Goal: Information Seeking & Learning: Learn about a topic

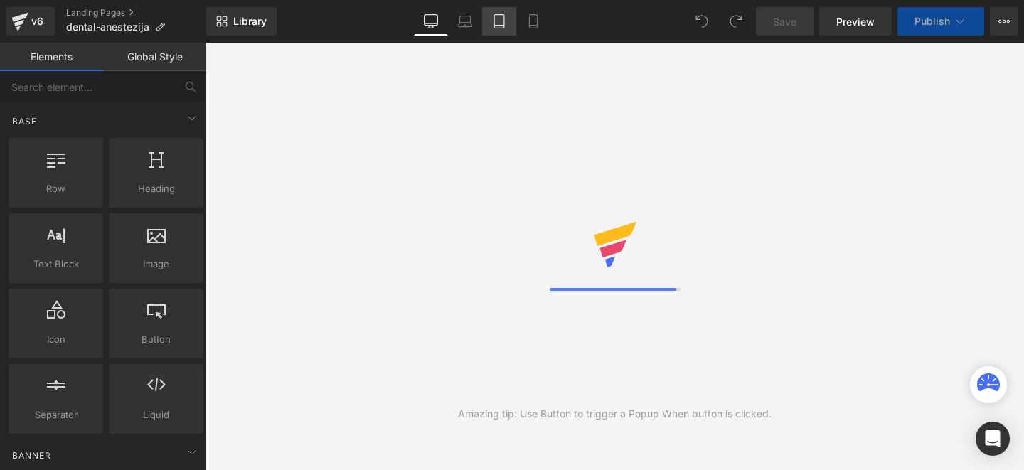
click at [497, 21] on icon at bounding box center [499, 21] width 14 height 14
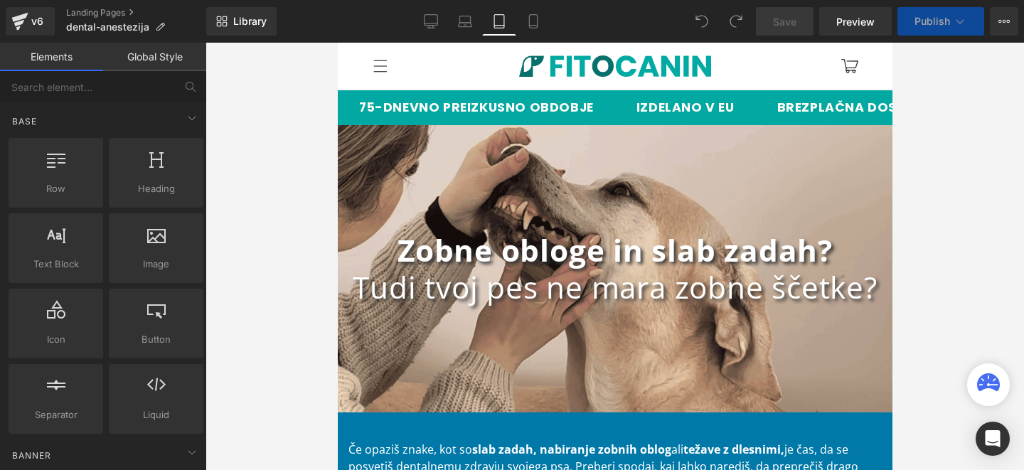
scroll to position [82, 0]
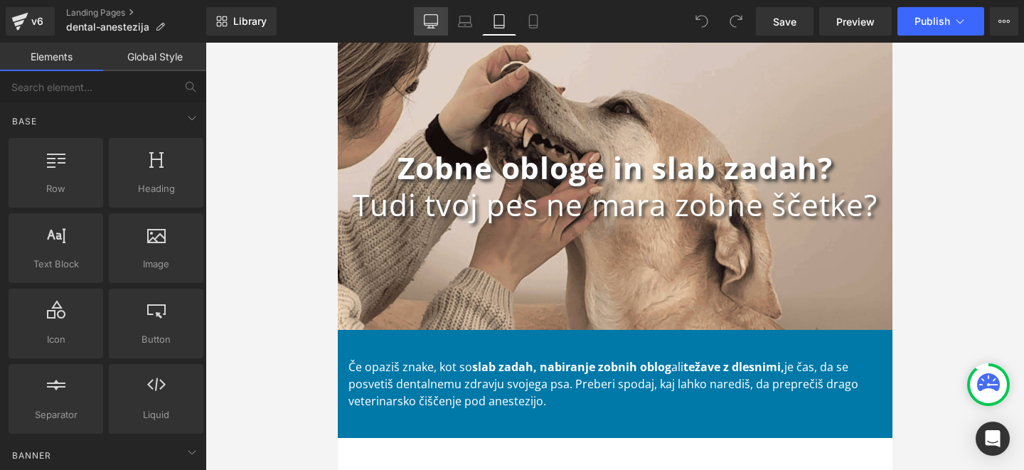
click at [427, 23] on icon at bounding box center [431, 23] width 14 height 0
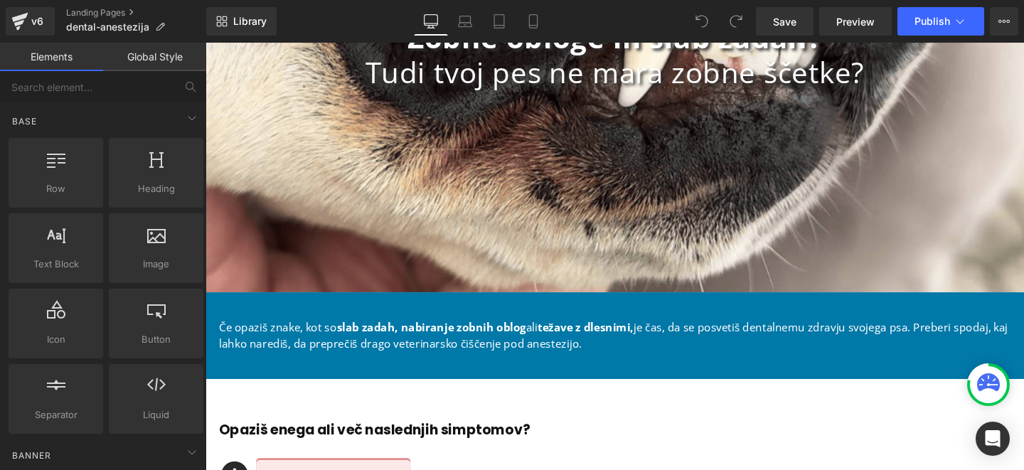
scroll to position [0, 0]
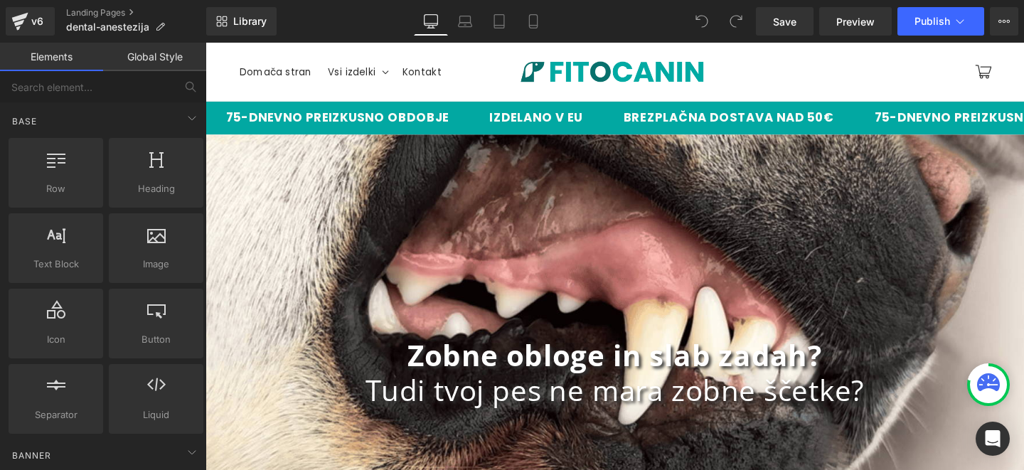
click at [530, 418] on h1 "Tudi tvoj pes ne mara zobne ščetke?" at bounding box center [635, 408] width 860 height 37
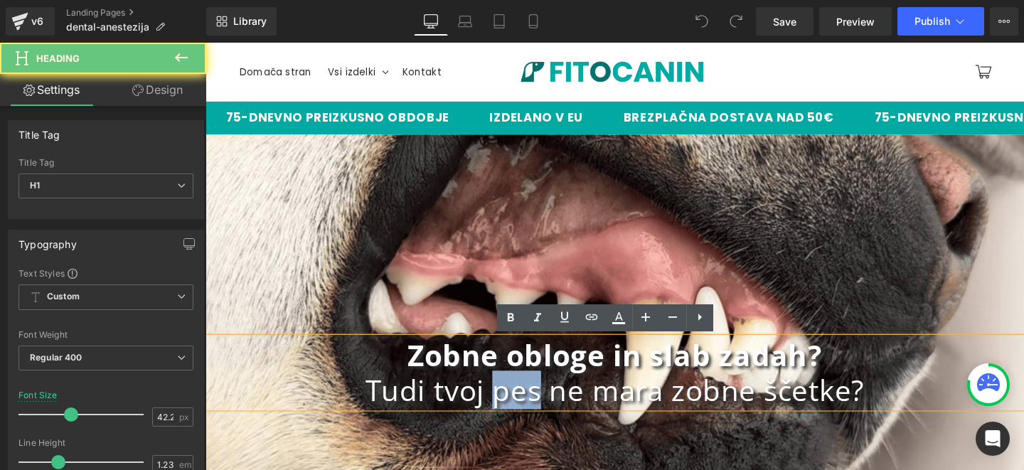
click at [530, 418] on h1 "Tudi tvoj pes ne mara zobne ščetke?" at bounding box center [635, 408] width 860 height 37
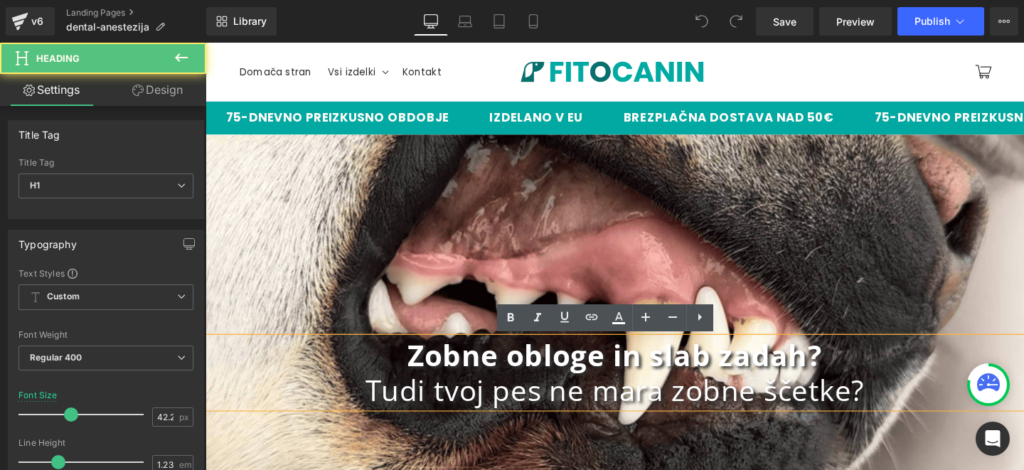
click at [861, 424] on h1 "Tudi tvoj pes ne mara zobne ščetke?" at bounding box center [635, 408] width 860 height 37
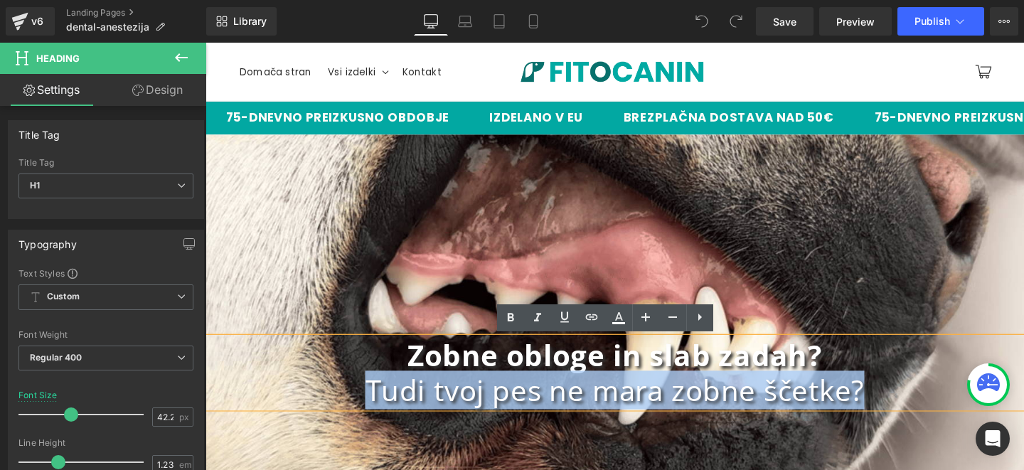
drag, startPoint x: 904, startPoint y: 417, endPoint x: 369, endPoint y: 397, distance: 535.8
click at [369, 397] on h1 "Tudi tvoj pes ne mara zobne ščetke?" at bounding box center [635, 408] width 860 height 37
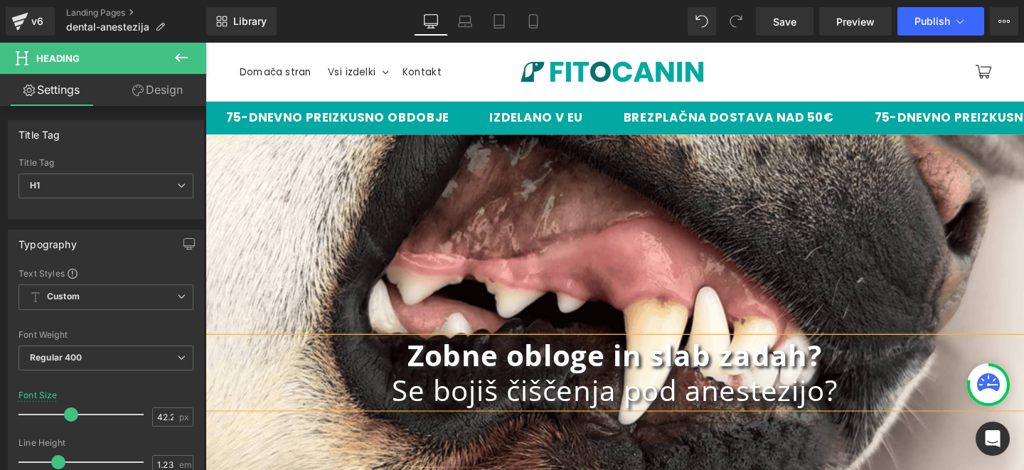
click at [571, 301] on div "Zobne obloge in slab zadah? Se bojiš čiščenja pod anestezijo? Heading Row" at bounding box center [635, 389] width 860 height 500
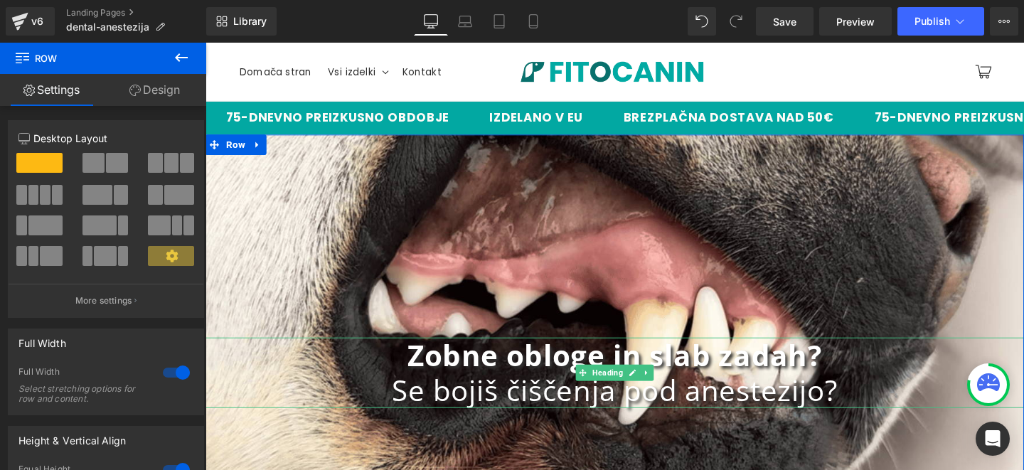
click at [547, 412] on h1 "Se bojiš čiščenja pod anestezijo?" at bounding box center [635, 408] width 860 height 37
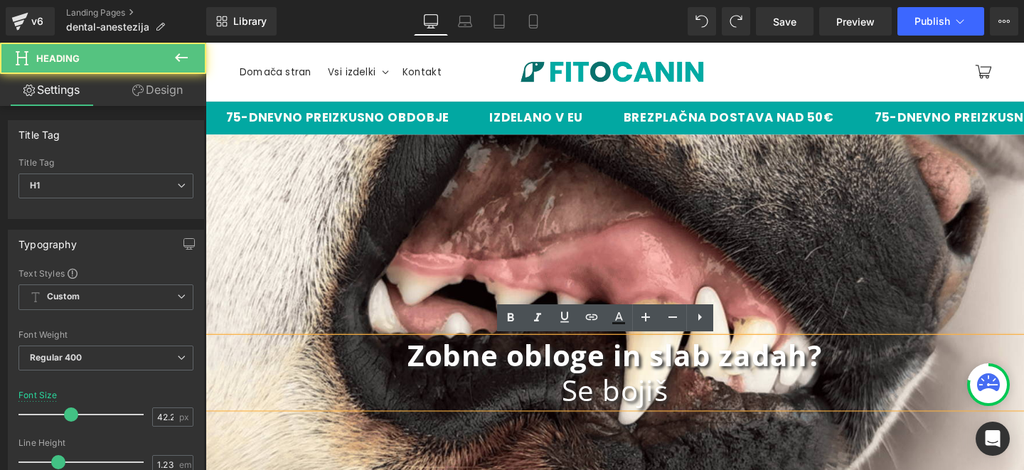
click at [560, 289] on div "Zobne obloge in slab zadah? Se bojiš Heading Row" at bounding box center [635, 389] width 860 height 500
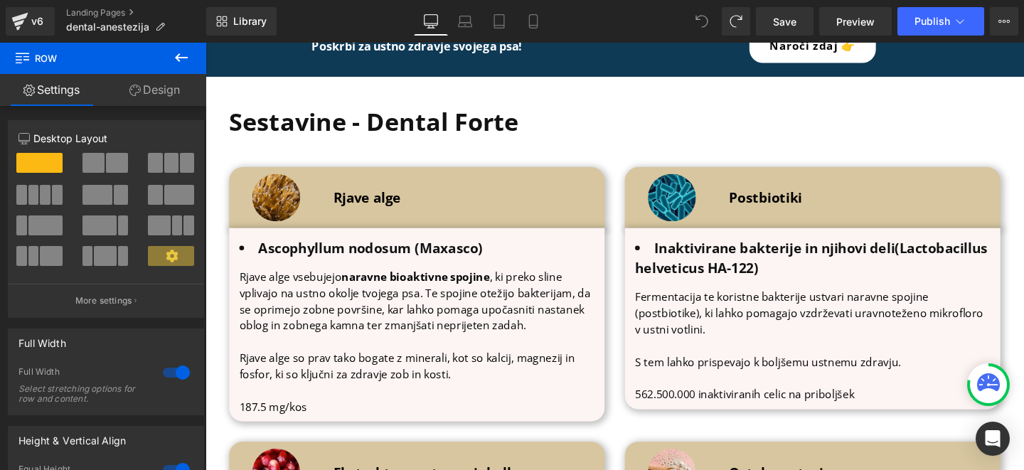
scroll to position [4595, 0]
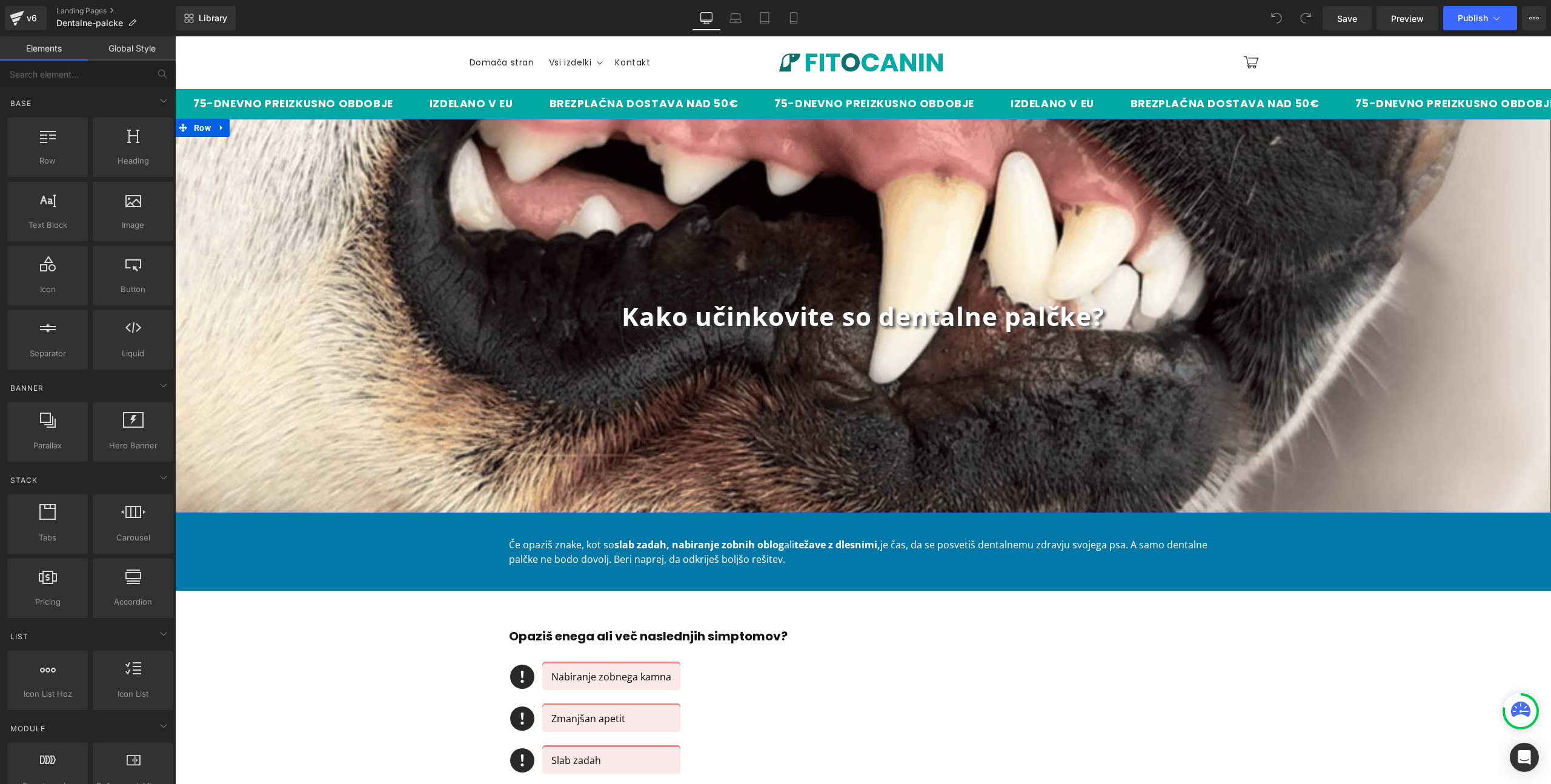
click at [823, 293] on div "Kako učinkovite so dentalne palčke? Heading Row" at bounding box center [862, 315] width 1376 height 395
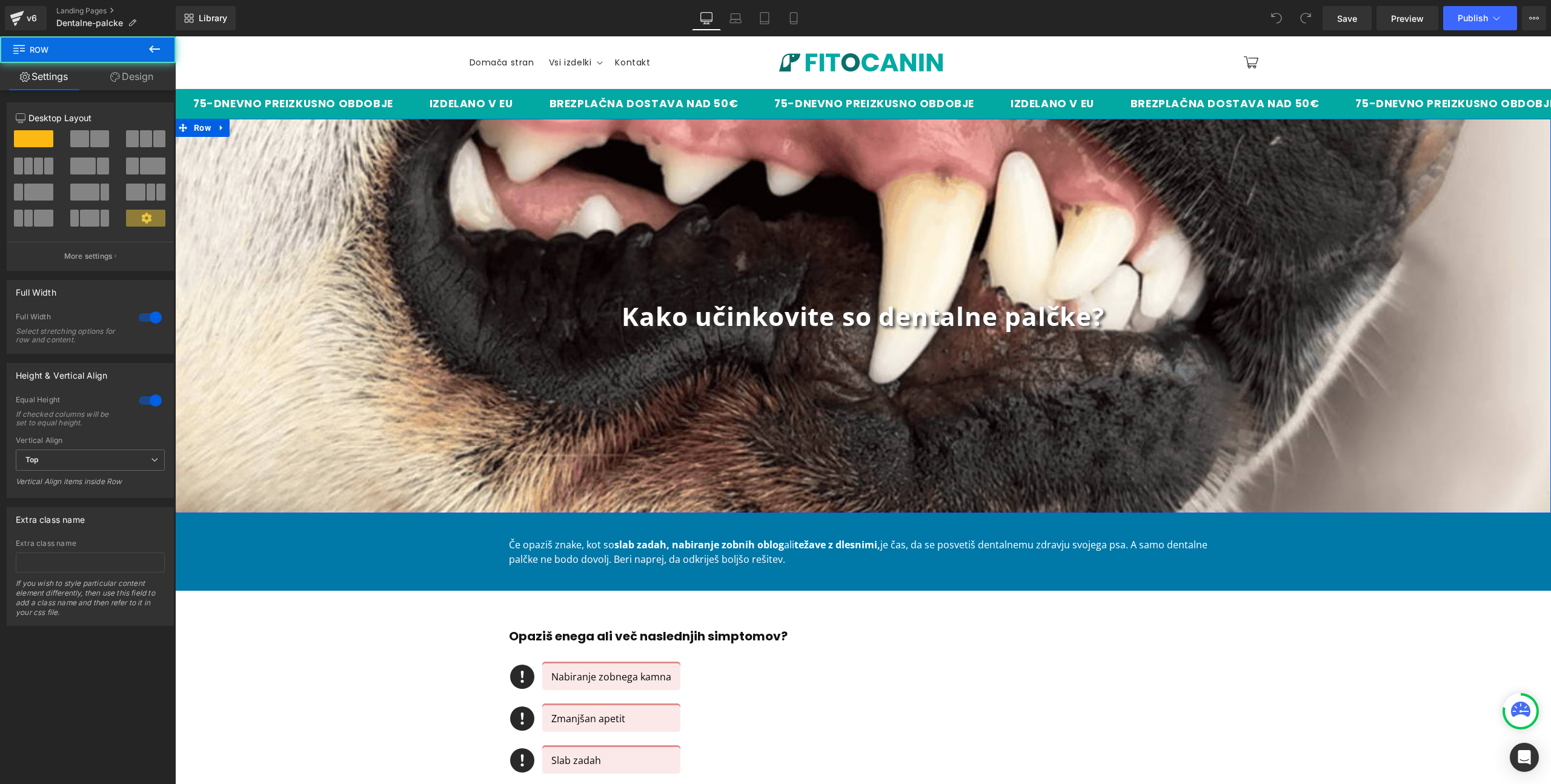
click at [787, 315] on b "Kako učinkovite so dentalne palčke?" at bounding box center [863, 316] width 482 height 35
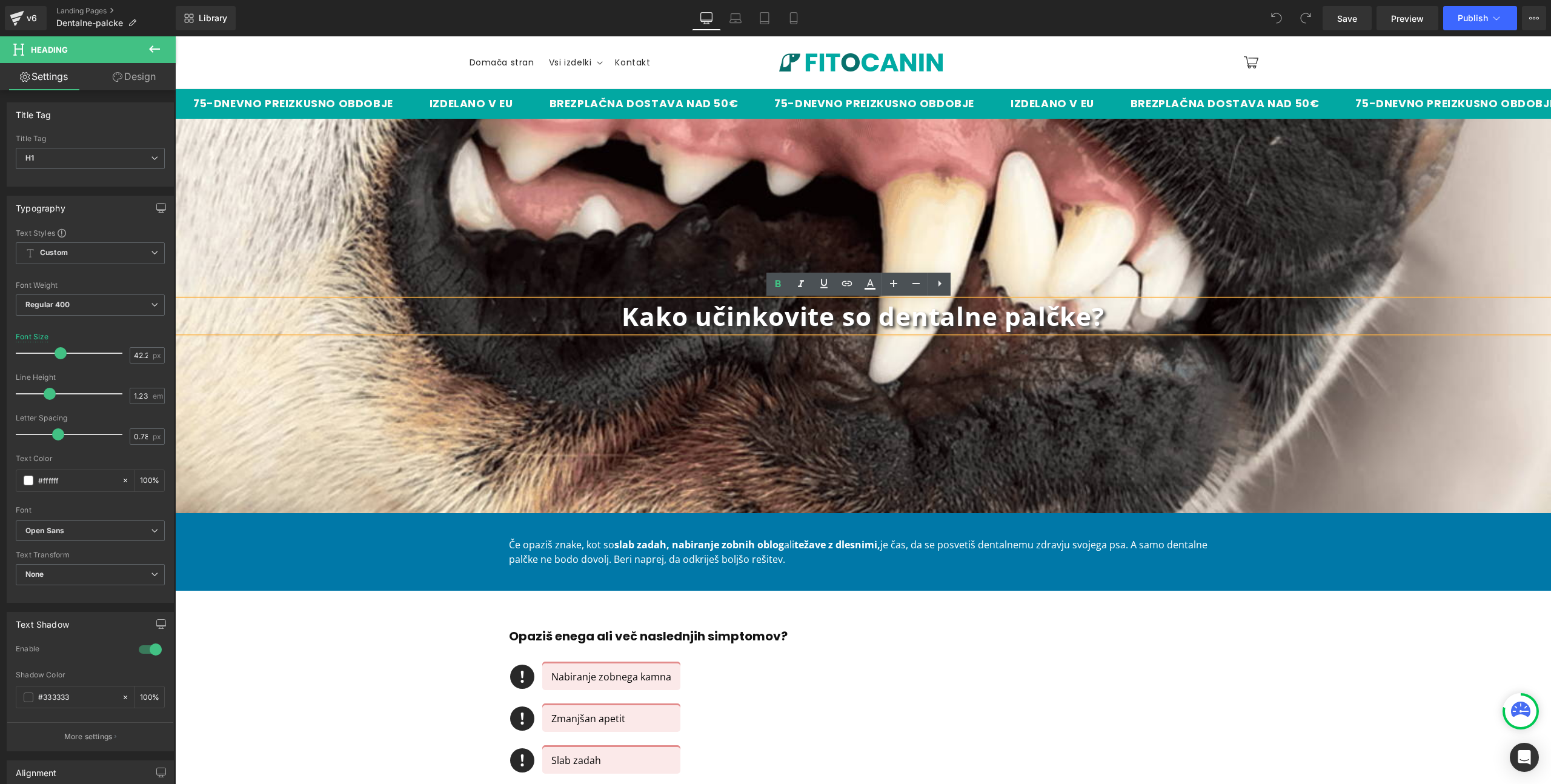
click at [614, 308] on h1 "Kako učinkovite so dentalne palčke?" at bounding box center [862, 316] width 1376 height 32
click at [627, 318] on b "Kako učinkovite so dentalne palčke?" at bounding box center [863, 316] width 482 height 35
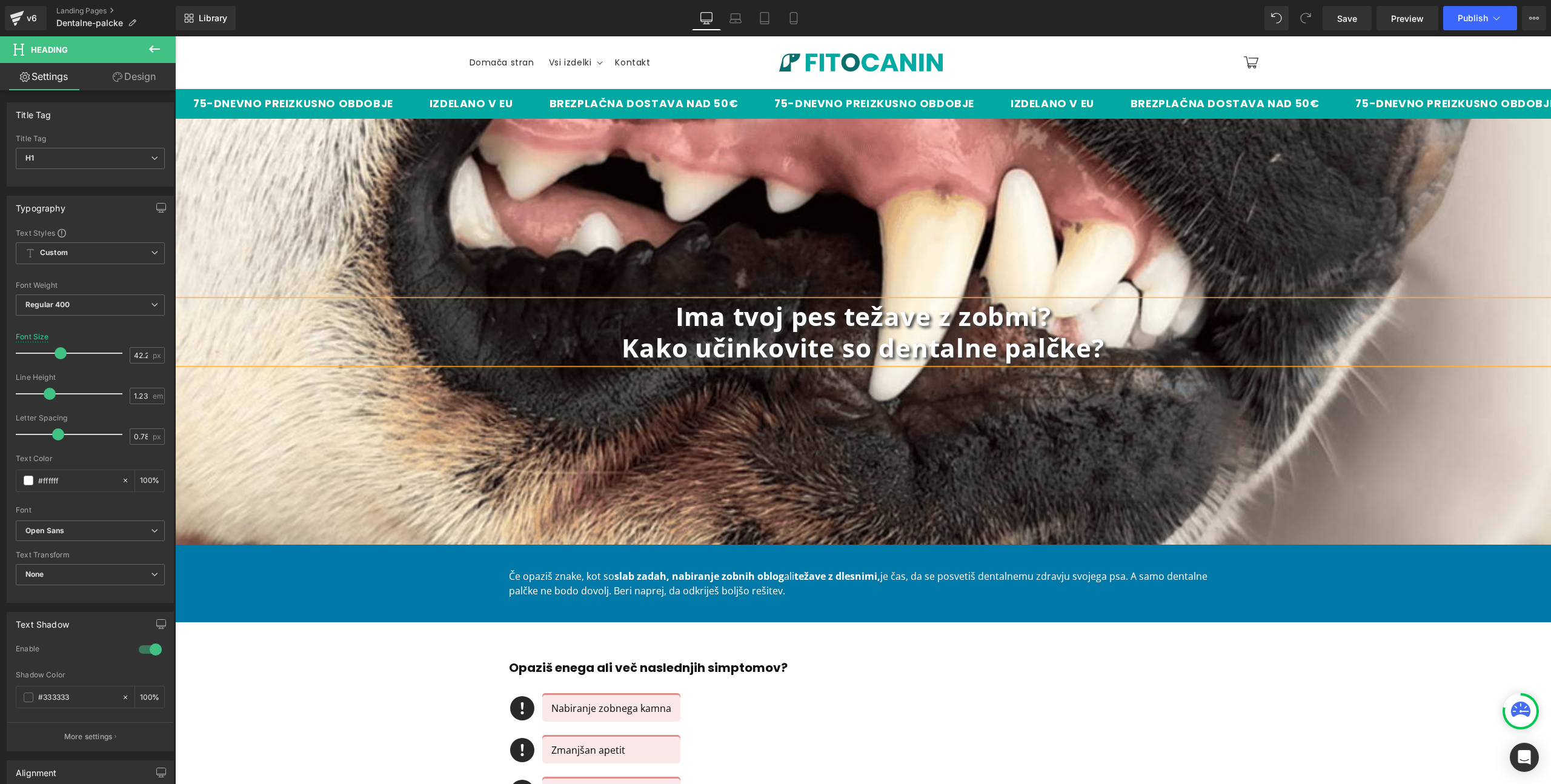
click at [850, 358] on b "Kako učinkovite so dentalne palčke?" at bounding box center [863, 348] width 482 height 35
click at [874, 347] on b "Kako učinkovite so dentalne palčke?" at bounding box center [863, 348] width 482 height 35
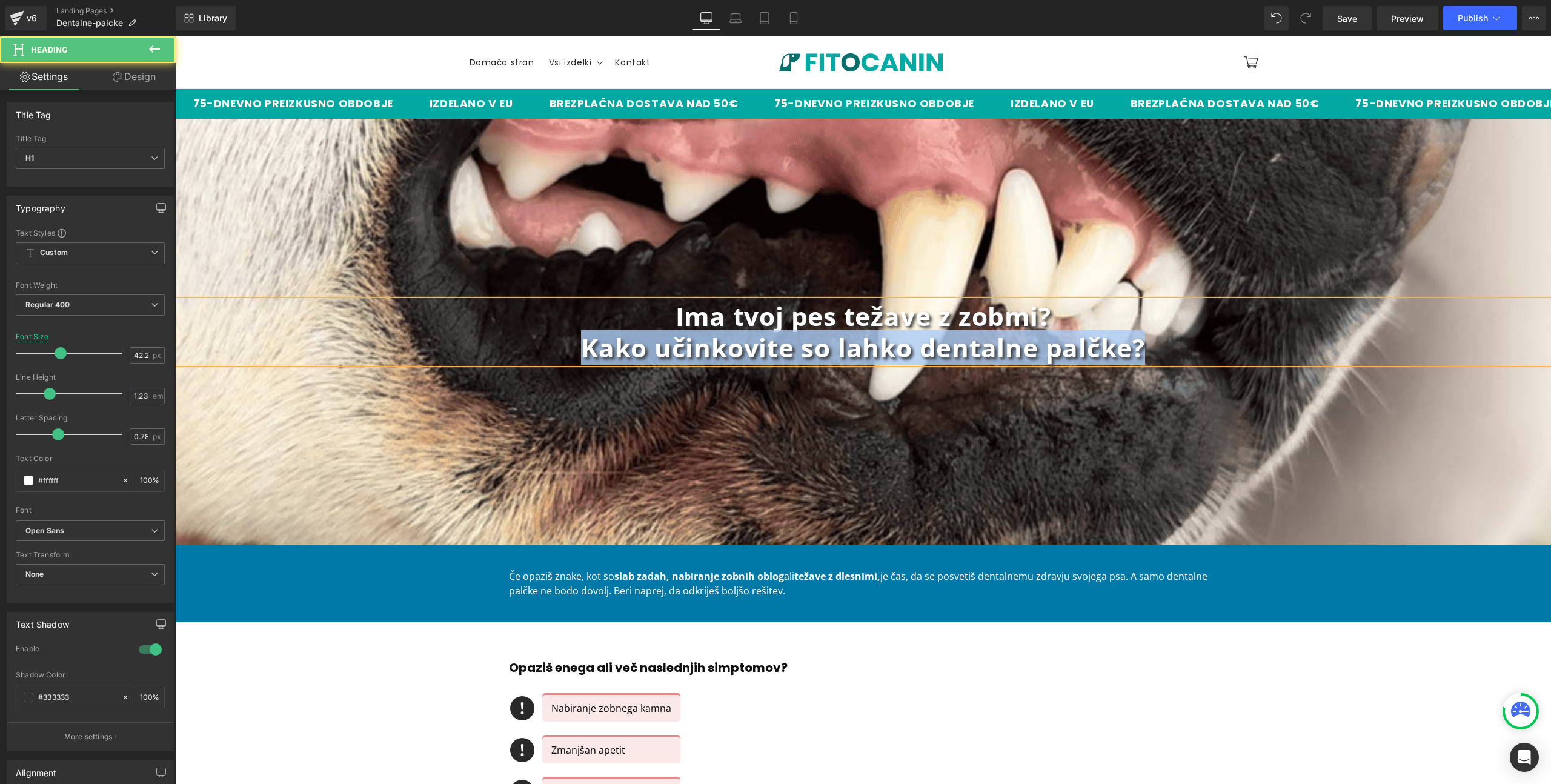
drag, startPoint x: 1155, startPoint y: 352, endPoint x: 586, endPoint y: 357, distance: 569.0
click at [585, 357] on h1 "Kako učinkovite so lahko dentalne palčke?" at bounding box center [862, 348] width 1376 height 32
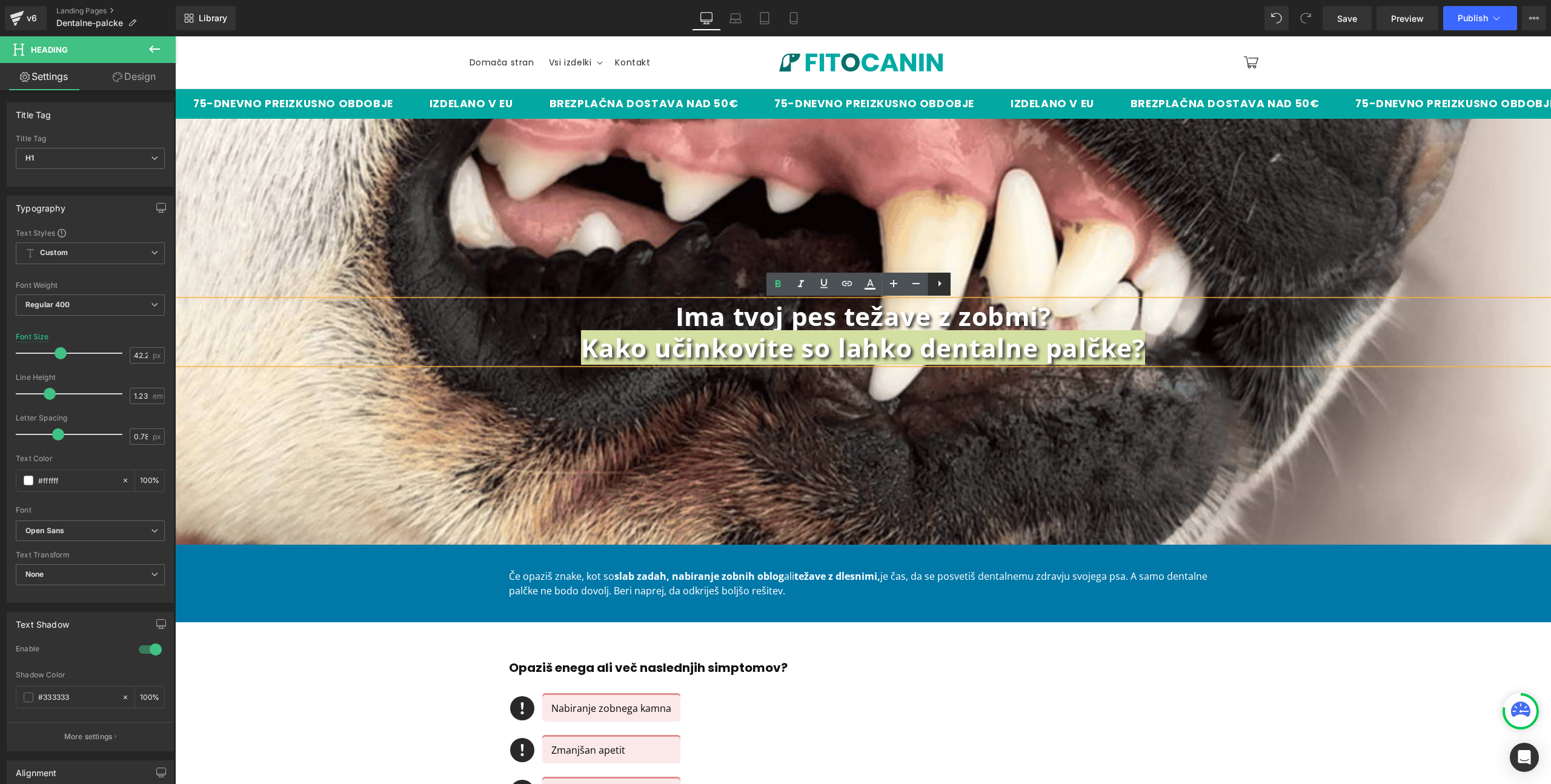
click at [943, 286] on icon at bounding box center [939, 283] width 14 height 14
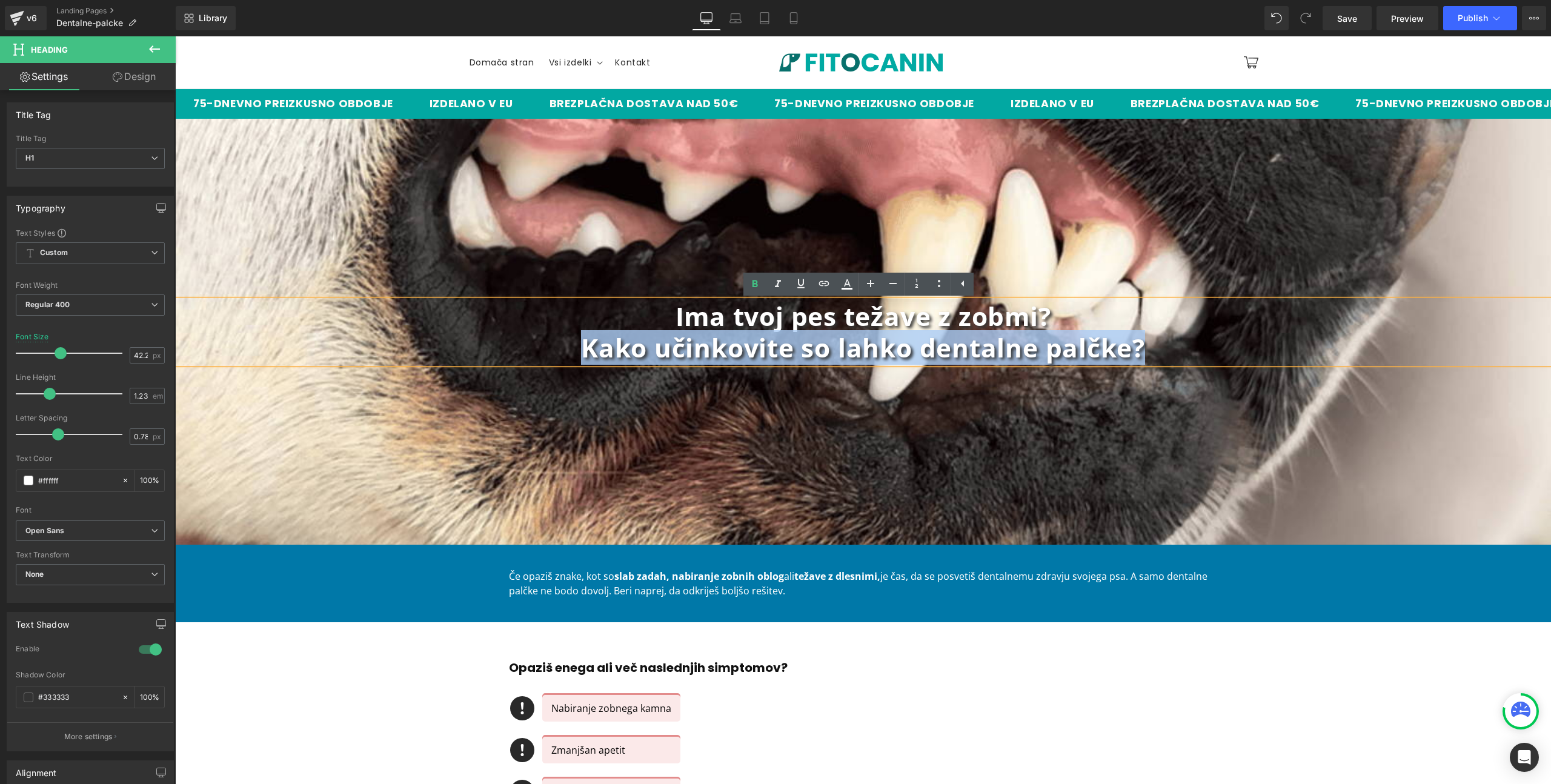
click at [822, 351] on b "Kako učinkovite so lahko dentalne palčke?" at bounding box center [863, 348] width 564 height 35
drag, startPoint x: 1155, startPoint y: 345, endPoint x: 586, endPoint y: 347, distance: 569.0
click at [586, 347] on h1 "Kako učinkovite so lahko dentalne palčke?" at bounding box center [862, 348] width 1376 height 32
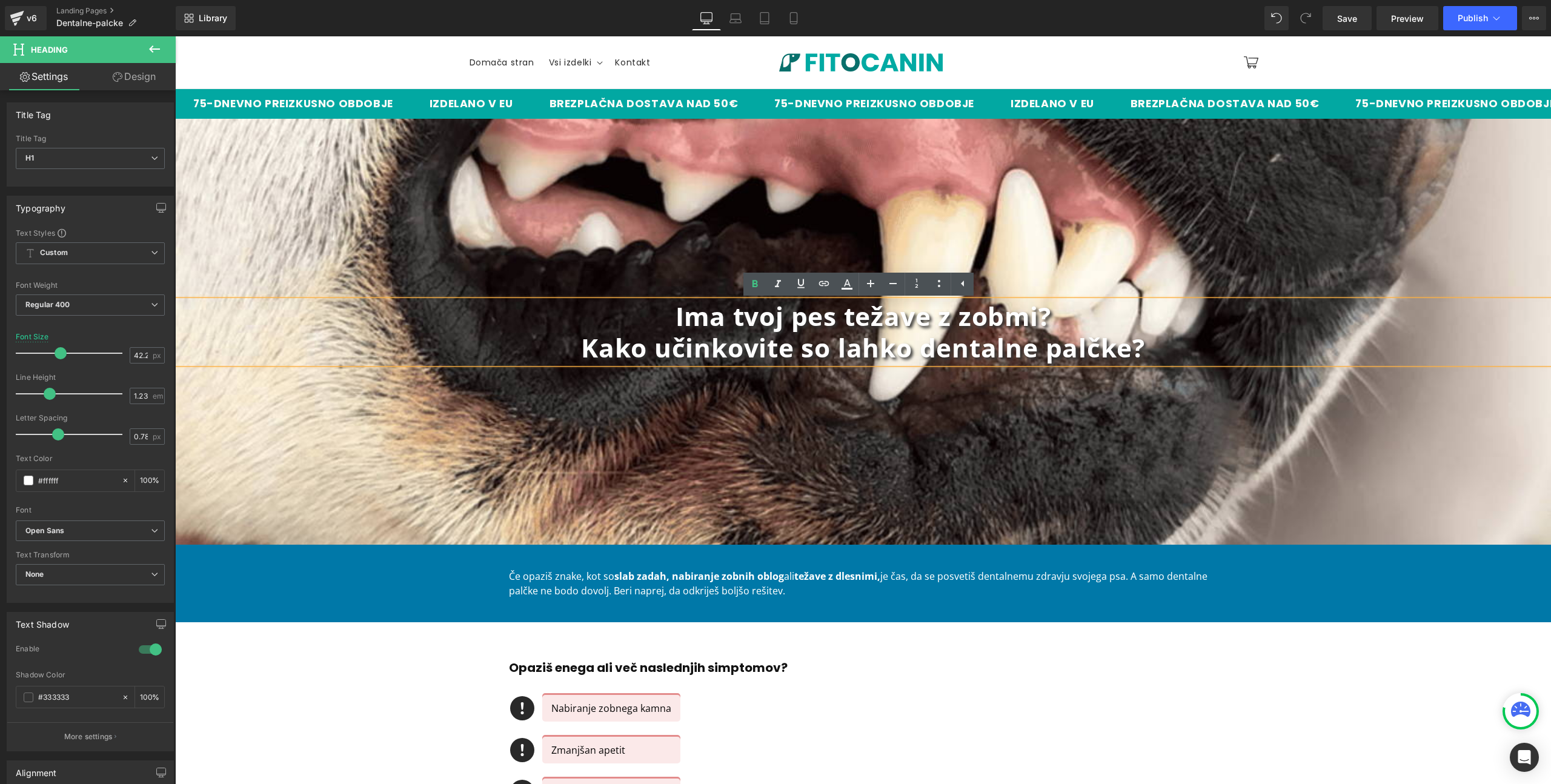
click at [943, 314] on b "Ima tvoj pes težave z zobmi?" at bounding box center [863, 316] width 376 height 35
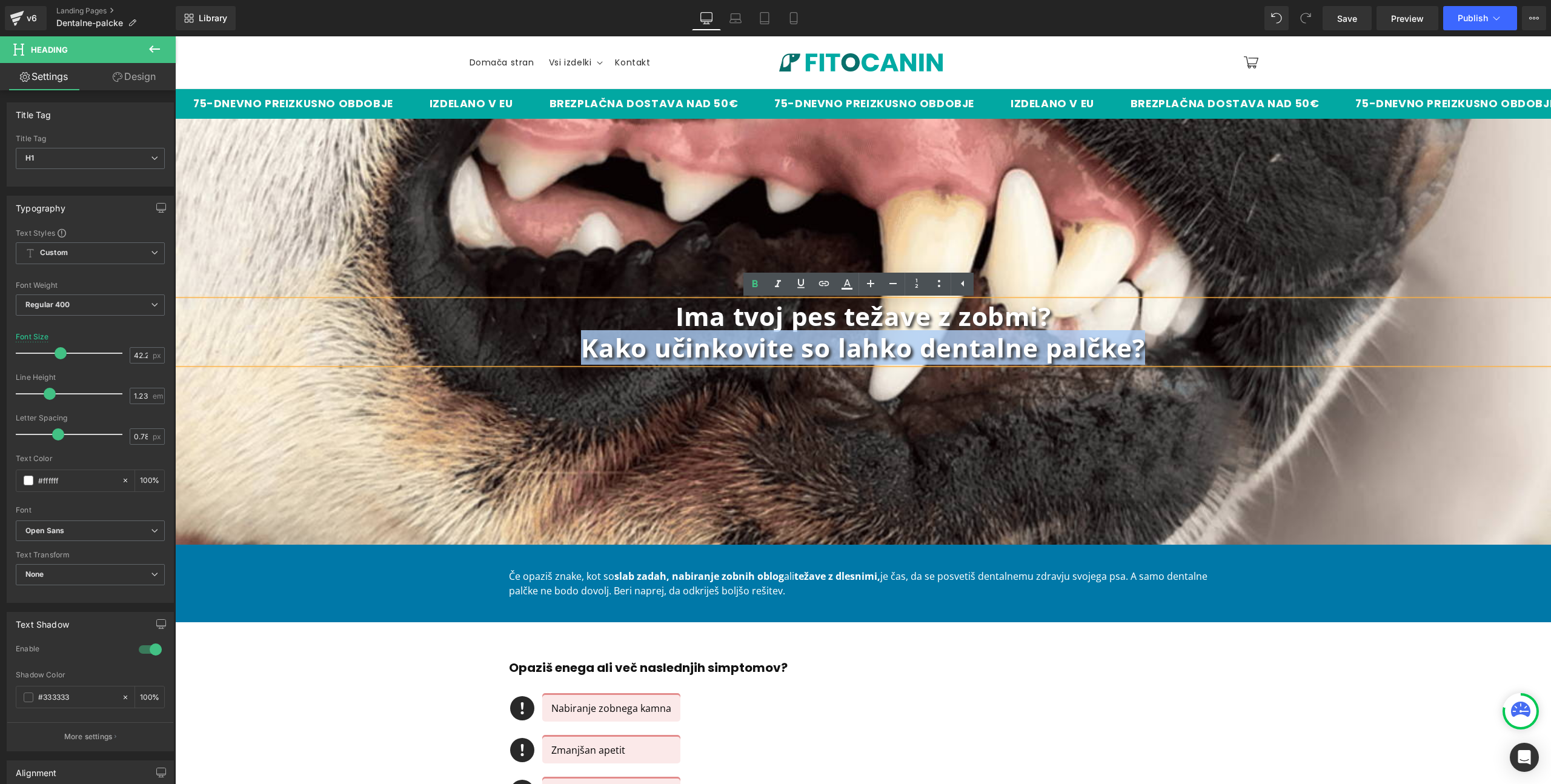
drag, startPoint x: 1181, startPoint y: 353, endPoint x: 533, endPoint y: 354, distance: 648.0
click at [533, 354] on h1 "Kako učinkovite so lahko dentalne palčke?" at bounding box center [862, 348] width 1376 height 32
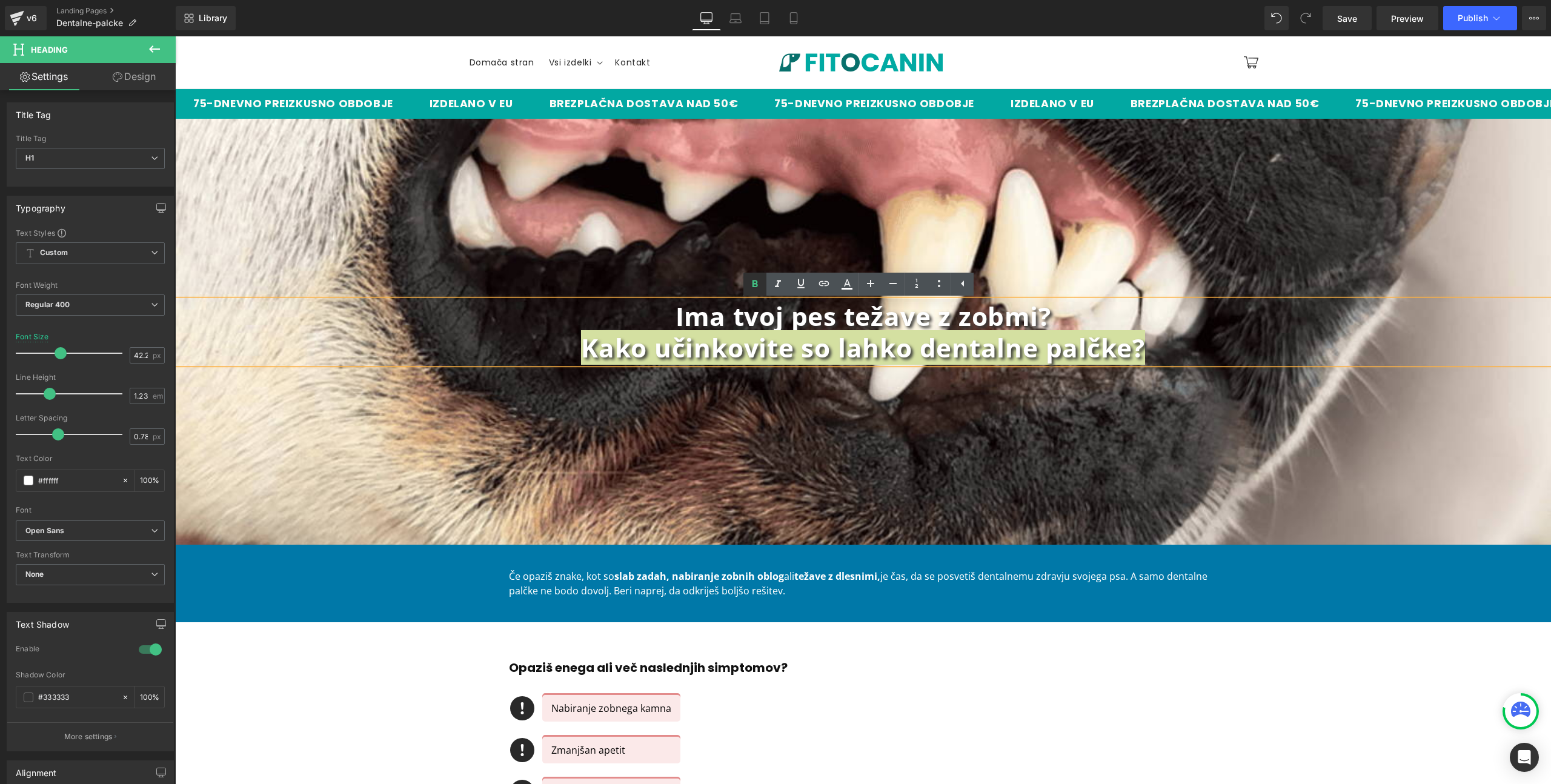
click at [750, 287] on icon at bounding box center [754, 284] width 14 height 14
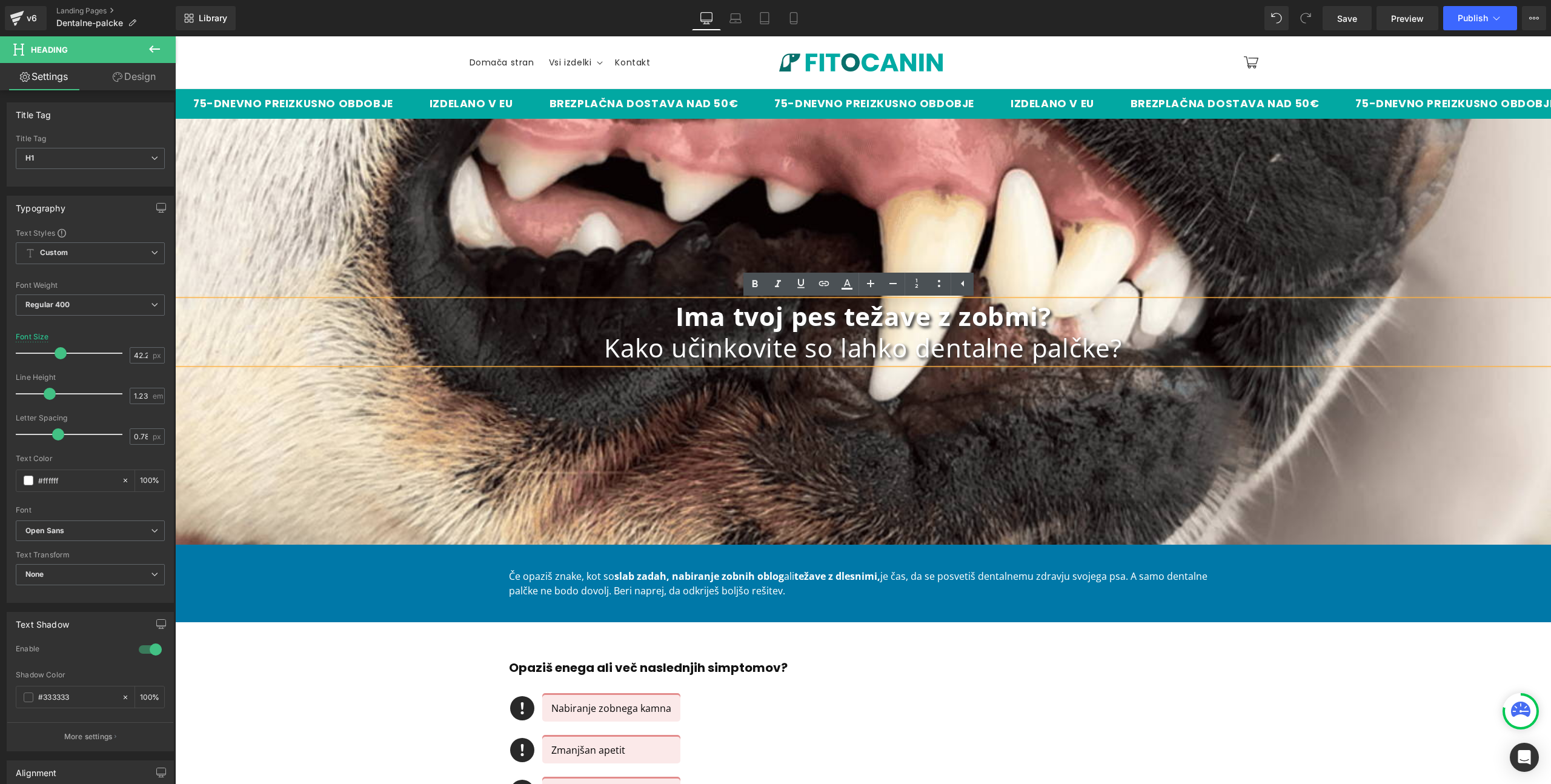
click at [894, 479] on div "Ima tvoj pes težave z zobmi? Kako učinkovite so lahko dentalne palčke? Heading …" at bounding box center [862, 331] width 1376 height 426
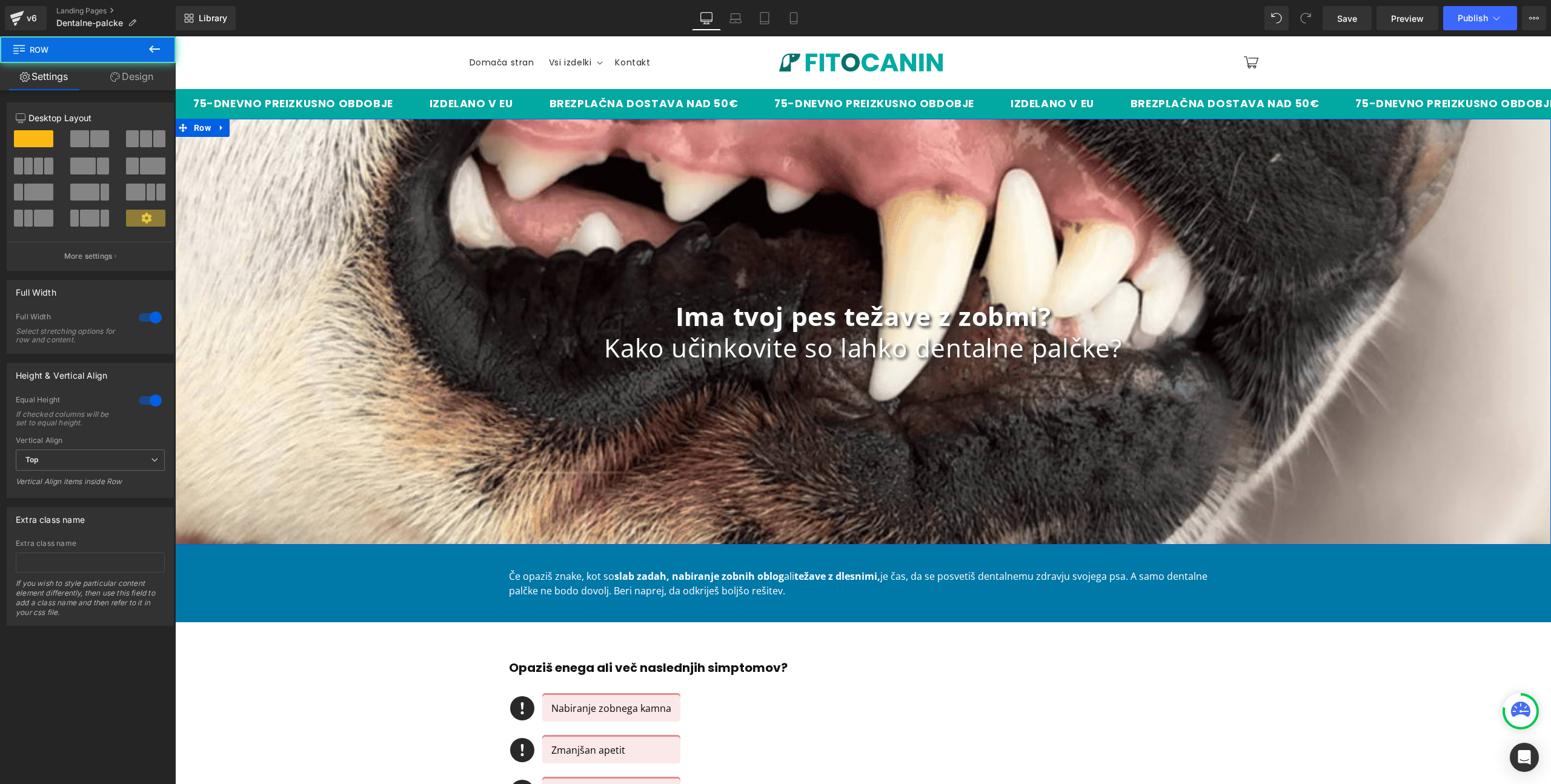
click at [905, 183] on div "Ima tvoj pes težave z zobmi? Kako učinkovite so lahko dentalne palčke? Heading …" at bounding box center [862, 331] width 1376 height 426
click at [220, 127] on icon at bounding box center [221, 128] width 3 height 5
click at [114, 84] on link "Design" at bounding box center [131, 77] width 88 height 27
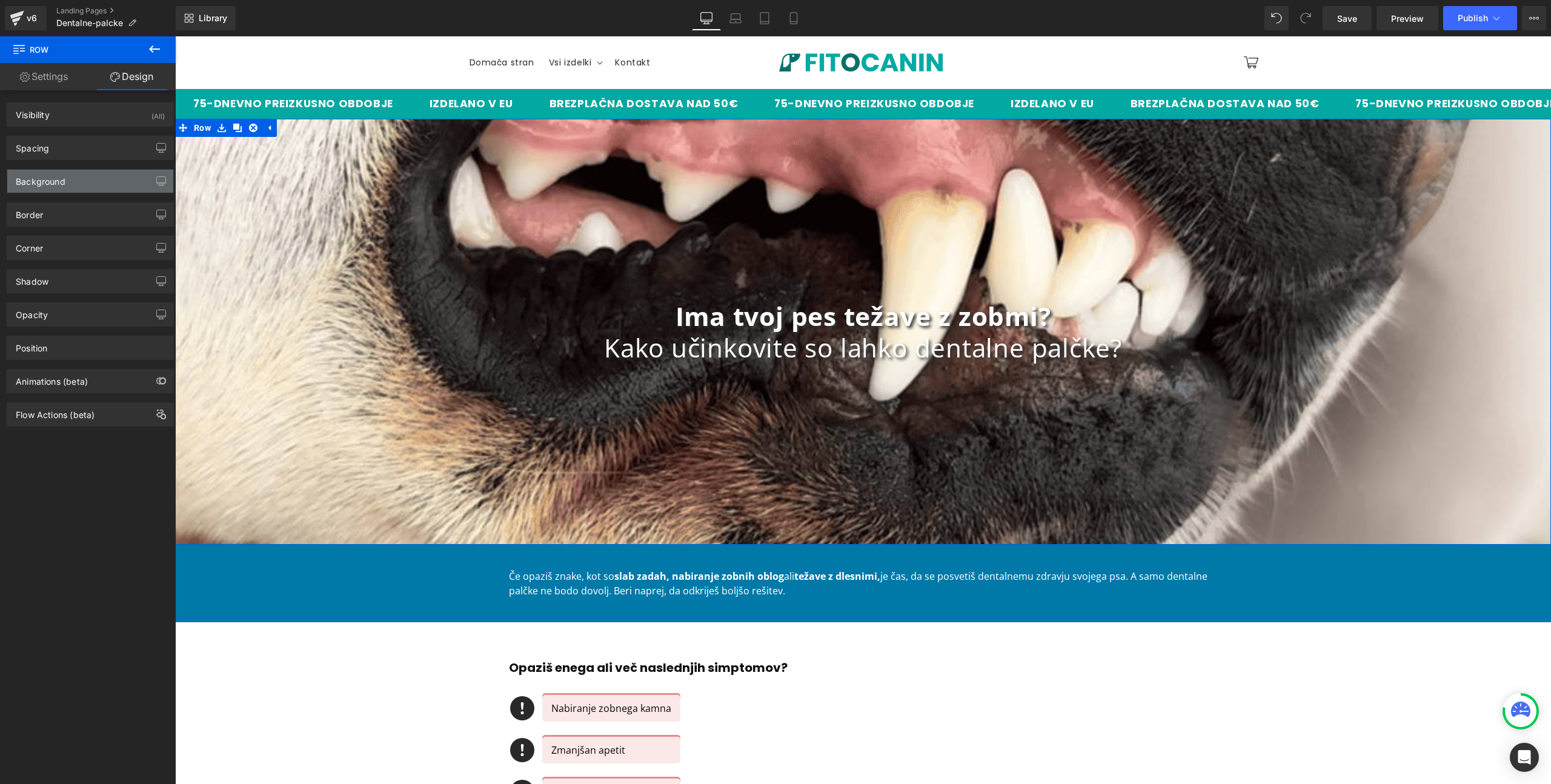
click at [49, 182] on div "Background" at bounding box center [40, 178] width 49 height 17
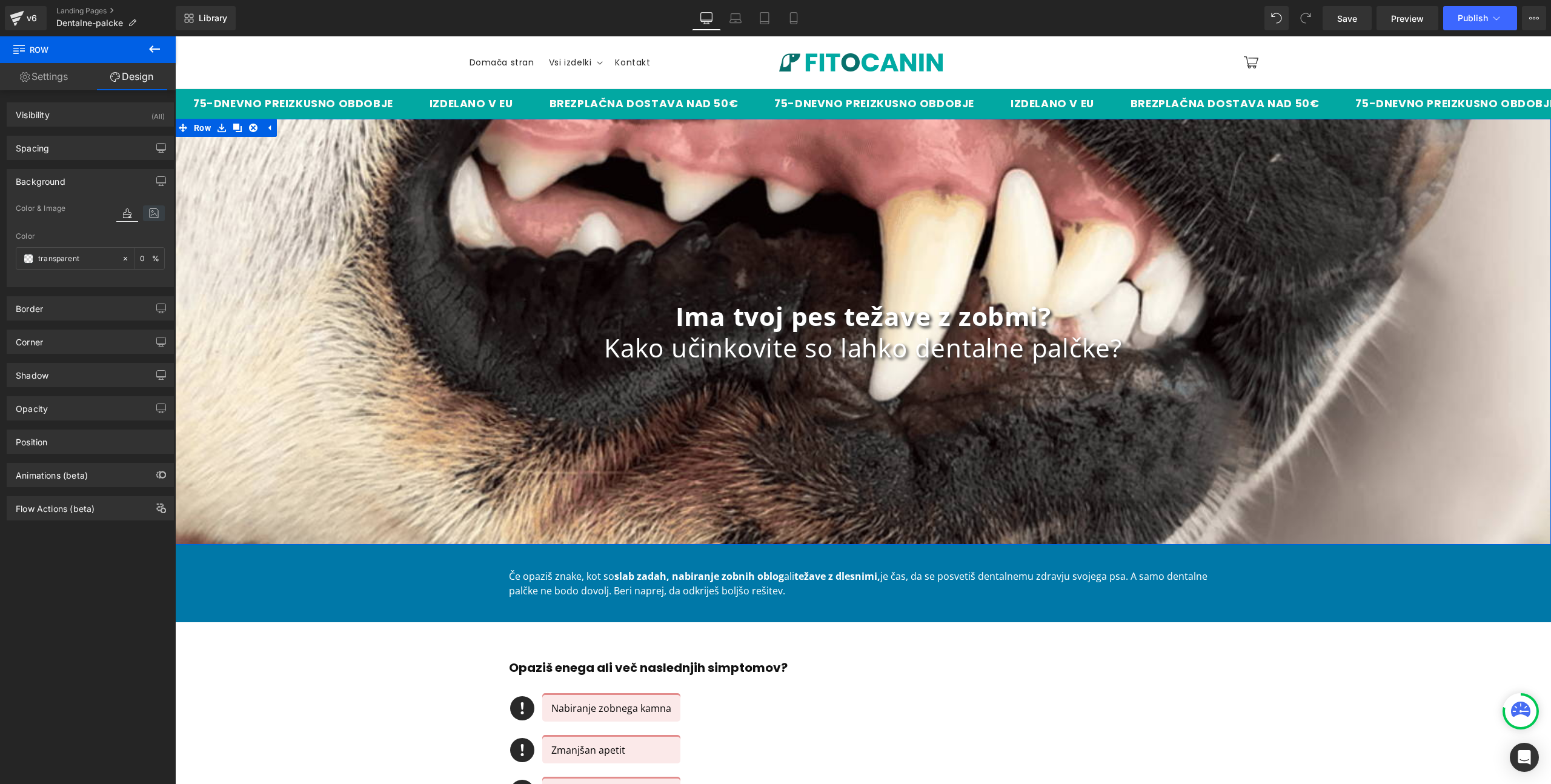
click at [146, 210] on icon at bounding box center [154, 213] width 22 height 15
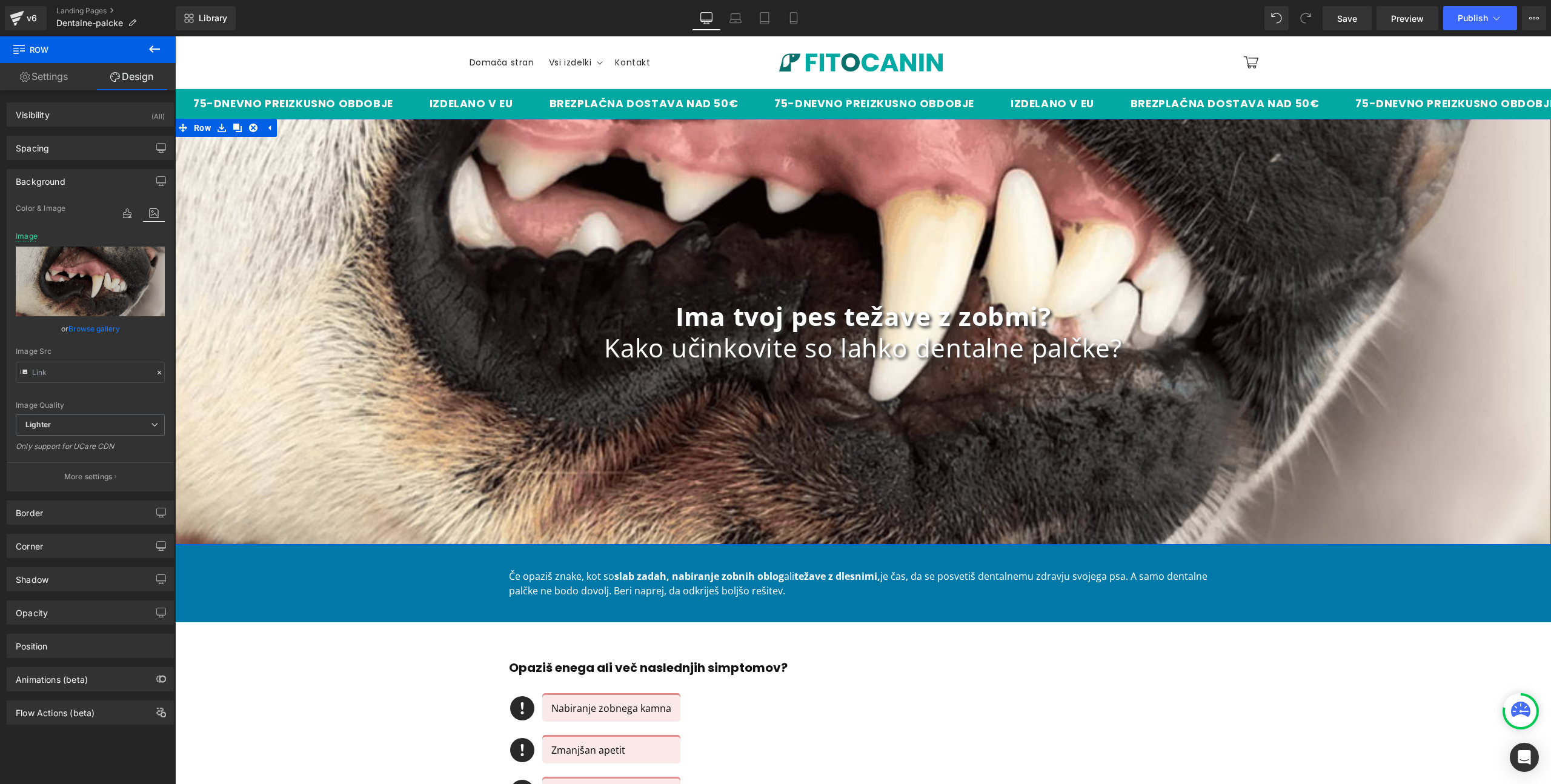
click at [882, 340] on h1 "Kako učinkovite so lahko dentalne palčke?" at bounding box center [862, 348] width 1376 height 32
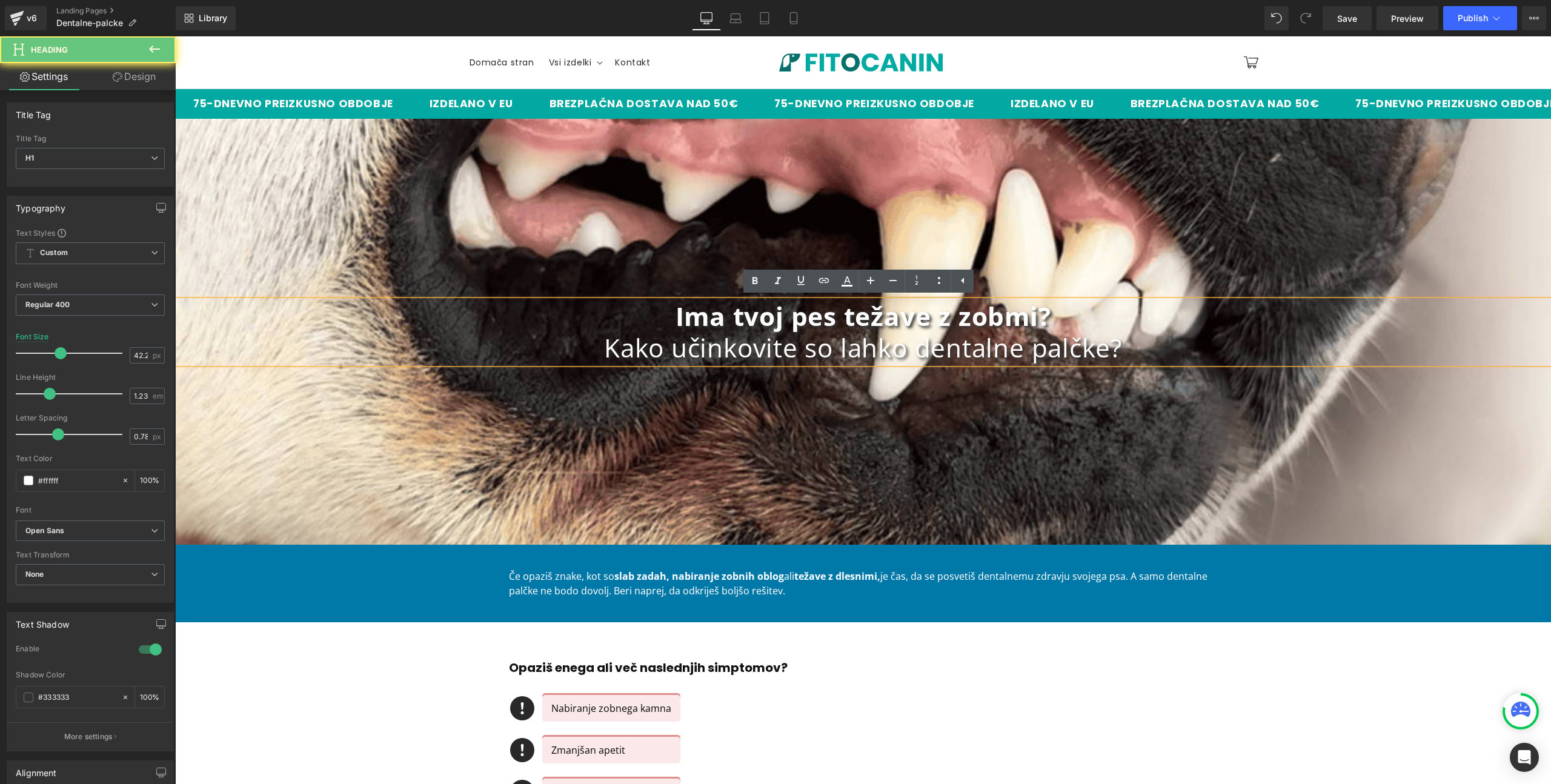
click at [793, 345] on h1 "Kako učinkovite so lahko dentalne palčke?" at bounding box center [862, 348] width 1376 height 32
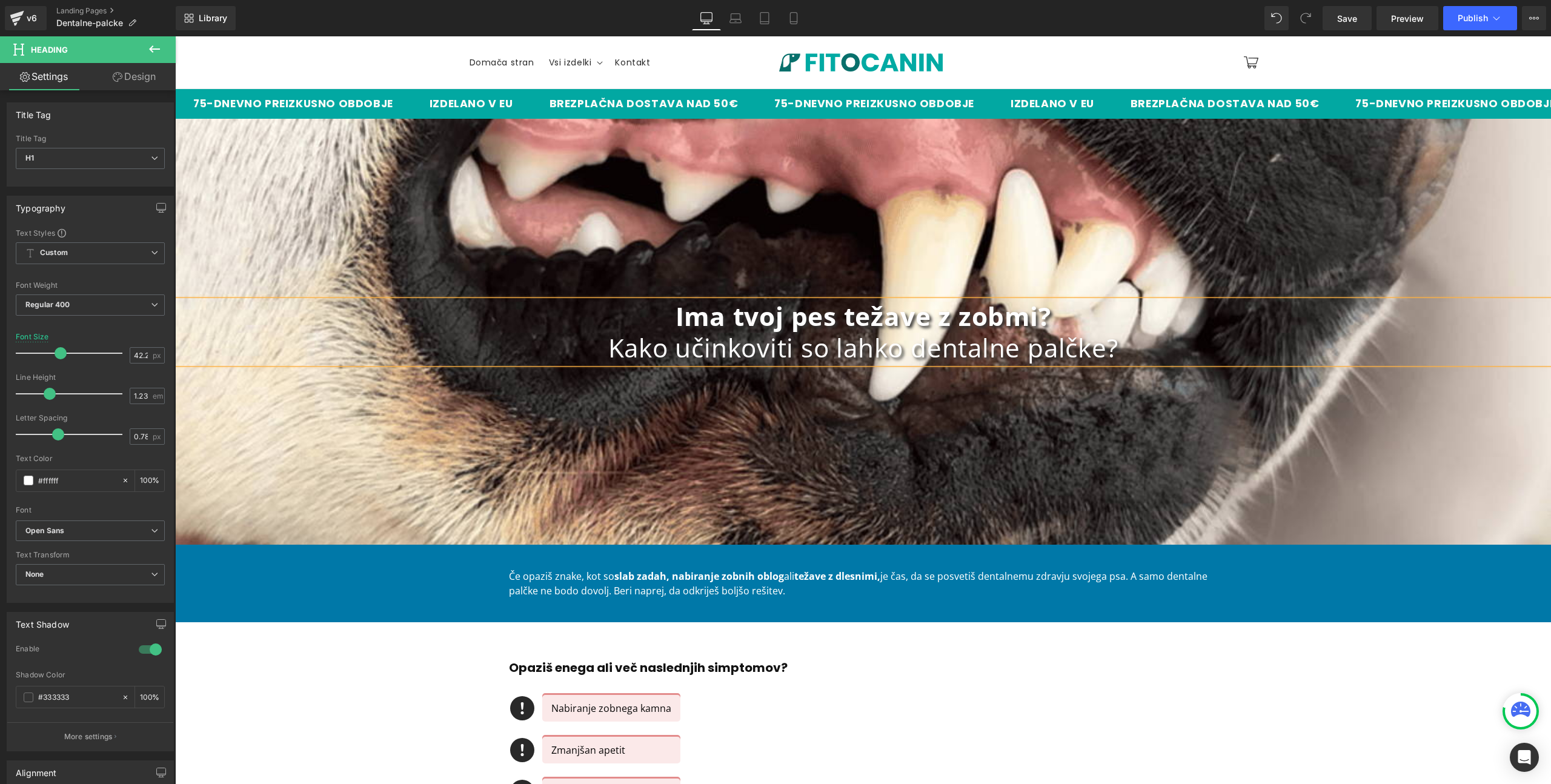
click at [984, 360] on h1 "Kako učinkoviti so lahko dentalne palčke?" at bounding box center [862, 348] width 1376 height 32
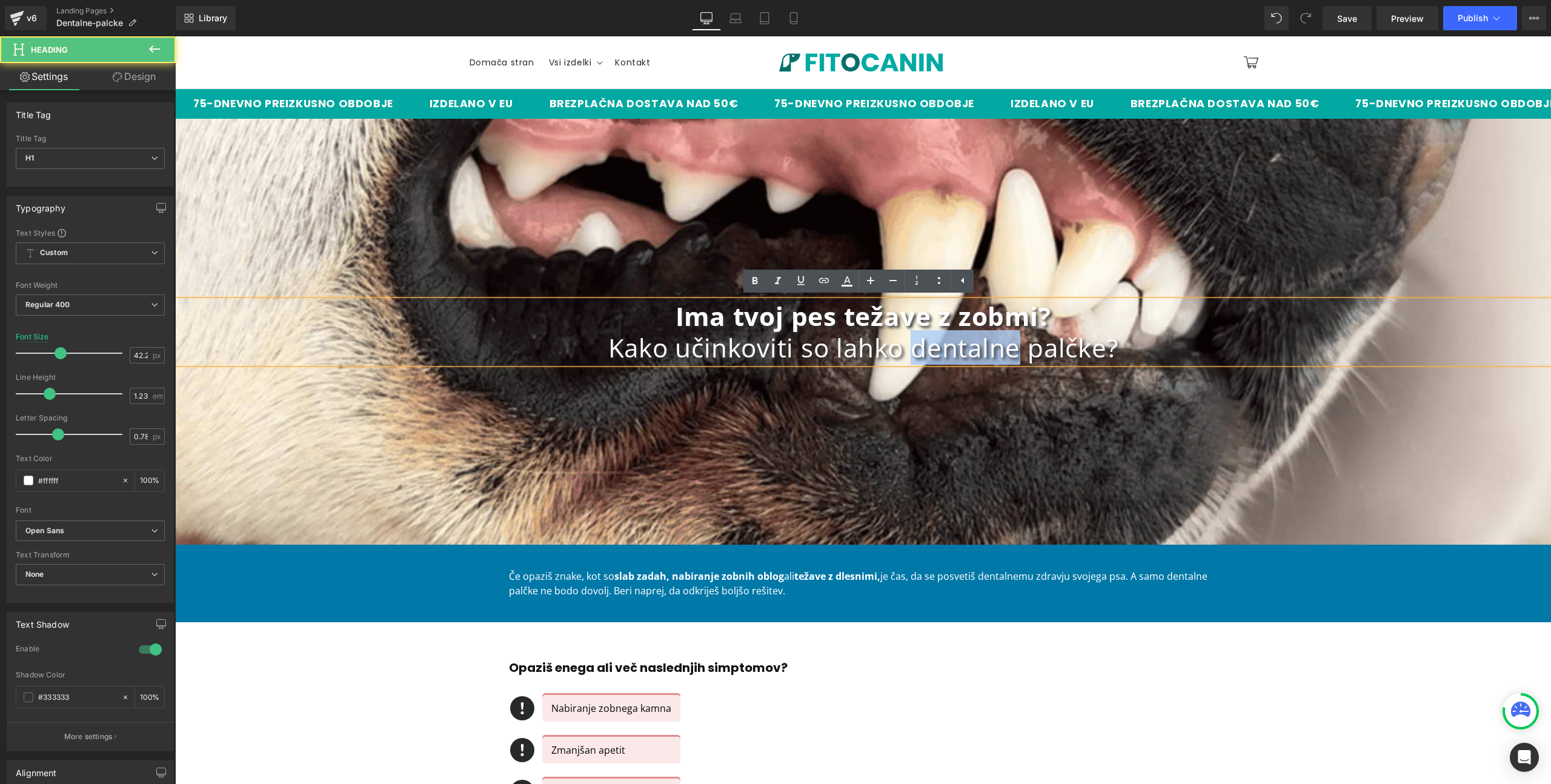
click at [984, 360] on h1 "Kako učinkoviti so lahko dentalne palčke?" at bounding box center [862, 348] width 1376 height 32
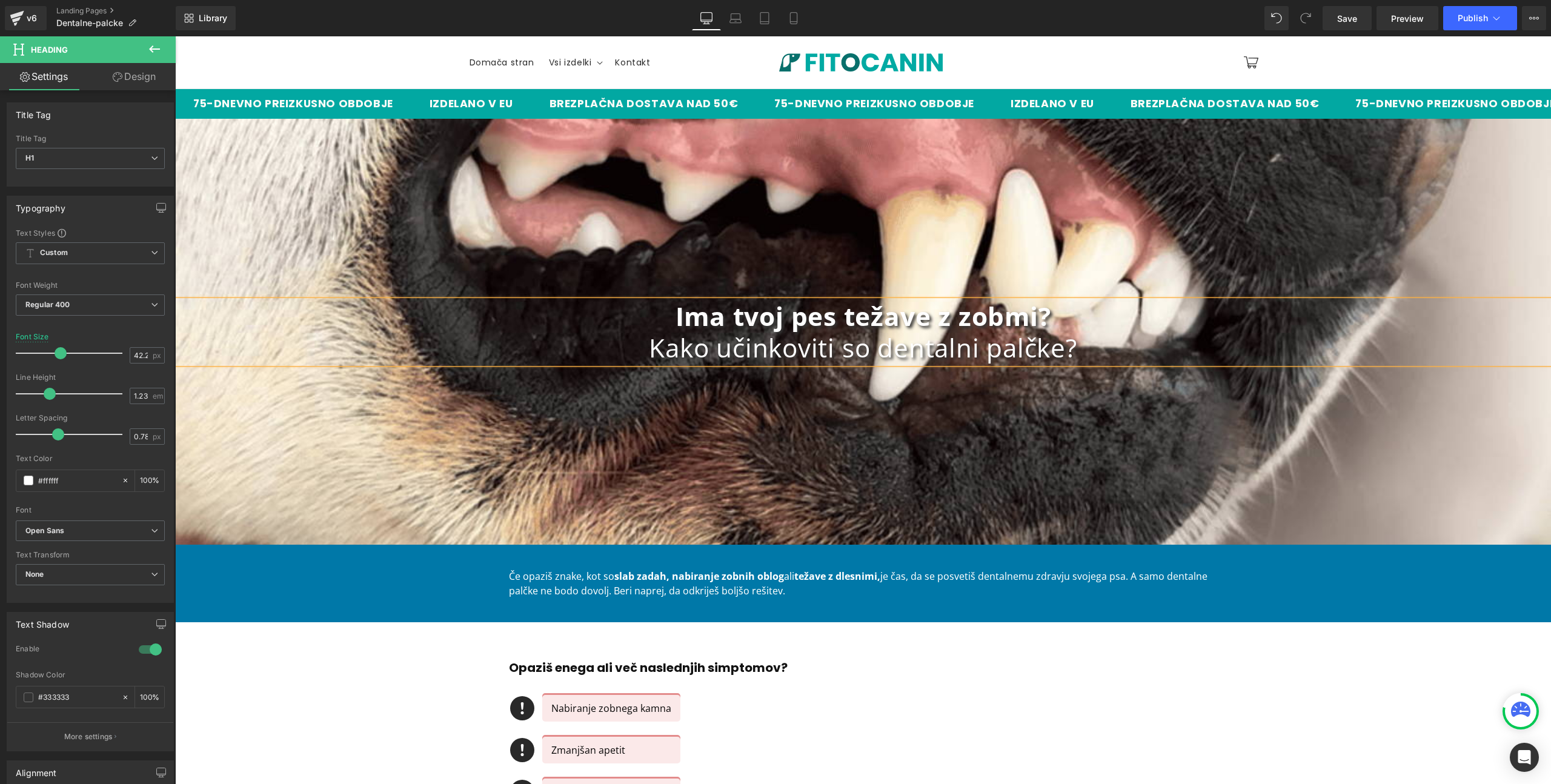
click at [1035, 343] on h1 "Kako učinkoviti so dentalni palčke?" at bounding box center [862, 348] width 1376 height 32
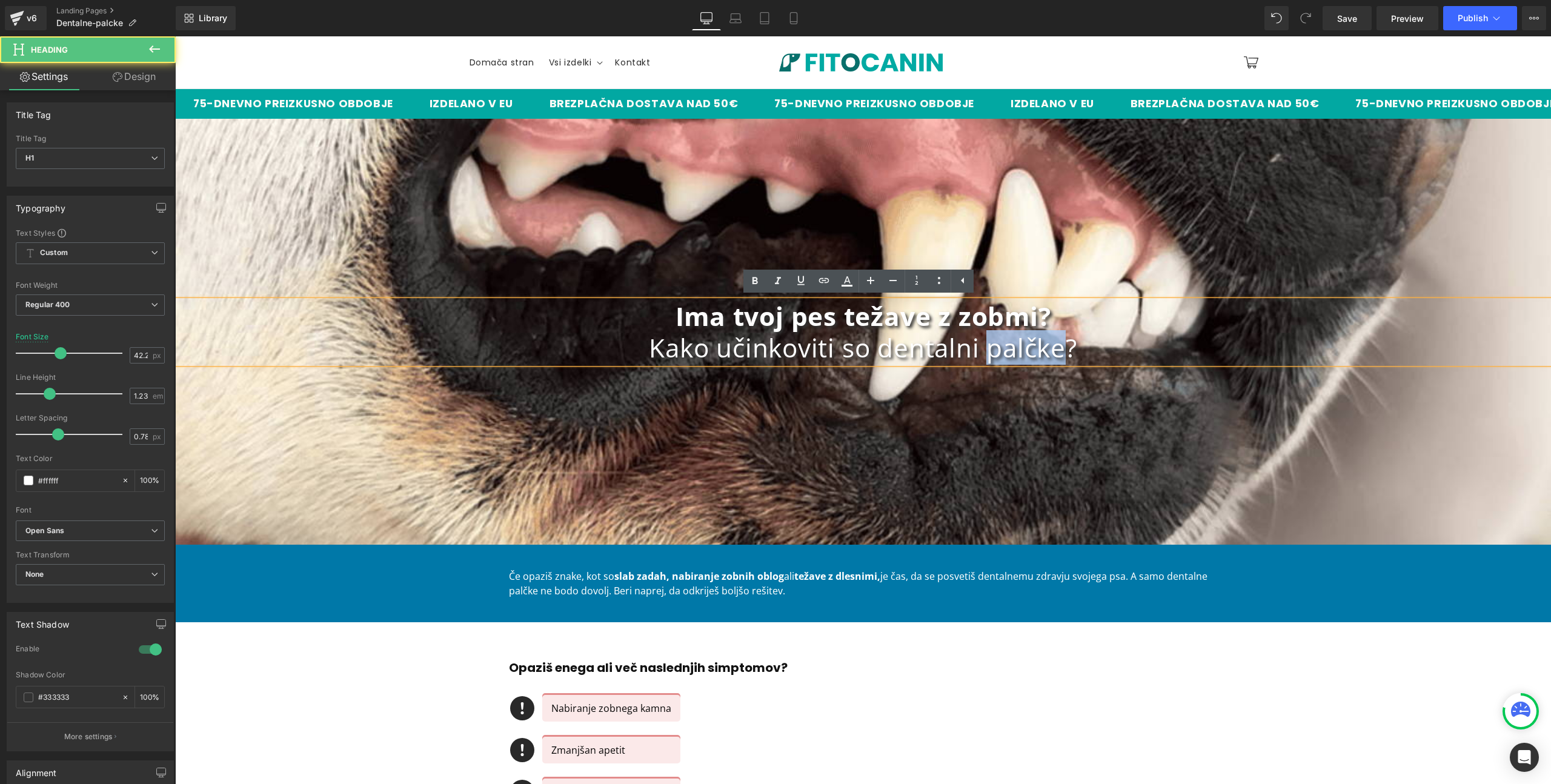
click at [1035, 343] on h1 "Kako učinkoviti so dentalni palčke?" at bounding box center [862, 348] width 1376 height 32
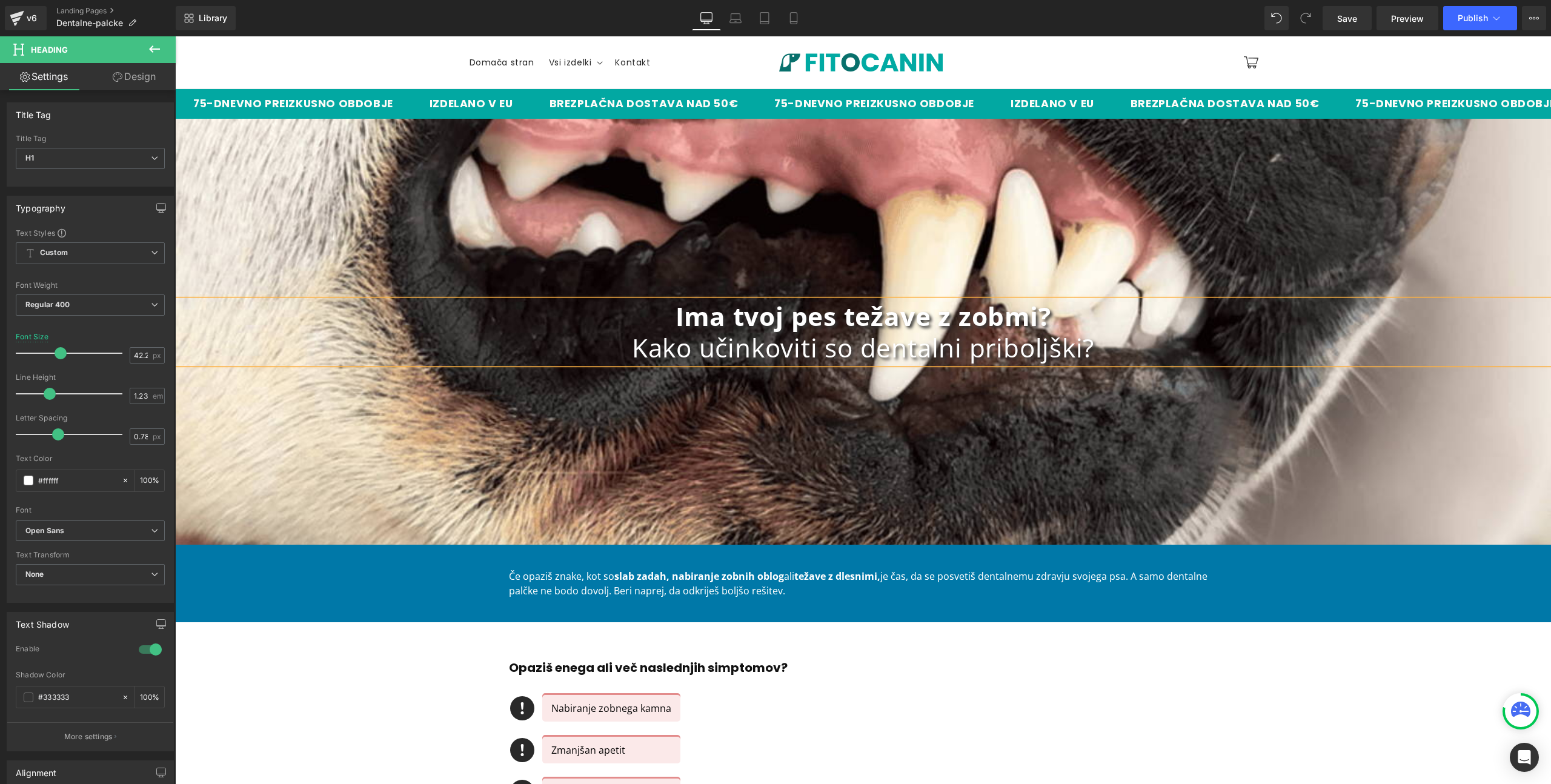
click at [827, 200] on div "Ima tvoj pes težave z zobmi? Kako učinkoviti so dentalni priboljški? Heading Row" at bounding box center [862, 331] width 1376 height 426
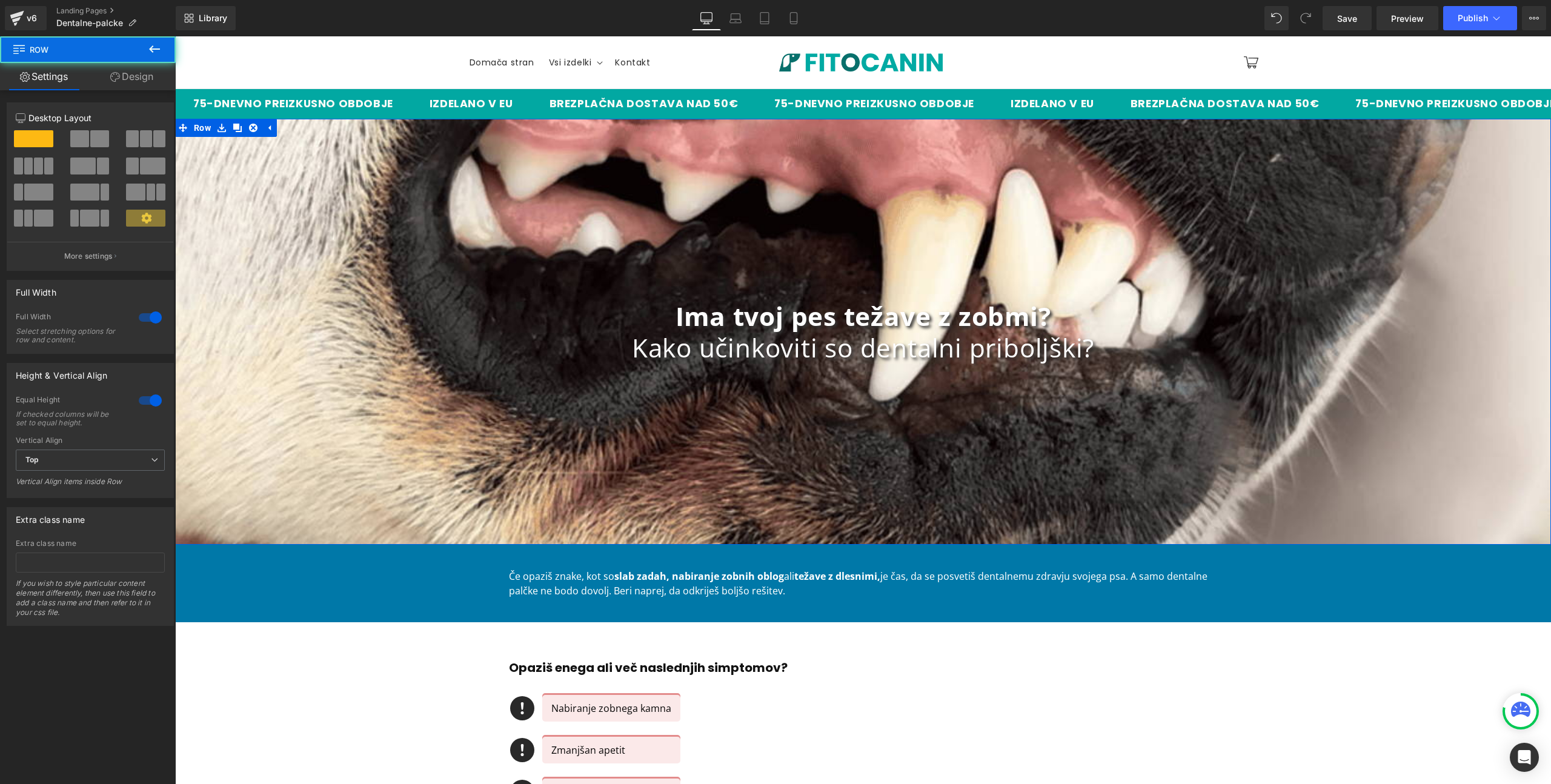
click at [271, 146] on div "Ima tvoj pes težave z zobmi? Kako učinkoviti so dentalni priboljški? Heading Row" at bounding box center [862, 331] width 1376 height 426
click at [204, 132] on span "Row" at bounding box center [202, 127] width 23 height 18
click at [123, 75] on link "Design" at bounding box center [131, 77] width 88 height 27
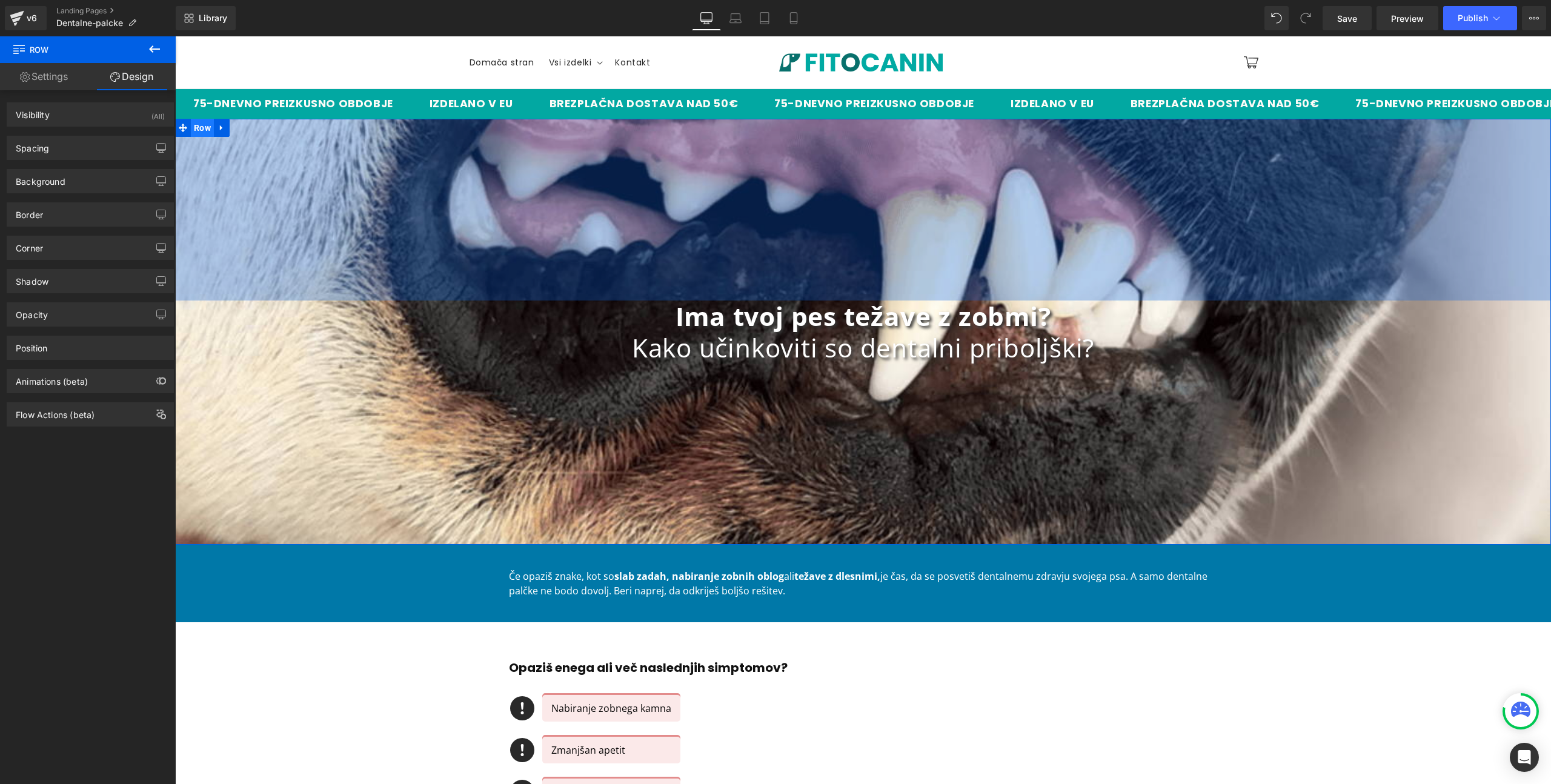
click at [194, 135] on span "Row" at bounding box center [202, 127] width 23 height 18
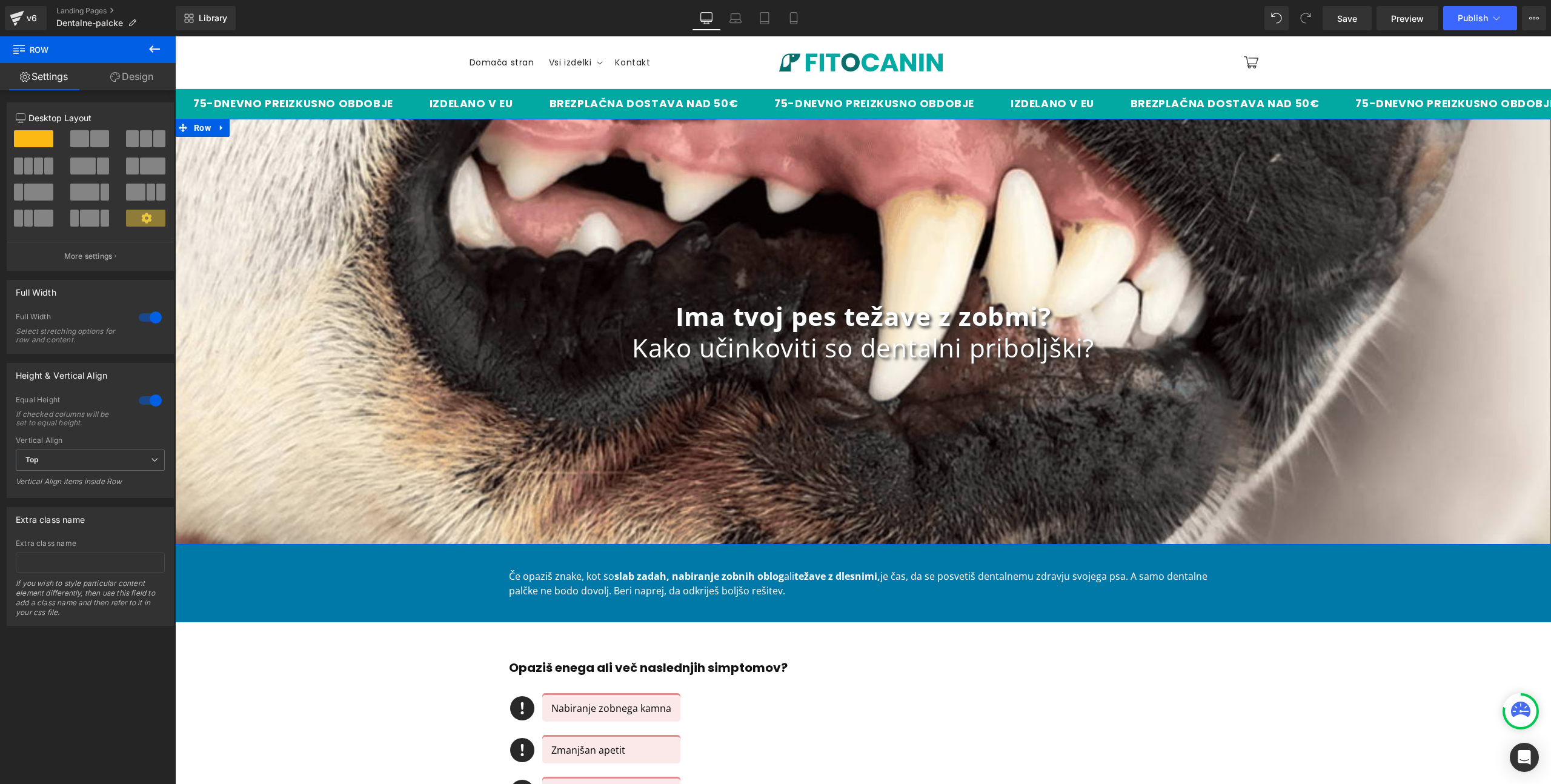
click at [118, 68] on link "Design" at bounding box center [131, 77] width 88 height 27
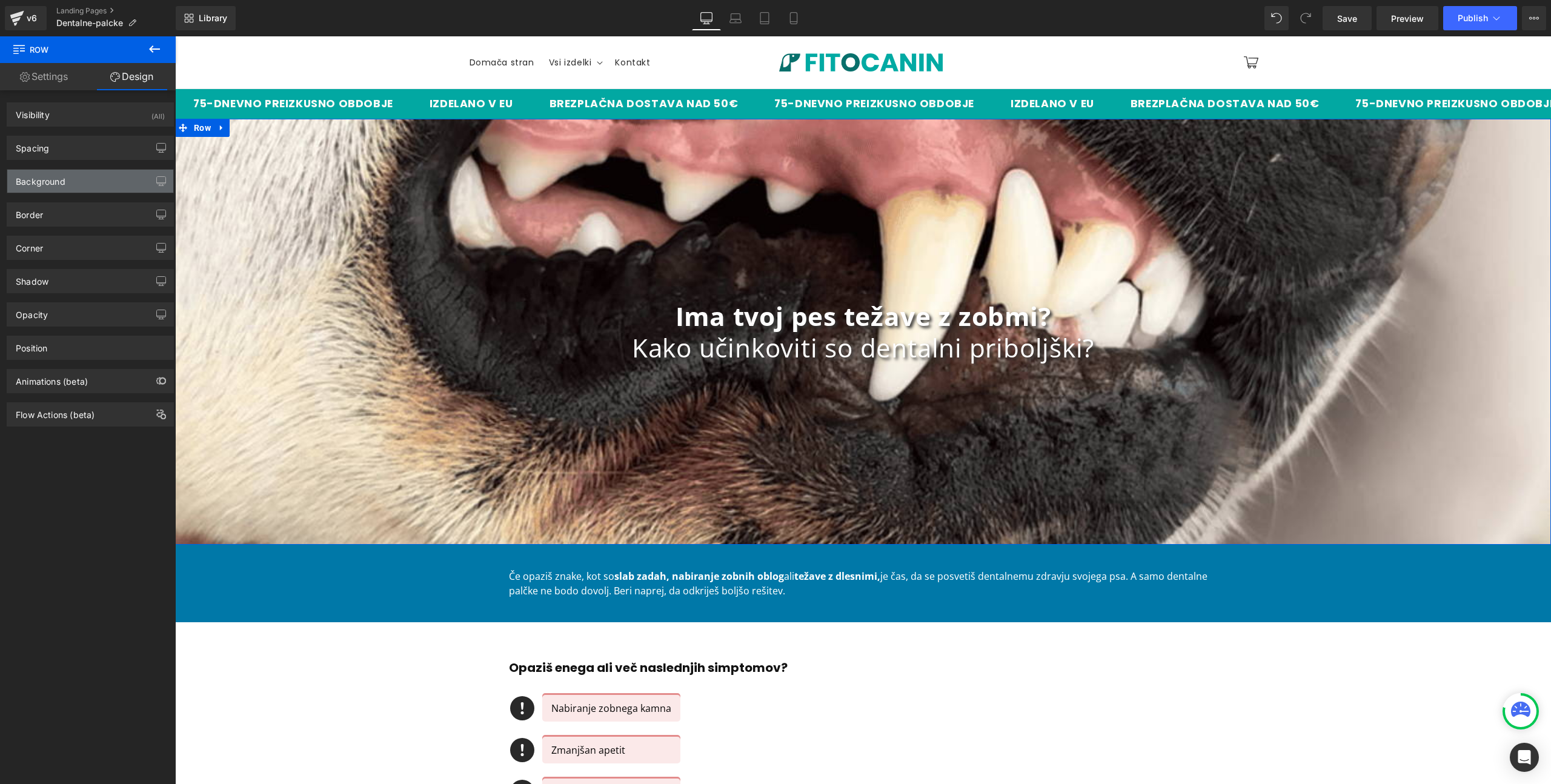
click at [66, 177] on div "Background" at bounding box center [90, 181] width 166 height 23
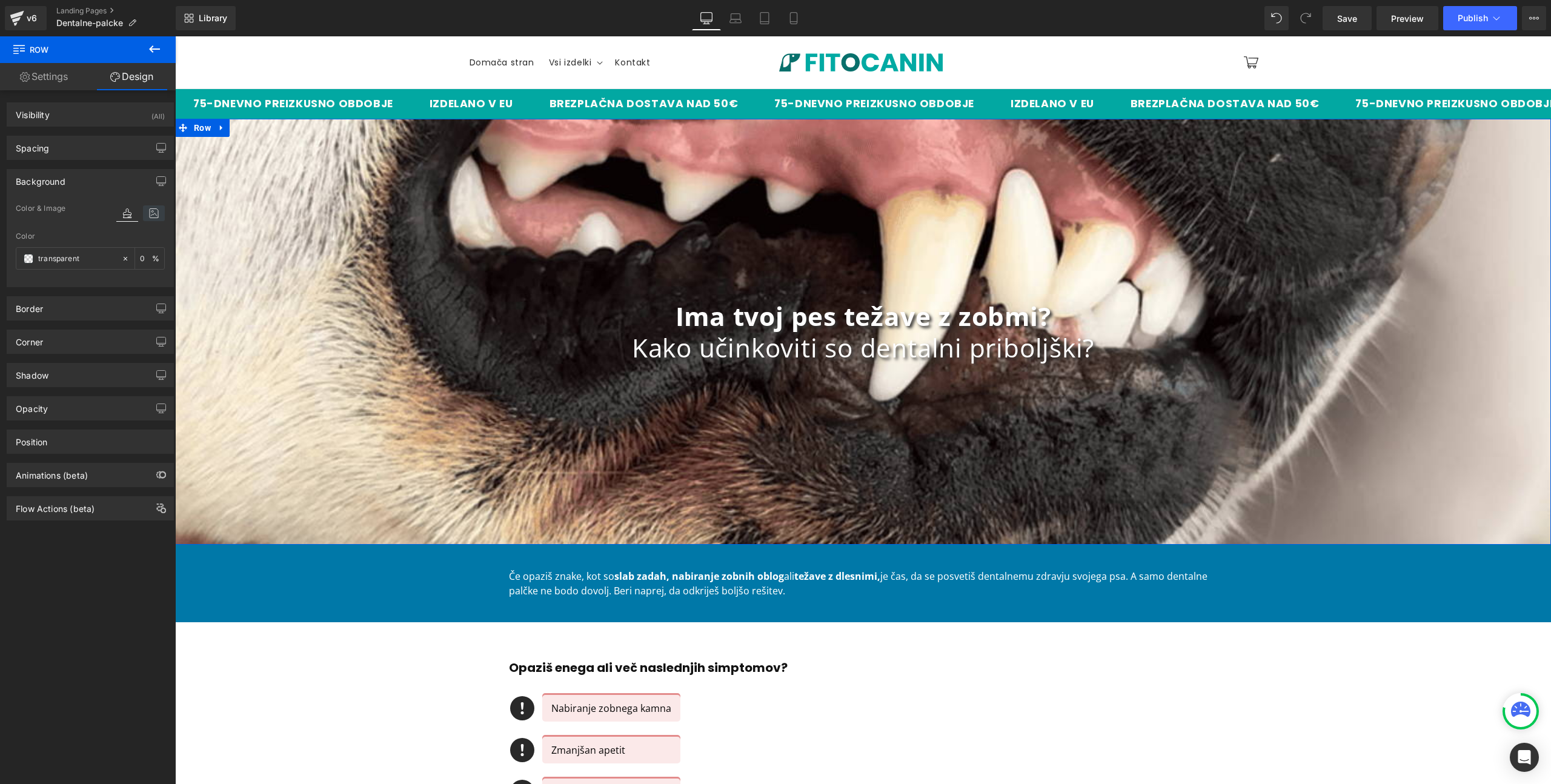
click at [147, 213] on icon at bounding box center [154, 213] width 22 height 15
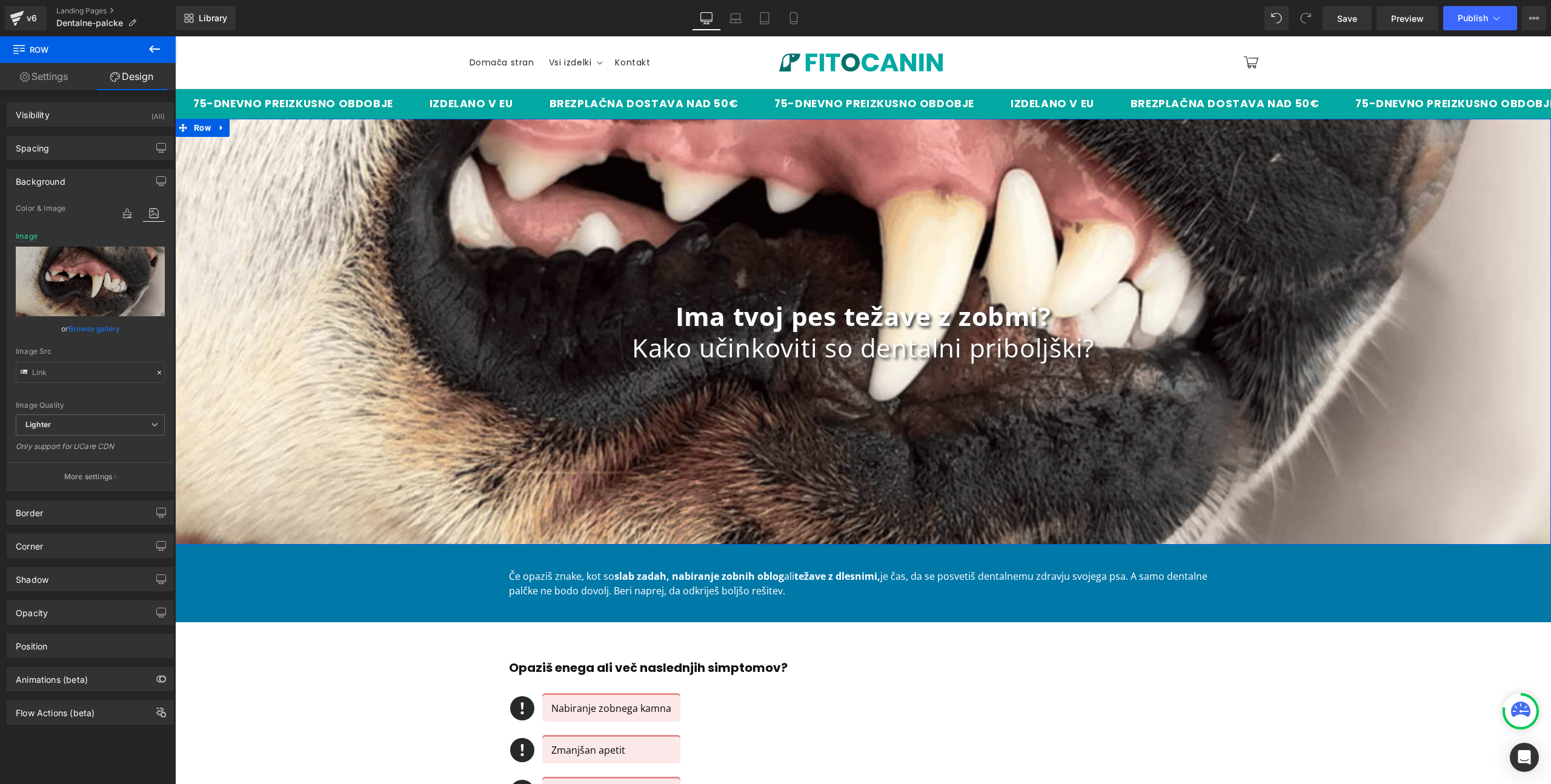
click at [89, 326] on link "Browse gallery" at bounding box center [94, 328] width 51 height 21
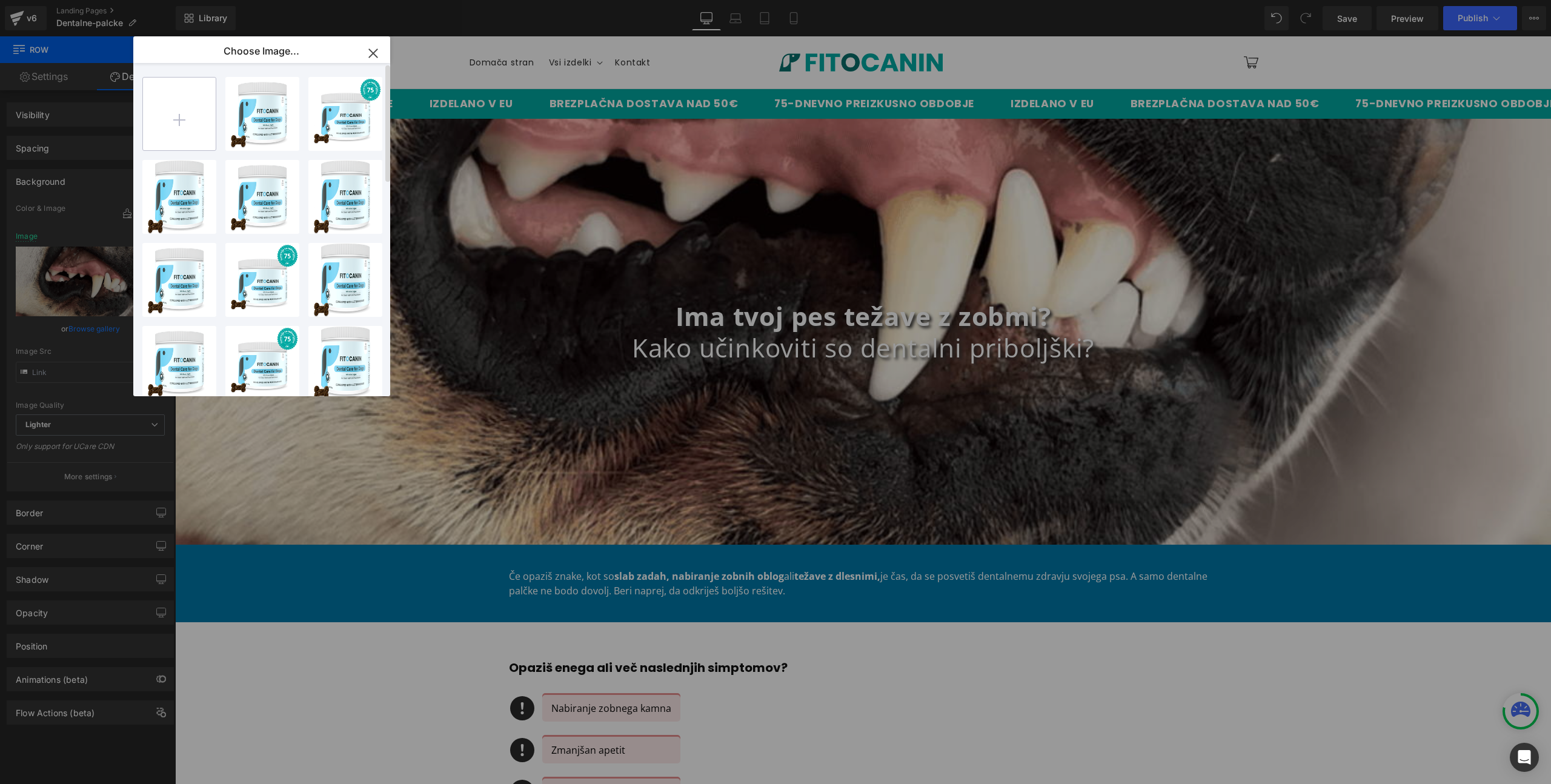
click at [169, 101] on input "file" at bounding box center [179, 113] width 72 height 72
type input "C:\fakepath\shutterstock_2344955679.jpg"
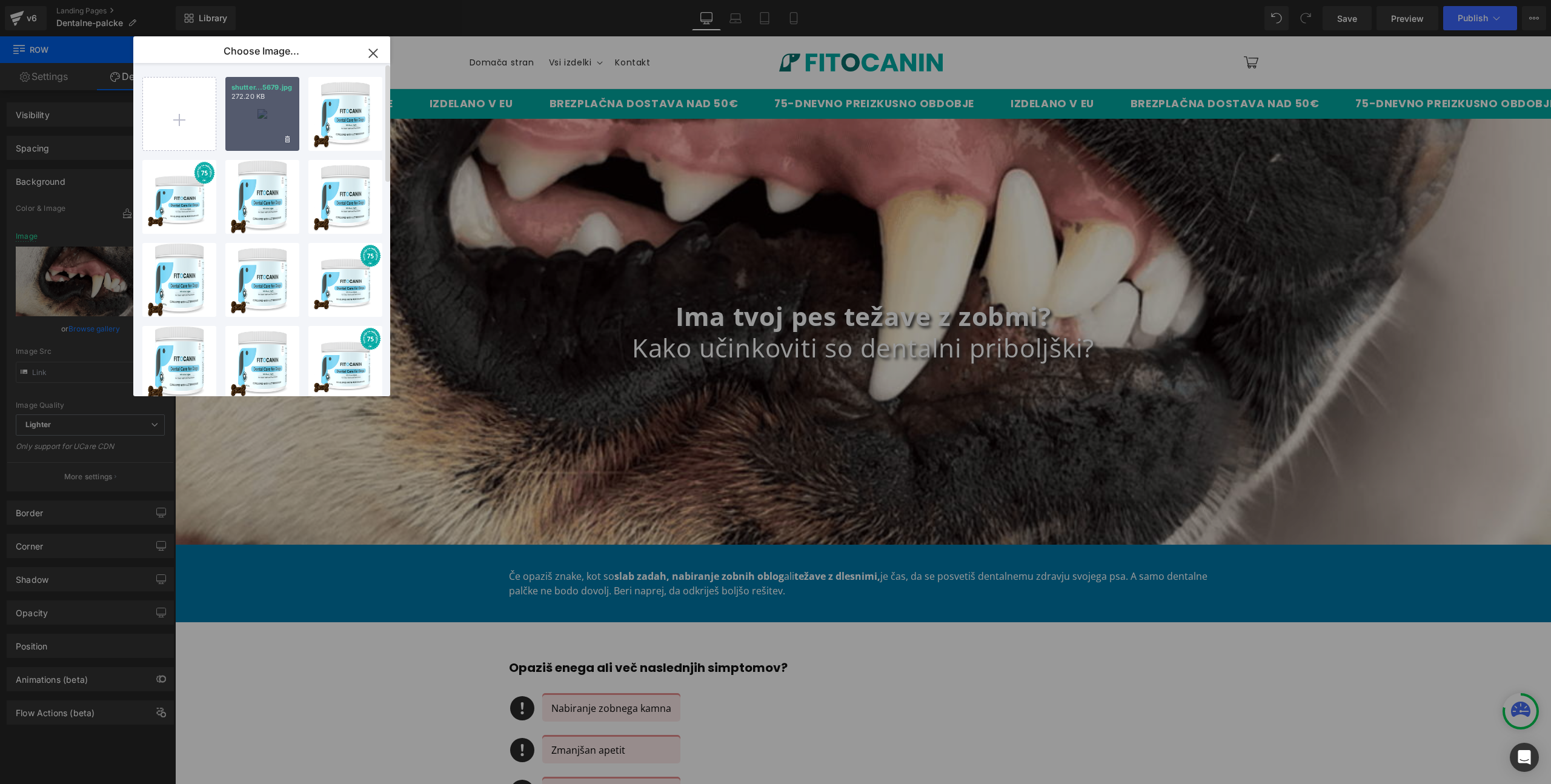
click at [254, 89] on p "shutter...5679.jpg" at bounding box center [262, 87] width 62 height 9
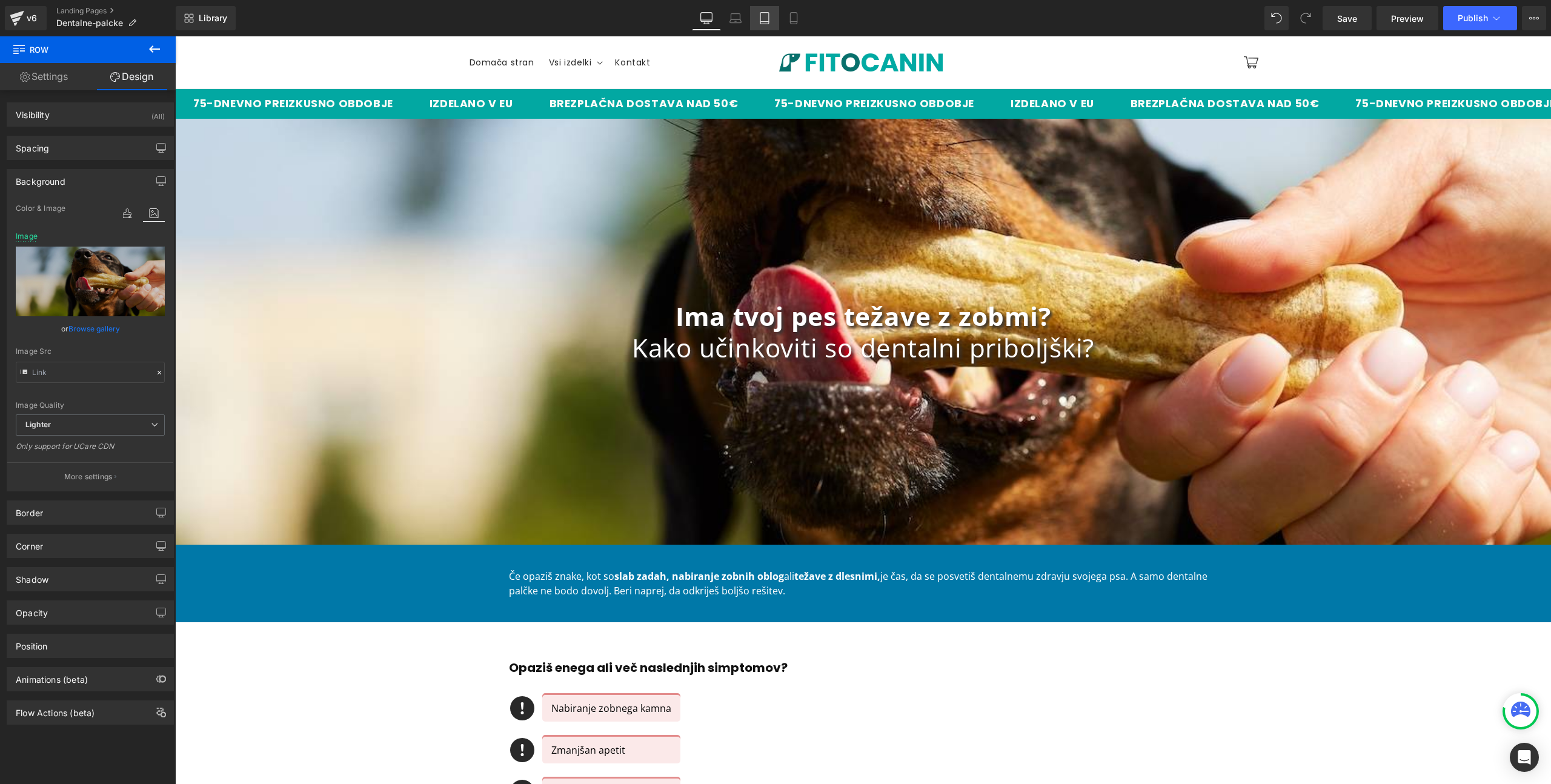
drag, startPoint x: 741, startPoint y: 11, endPoint x: 758, endPoint y: 12, distance: 17.0
click at [741, 11] on link "Laptop" at bounding box center [735, 18] width 29 height 24
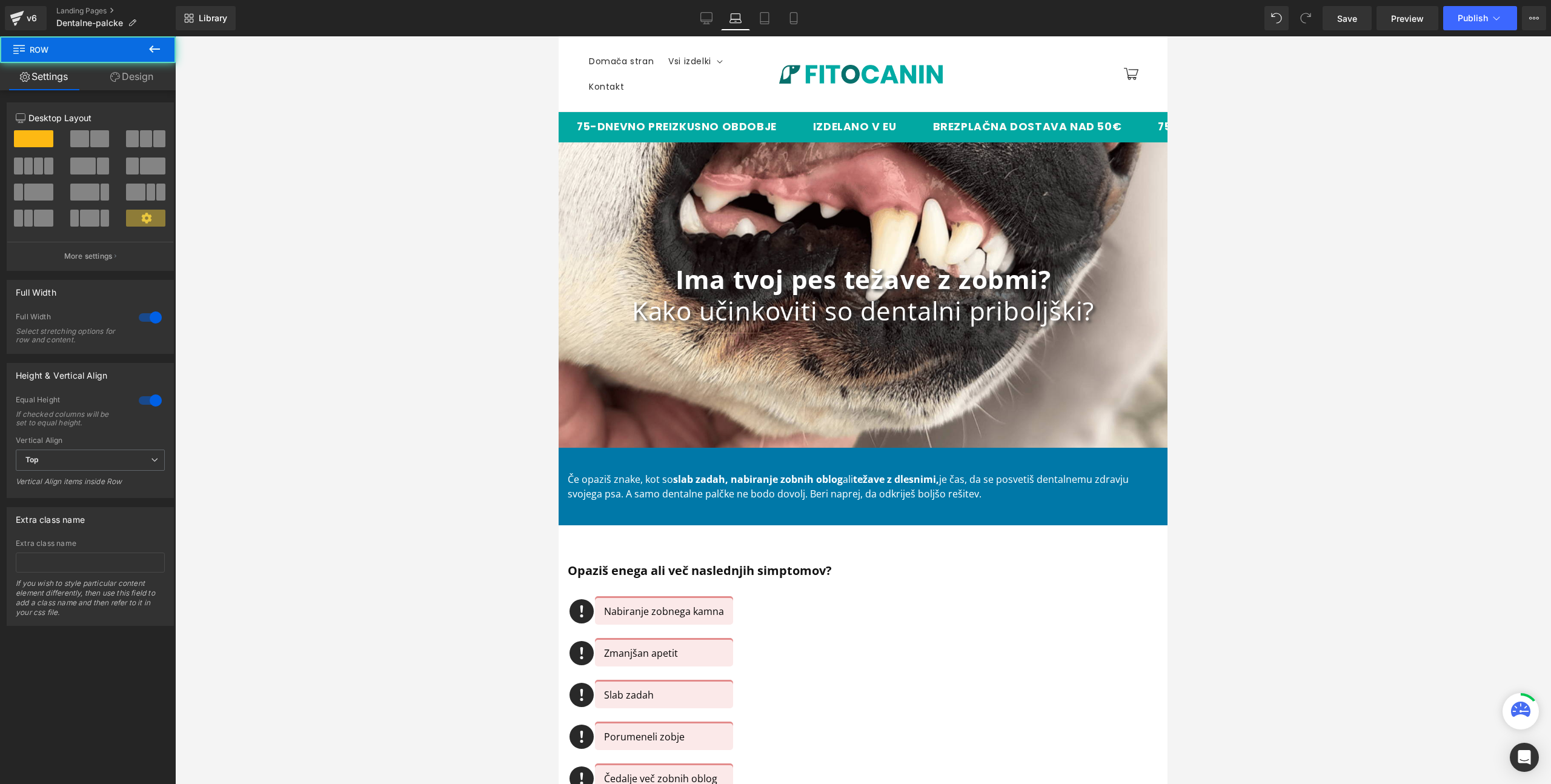
click at [687, 228] on div "Ima tvoj pes težave z zobmi? Kako učinkoviti so dentalni priboljški? Heading Ro…" at bounding box center [863, 295] width 609 height 305
click at [559, 37] on div "200px" at bounding box center [559, 37] width 0 height 0
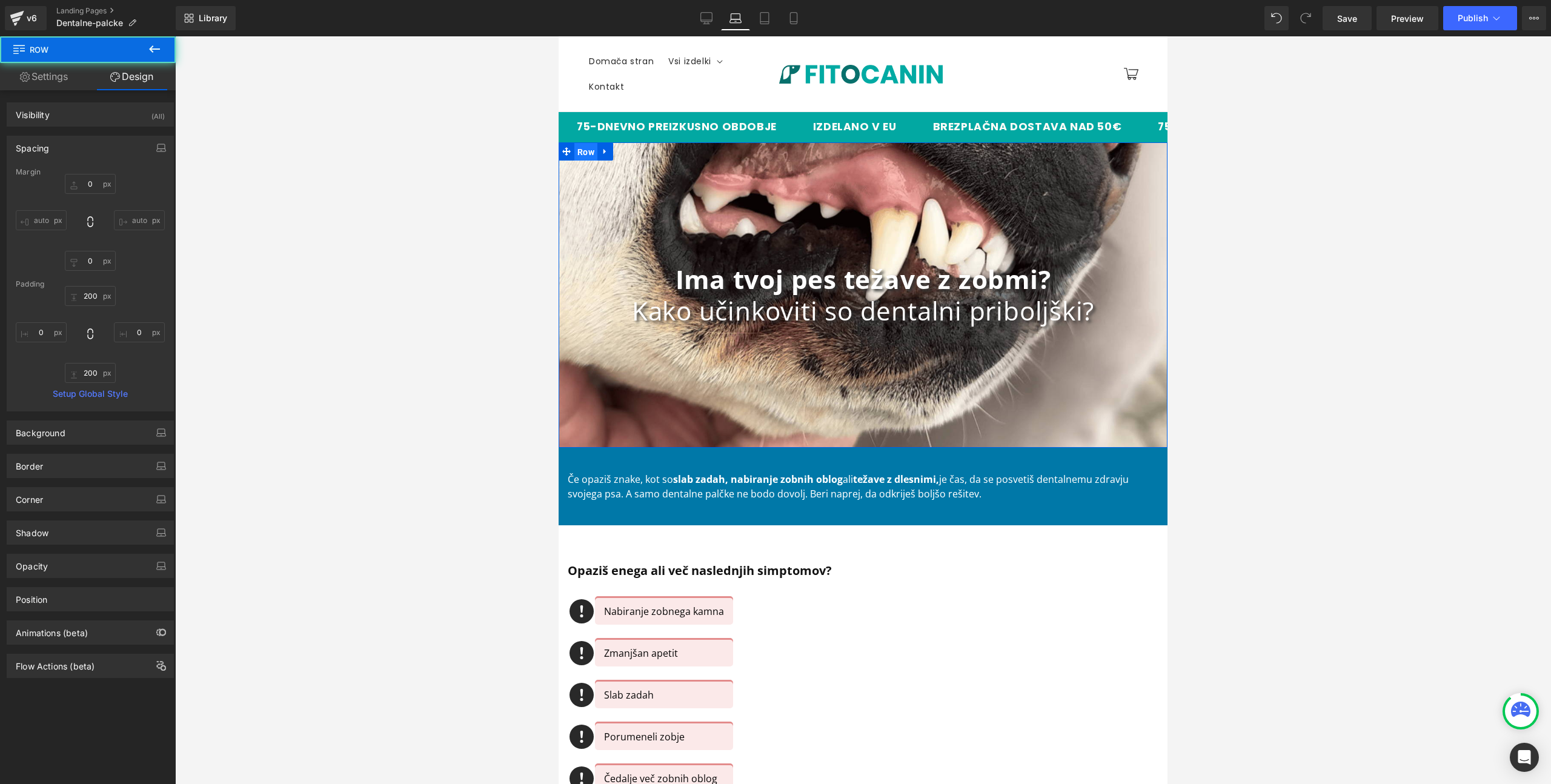
click at [576, 156] on span "Row" at bounding box center [585, 152] width 23 height 18
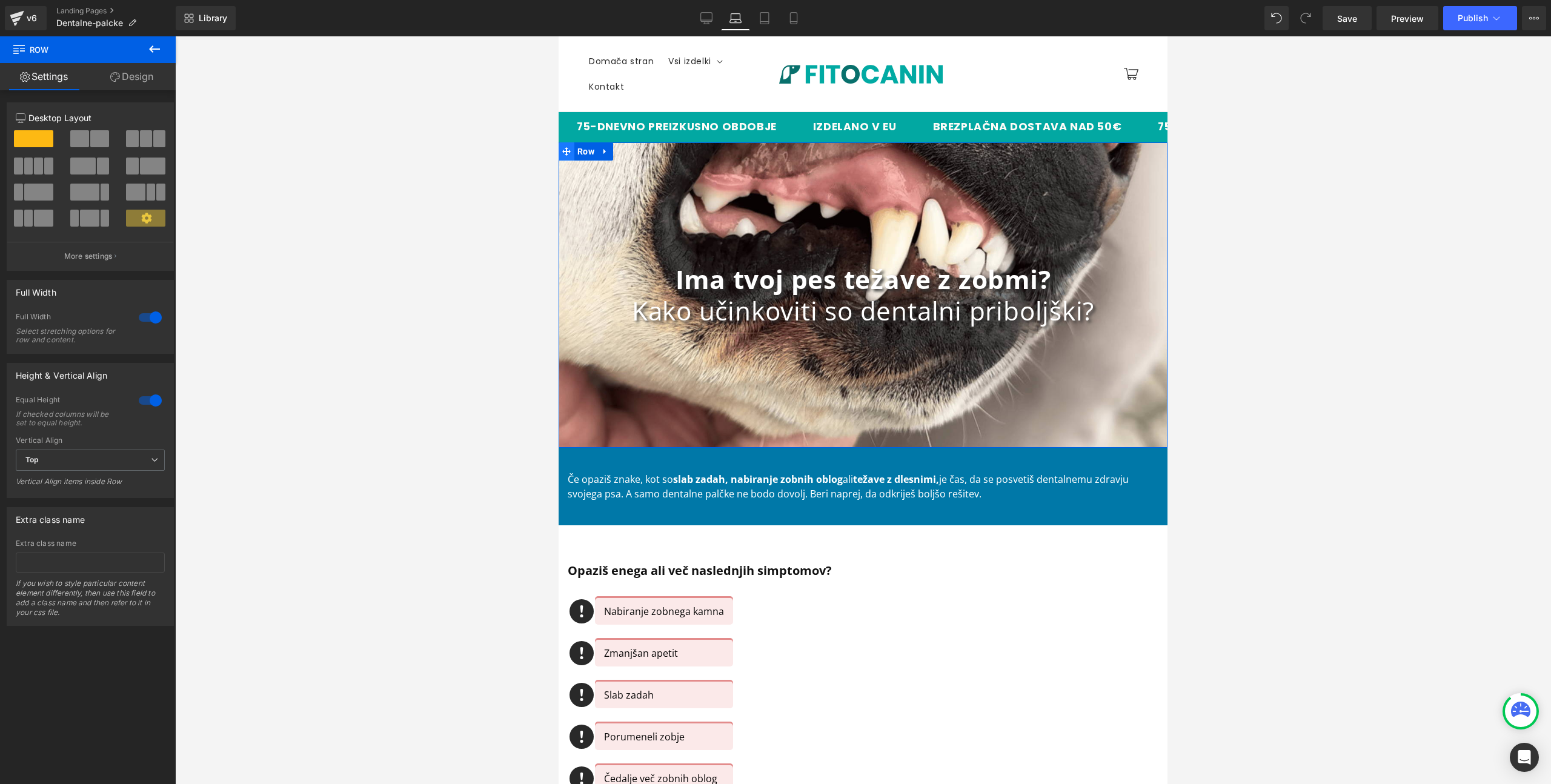
click at [568, 156] on span at bounding box center [567, 151] width 15 height 18
click at [579, 153] on span "Row" at bounding box center [585, 151] width 23 height 18
click at [131, 85] on link "Design" at bounding box center [131, 77] width 88 height 27
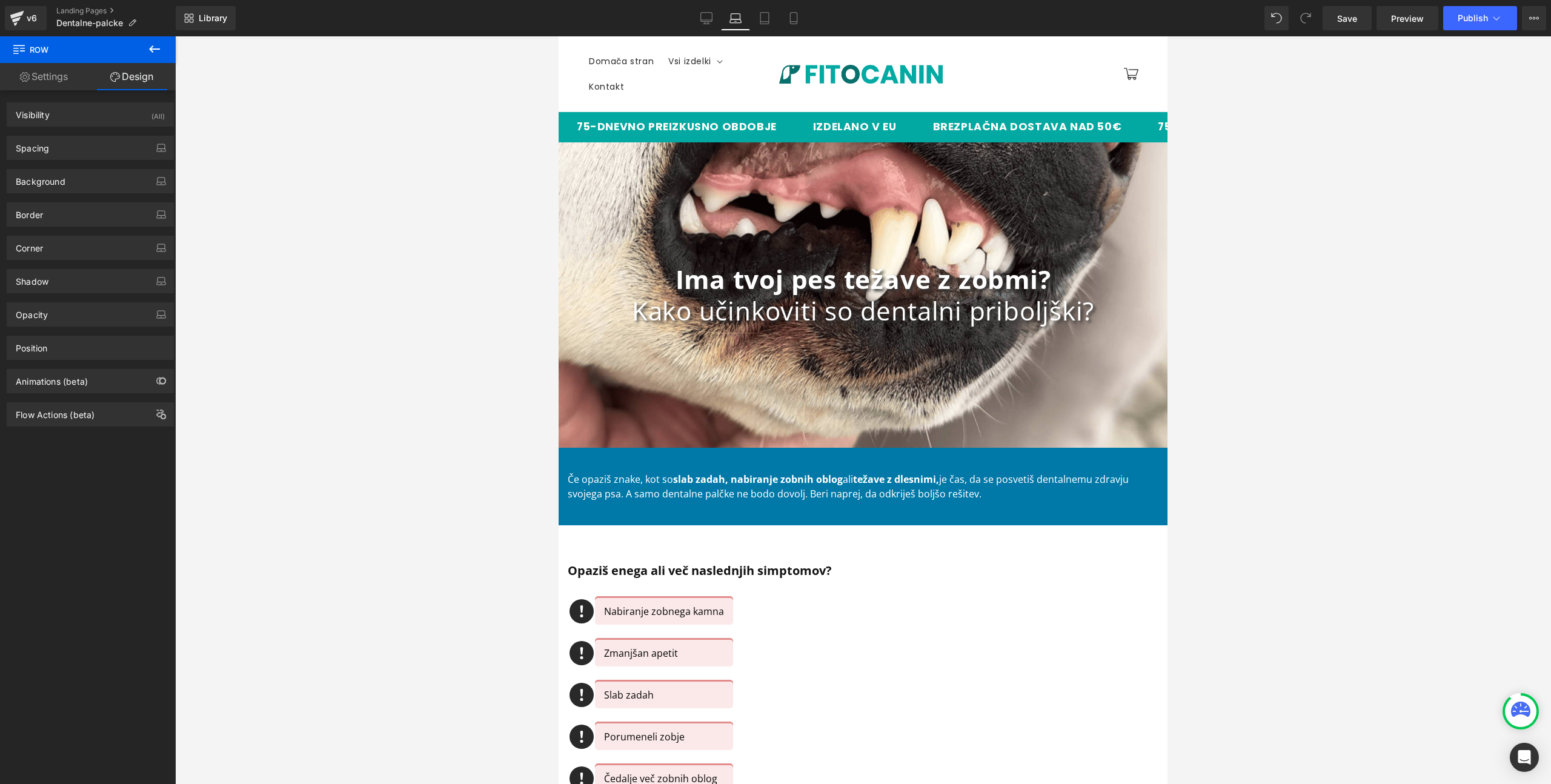
click at [559, 37] on div "200px" at bounding box center [559, 37] width 0 height 0
click at [574, 159] on span "Row" at bounding box center [585, 151] width 23 height 18
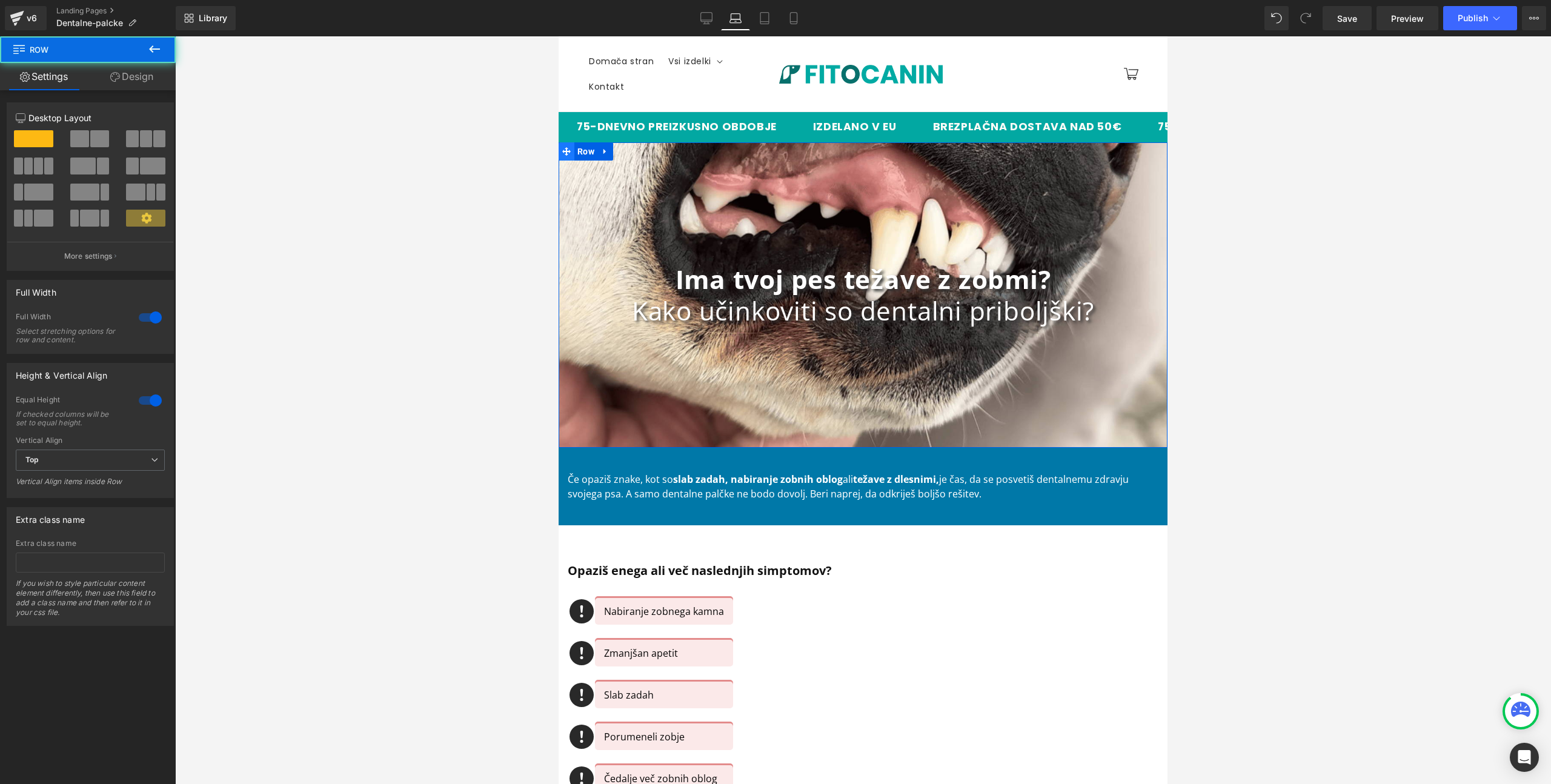
click at [563, 152] on icon at bounding box center [567, 152] width 9 height 9
click at [160, 81] on link "Design" at bounding box center [131, 77] width 88 height 27
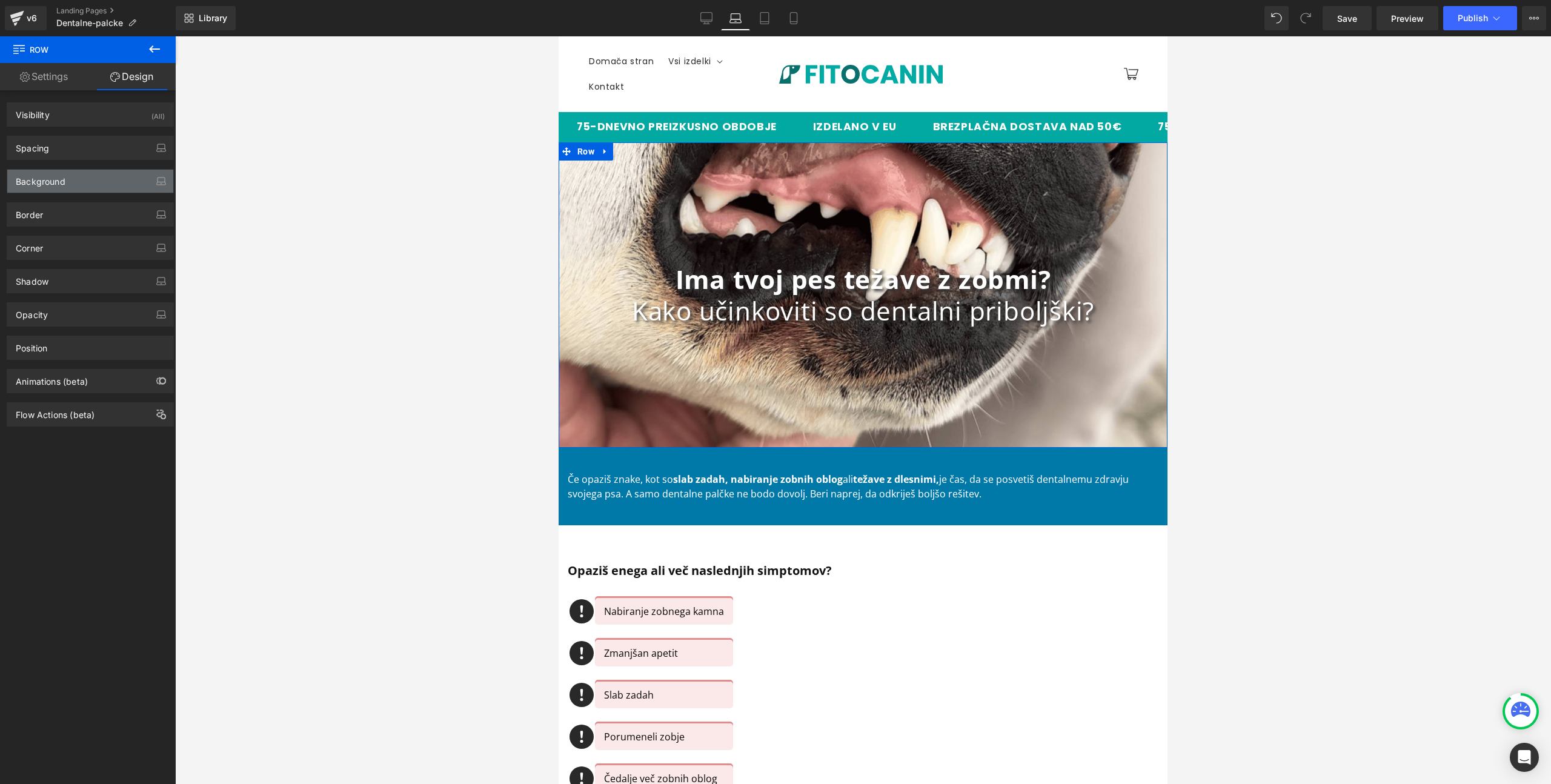
click at [83, 171] on div "Background" at bounding box center [90, 181] width 166 height 23
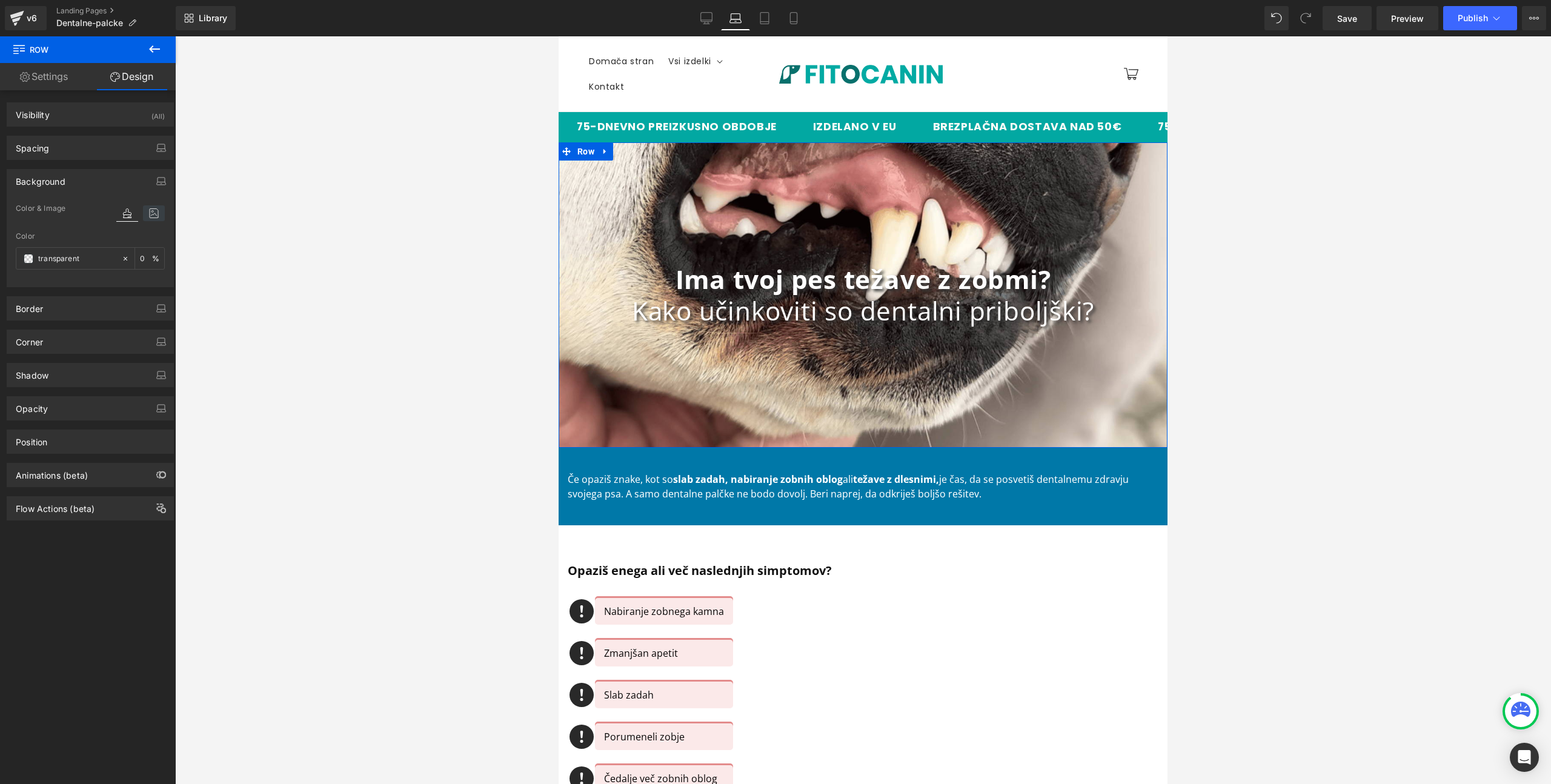
click at [149, 215] on icon at bounding box center [154, 213] width 22 height 15
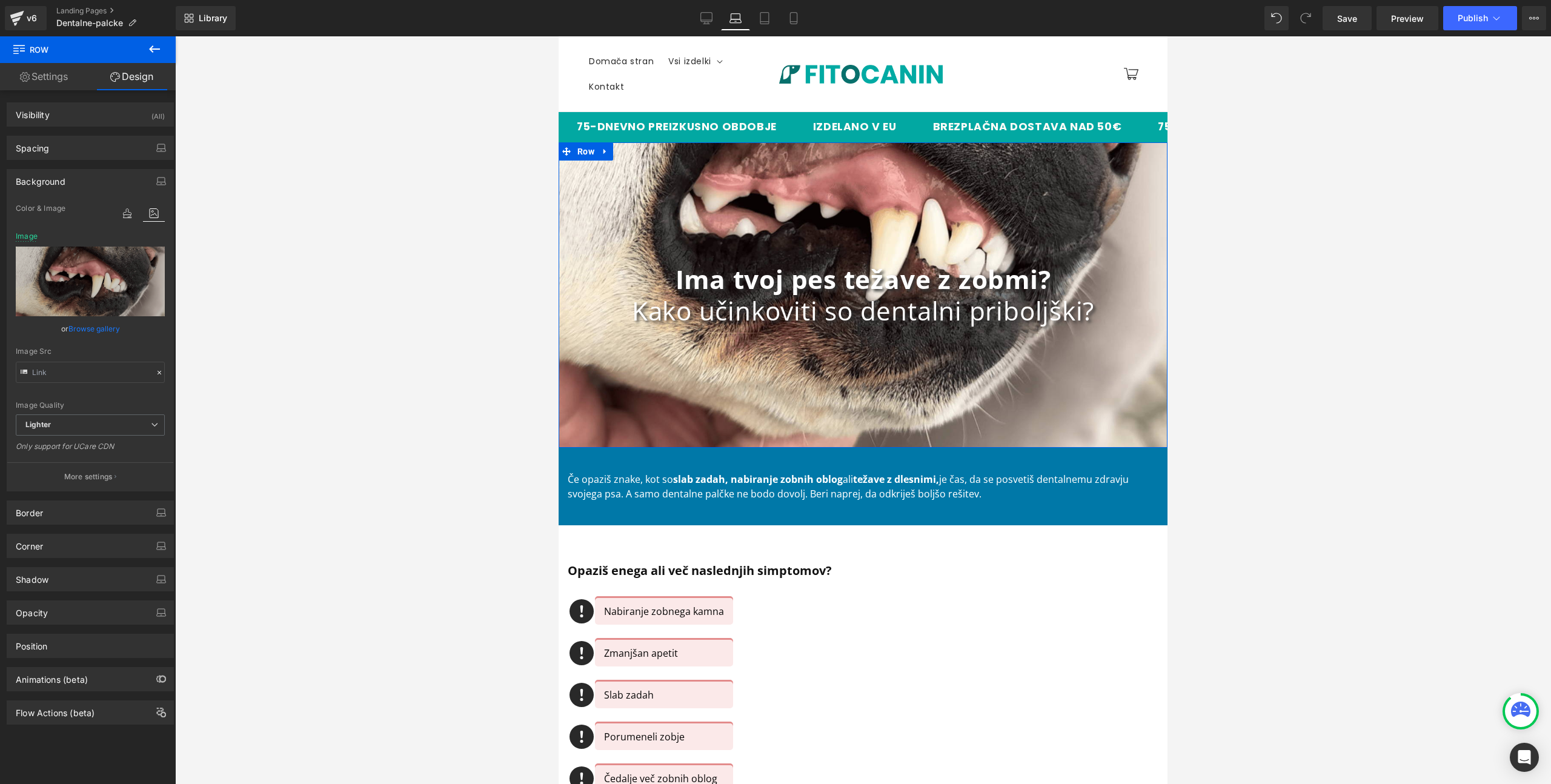
click at [93, 324] on link "Browse gallery" at bounding box center [94, 328] width 51 height 21
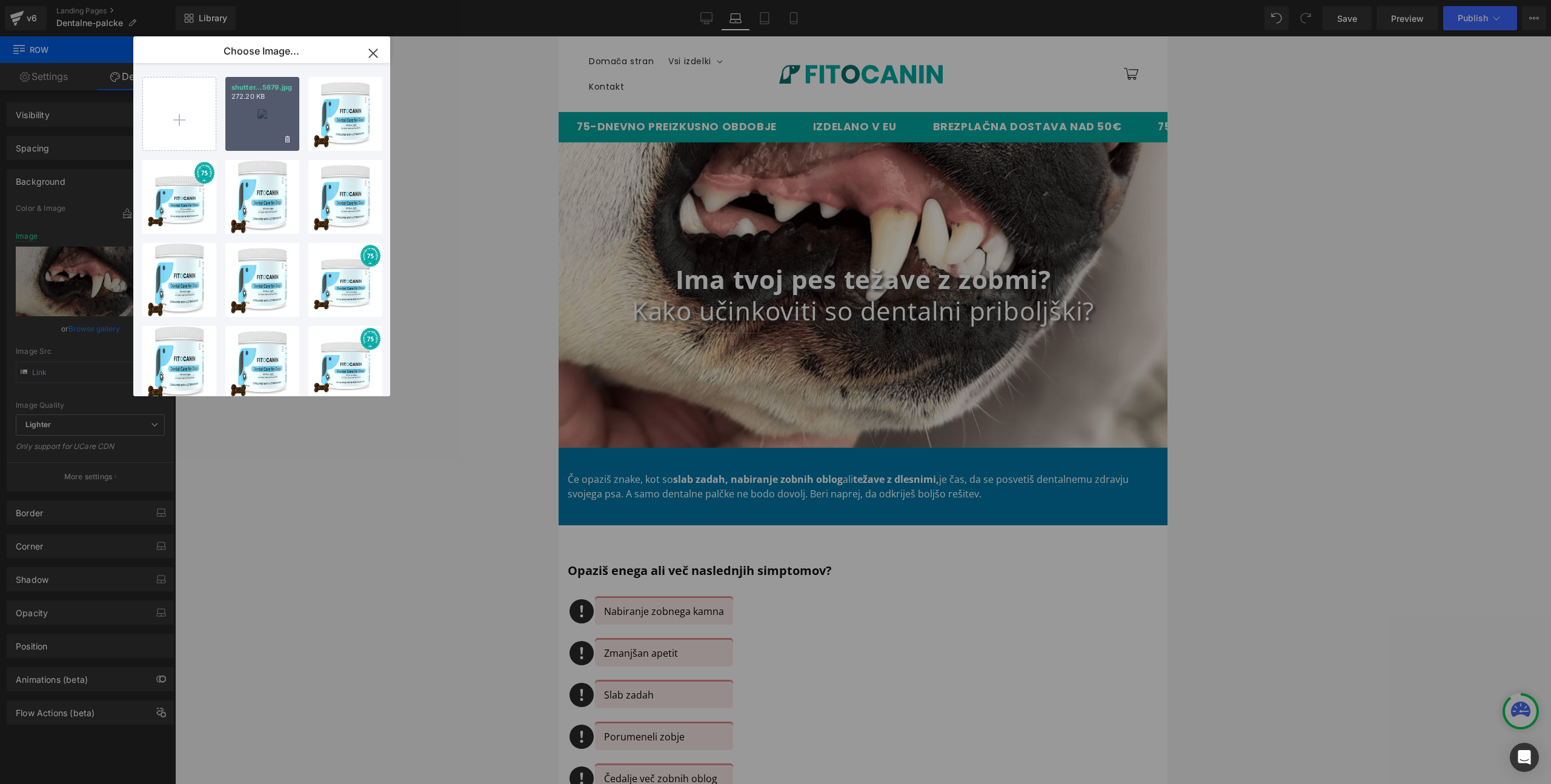
click at [291, 89] on p "shutter...5679.jpg" at bounding box center [262, 87] width 62 height 9
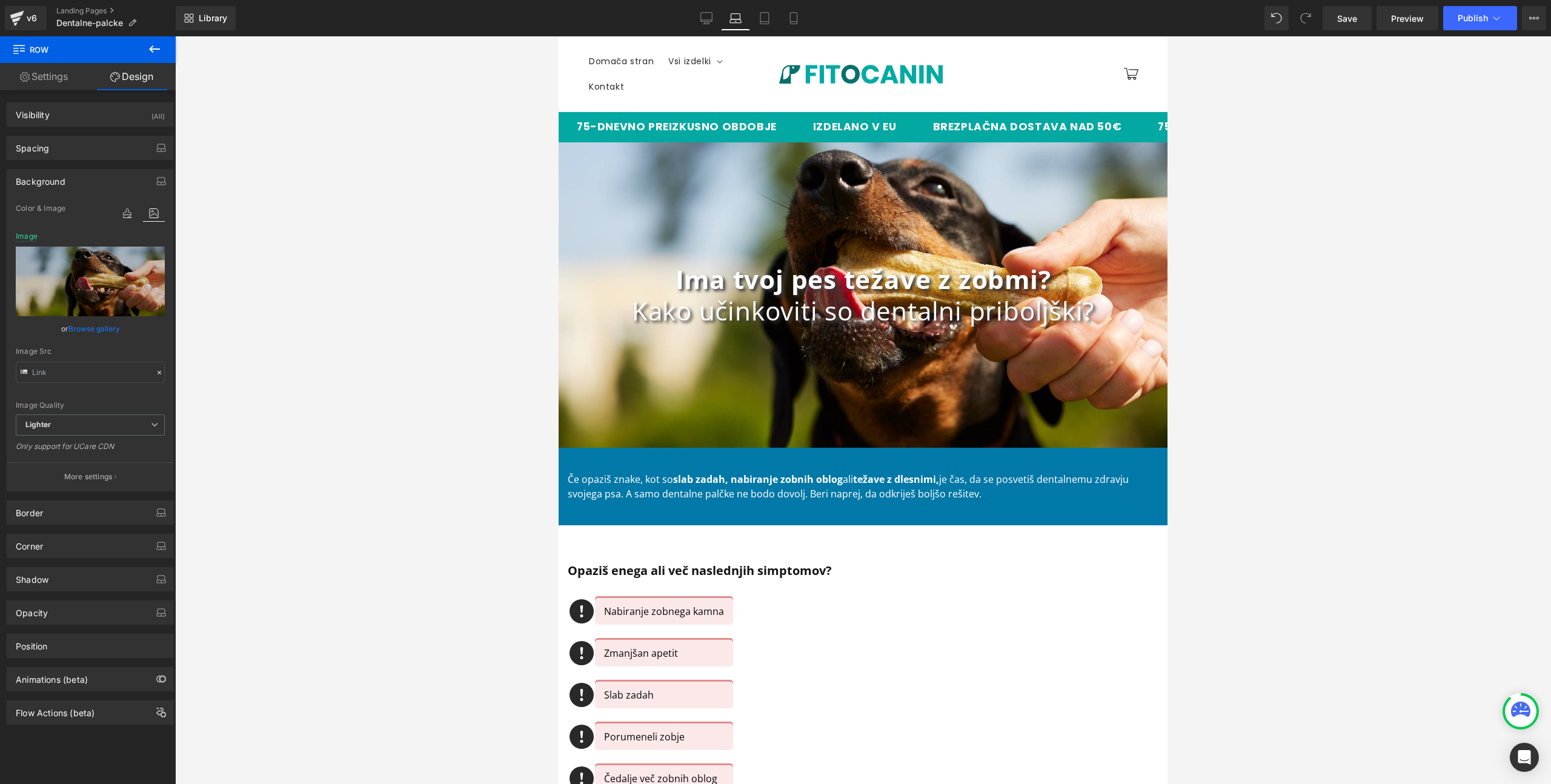
click at [1404, 277] on div at bounding box center [862, 410] width 1376 height 747
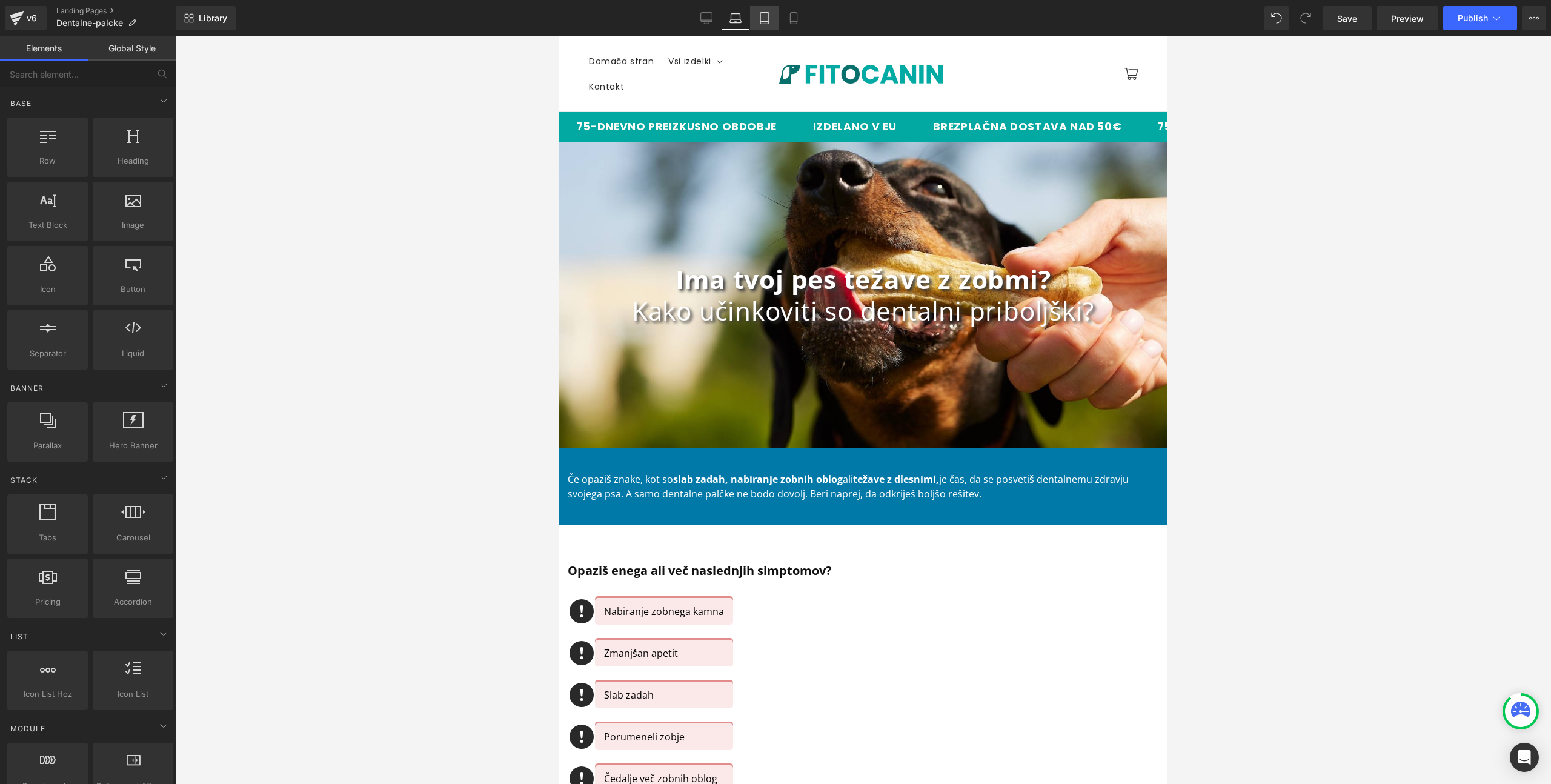
click at [764, 14] on icon at bounding box center [764, 18] width 12 height 12
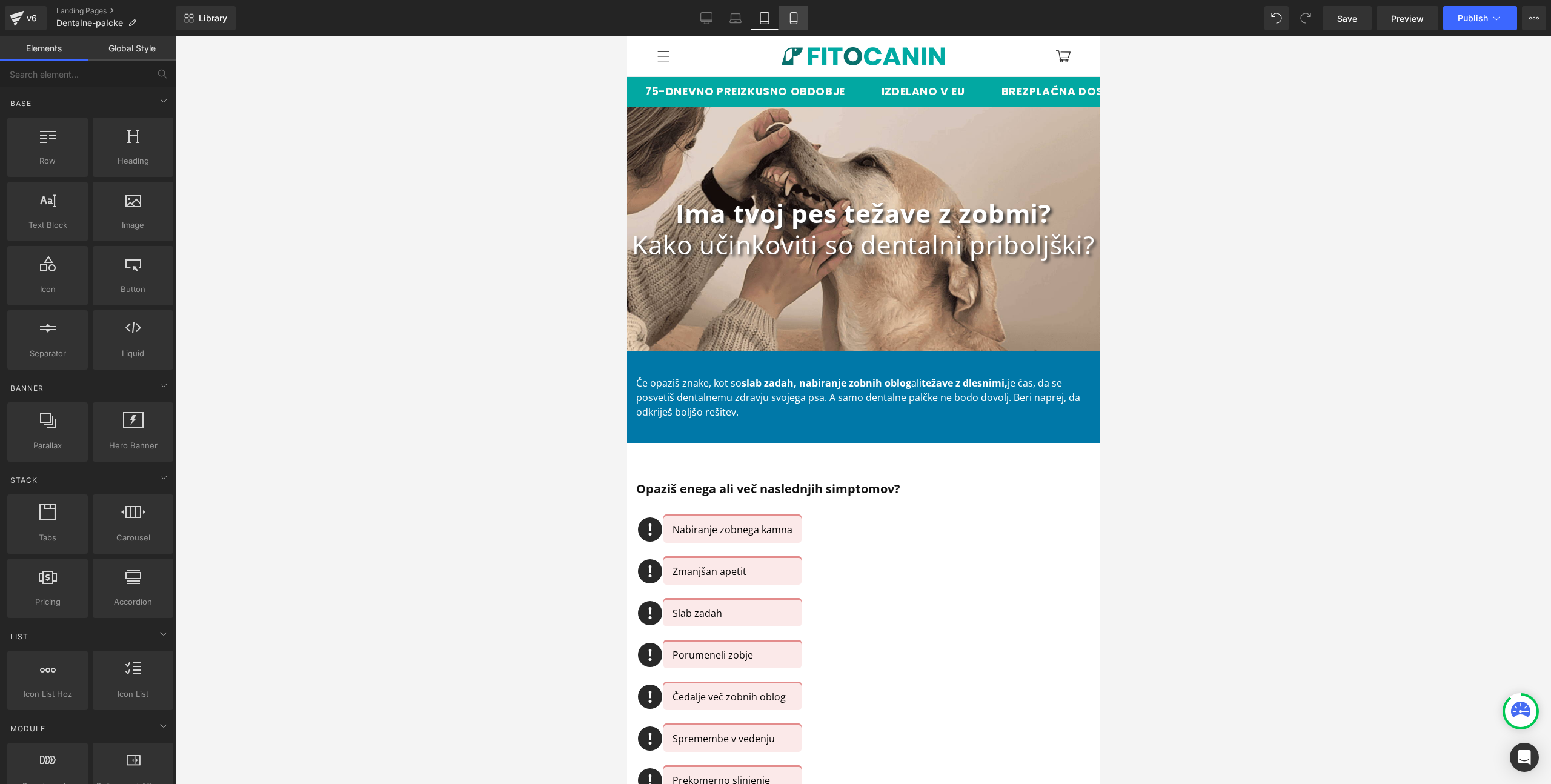
click at [795, 25] on link "Mobile" at bounding box center [793, 18] width 29 height 24
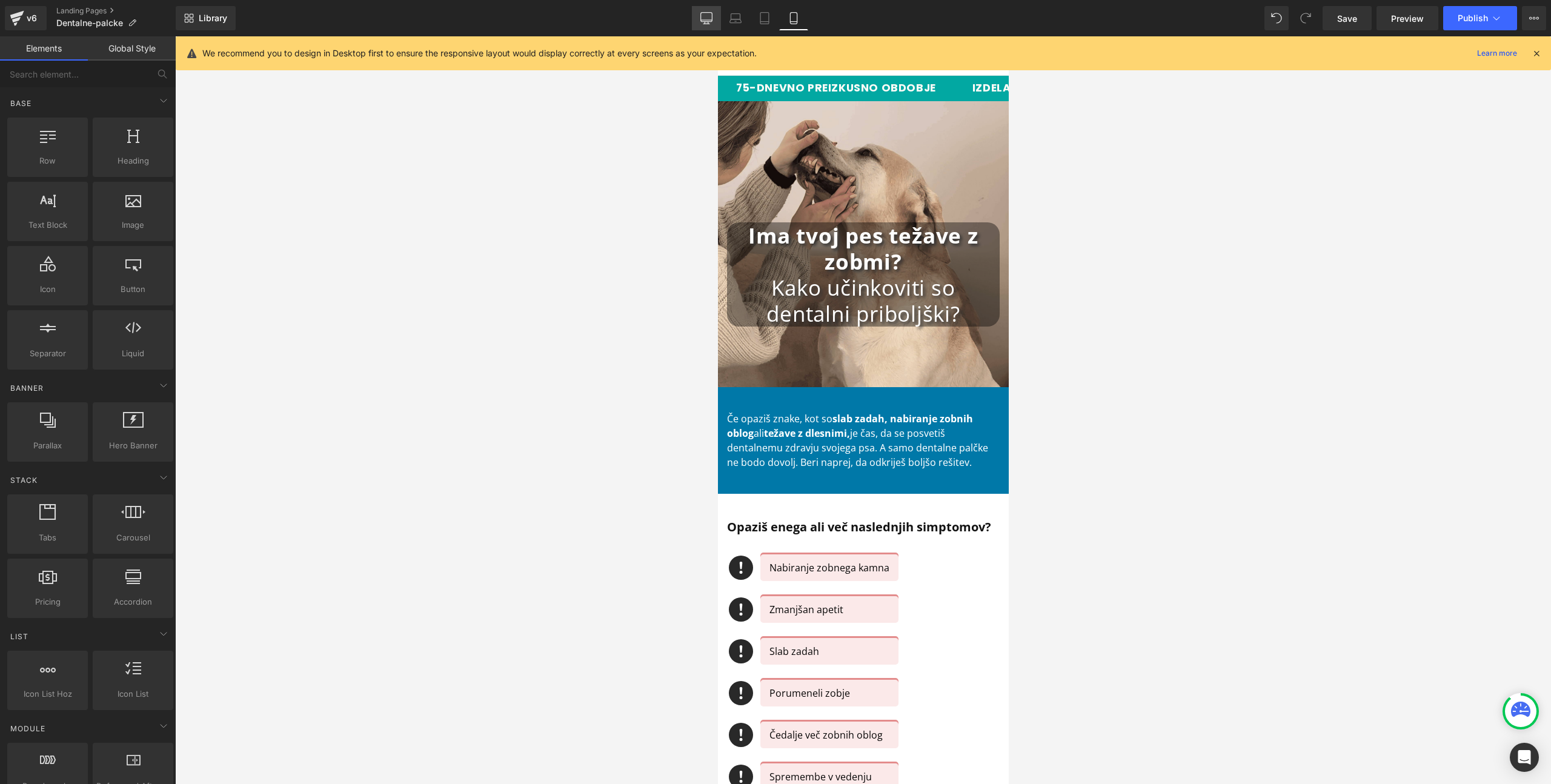
click at [708, 20] on icon at bounding box center [706, 18] width 12 height 12
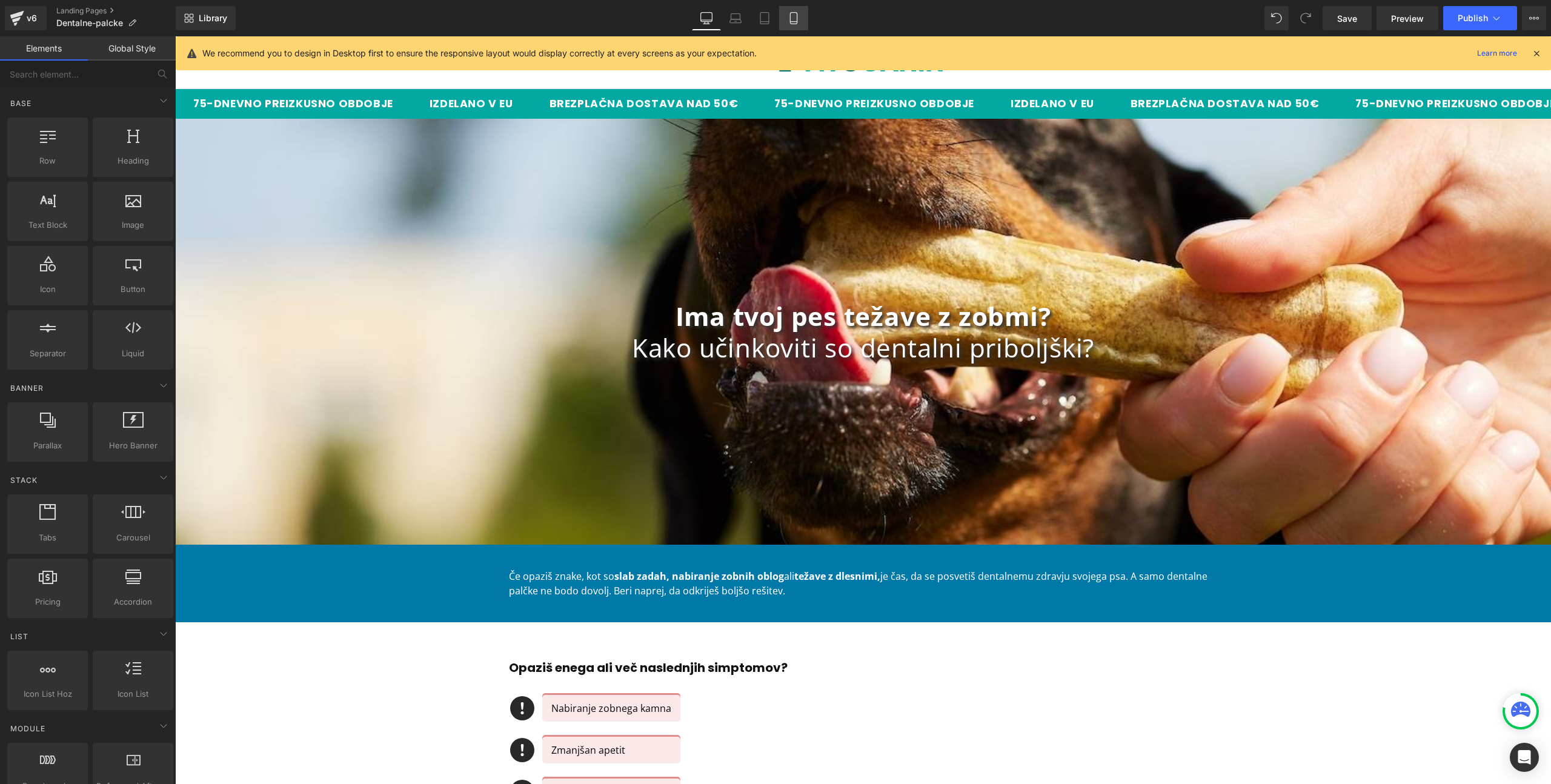
click at [798, 25] on link "Mobile" at bounding box center [793, 18] width 29 height 24
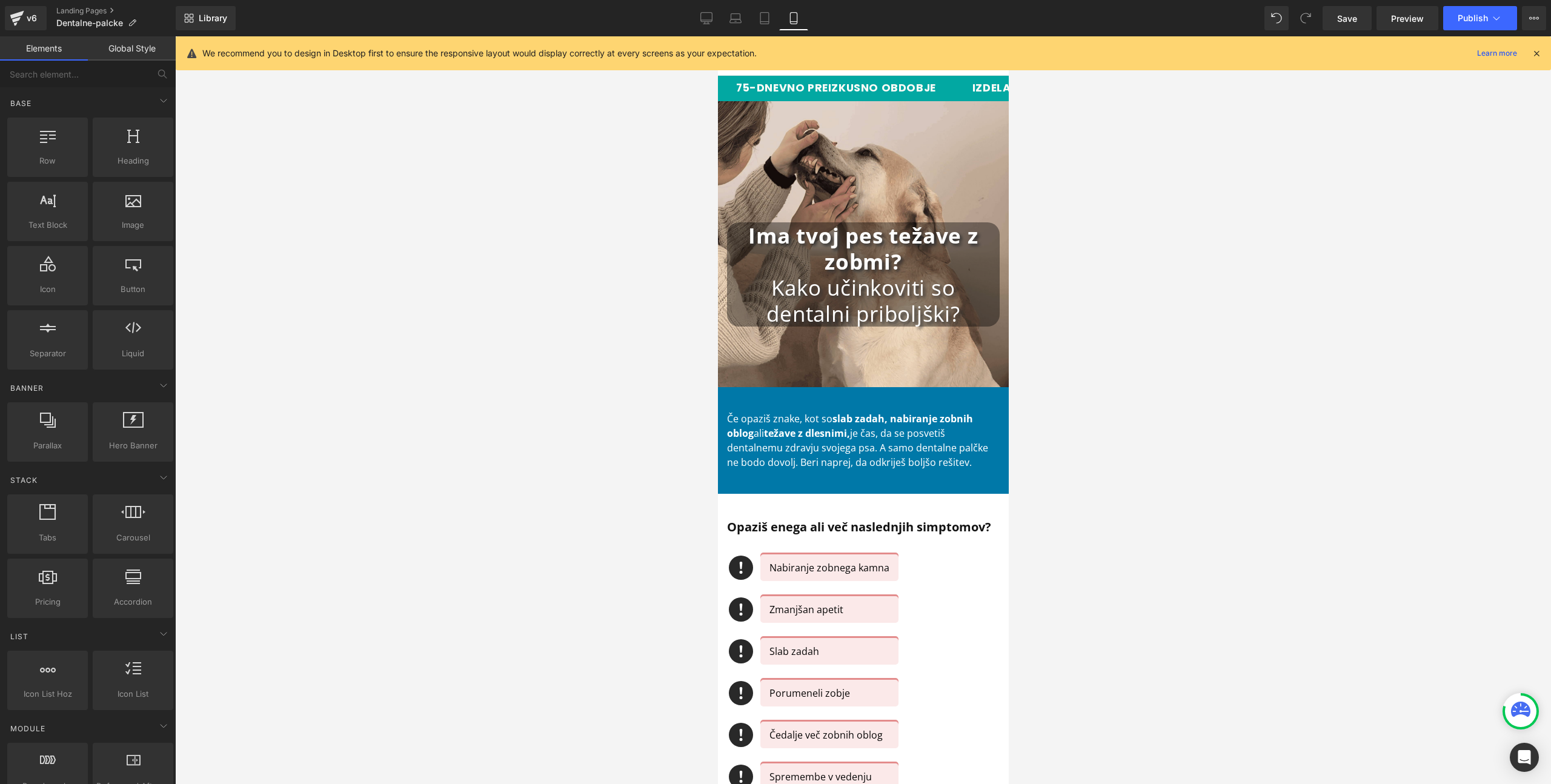
scroll to position [65, 0]
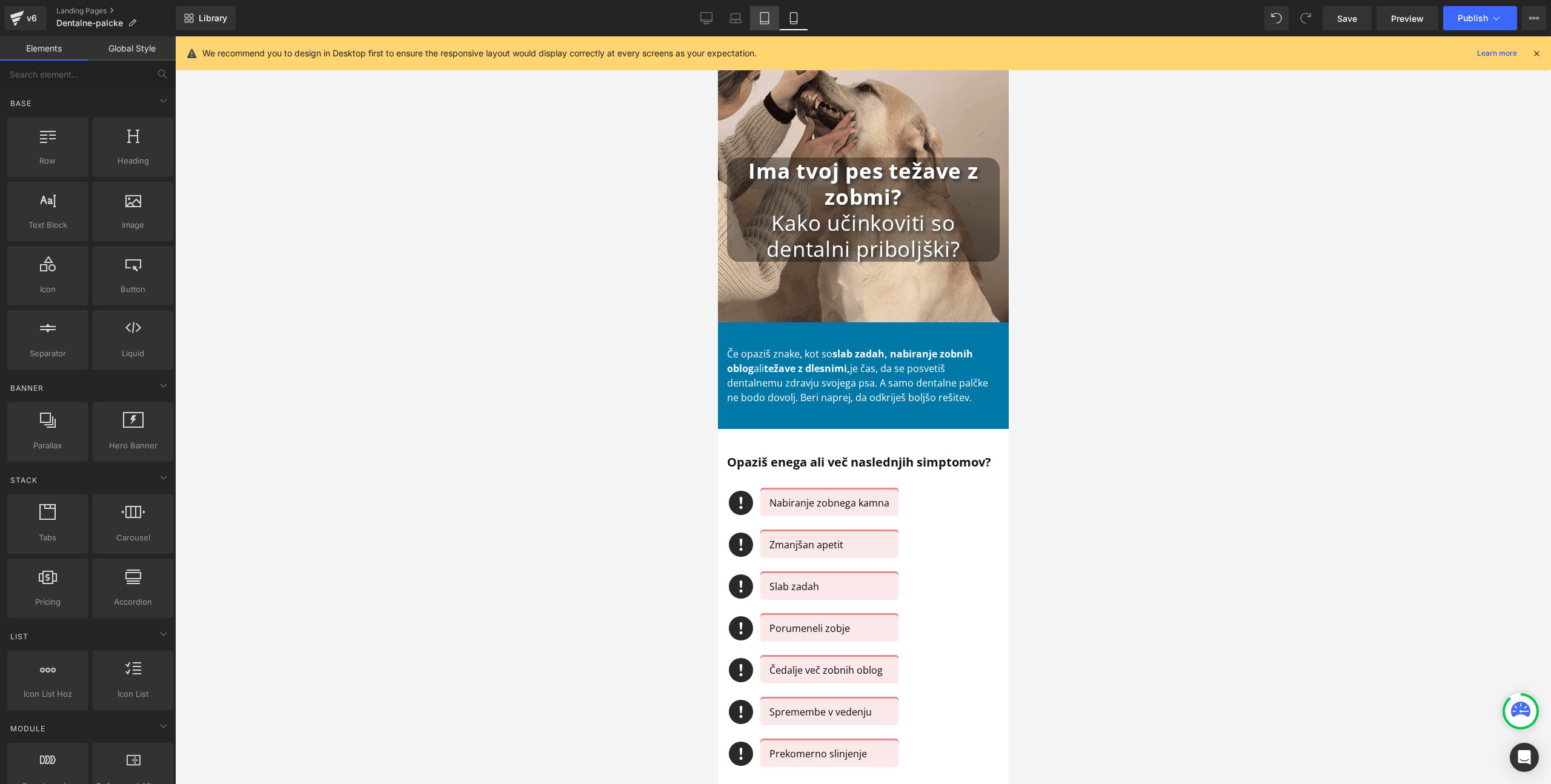
click at [763, 22] on icon at bounding box center [764, 18] width 12 height 12
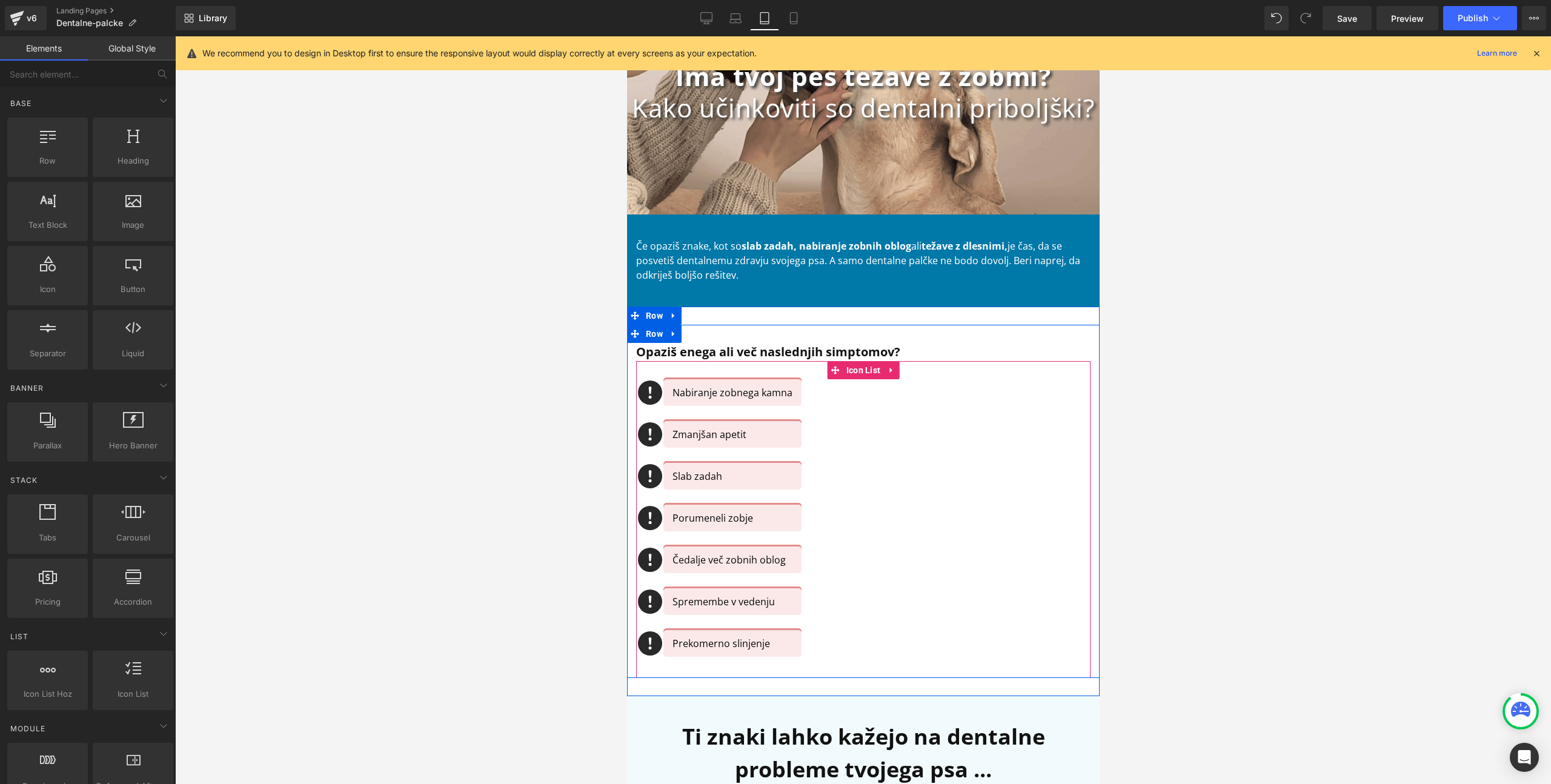
scroll to position [0, 0]
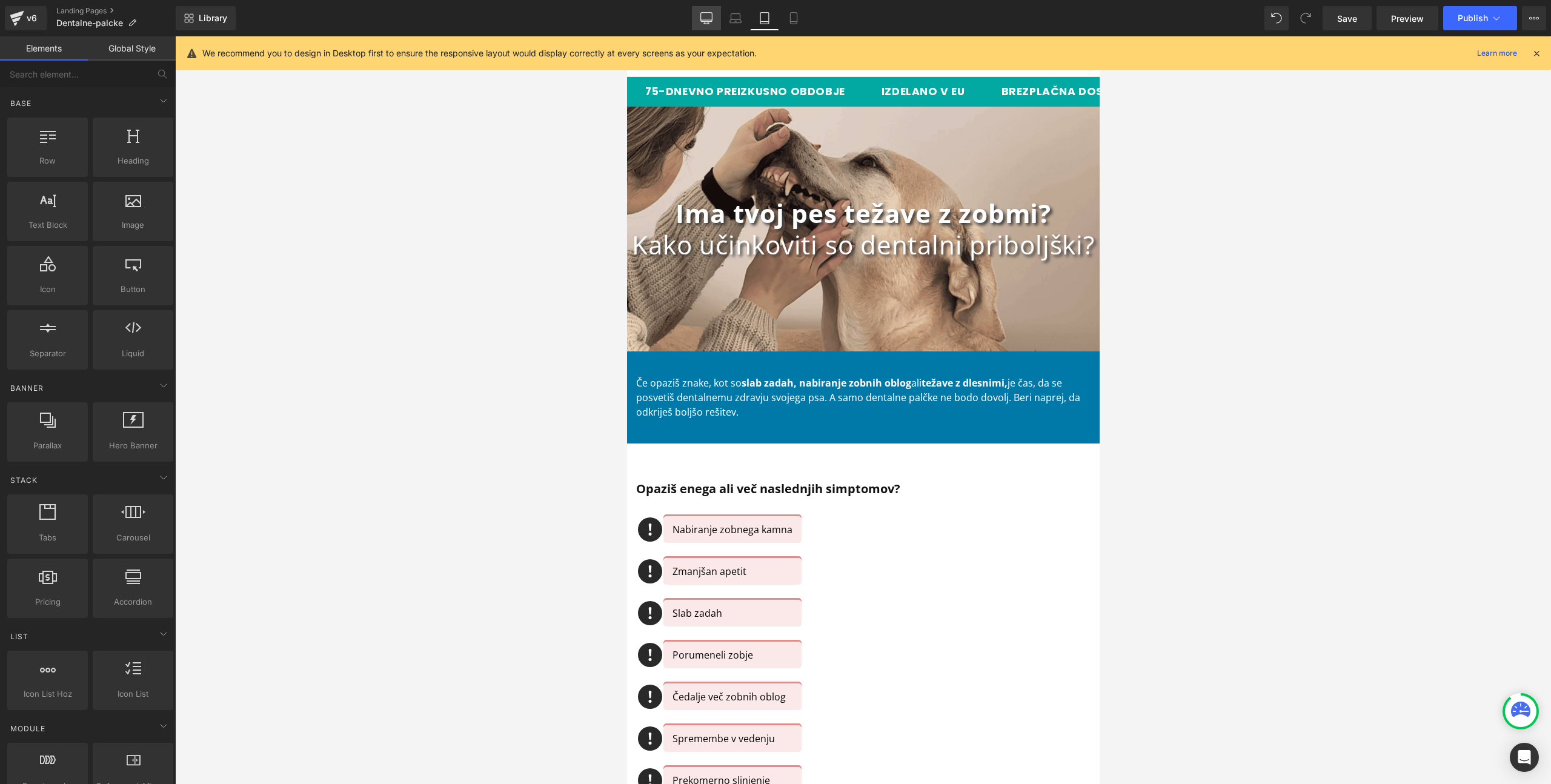
click at [702, 14] on icon at bounding box center [706, 18] width 12 height 12
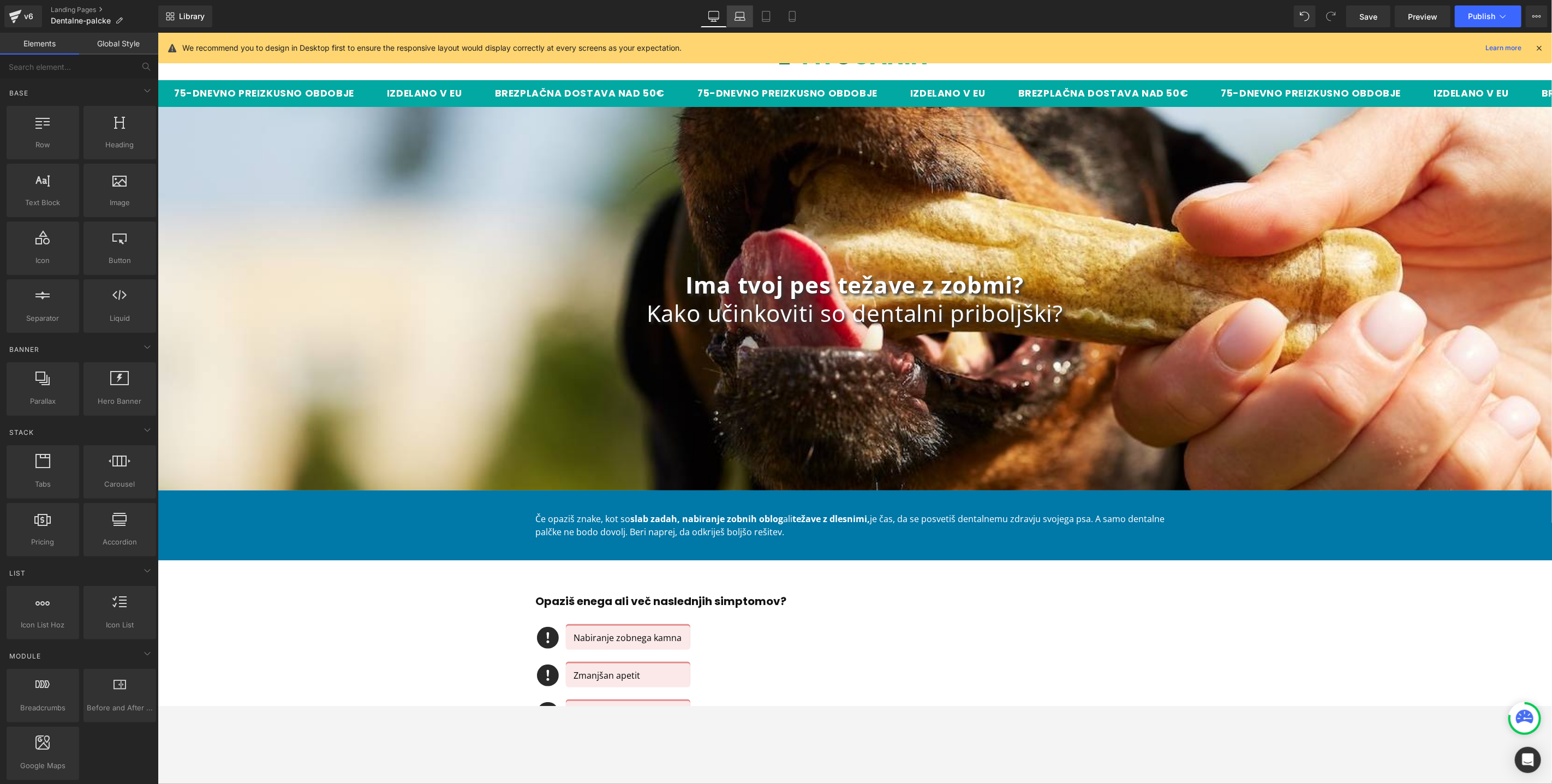
click at [737, 13] on icon at bounding box center [740, 15] width 8 height 5
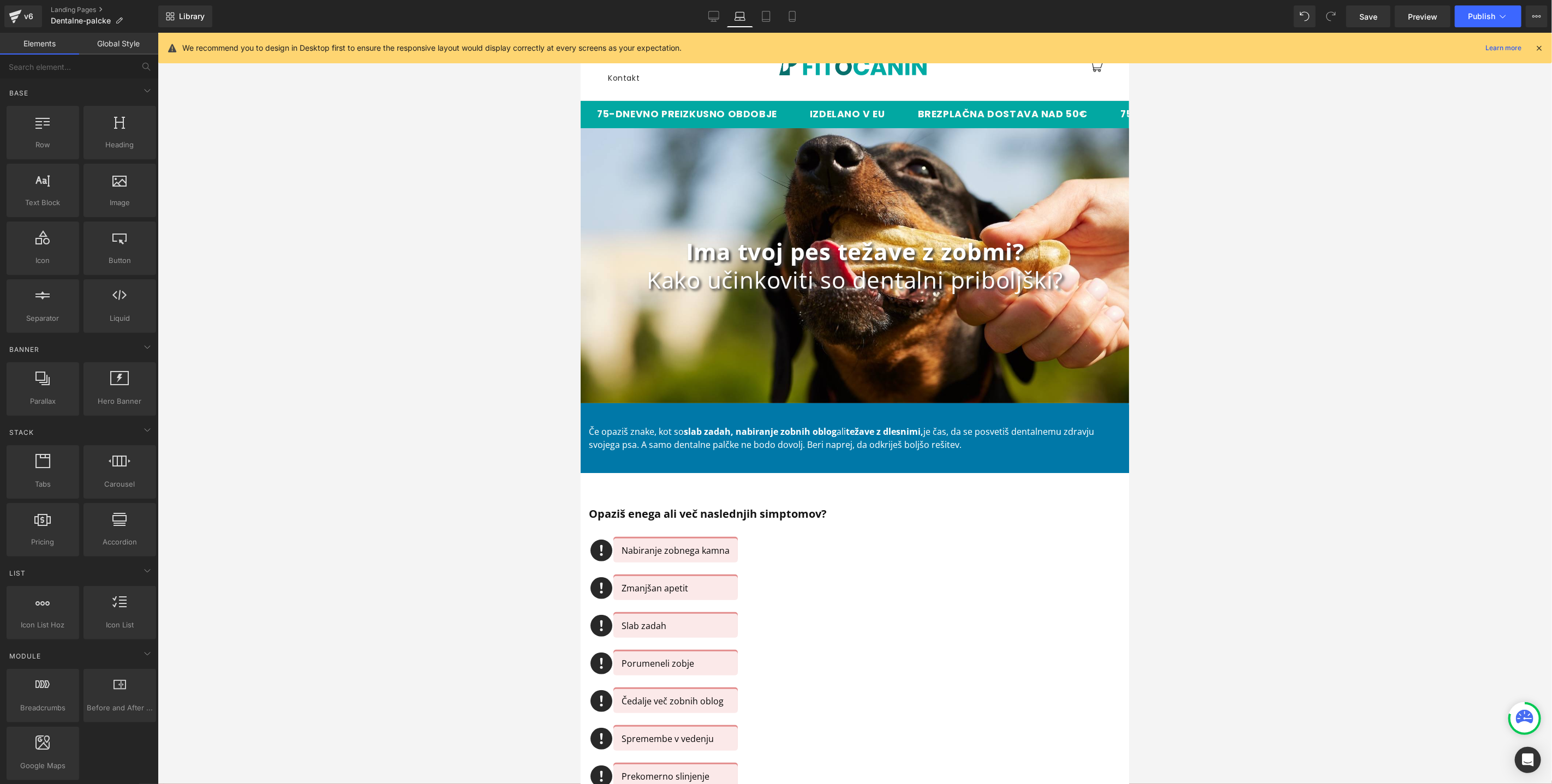
scroll to position [95, 0]
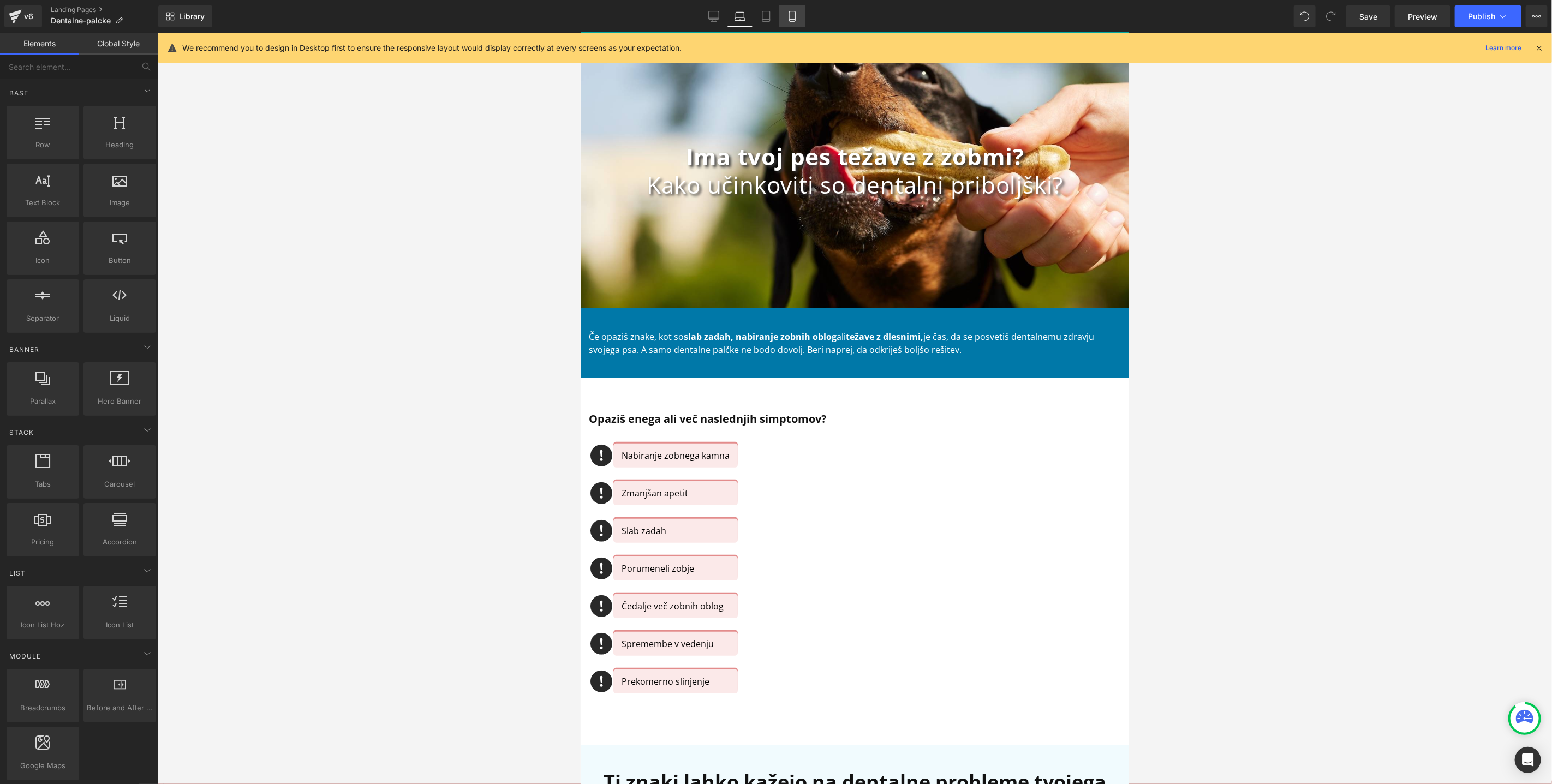
click at [791, 18] on icon at bounding box center [792, 16] width 11 height 11
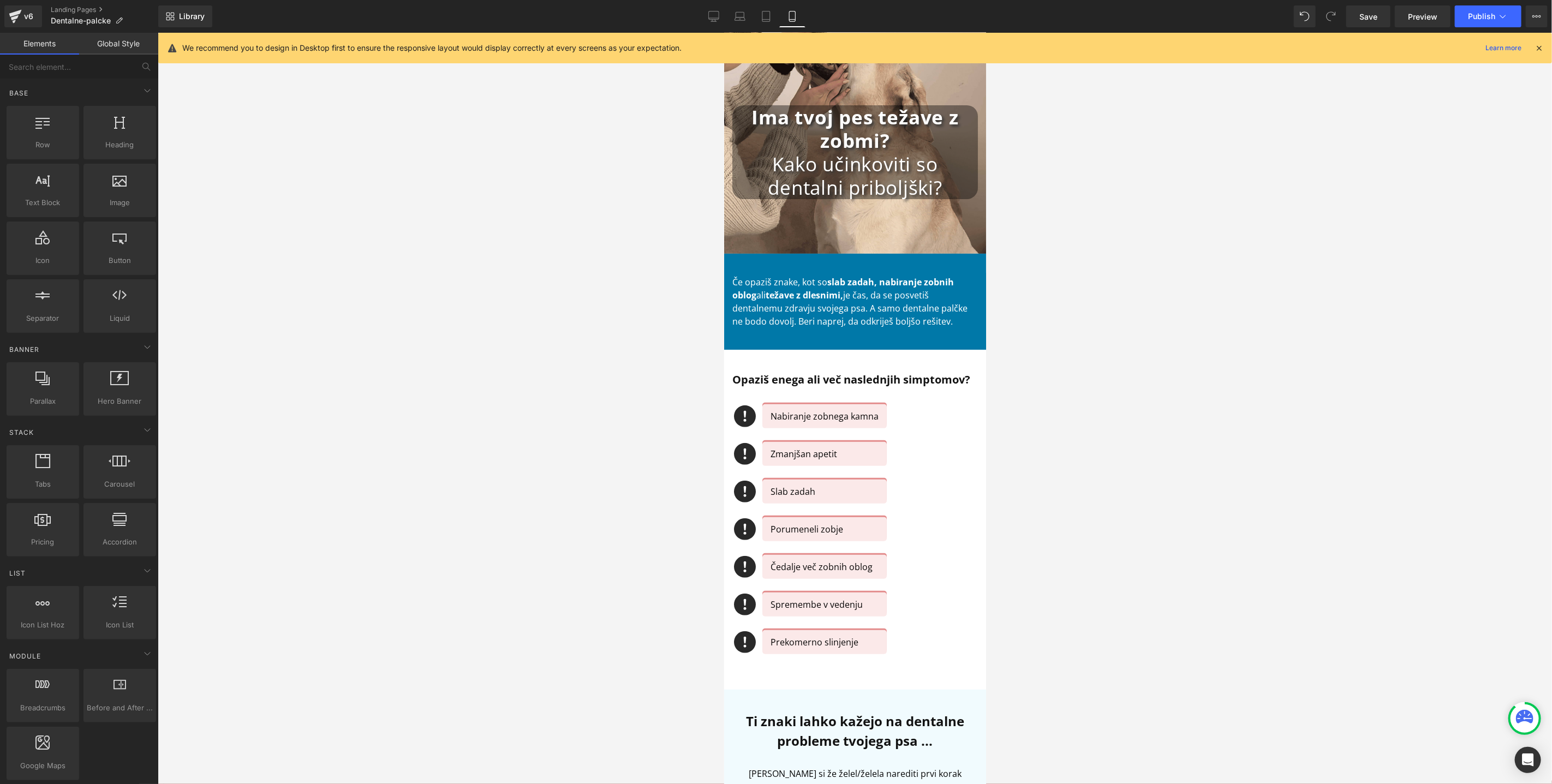
scroll to position [58, 0]
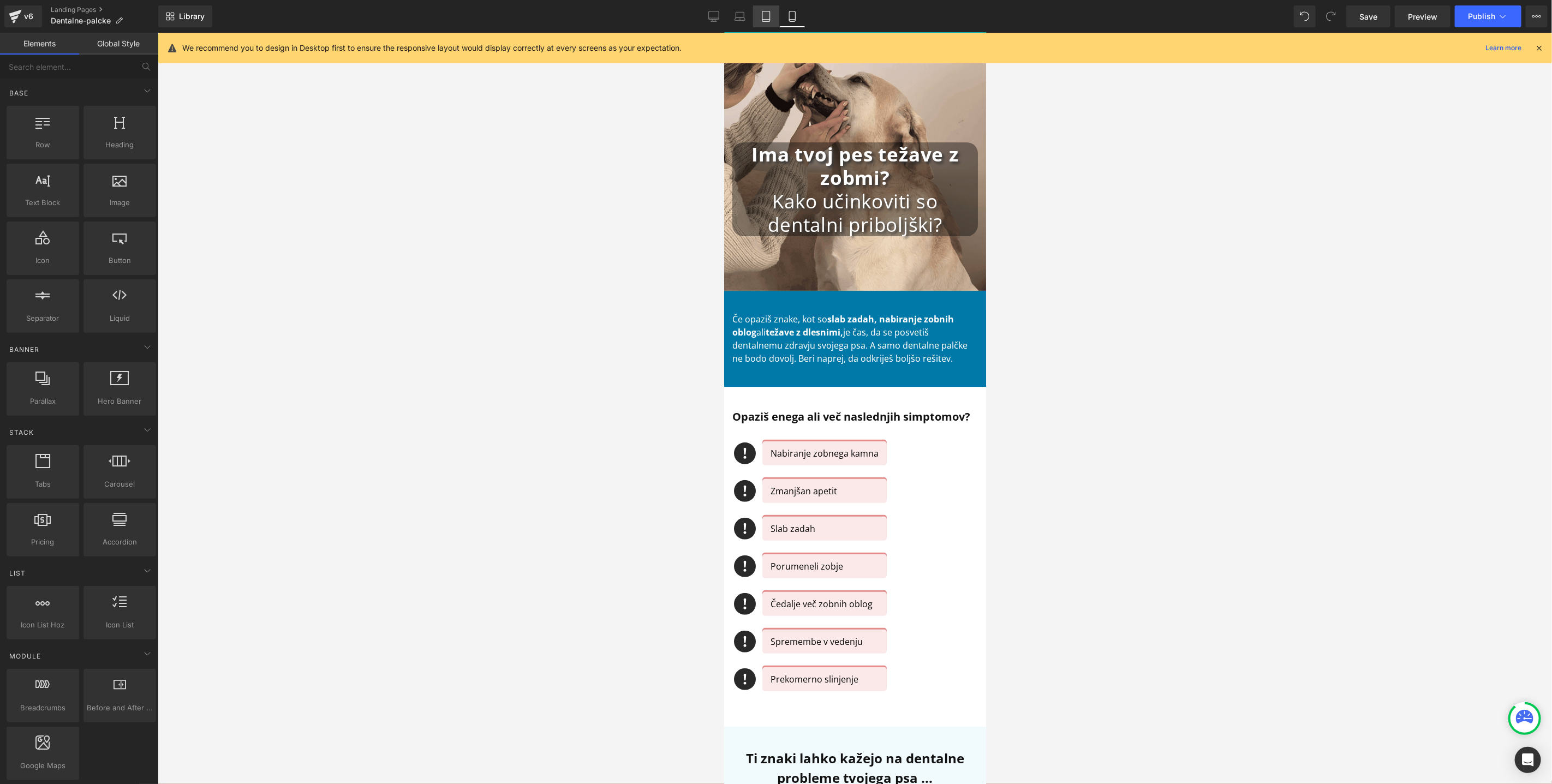
click at [770, 16] on icon at bounding box center [766, 17] width 8 height 11
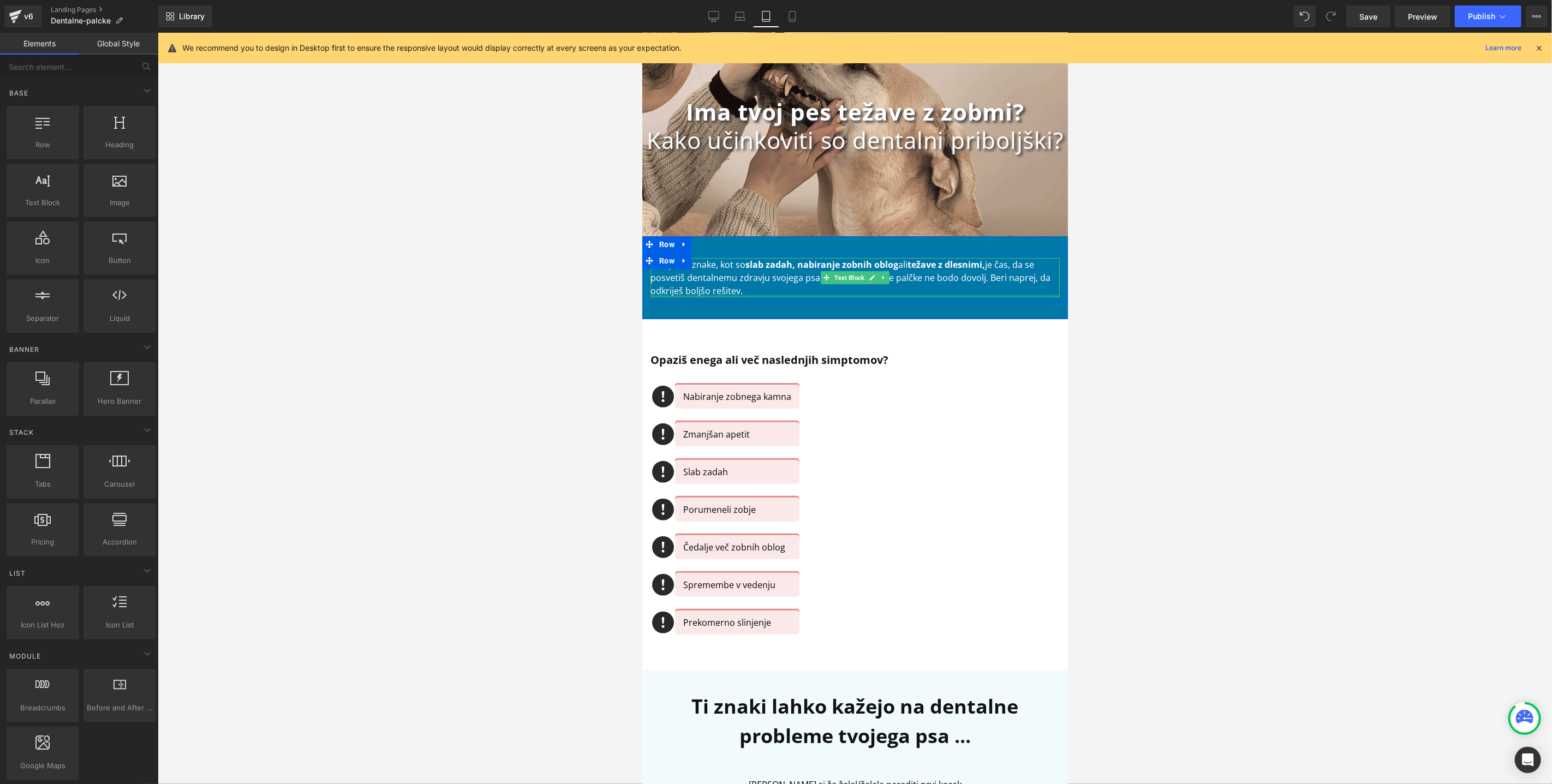
scroll to position [82, 0]
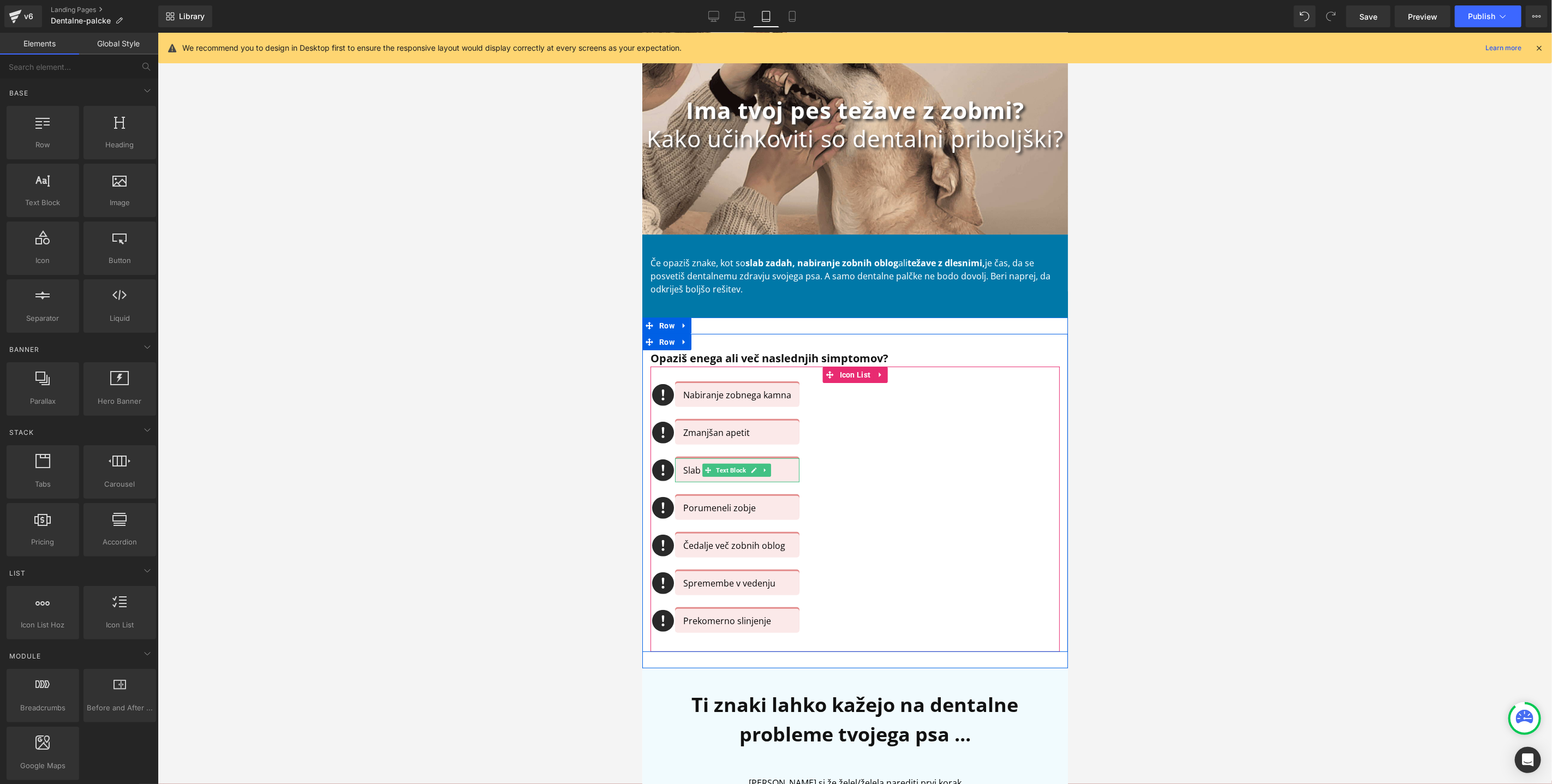
click at [689, 467] on p "Slab zadah" at bounding box center [736, 469] width 108 height 13
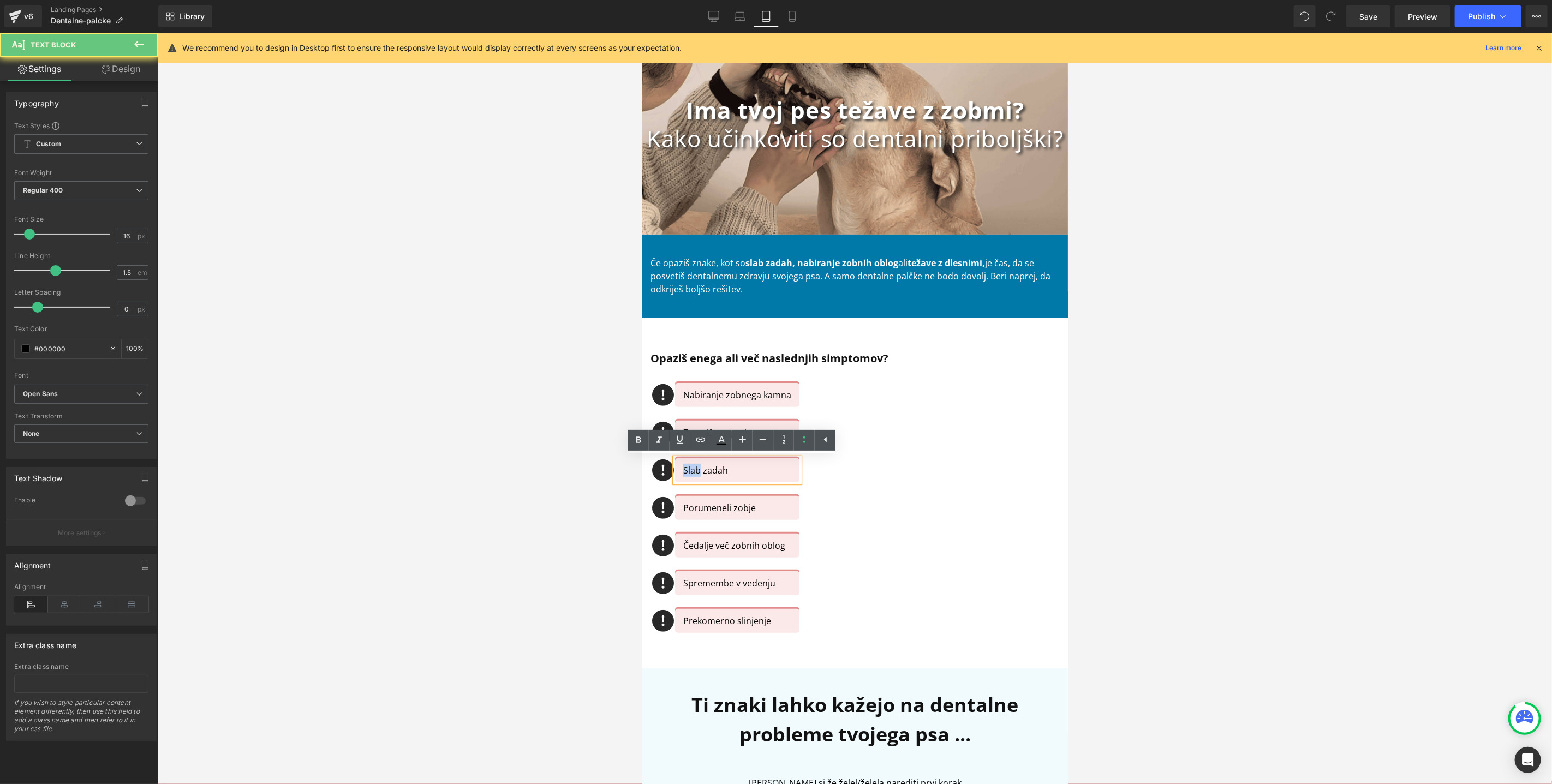
click at [689, 467] on p "Slab zadah" at bounding box center [736, 469] width 108 height 13
copy p "Slab zadah"
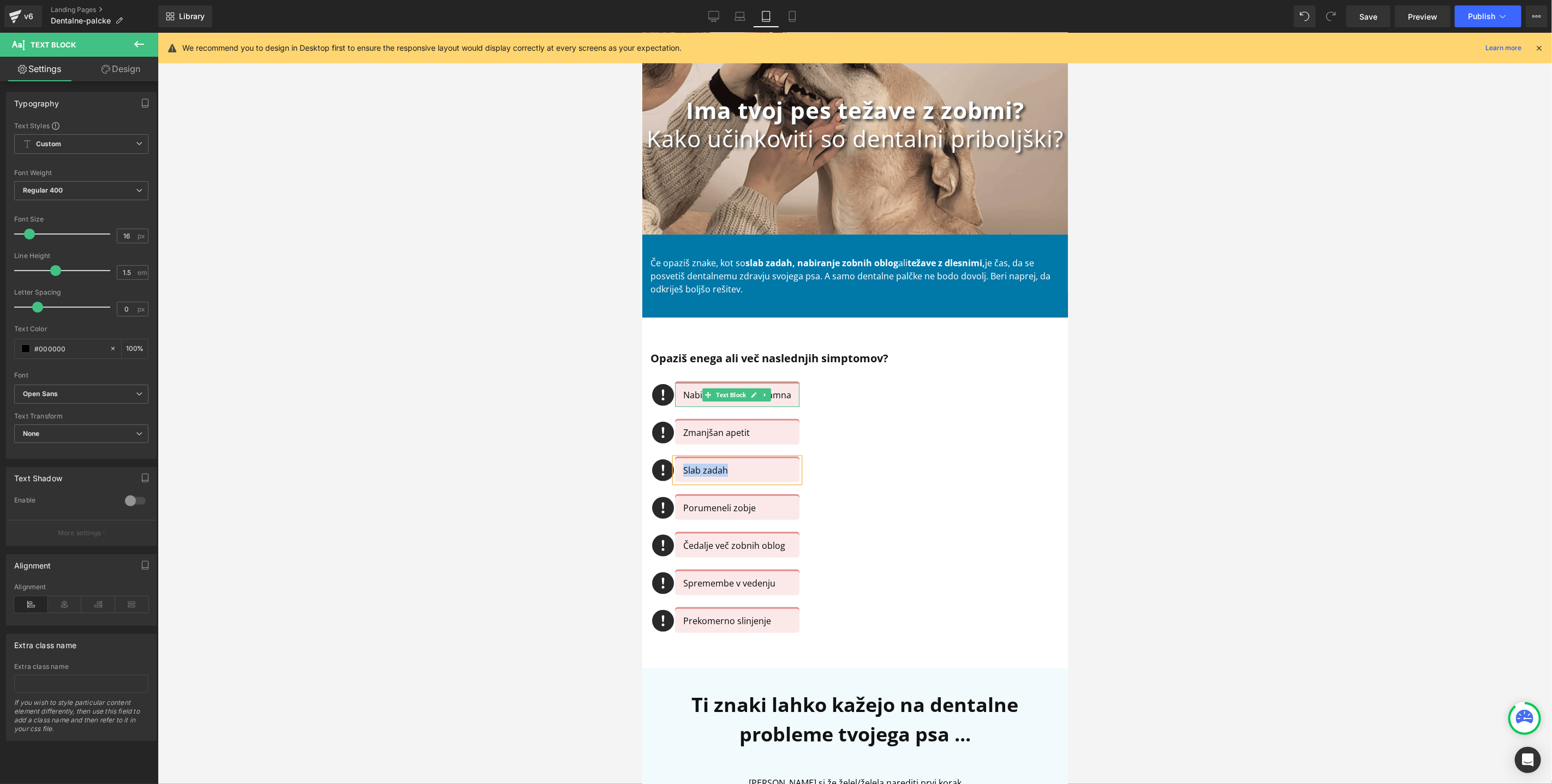
click at [688, 392] on p "Nabiranje zobnega kamna" at bounding box center [736, 394] width 108 height 13
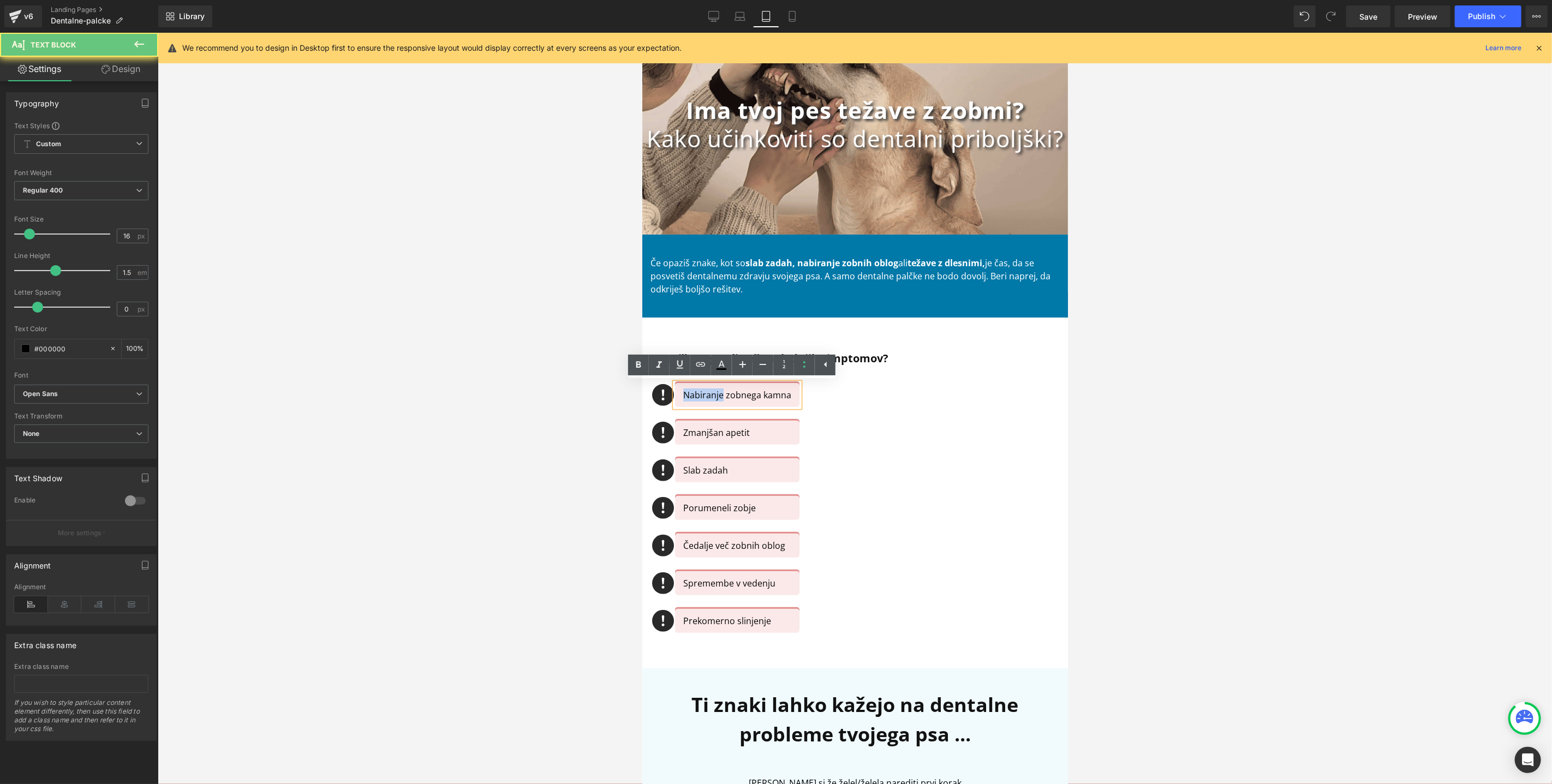
click at [688, 392] on p "Nabiranje zobnega kamna" at bounding box center [736, 394] width 108 height 13
copy p "Nabiranje zobnega kamna"
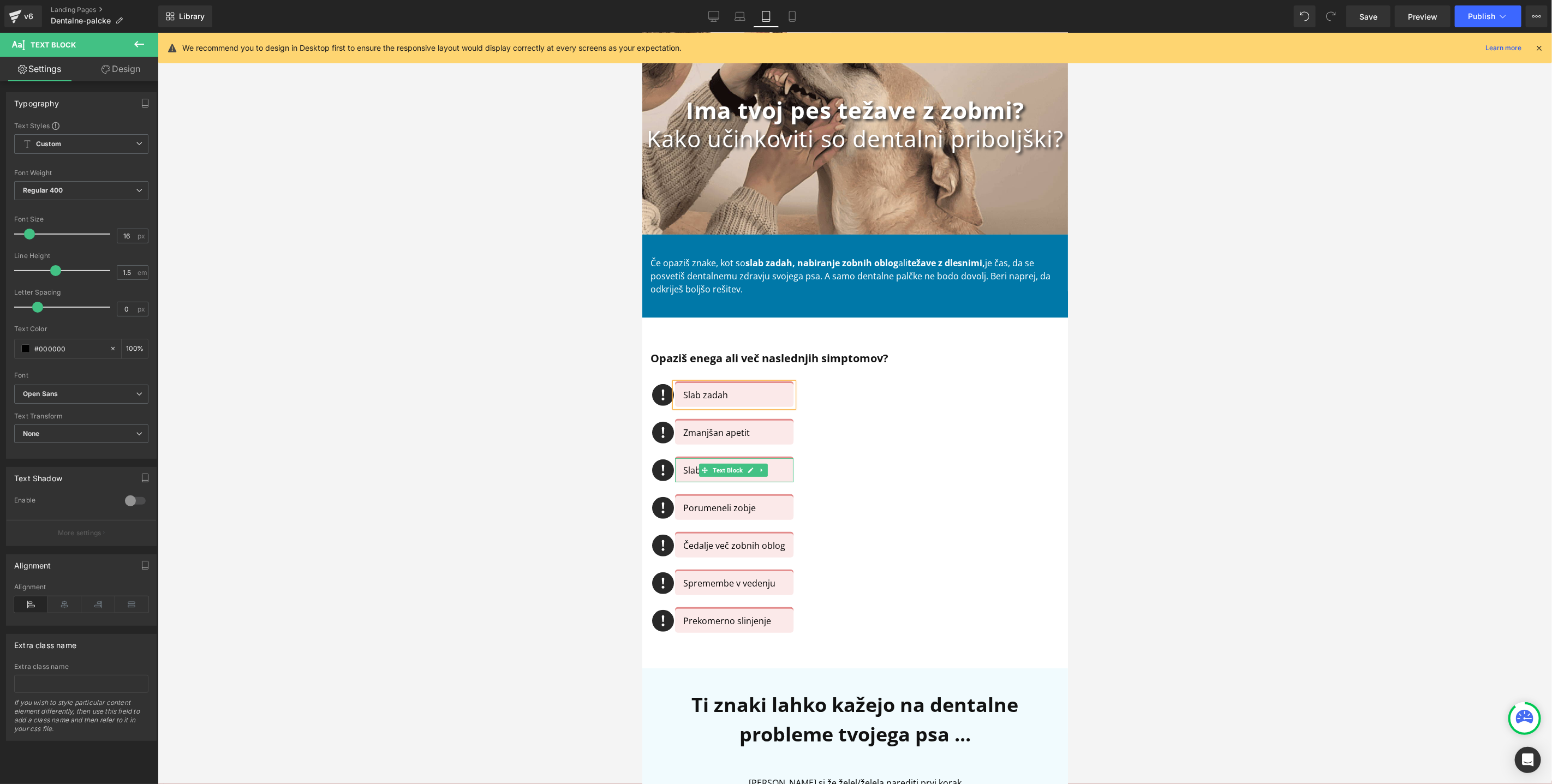
click at [683, 471] on p "Slab zadah" at bounding box center [733, 469] width 102 height 13
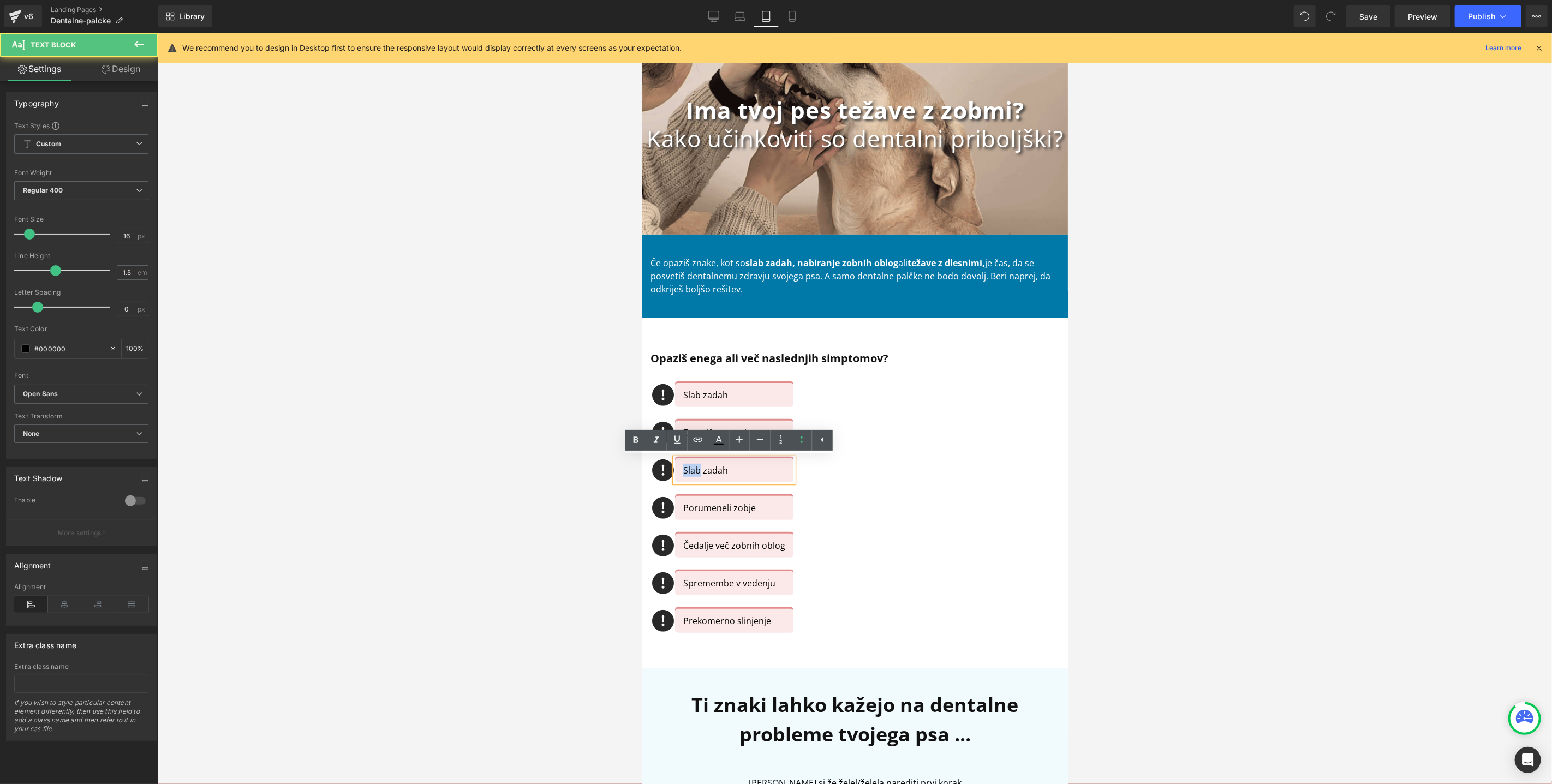
click at [683, 471] on p "Slab zadah" at bounding box center [733, 469] width 102 height 13
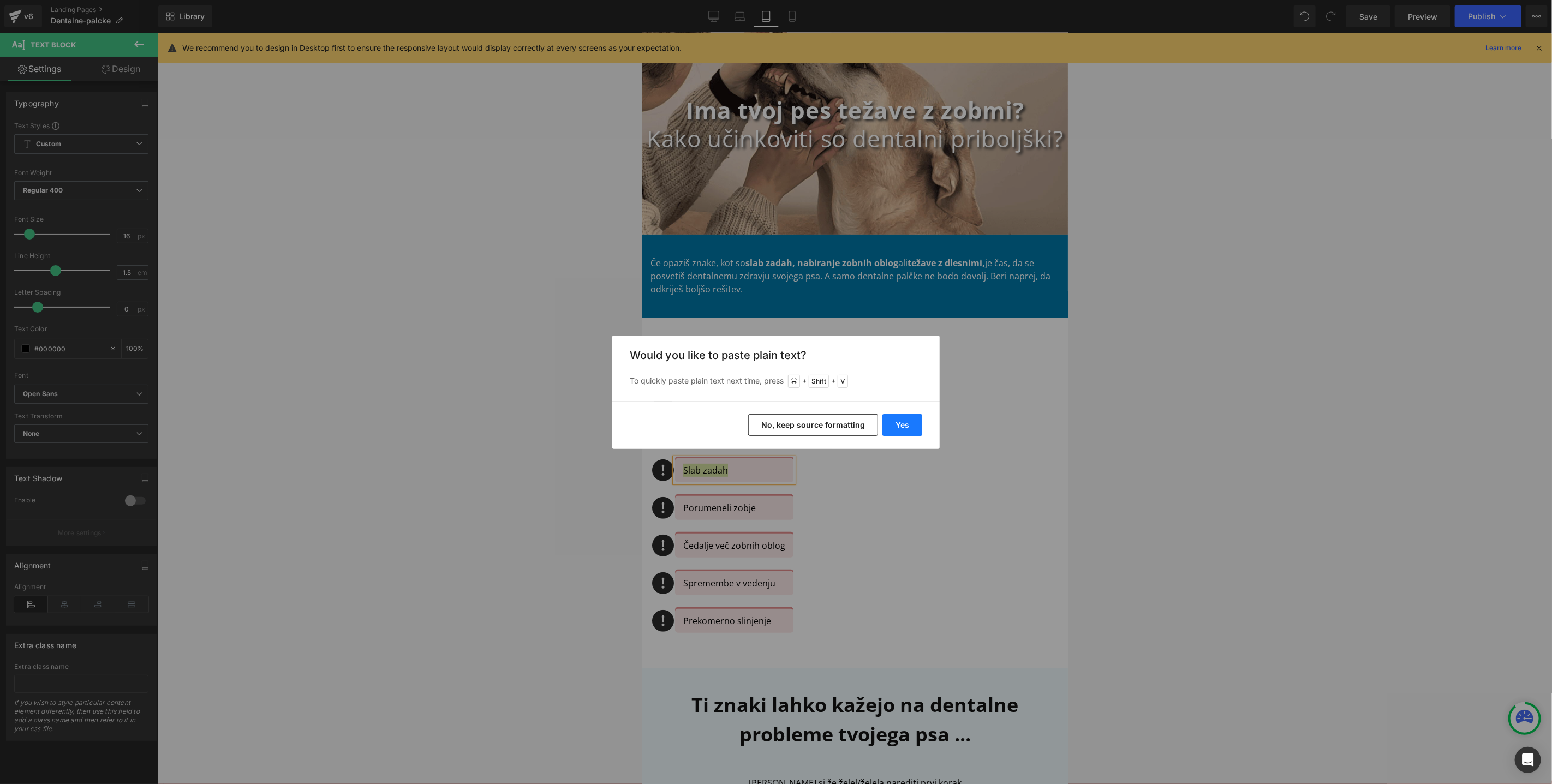
drag, startPoint x: 903, startPoint y: 429, endPoint x: 261, endPoint y: 396, distance: 642.8
click at [903, 429] on button "Yes" at bounding box center [903, 425] width 40 height 21
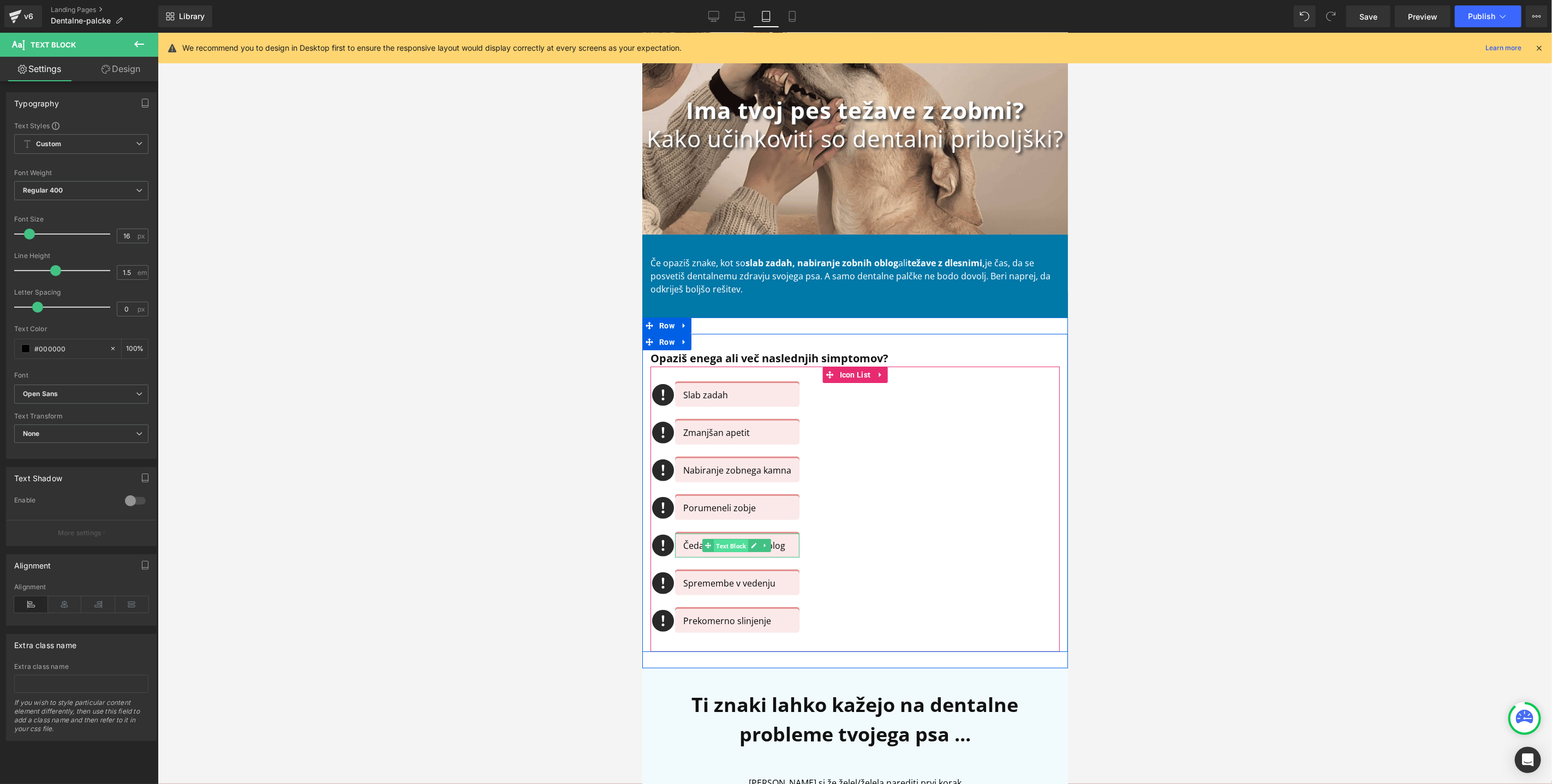
click at [731, 542] on span "Text Block" at bounding box center [730, 545] width 35 height 13
click at [685, 547] on p "Čedalje več zobnih oblog" at bounding box center [736, 545] width 108 height 13
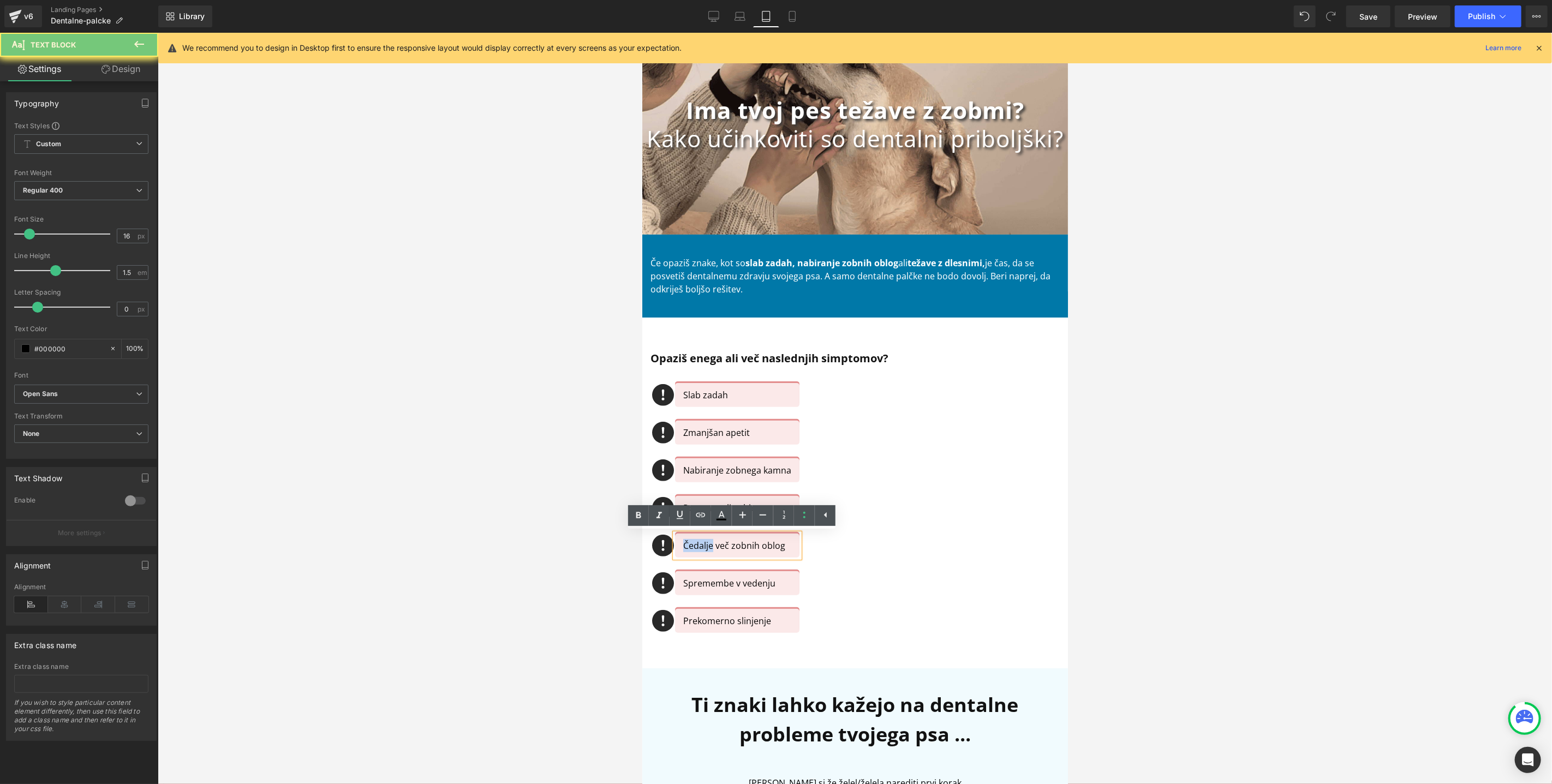
click at [685, 547] on p "Čedalje več zobnih oblog" at bounding box center [736, 545] width 108 height 13
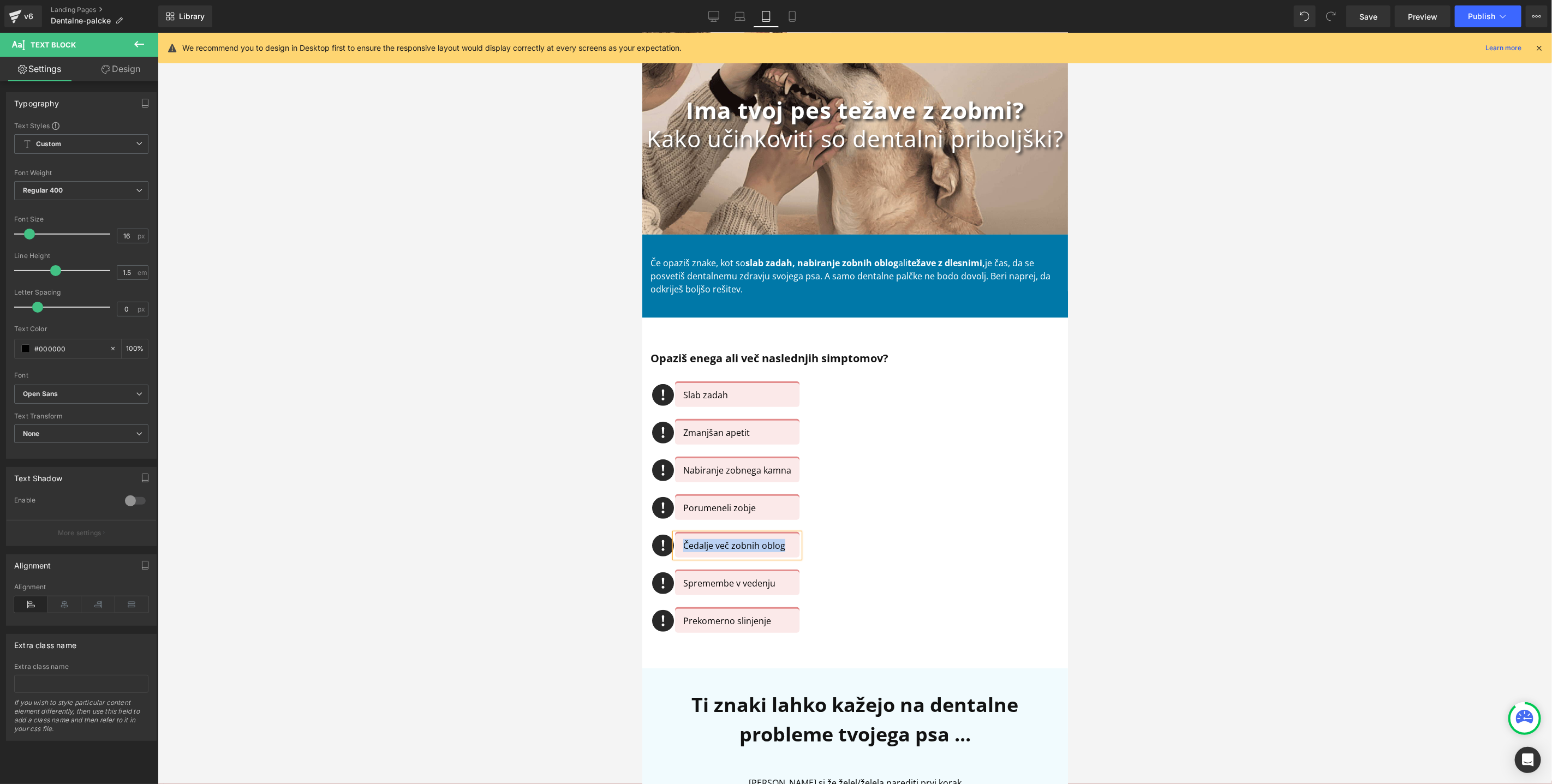
copy p "Čedalje več zobnih oblog"
click at [675, 433] on div "Zmanjšan apetit" at bounding box center [737, 431] width 124 height 24
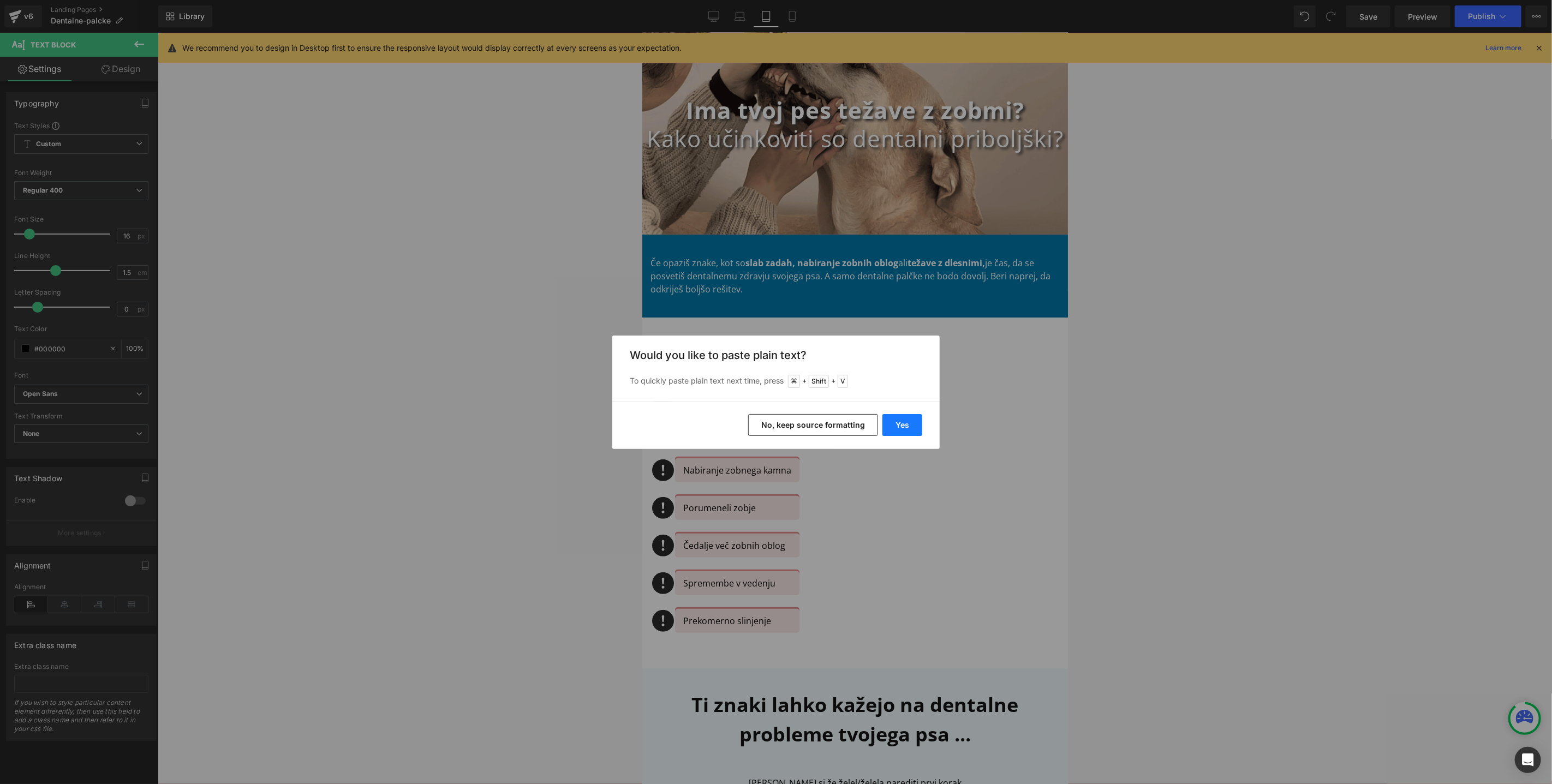
click at [923, 430] on div "Yes No, keep source formatting" at bounding box center [776, 425] width 328 height 48
click at [897, 429] on button "Yes" at bounding box center [903, 425] width 40 height 21
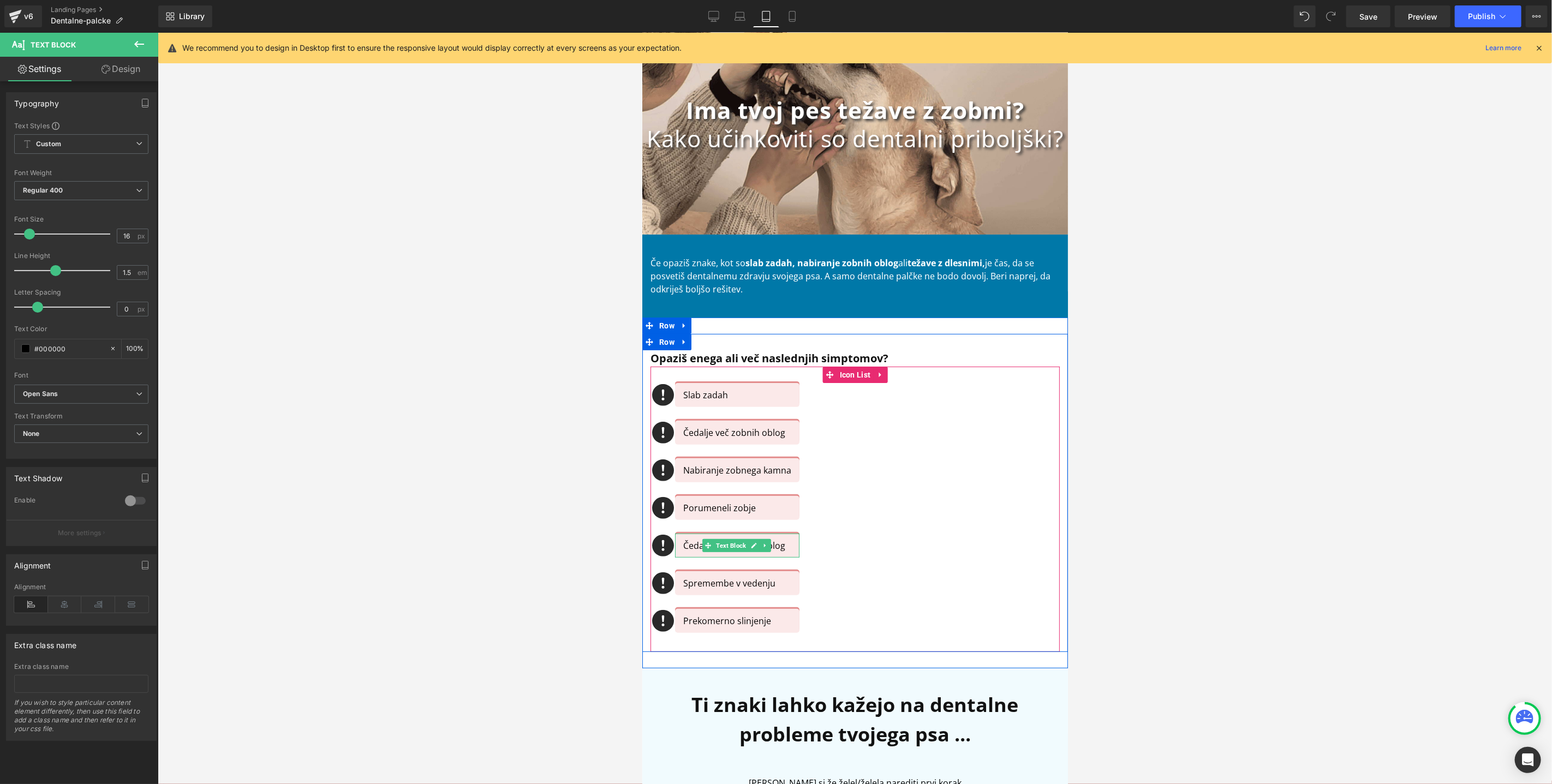
click at [690, 552] on div "Čedalje več zobnih oblog" at bounding box center [737, 545] width 124 height 24
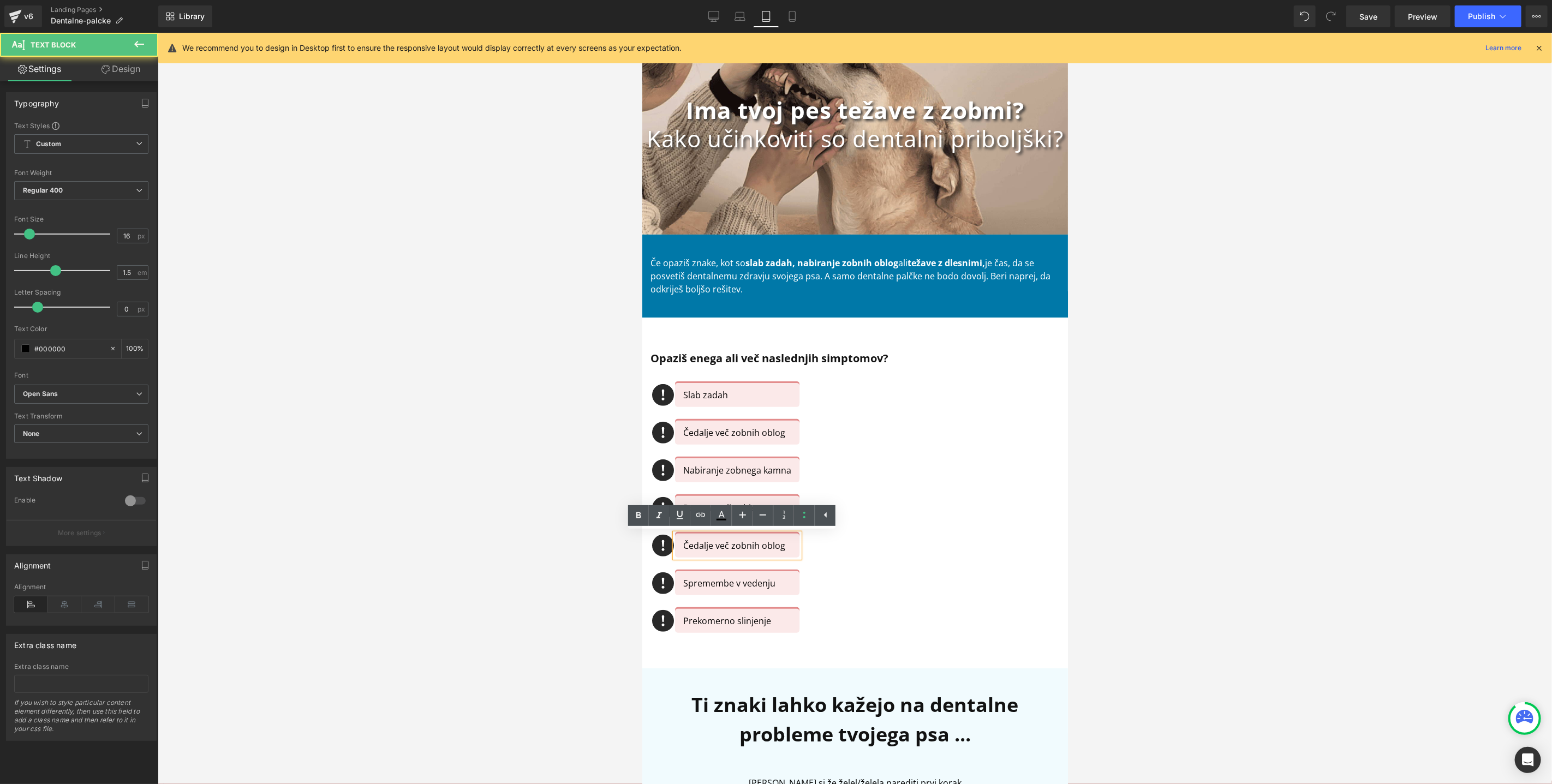
click at [690, 552] on div "Čedalje več zobnih oblog" at bounding box center [737, 545] width 124 height 24
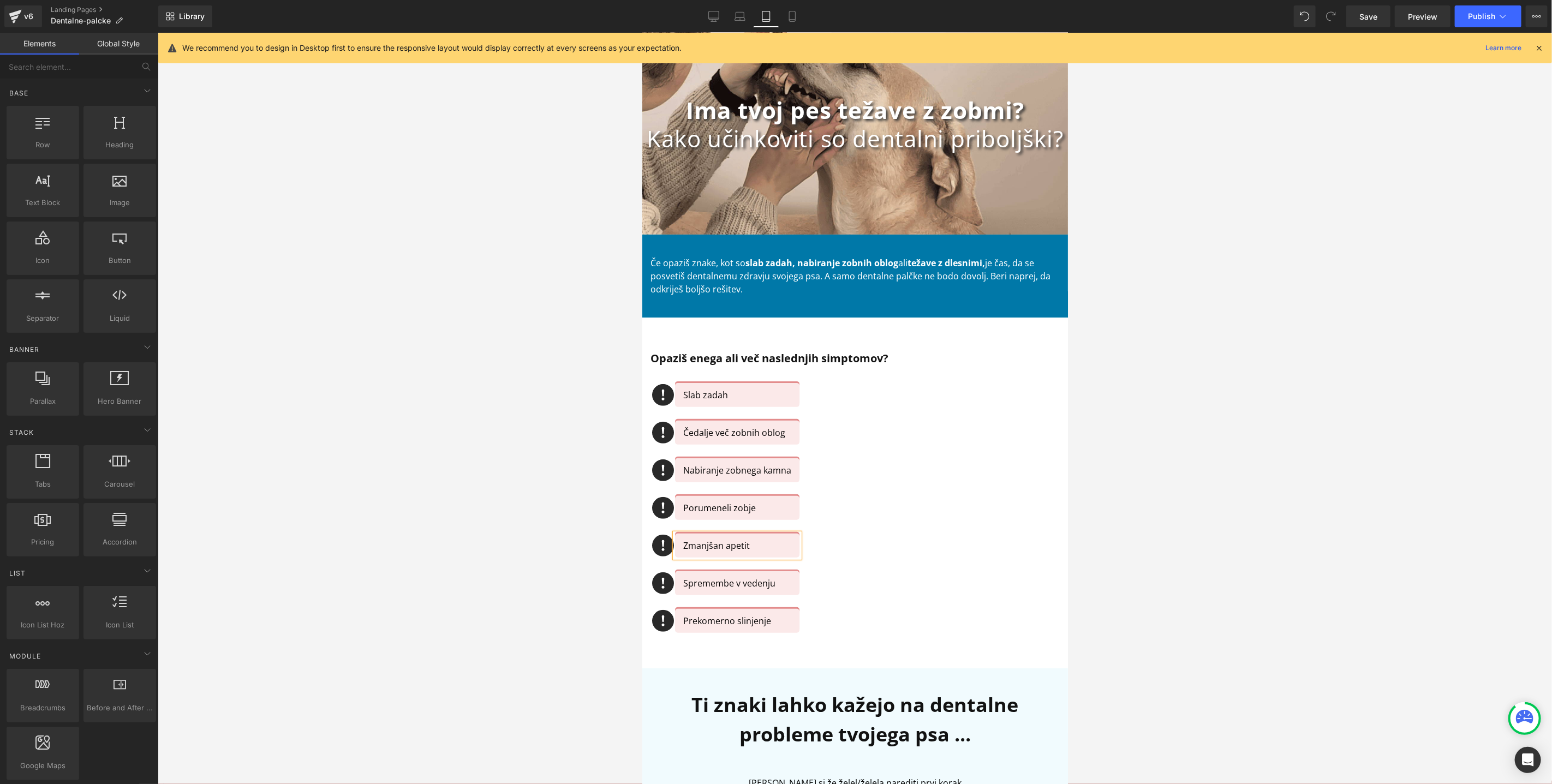
click at [1207, 519] on div at bounding box center [854, 408] width 1395 height 751
click at [1204, 519] on div at bounding box center [854, 408] width 1395 height 751
click at [447, 570] on div at bounding box center [854, 408] width 1395 height 751
click at [653, 705] on h2 "Ti znaki lahko kažejo na dentalne probleme tvojega psa ..." at bounding box center [854, 719] width 409 height 59
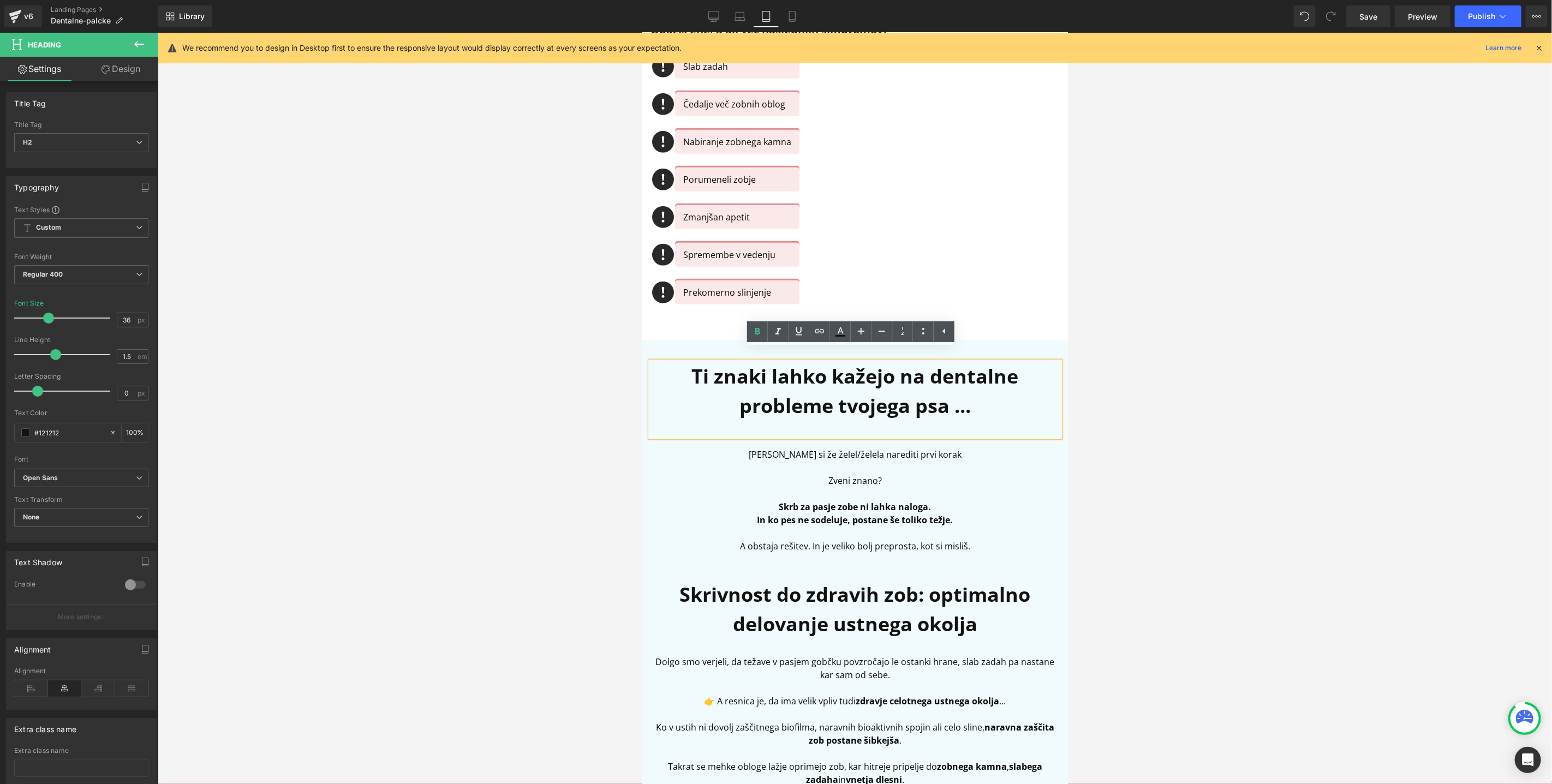
scroll to position [423, 0]
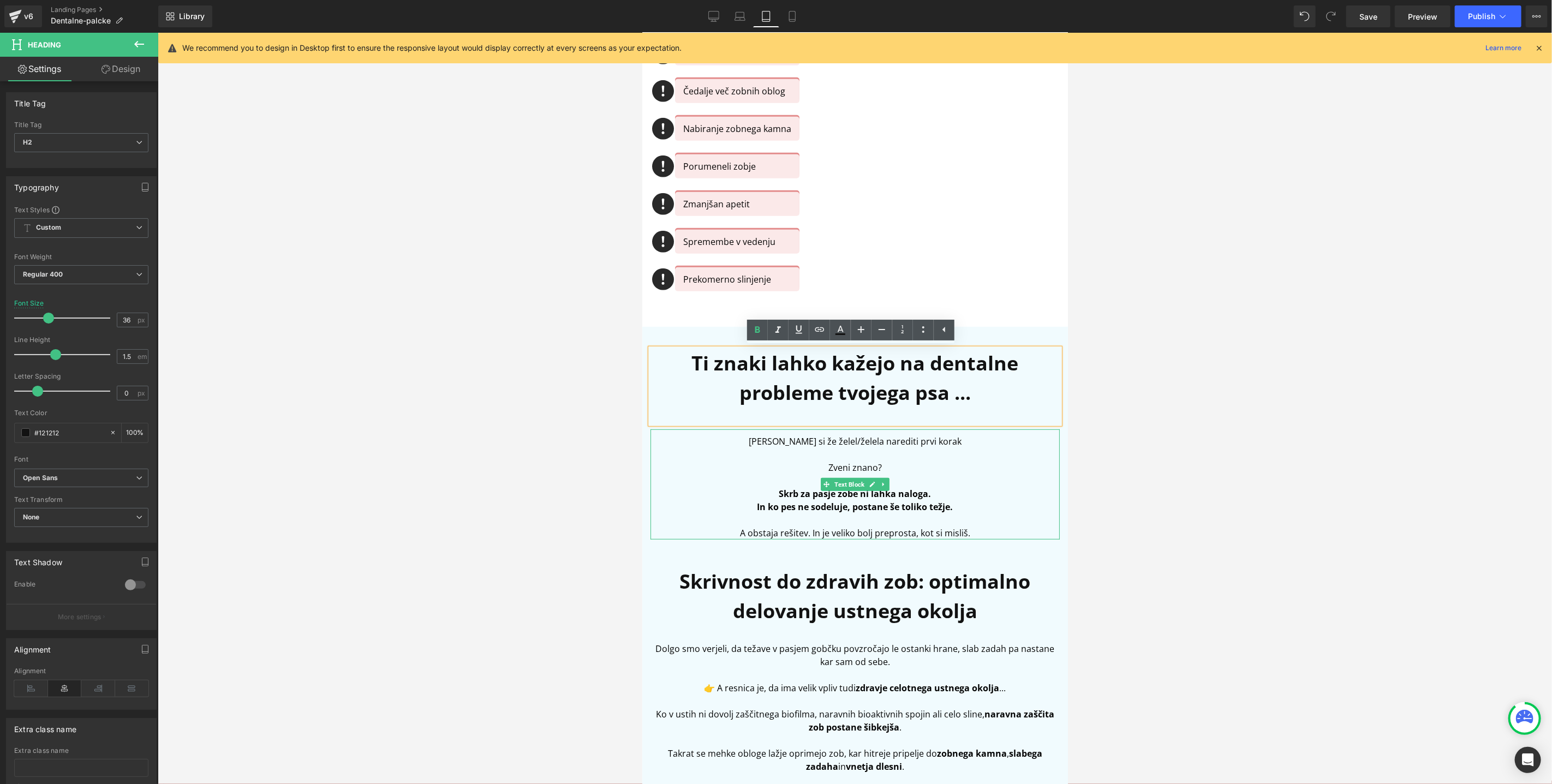
click at [941, 439] on p "Morda si že želel/želela narediti prvi korak" at bounding box center [854, 440] width 409 height 13
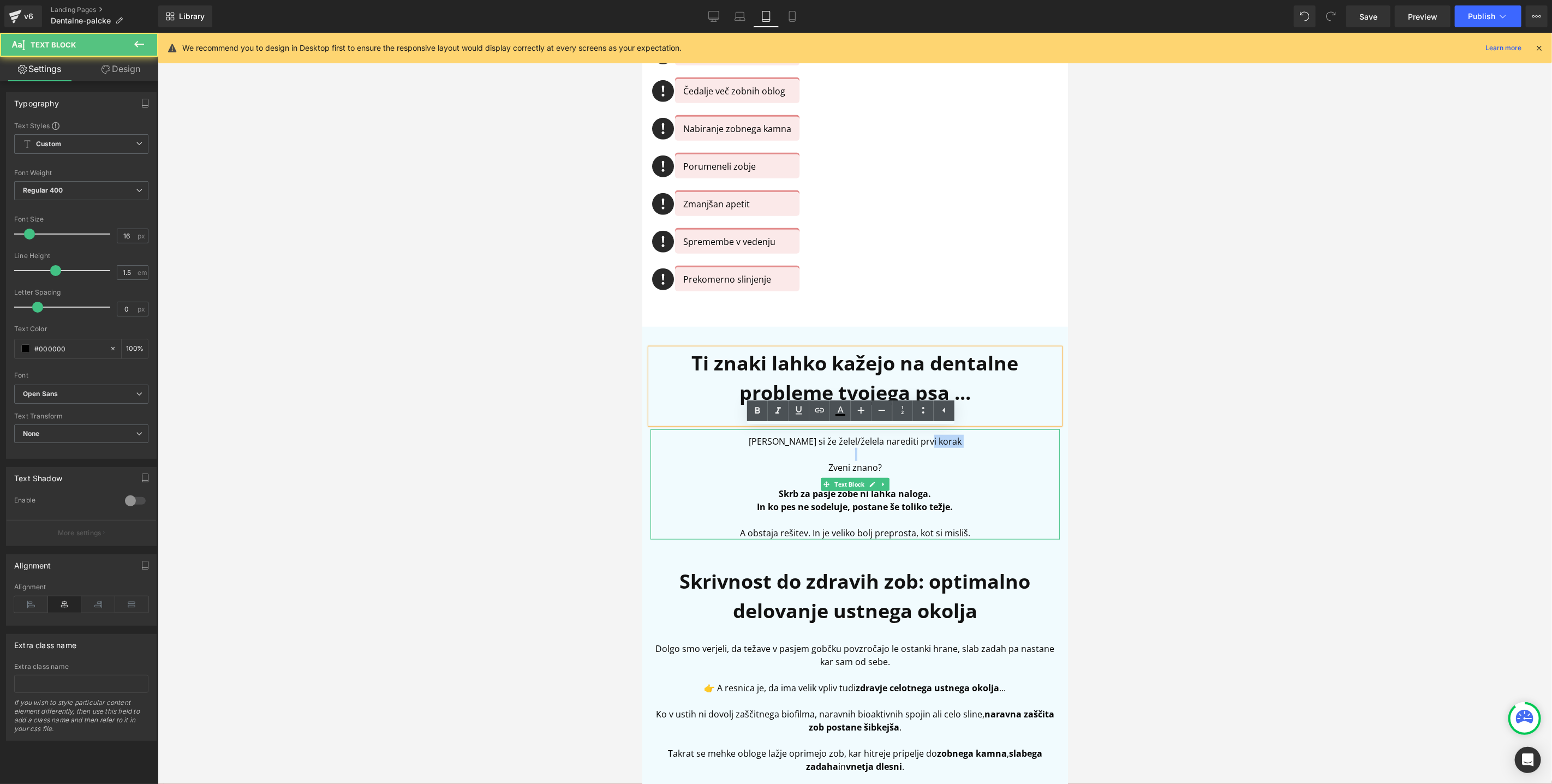
click at [941, 439] on p "Morda si že želel/želela narediti prvi korak" at bounding box center [854, 440] width 409 height 13
drag, startPoint x: 959, startPoint y: 441, endPoint x: 718, endPoint y: 439, distance: 241.0
click at [718, 439] on p "Morda si že želel/želela narediti prvi korak" at bounding box center [854, 440] width 409 height 13
click at [841, 451] on p at bounding box center [854, 453] width 409 height 13
drag, startPoint x: 949, startPoint y: 440, endPoint x: 730, endPoint y: 436, distance: 219.0
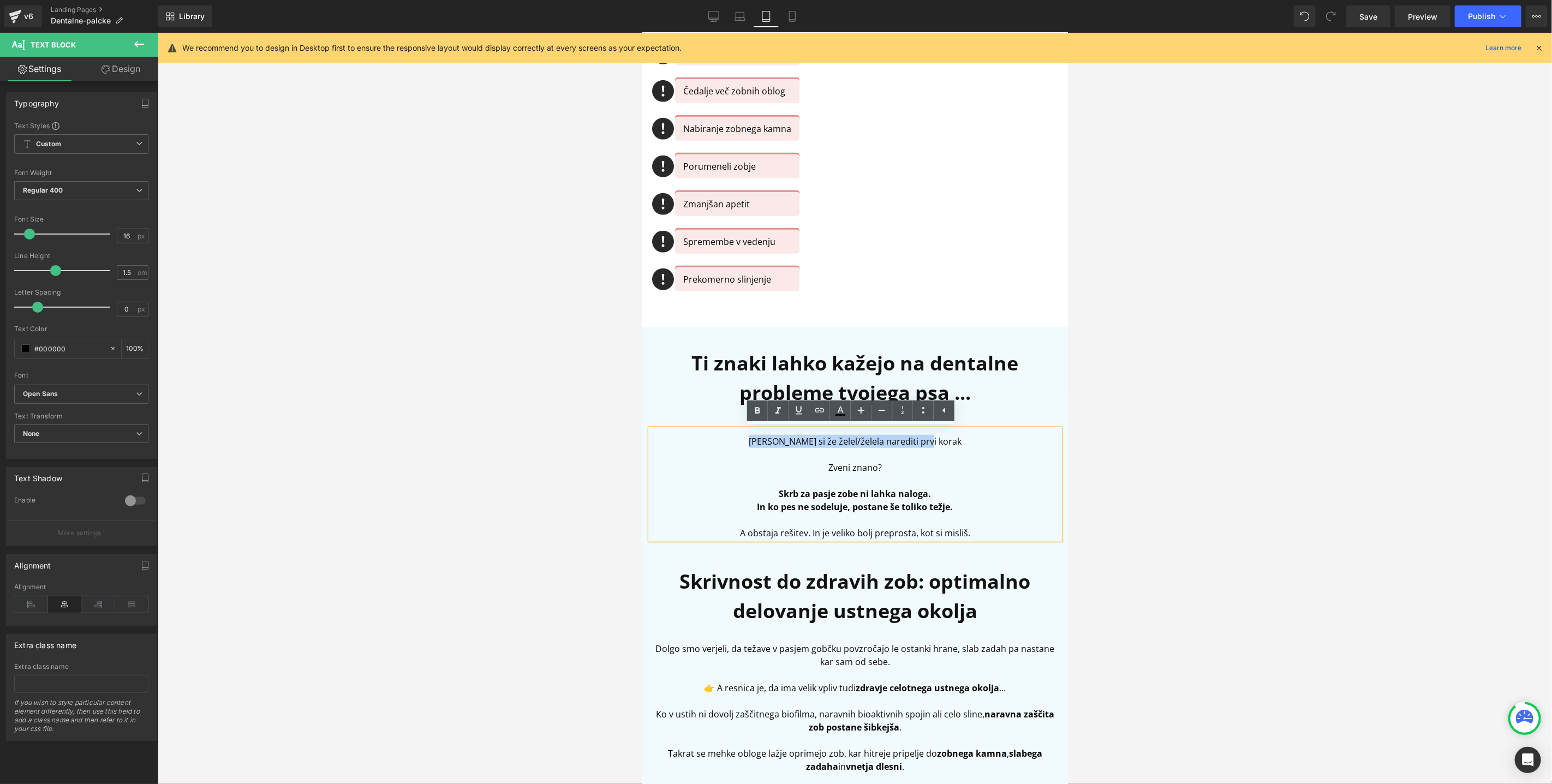
click at [730, 436] on p "Morda si že želel/želela narediti prvi korak" at bounding box center [854, 440] width 409 height 13
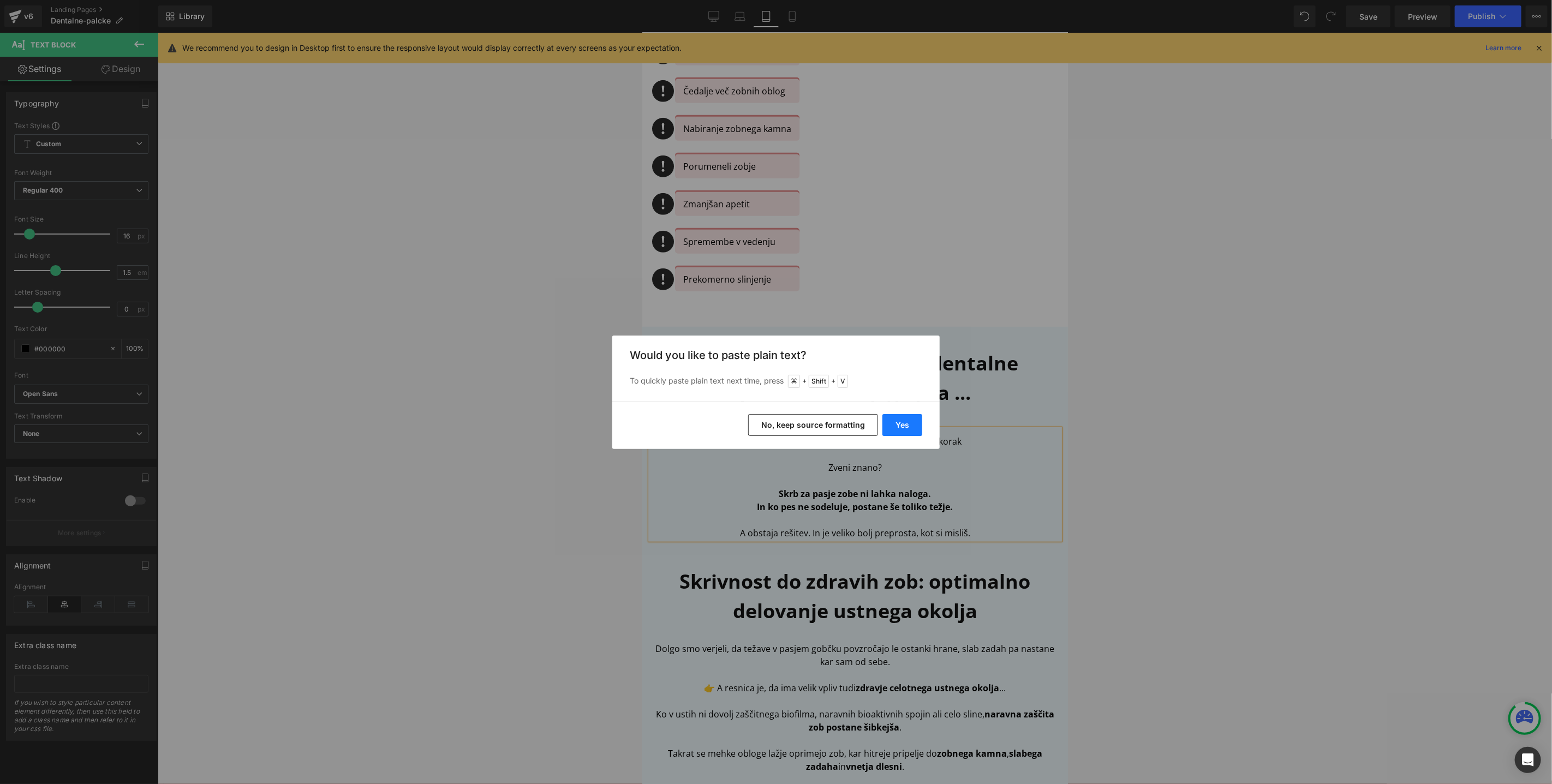
click at [898, 426] on button "Yes" at bounding box center [903, 425] width 40 height 21
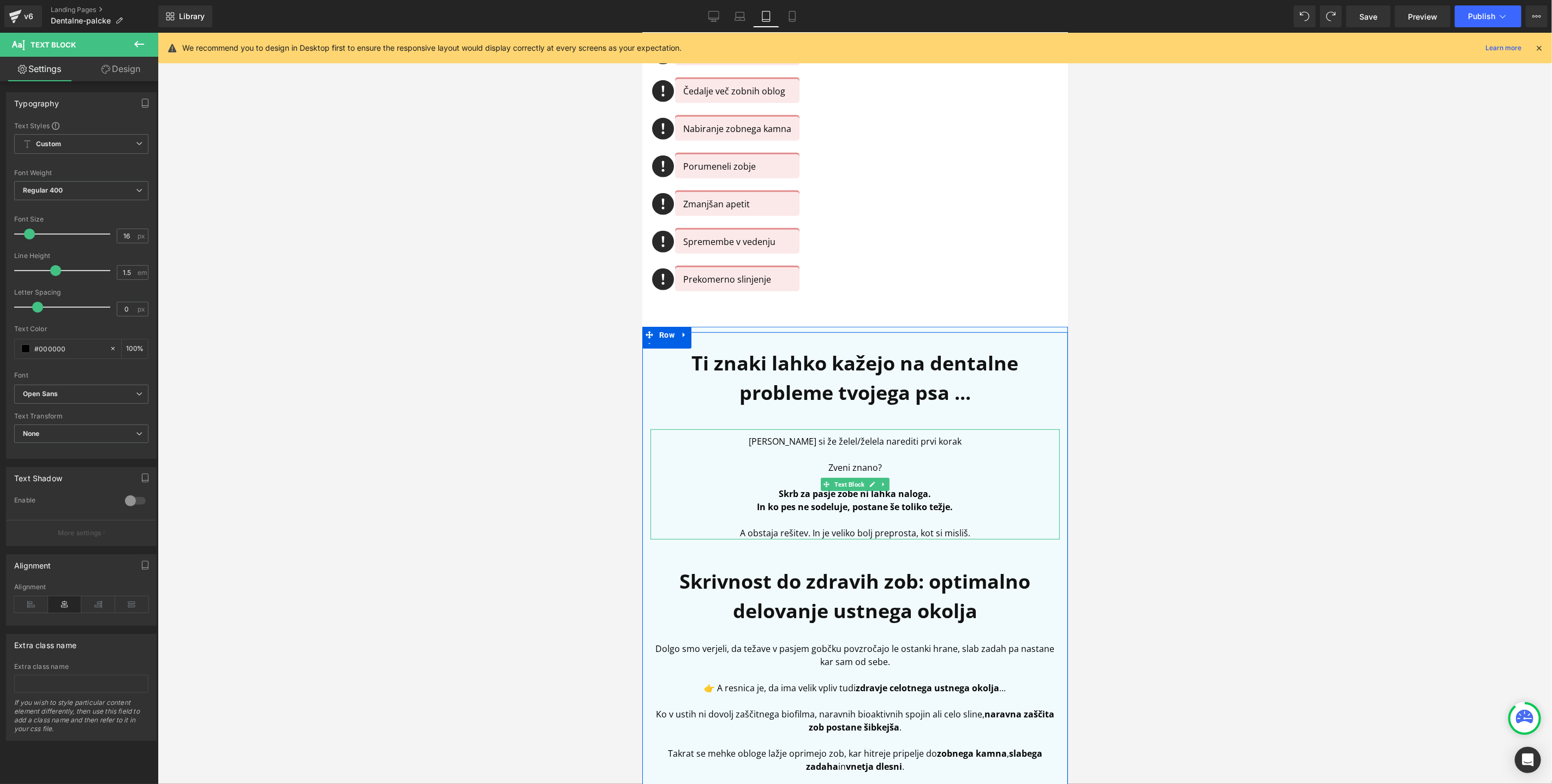
click at [870, 467] on p "Zveni znano?" at bounding box center [854, 466] width 409 height 13
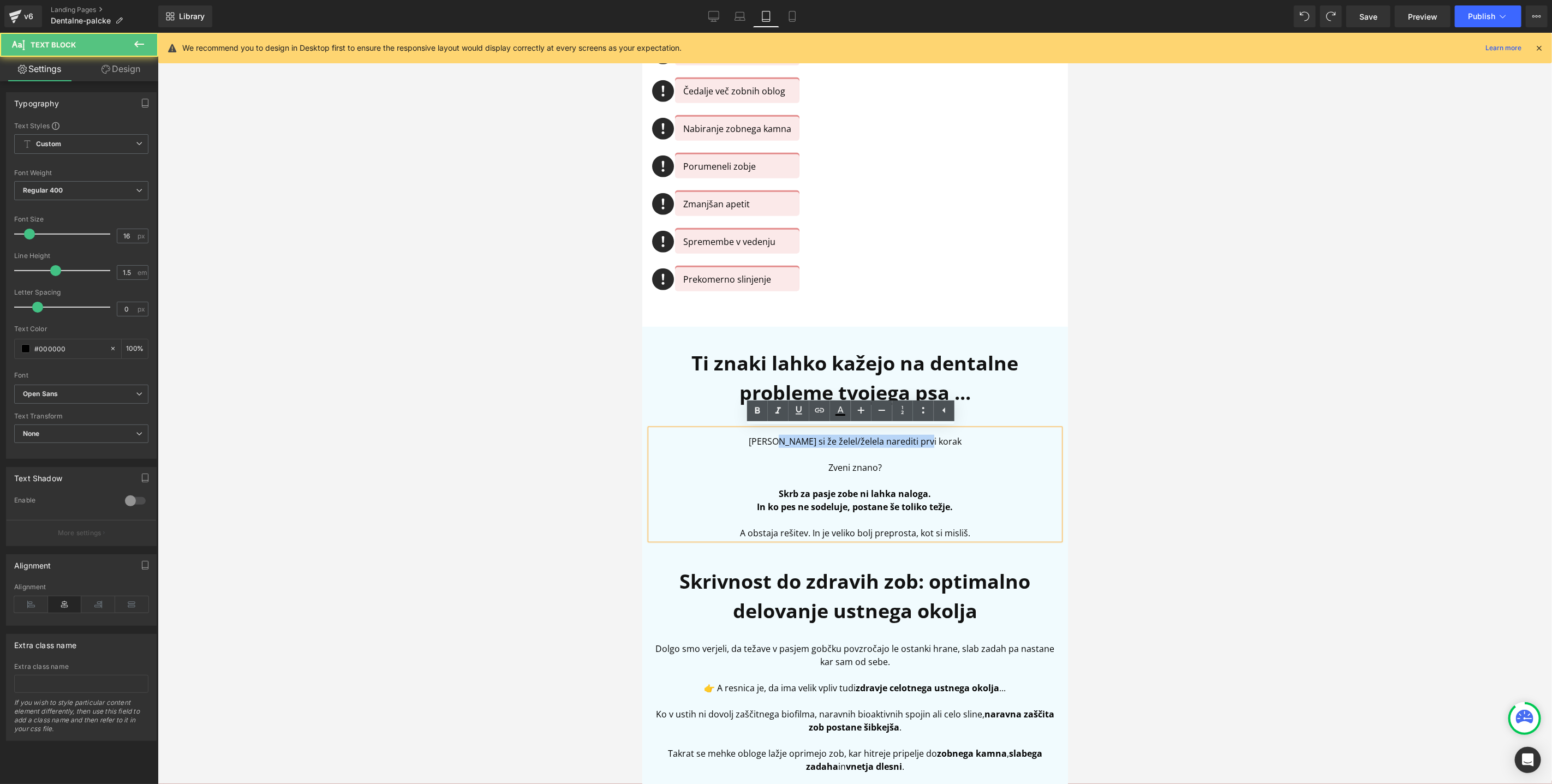
drag, startPoint x: 792, startPoint y: 441, endPoint x: 956, endPoint y: 439, distance: 164.0
click at [956, 439] on p "Morda si že želel/želela narediti prvi korak" at bounding box center [854, 440] width 409 height 13
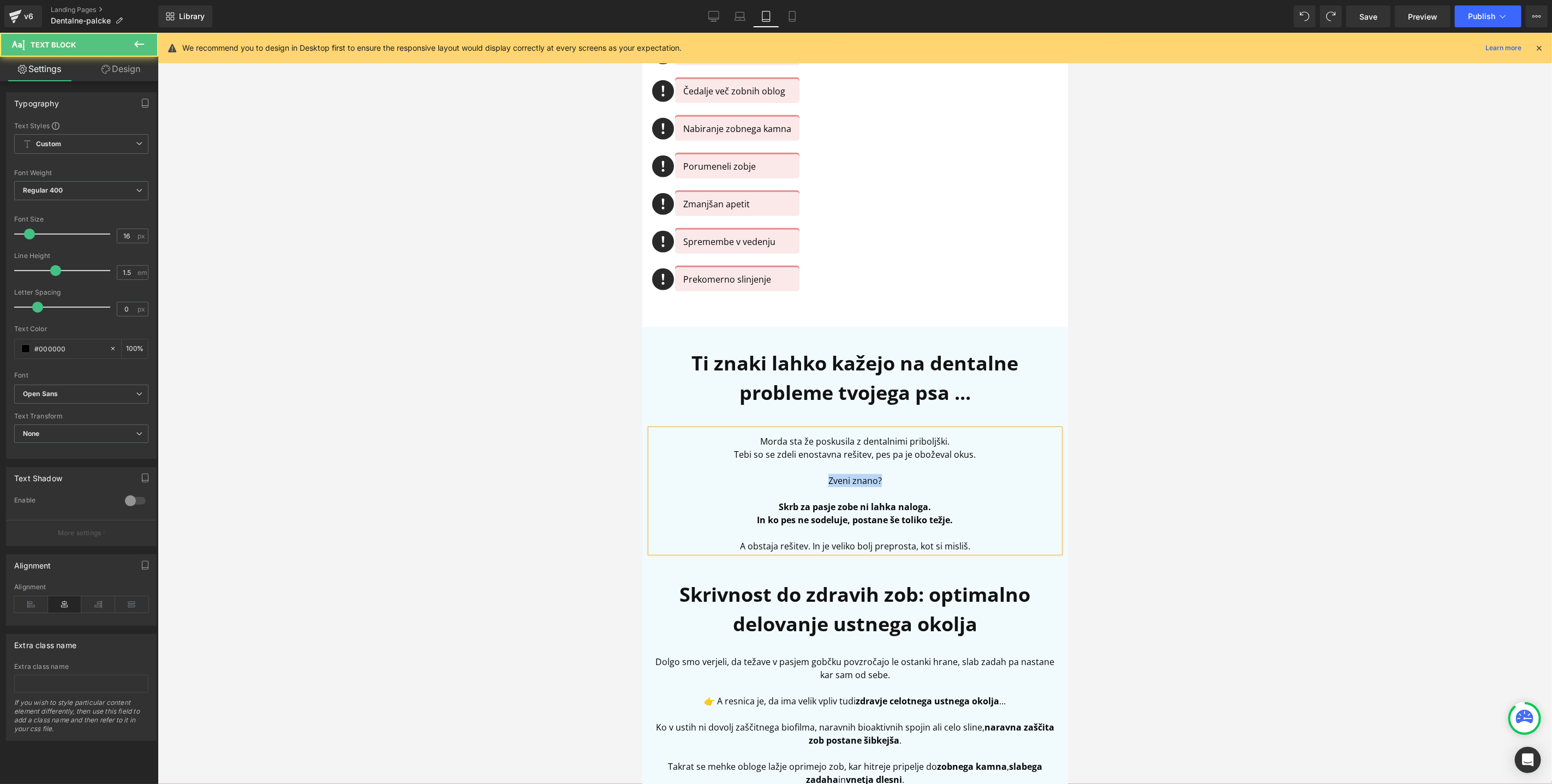
drag, startPoint x: 848, startPoint y: 479, endPoint x: 780, endPoint y: 479, distance: 68.0
click at [780, 479] on p "Zveni znano?" at bounding box center [854, 479] width 409 height 13
click at [728, 452] on p "Tebi so se zdeli enostavna rešitev, pes pa je oboževal okus." at bounding box center [854, 453] width 409 height 13
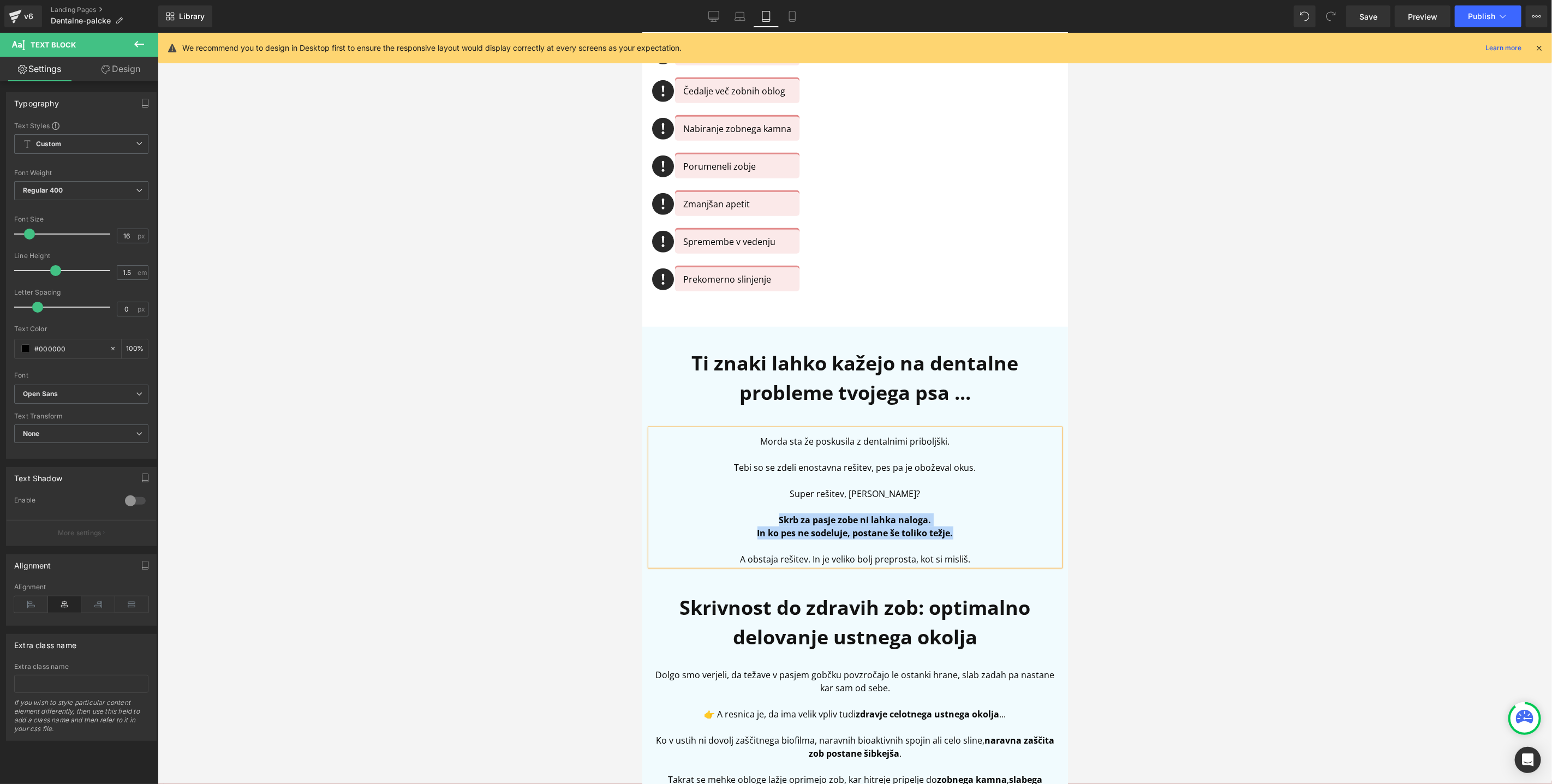
drag, startPoint x: 963, startPoint y: 534, endPoint x: 748, endPoint y: 514, distance: 215.9
click at [748, 514] on div "Morda sta že poskusila z dentalnimi priboljški. Tebi so se zdeli enostavna reši…" at bounding box center [854, 497] width 409 height 137
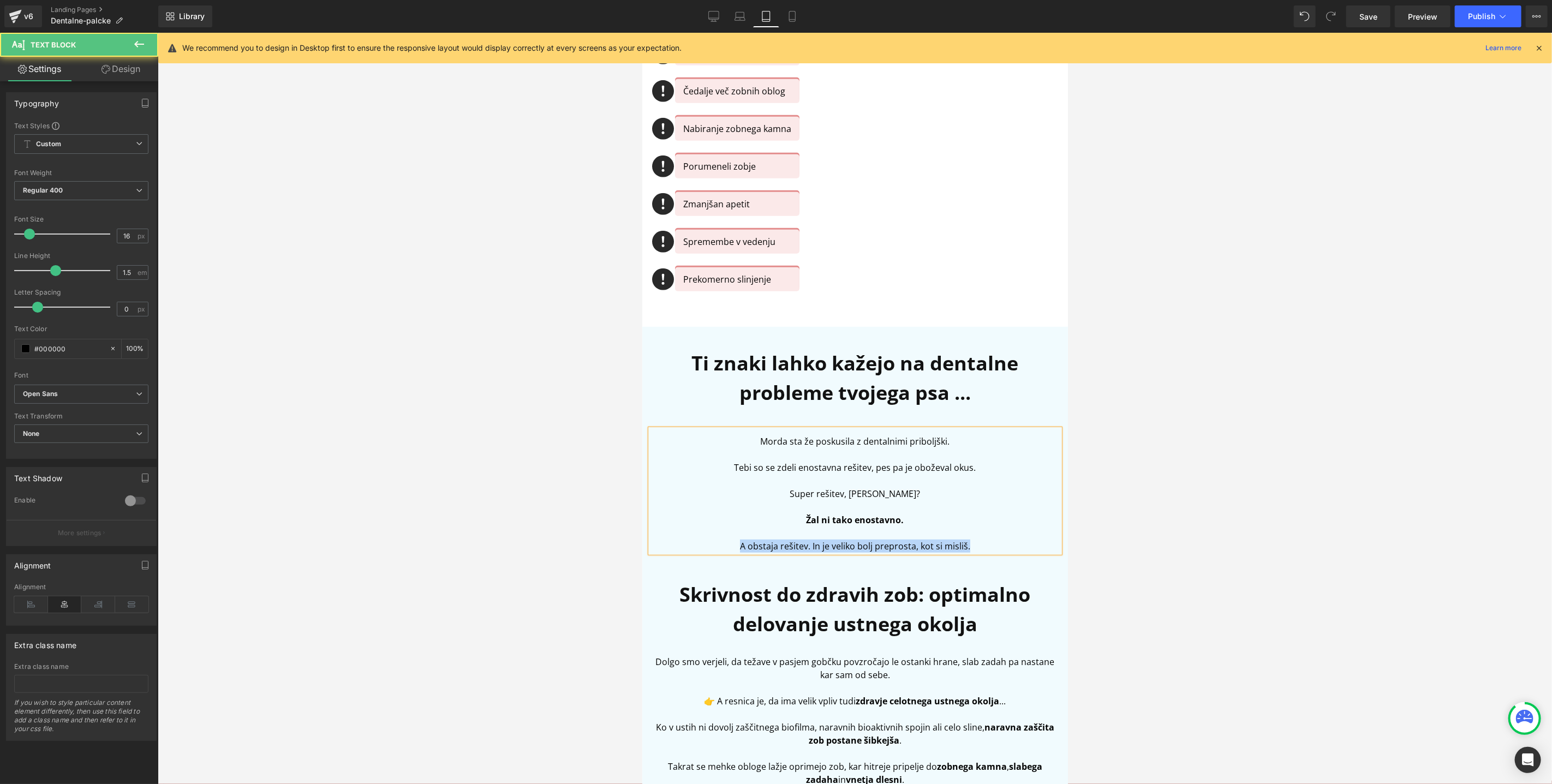
drag, startPoint x: 979, startPoint y: 546, endPoint x: 690, endPoint y: 545, distance: 289.0
click at [690, 545] on p "A obstaja rešitev. In je veliko bolj preprosta, kot si misliš." at bounding box center [854, 545] width 409 height 13
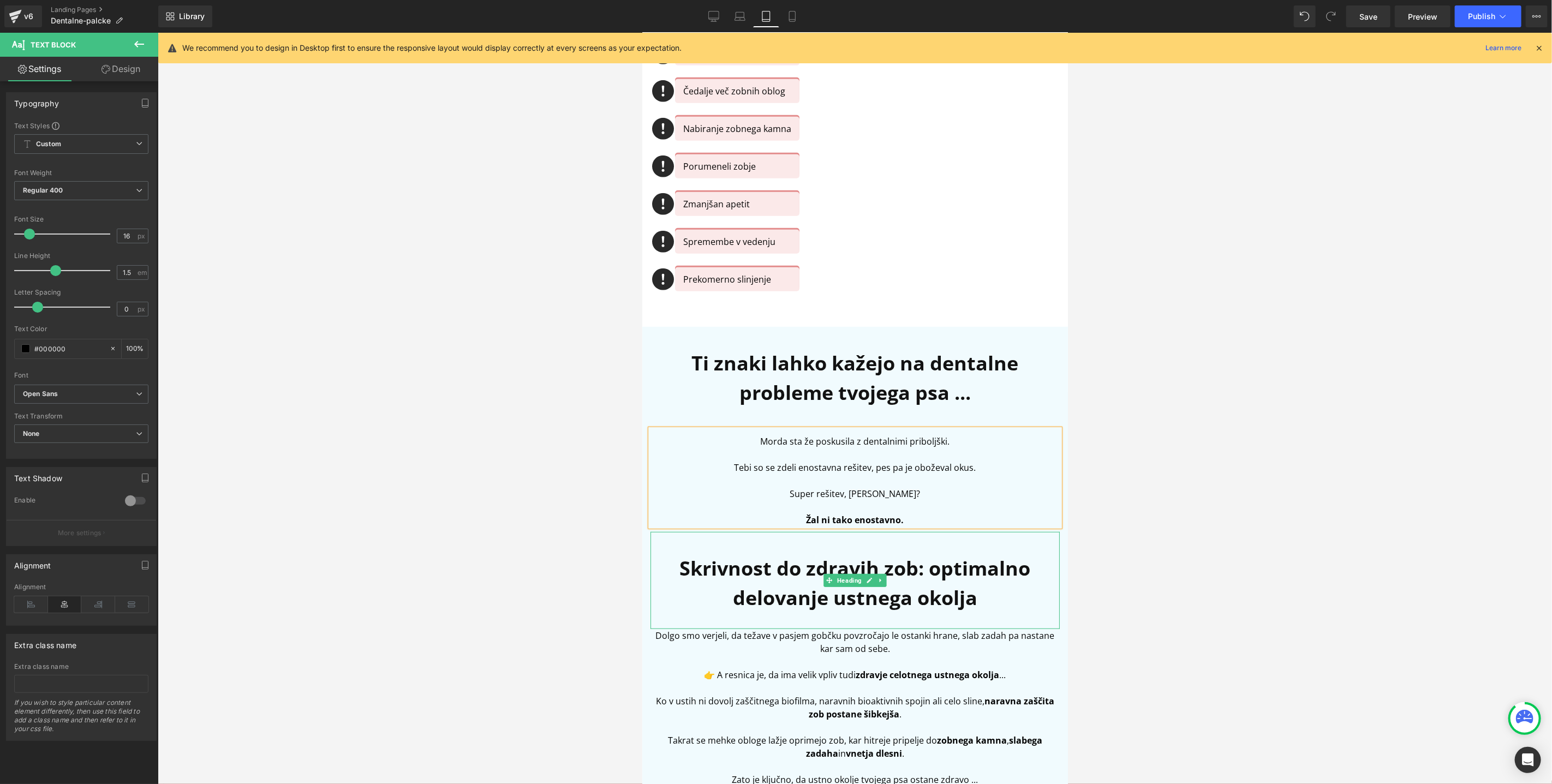
click at [758, 592] on b "Skrivnost do zdravih zob: optimalno delovanje ustnega okolja" at bounding box center [854, 581] width 351 height 56
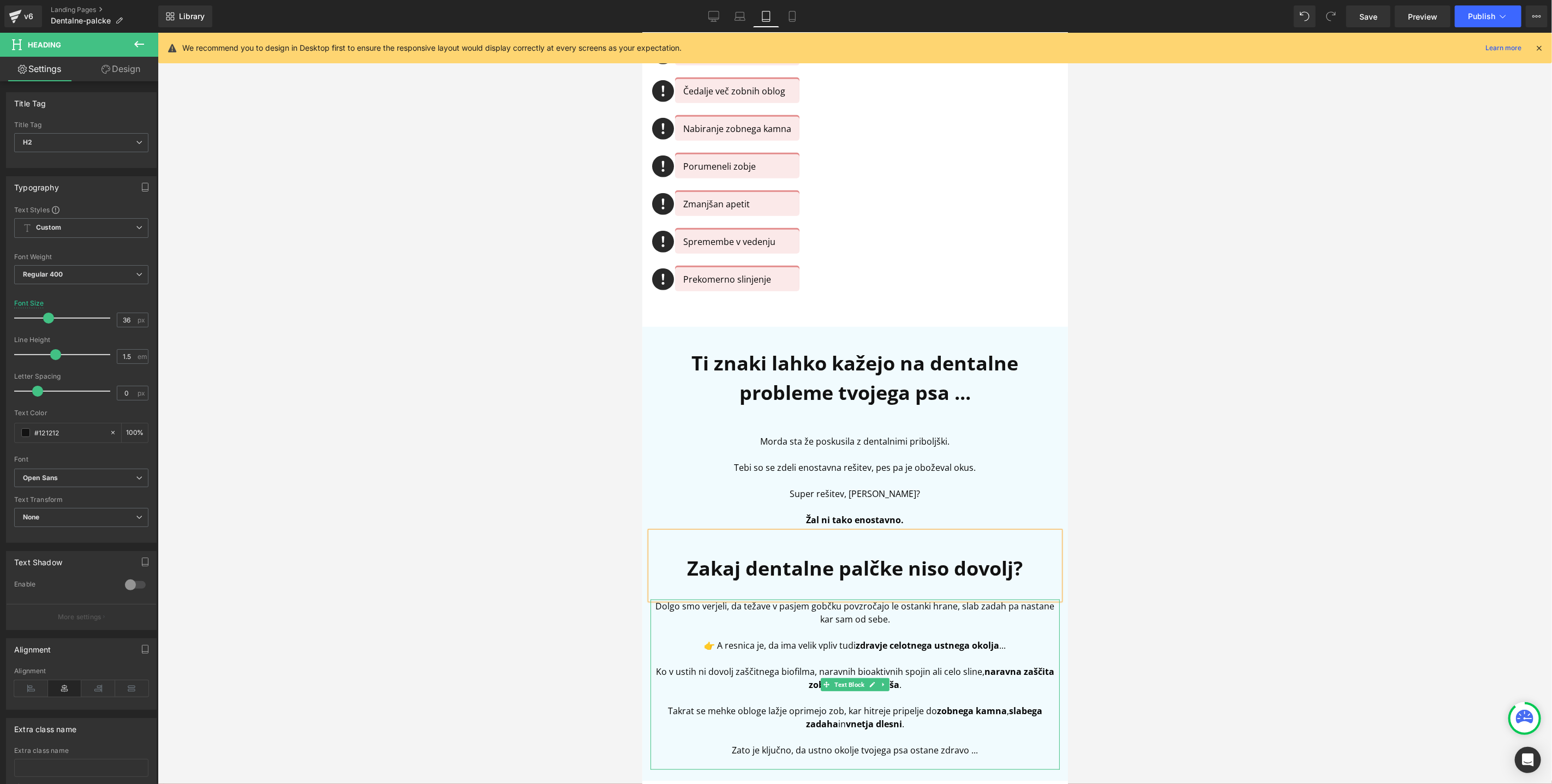
click at [746, 643] on p "👉 A resnica je, da ima velik vpliv tudi zdravje celotnega ustnega okolja ..." at bounding box center [854, 644] width 409 height 13
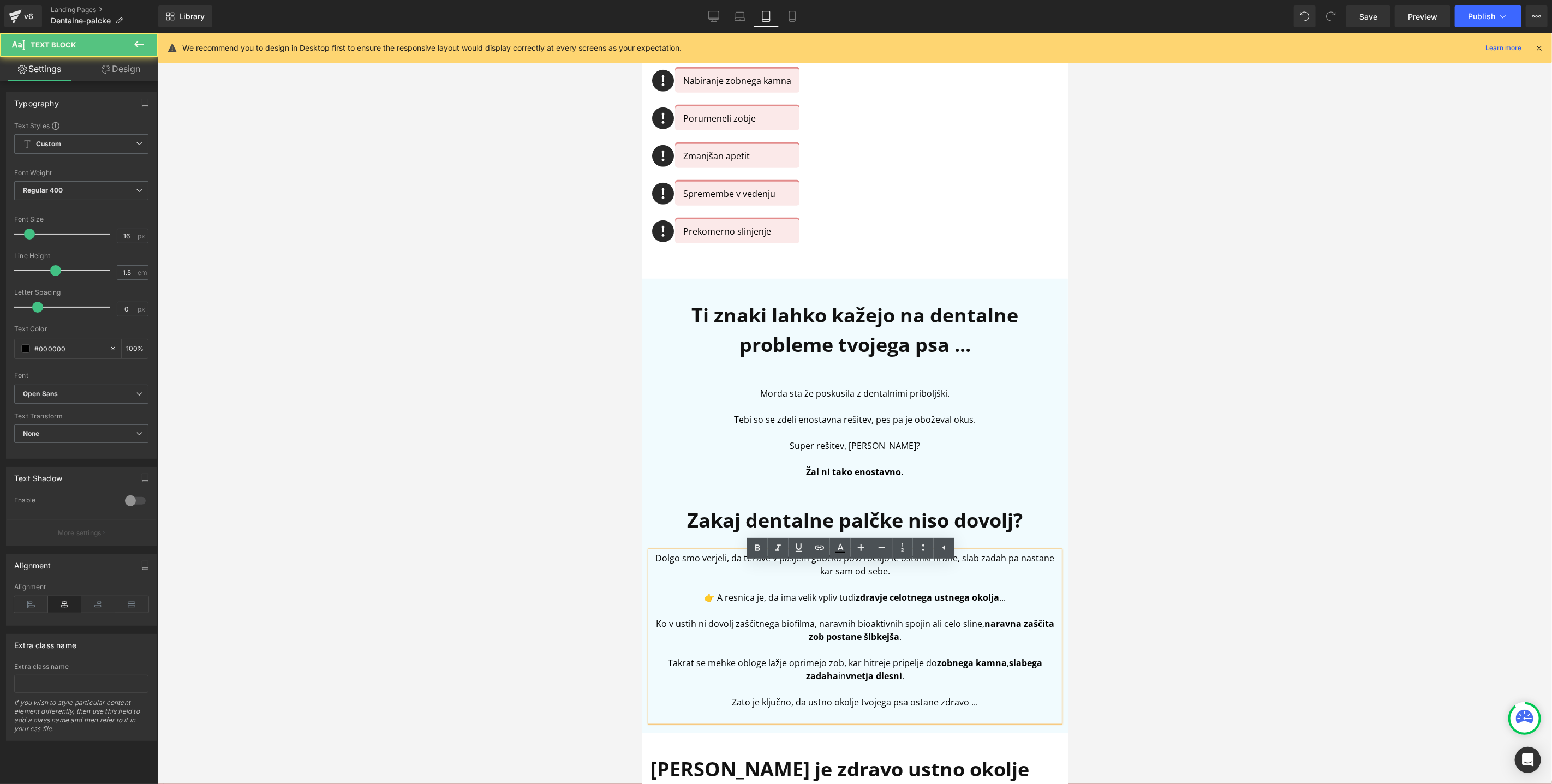
scroll to position [472, 0]
click at [853, 624] on p "Ko v ustih ni dovolj zaščitnega biofilma, naravnih bioaktivnih spojin ali celo …" at bounding box center [854, 629] width 409 height 26
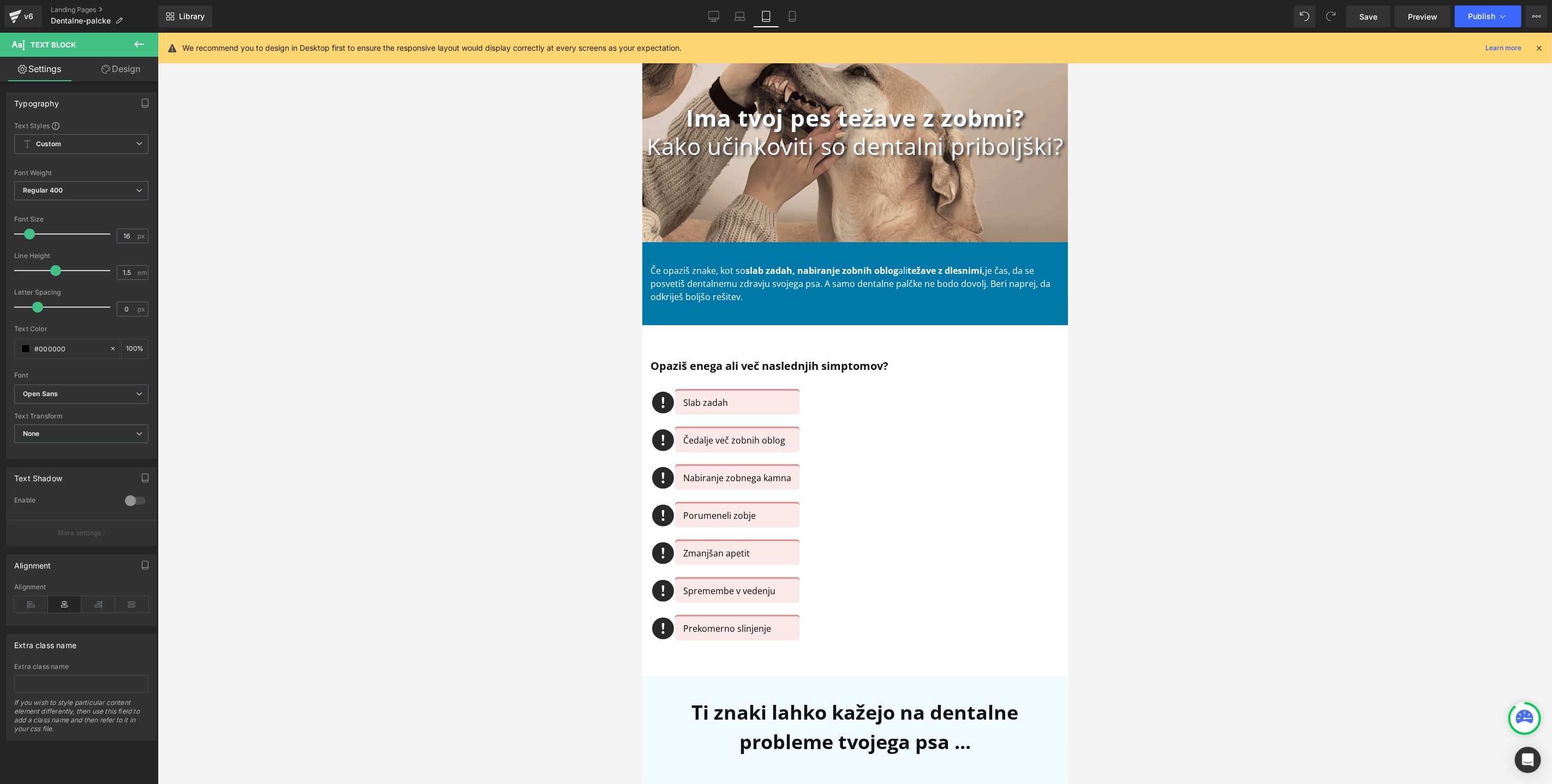
scroll to position [71, 0]
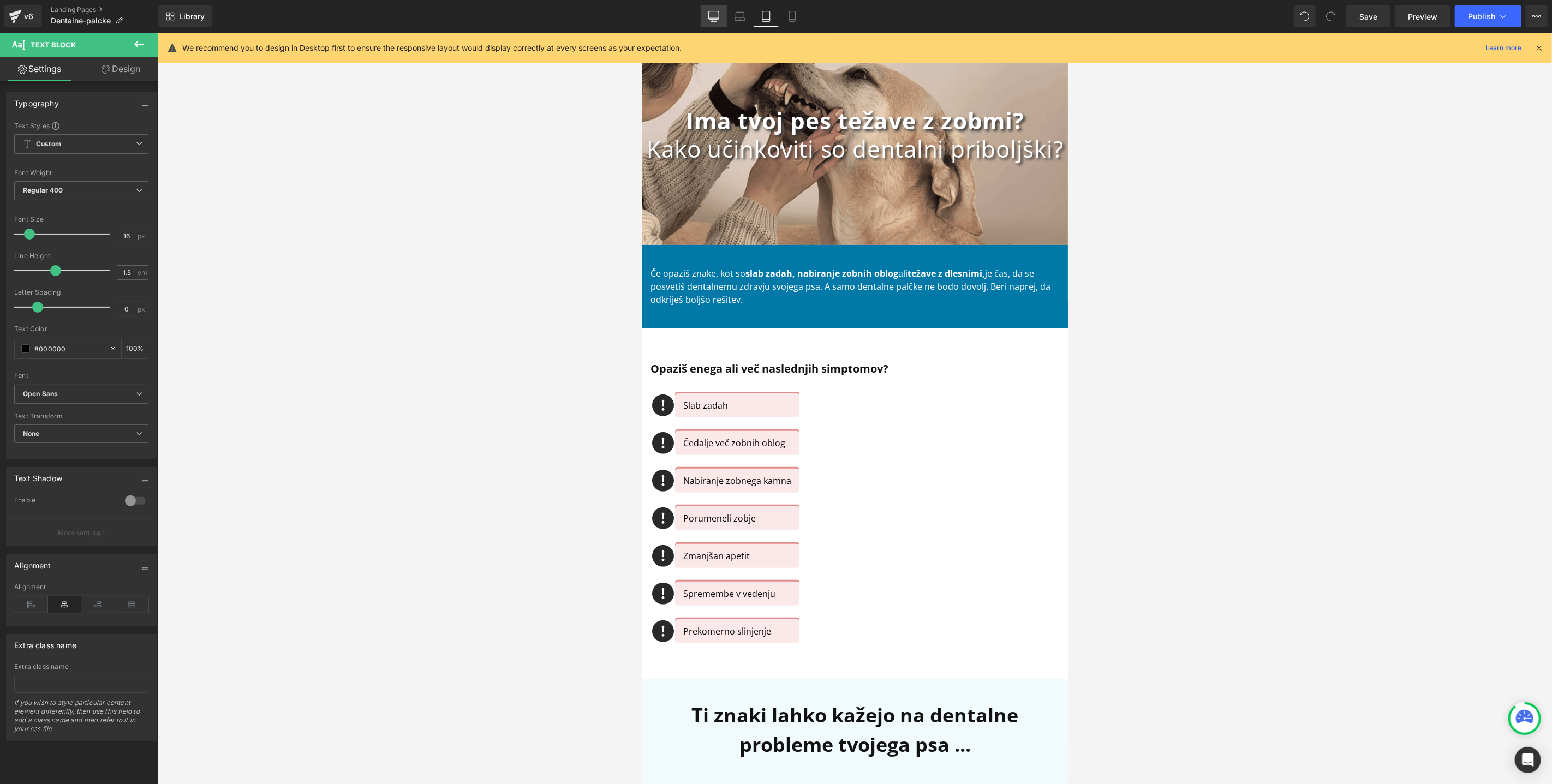
click at [714, 21] on icon at bounding box center [713, 21] width 5 height 0
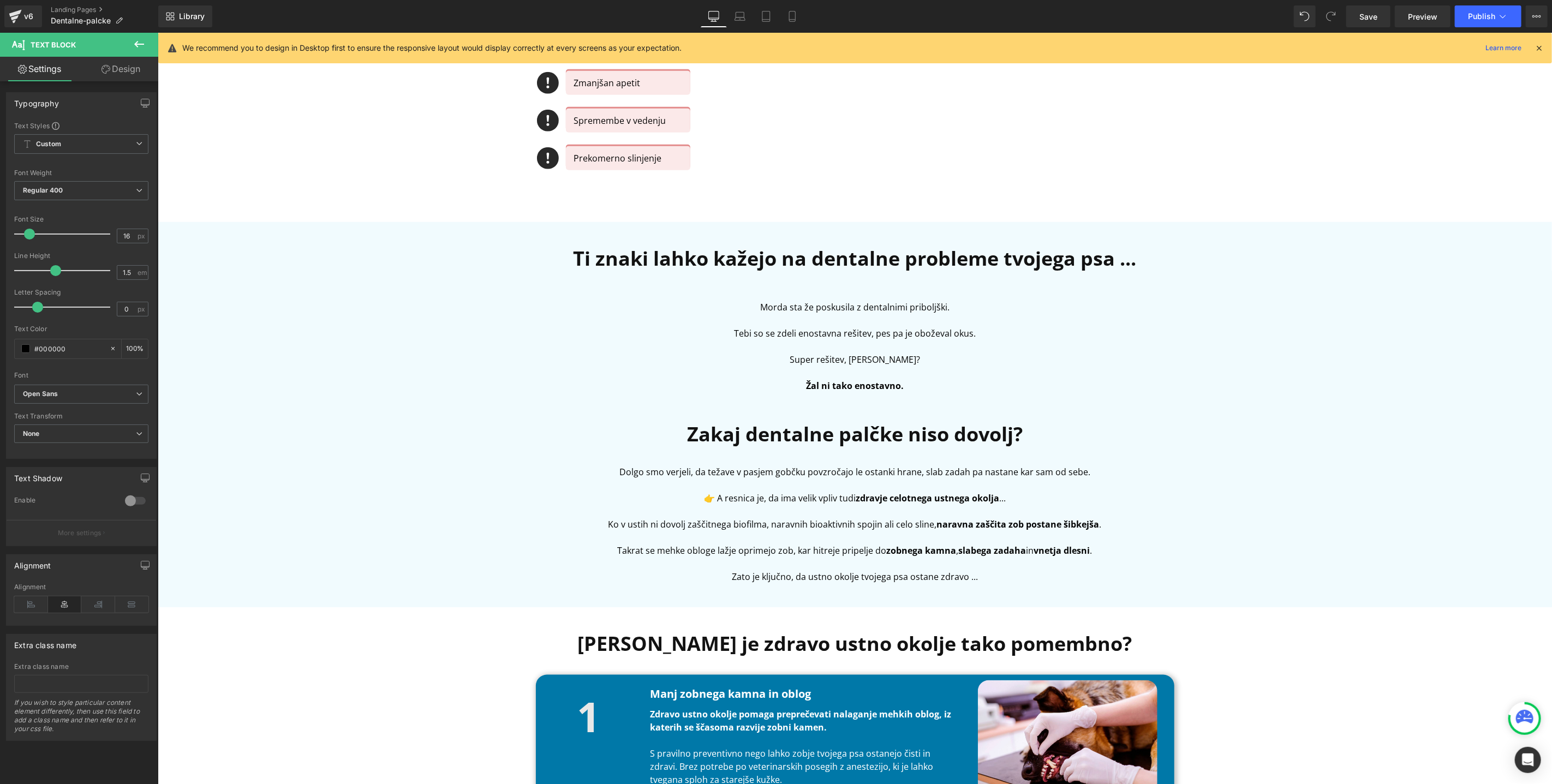
scroll to position [711, 0]
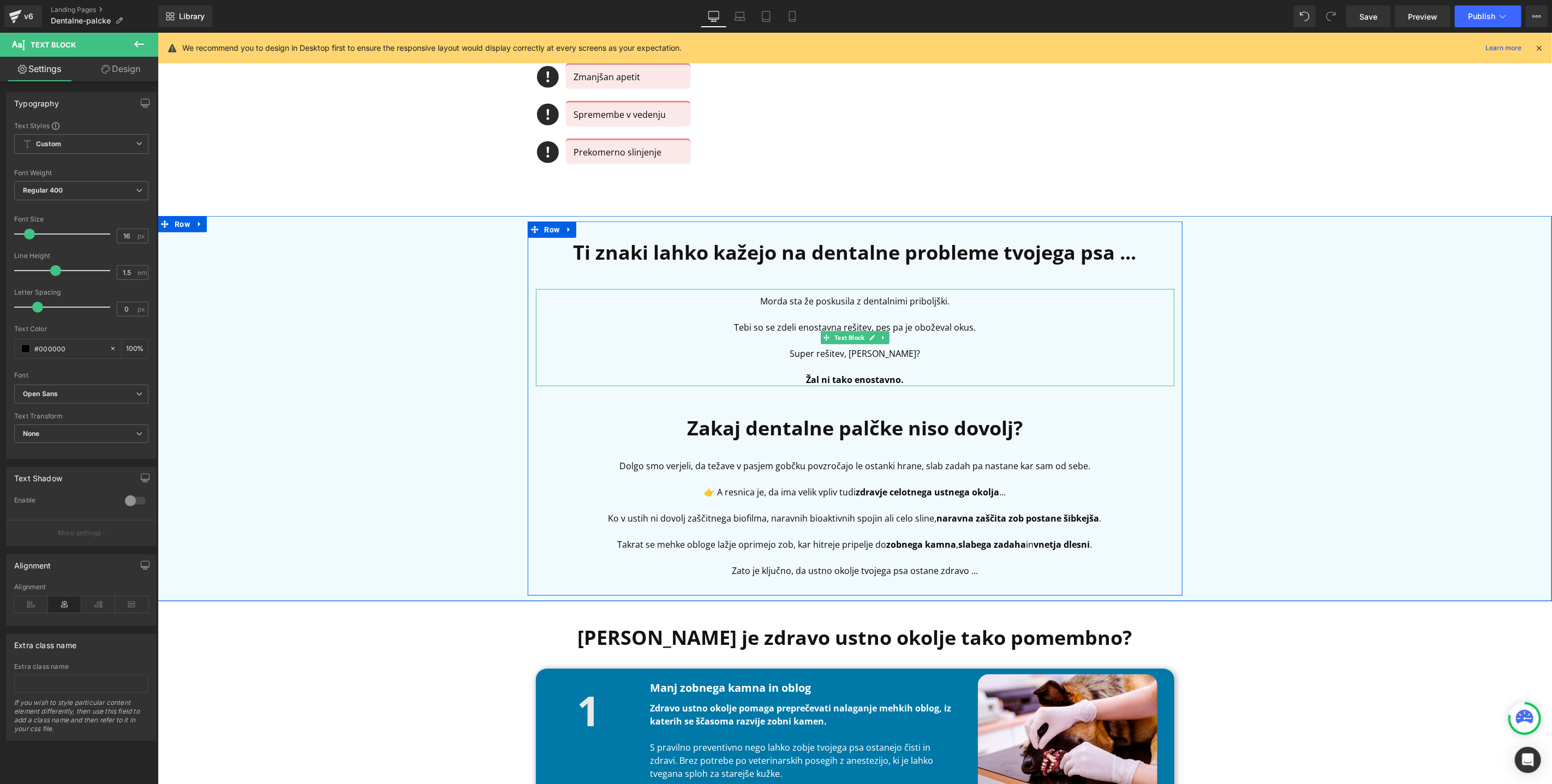
click at [815, 299] on p "Morda sta že poskusila z dentalnimi priboljški." at bounding box center [855, 300] width 639 height 13
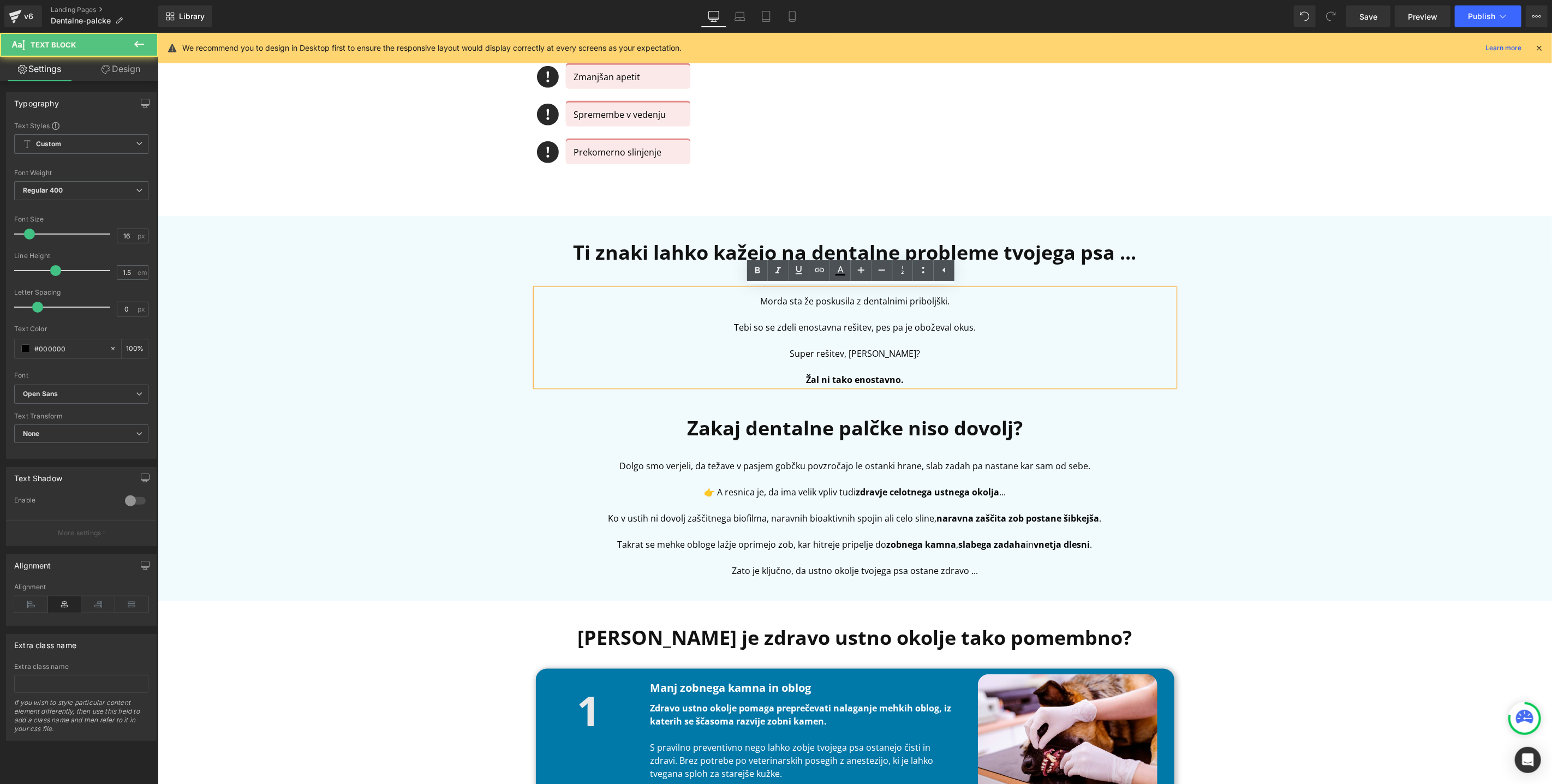
click at [758, 303] on p "Morda sta že poskusila z dentalnimi priboljški." at bounding box center [855, 300] width 639 height 13
click at [786, 271] on div "Ti znaki lahko kažejo na dentalne probleme tvojega psa ..." at bounding box center [855, 260] width 639 height 46
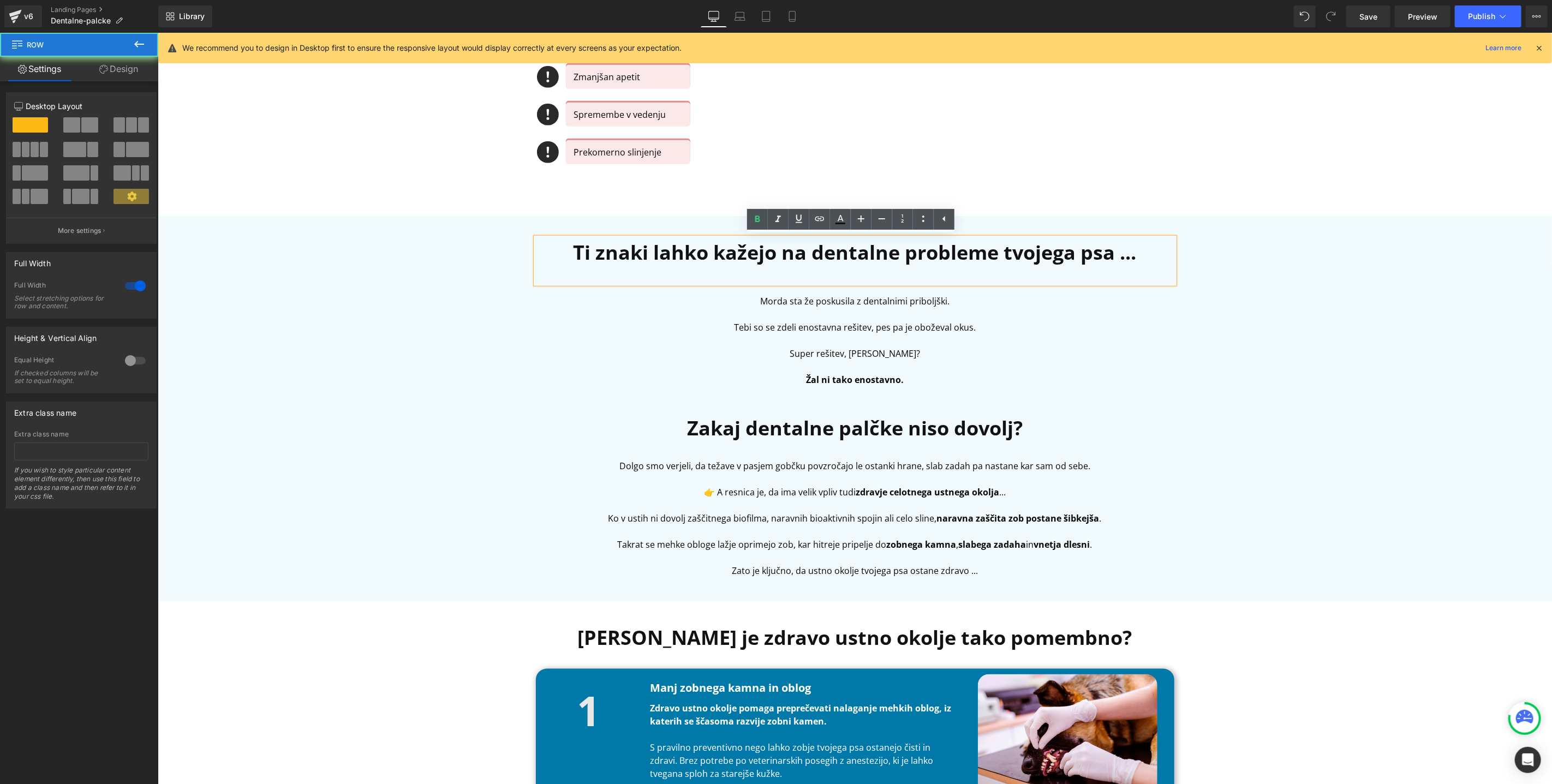
click at [1293, 341] on div "Ti znaki lahko kažejo na dentalne probleme tvojega psa ... Heading Morda sta že…" at bounding box center [854, 408] width 1395 height 374
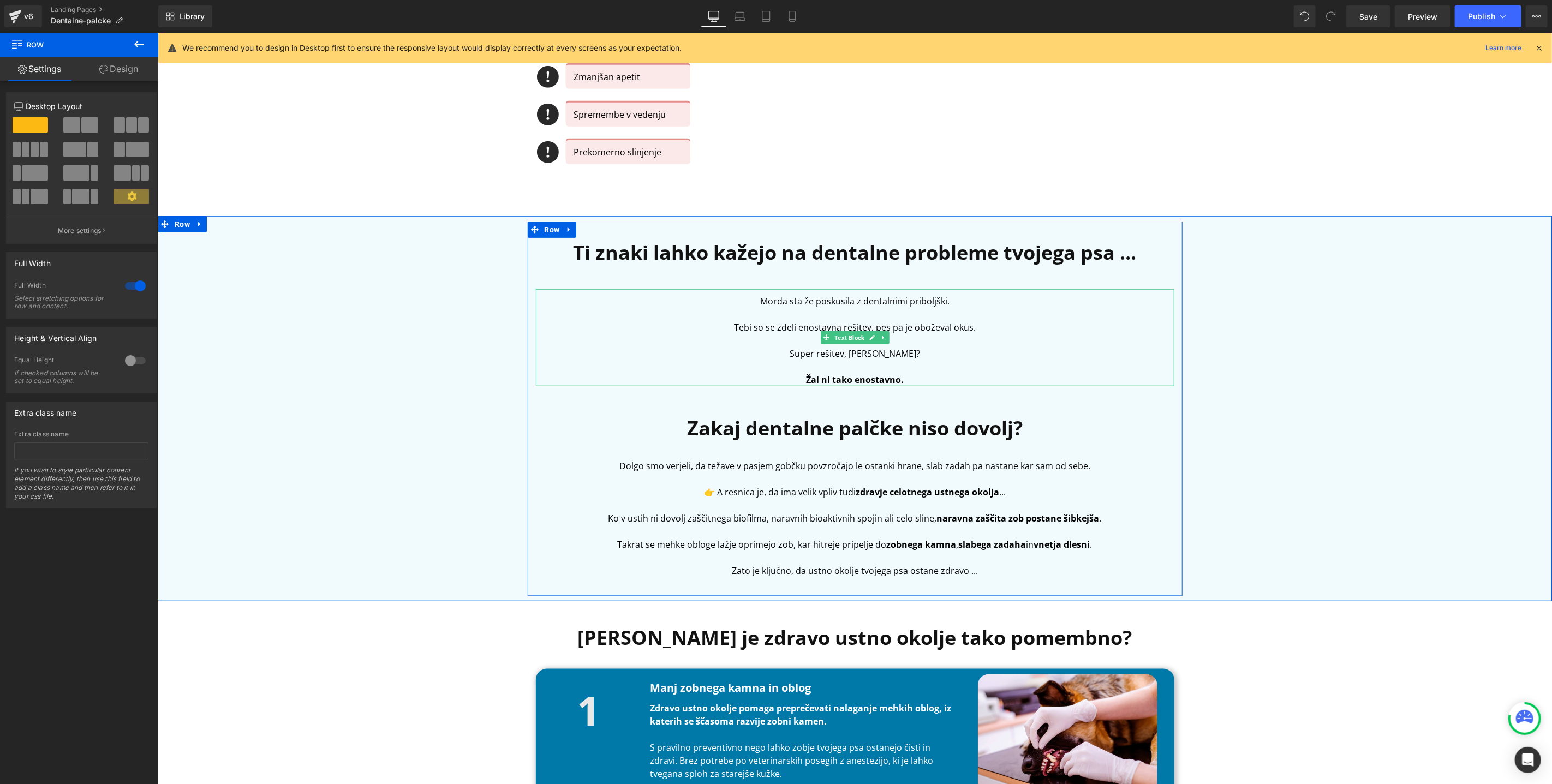
click at [821, 311] on p at bounding box center [855, 313] width 639 height 13
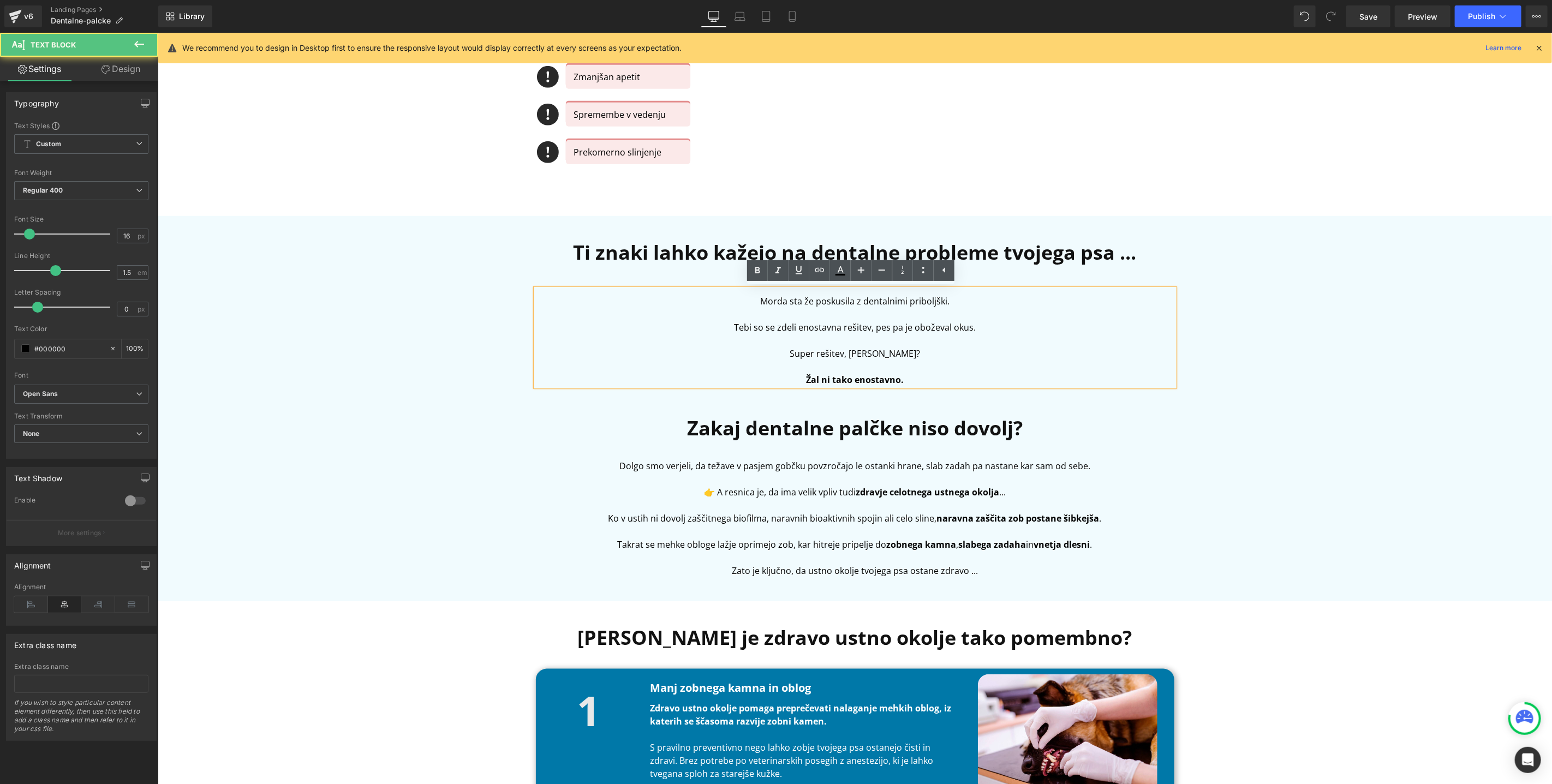
click at [764, 326] on p "Tebi so se zdeli enostavna rešitev, pes pa je oboževal okus." at bounding box center [855, 326] width 639 height 13
click at [844, 320] on p "Tebi so se zdeli enostavna rešitev, pes pa je oboževal okus." at bounding box center [855, 326] width 639 height 13
click at [835, 316] on p at bounding box center [855, 313] width 639 height 13
click at [965, 305] on p "Morda sta že poskusila z dentalnimi priboljški." at bounding box center [855, 300] width 639 height 13
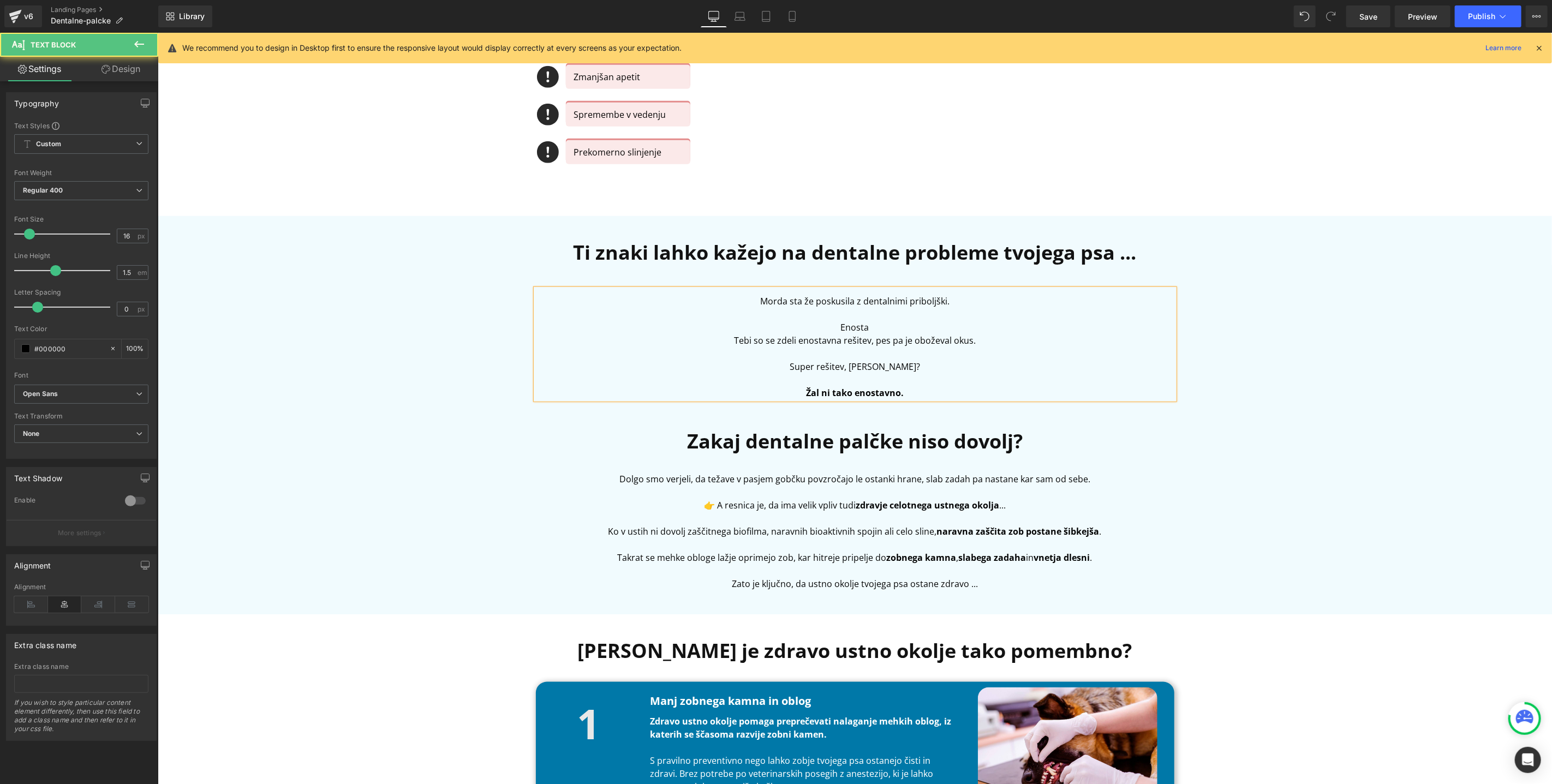
click at [841, 327] on p "Enosta" at bounding box center [855, 326] width 639 height 13
click at [847, 327] on p "Enosta" at bounding box center [855, 326] width 639 height 13
click at [870, 326] on p "Dentalne palčke iz trgovine" at bounding box center [855, 326] width 639 height 13
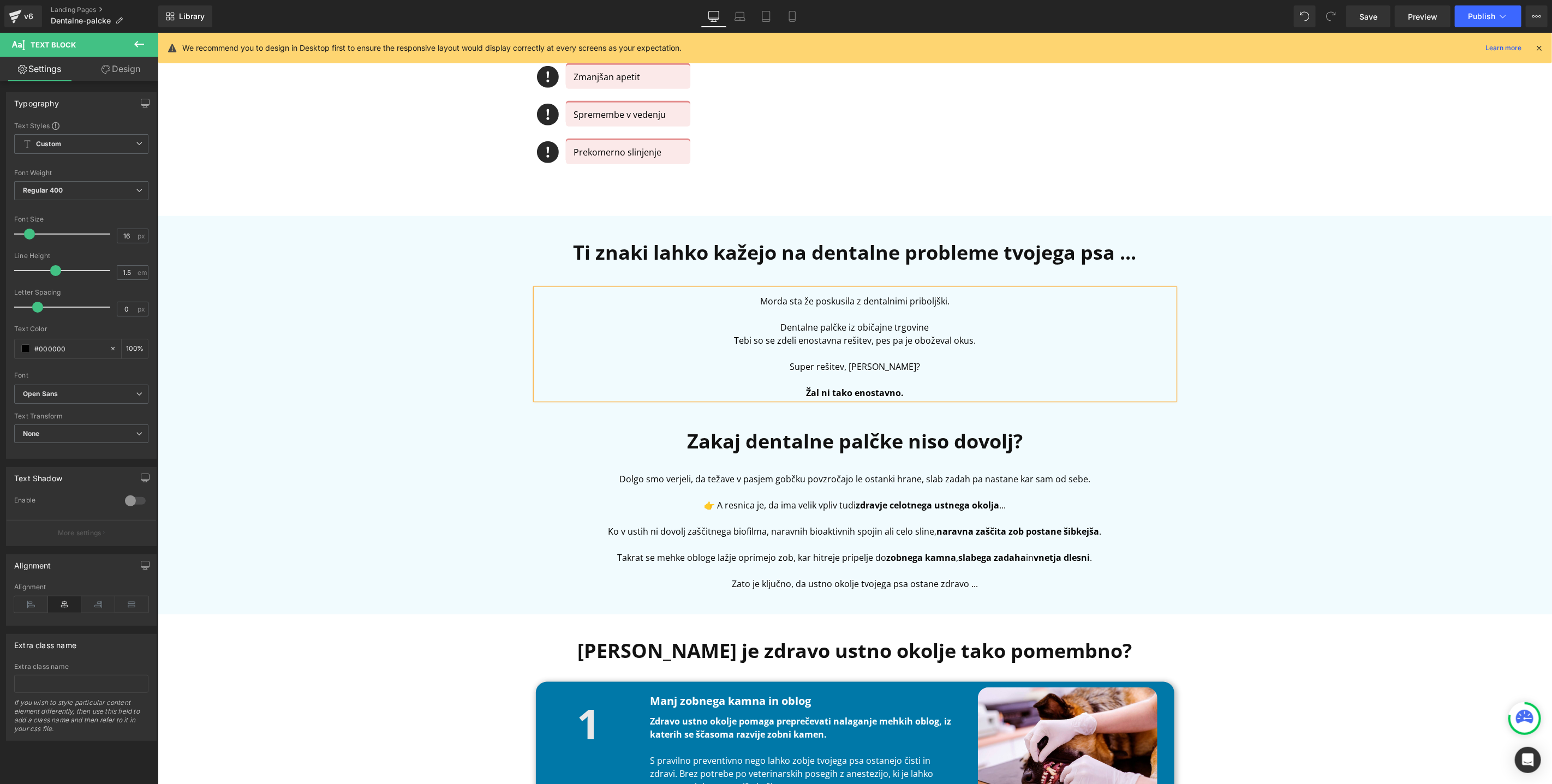
click at [1004, 322] on p "Dentalne palčke iz običajne trgovine" at bounding box center [855, 326] width 639 height 13
drag, startPoint x: 872, startPoint y: 341, endPoint x: 718, endPoint y: 337, distance: 154.1
click at [718, 337] on p "Tebi so se zdeli enostavna rešitev, pes pa je oboževal okus." at bounding box center [855, 339] width 639 height 13
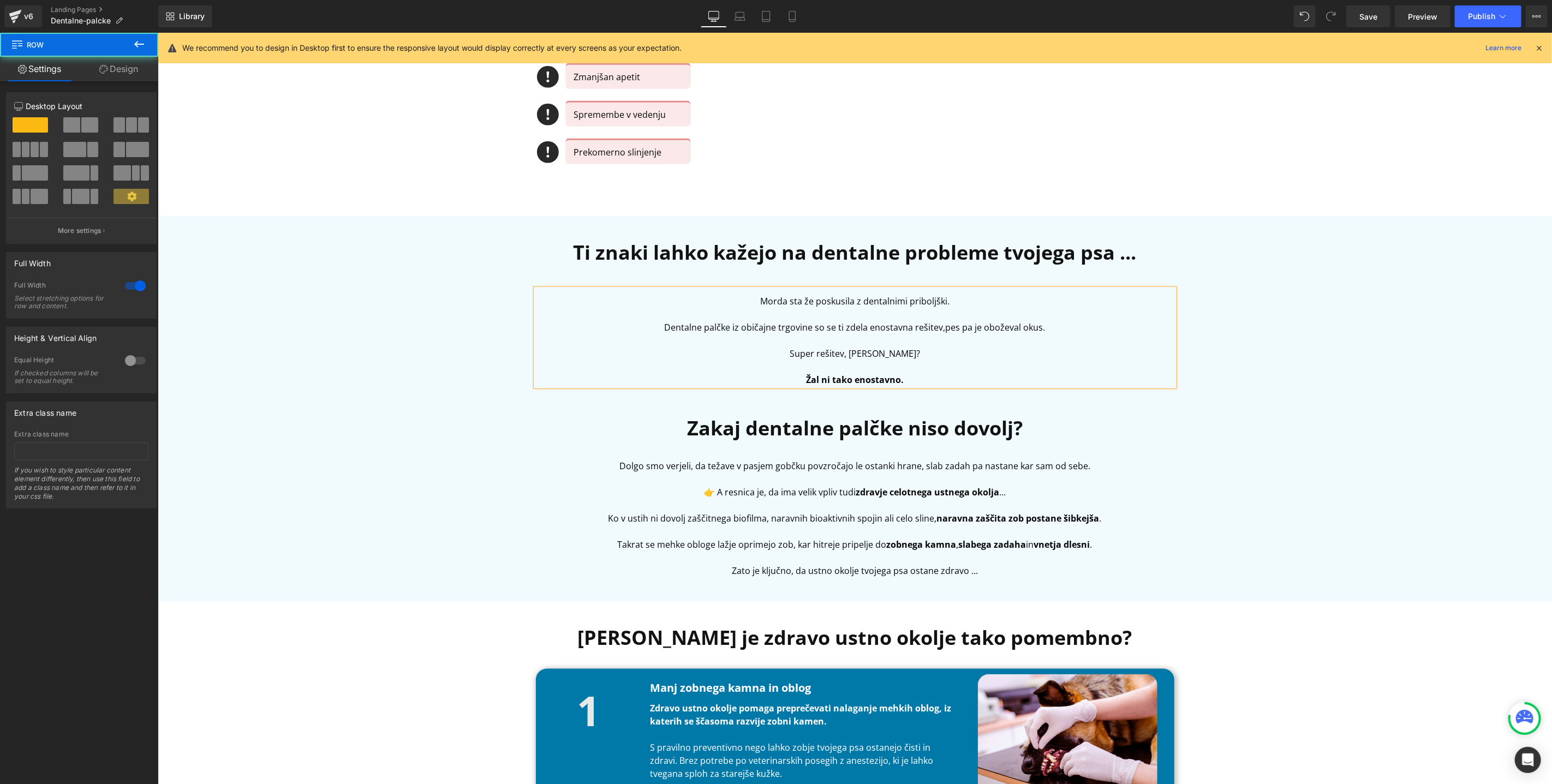
click at [1287, 324] on div "Ti znaki lahko kažejo na dentalne probleme tvojega psa ... Heading Morda sta že…" at bounding box center [854, 408] width 1395 height 374
drag, startPoint x: 738, startPoint y: 16, endPoint x: 770, endPoint y: 15, distance: 32.0
click at [738, 16] on icon at bounding box center [740, 16] width 11 height 11
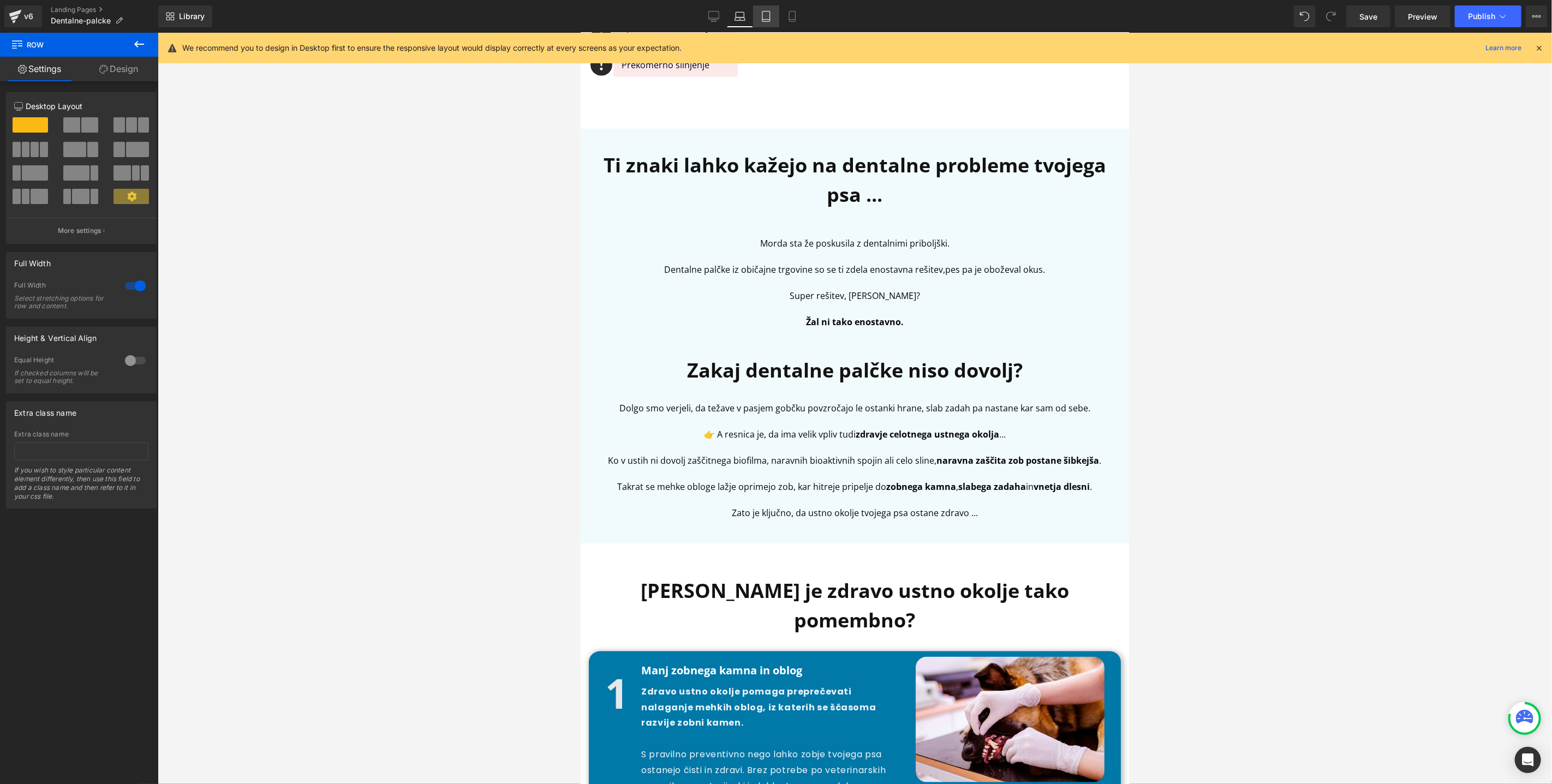
scroll to position [624, 0]
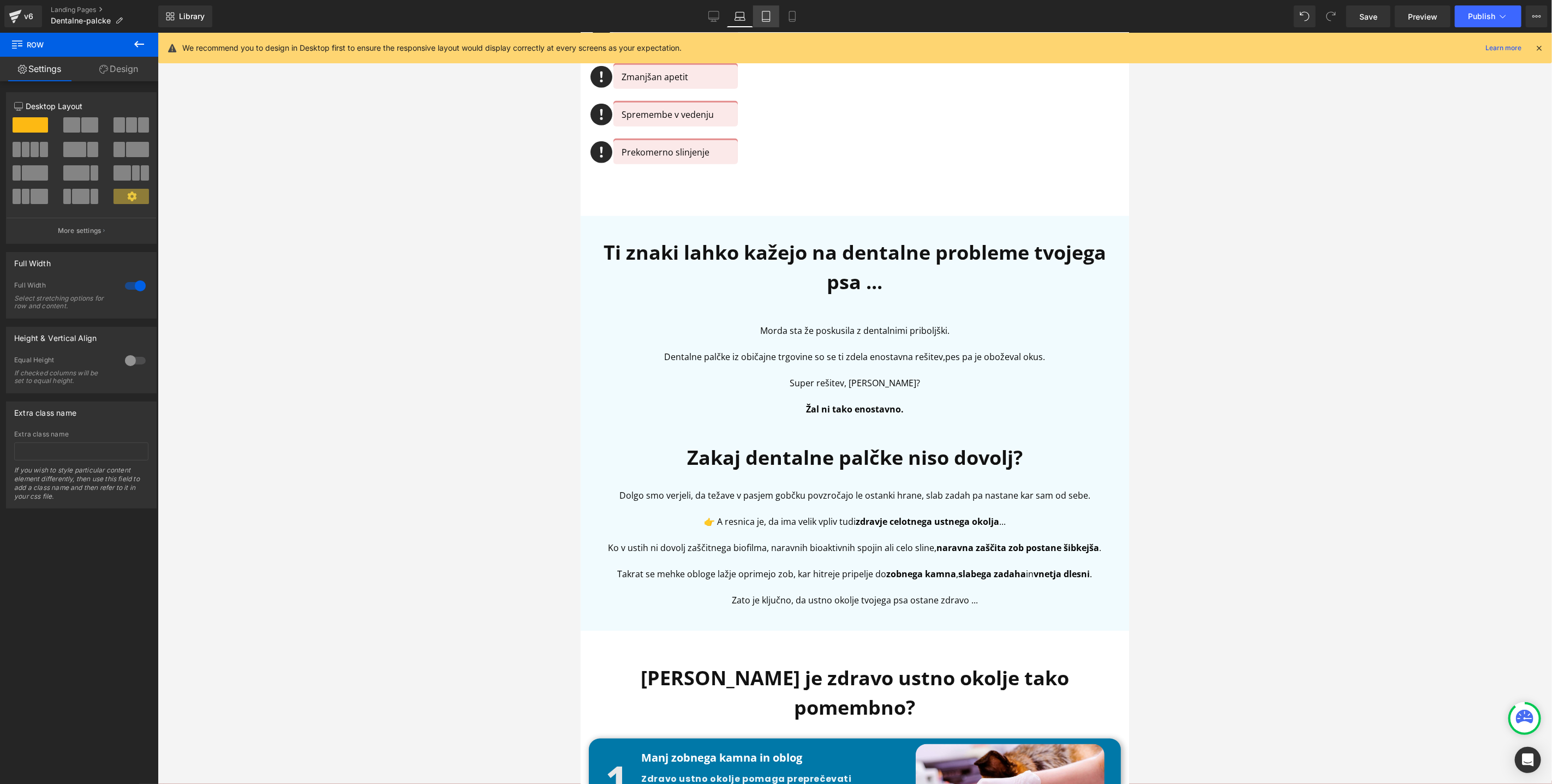
click at [768, 16] on icon at bounding box center [766, 16] width 11 height 11
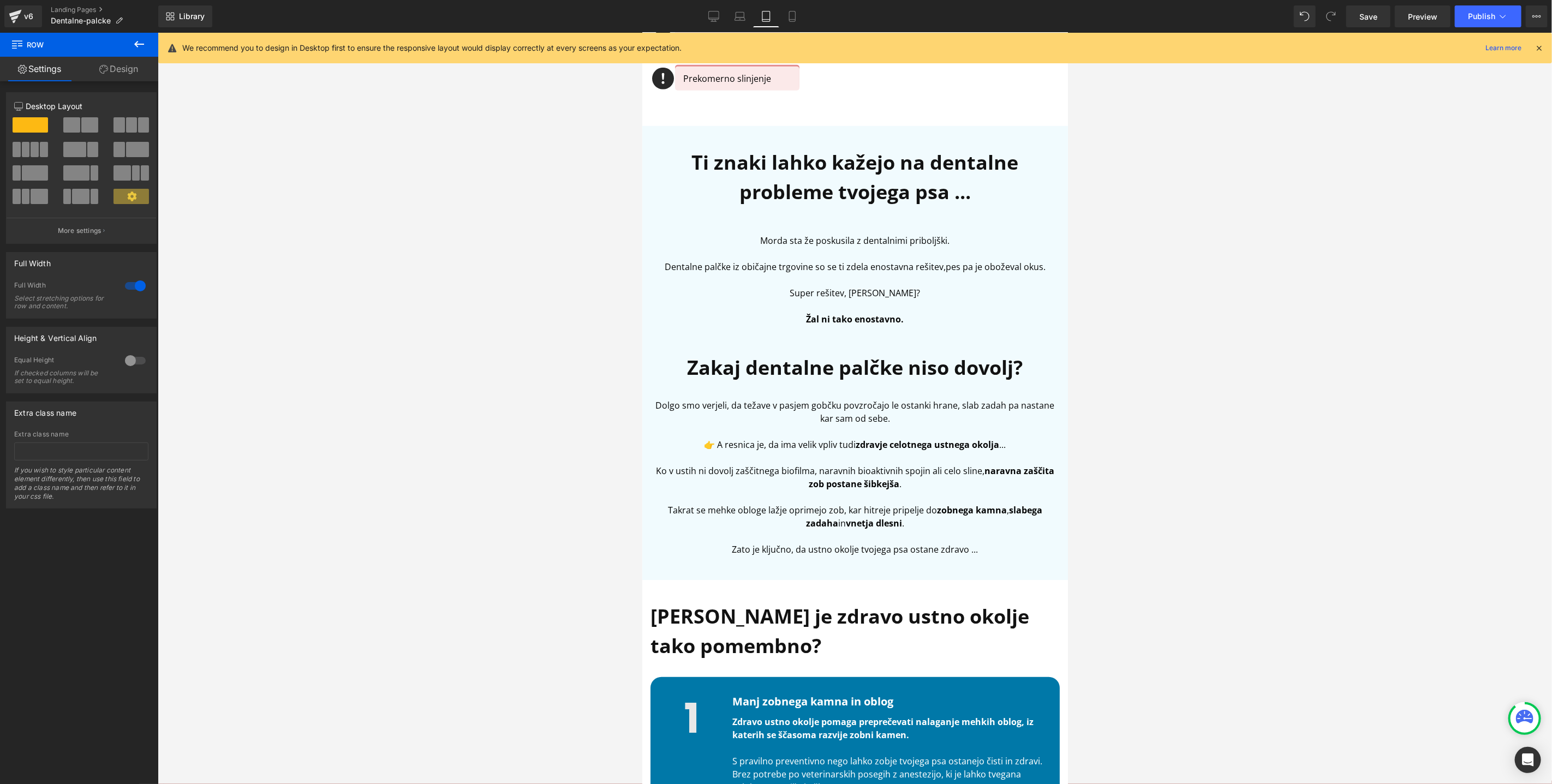
scroll to position [535, 0]
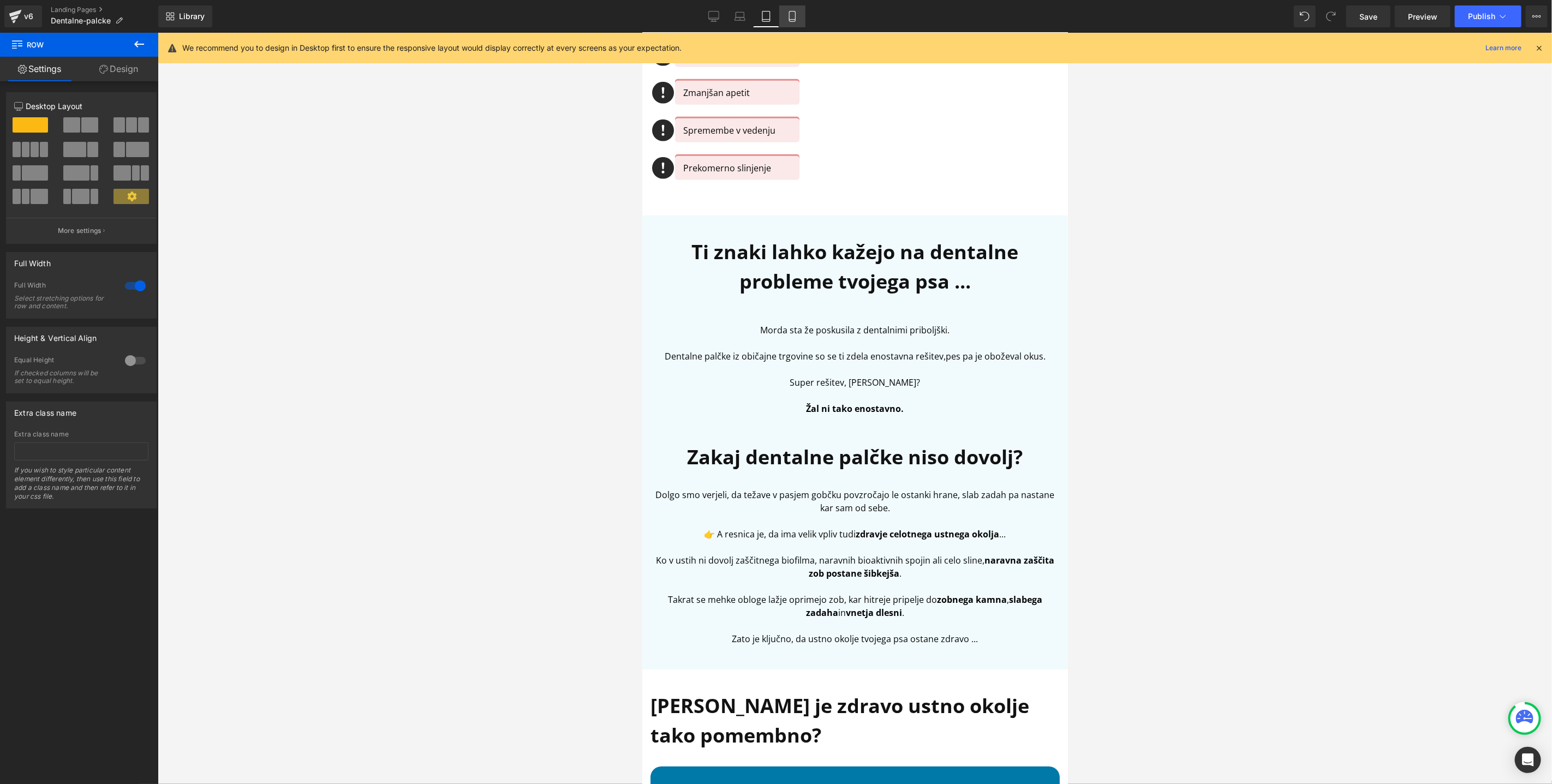
click at [787, 14] on icon at bounding box center [792, 16] width 11 height 11
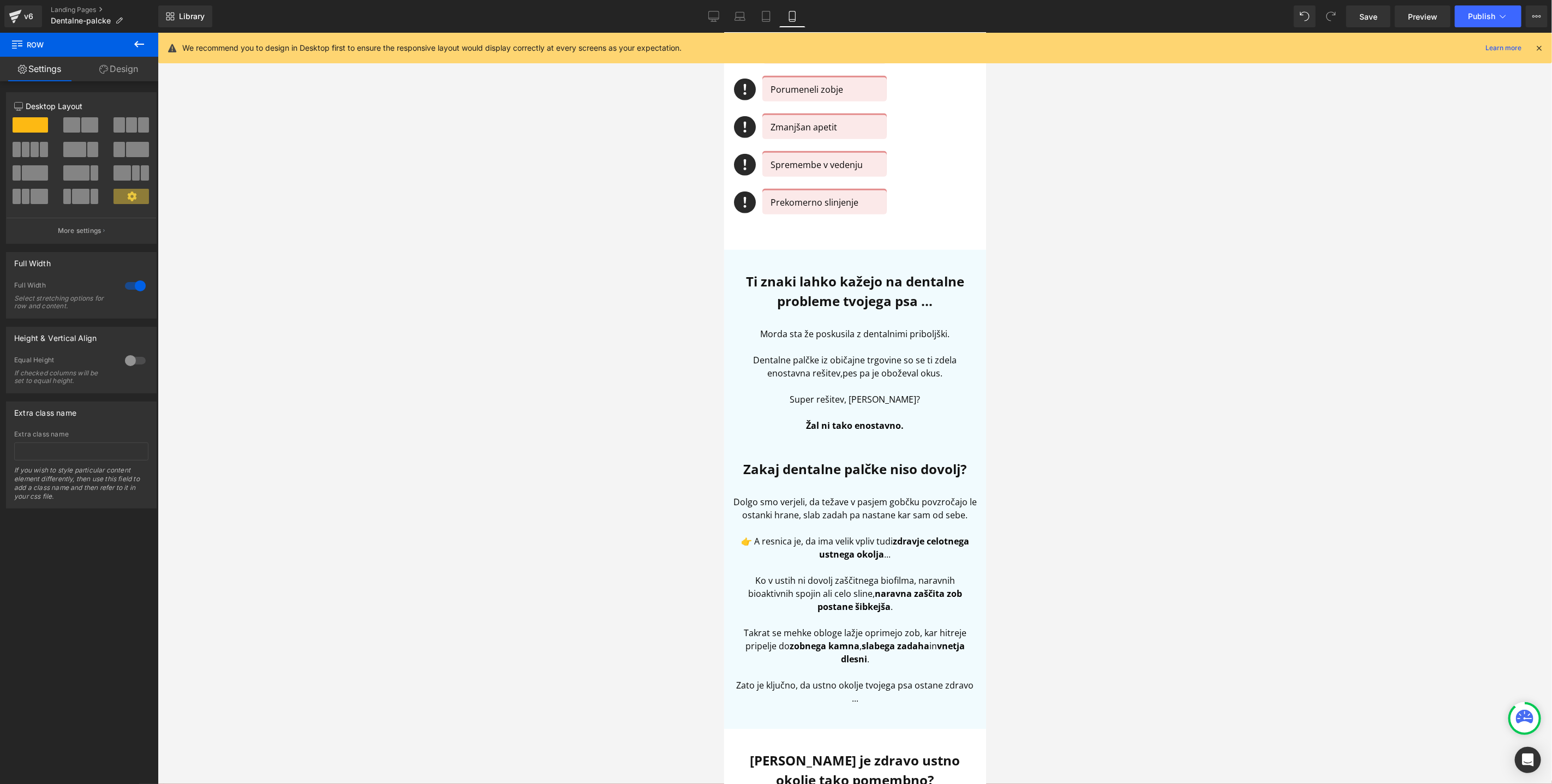
scroll to position [568, 0]
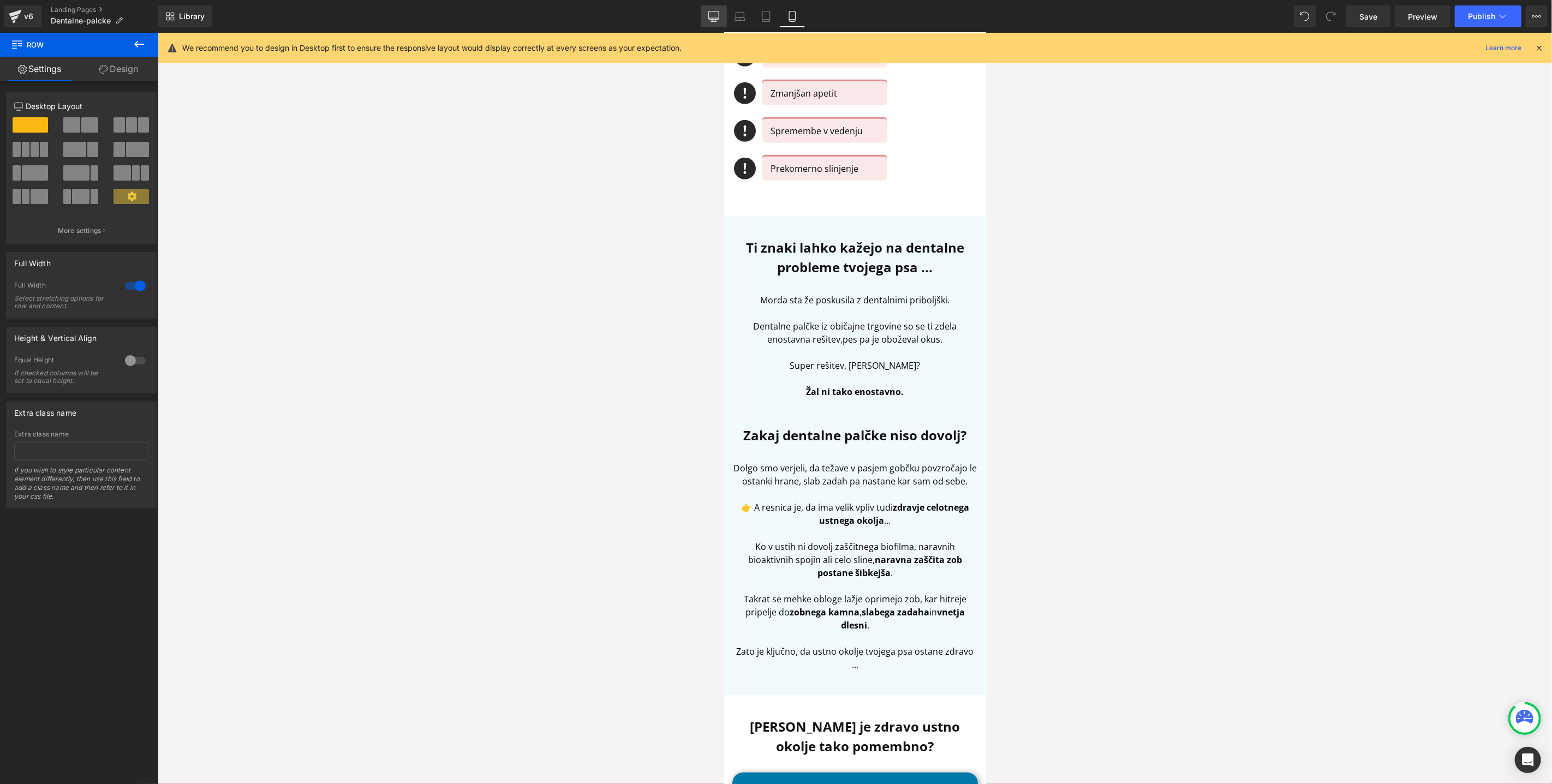
click at [717, 13] on icon at bounding box center [714, 16] width 11 height 11
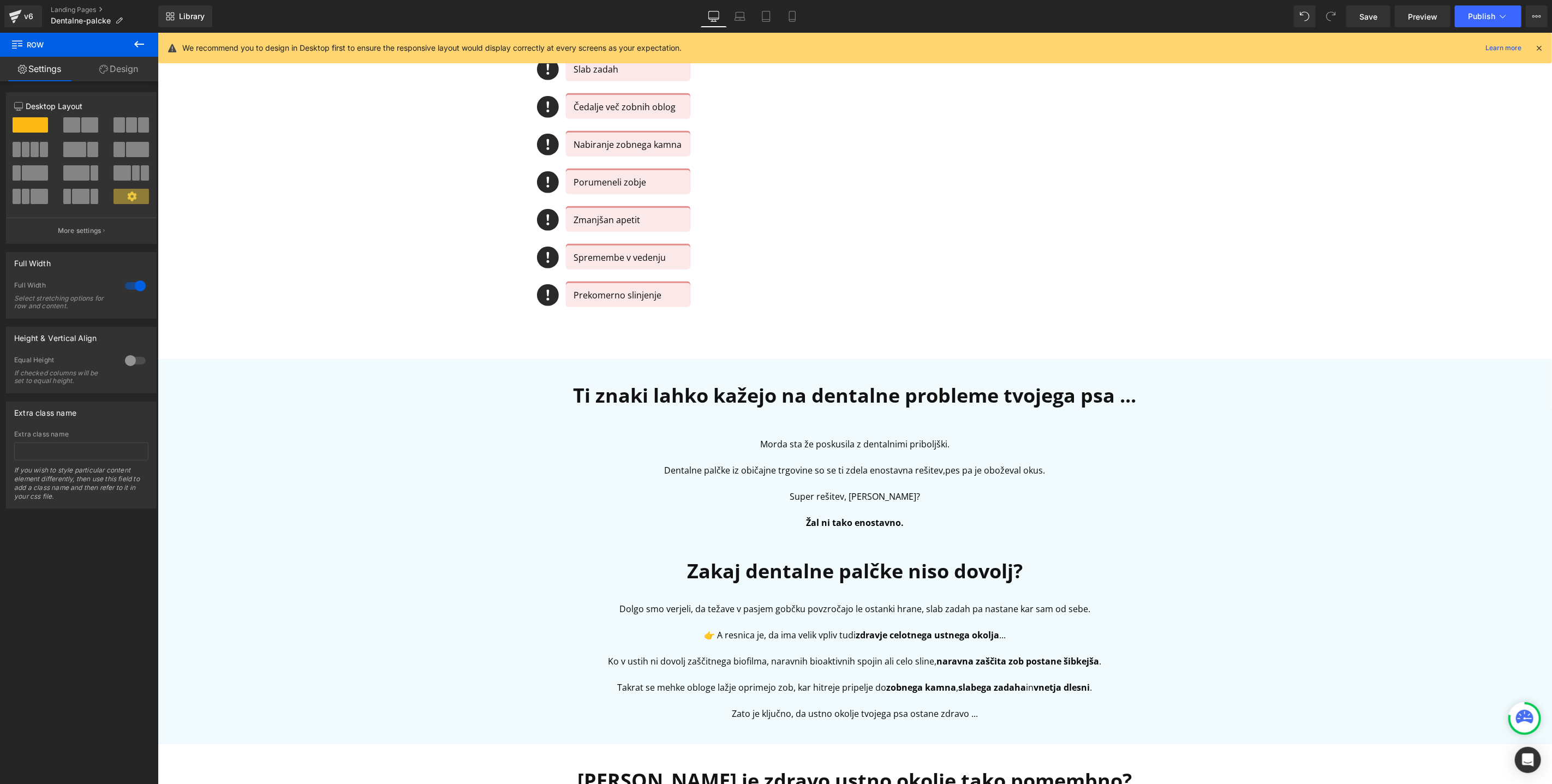
scroll to position [711, 0]
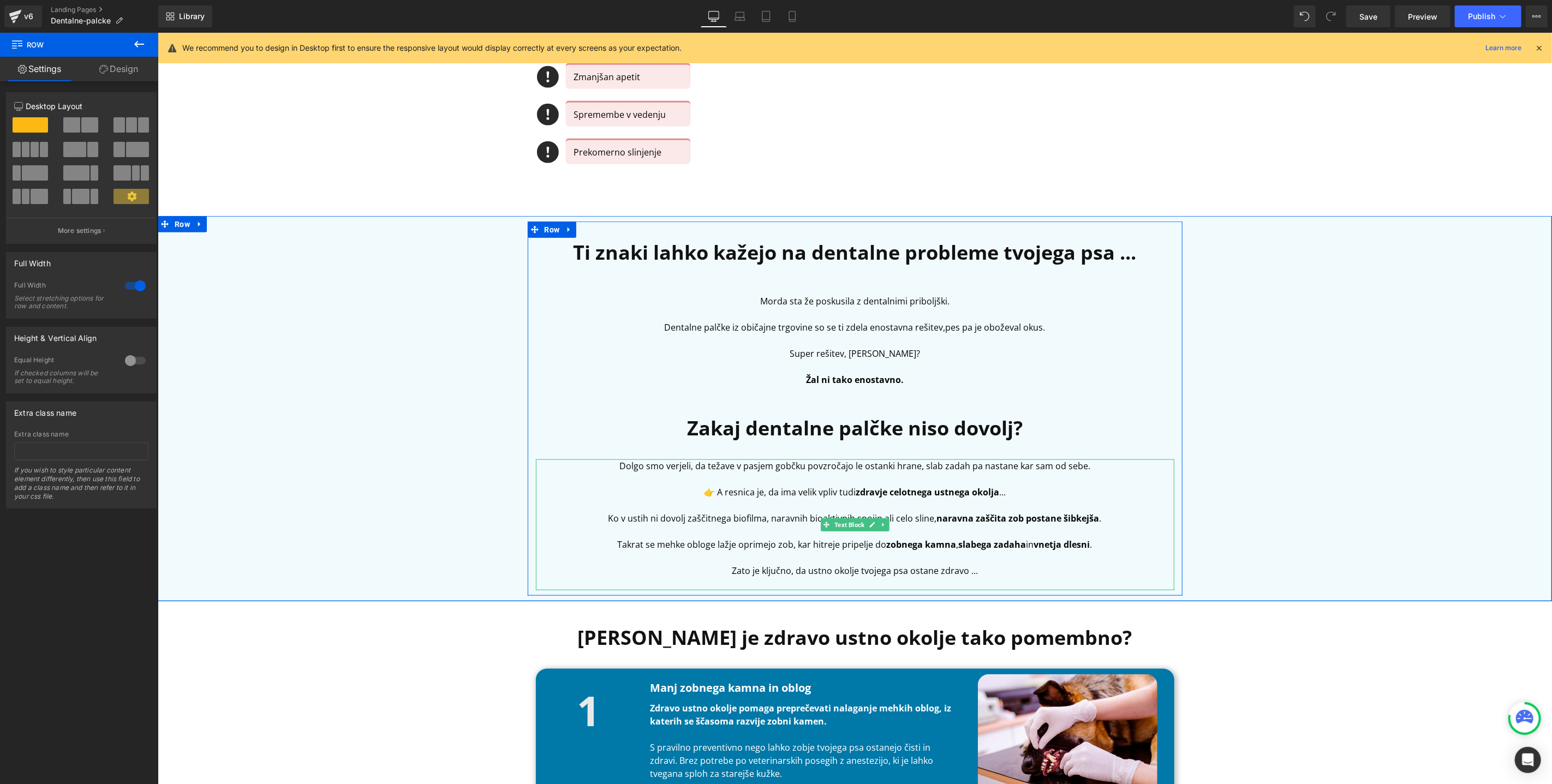
click at [764, 473] on p at bounding box center [855, 478] width 639 height 13
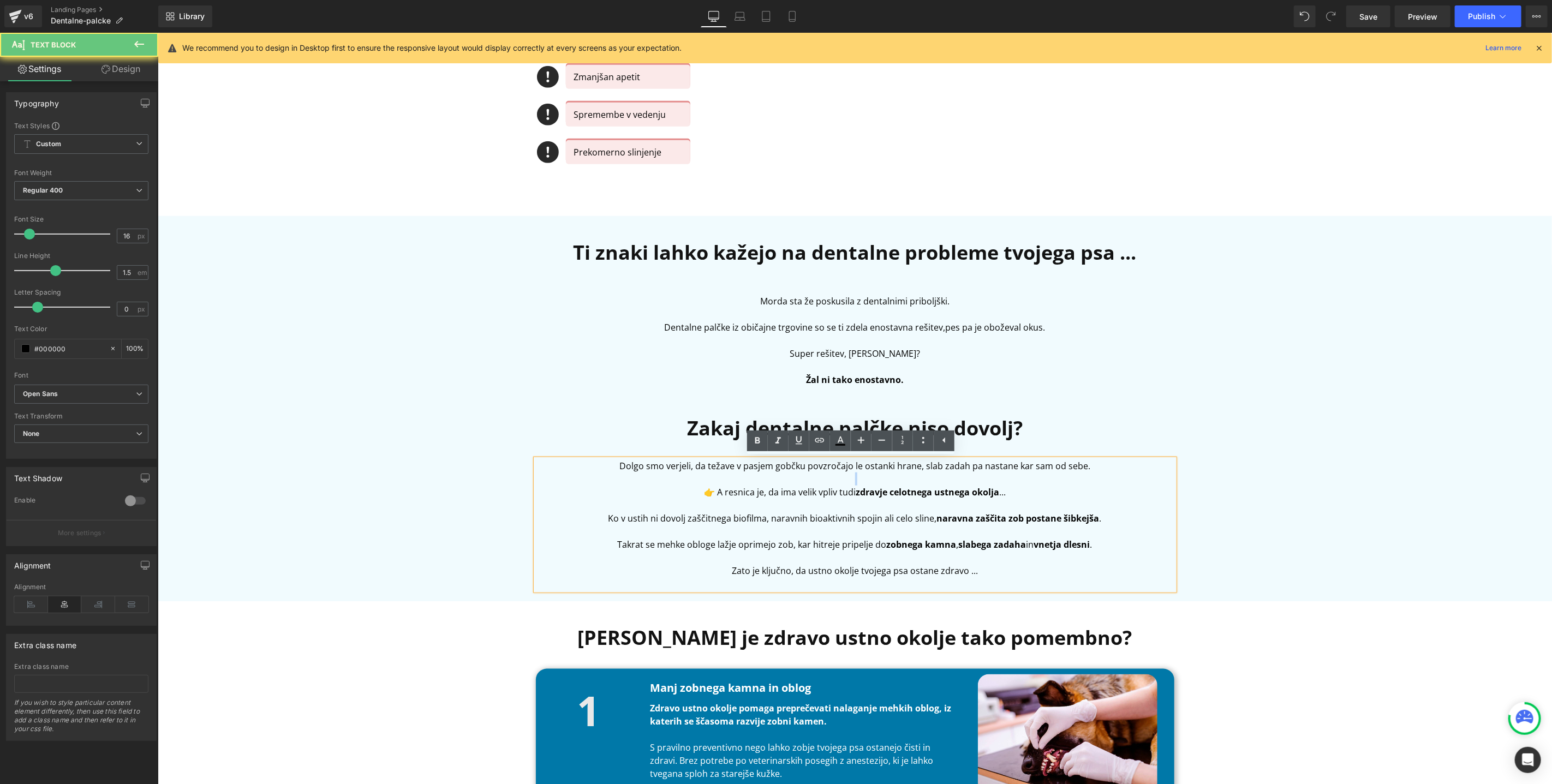
click at [764, 473] on p at bounding box center [855, 478] width 639 height 13
click at [711, 427] on b "Zakaj dentalne palčke niso dovolj?" at bounding box center [854, 427] width 335 height 27
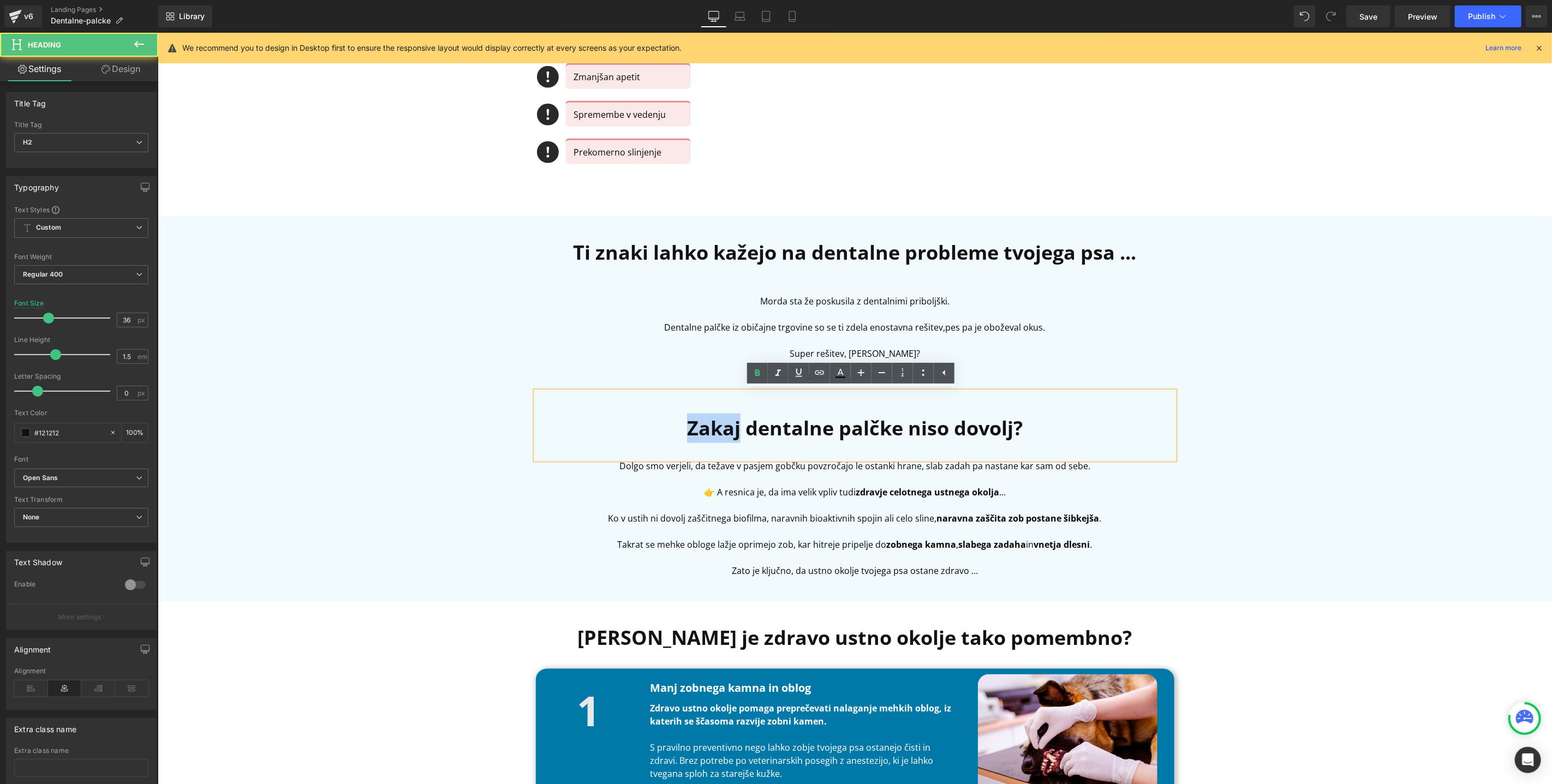
click at [711, 427] on b "Zakaj dentalne palčke niso dovolj?" at bounding box center [854, 427] width 335 height 27
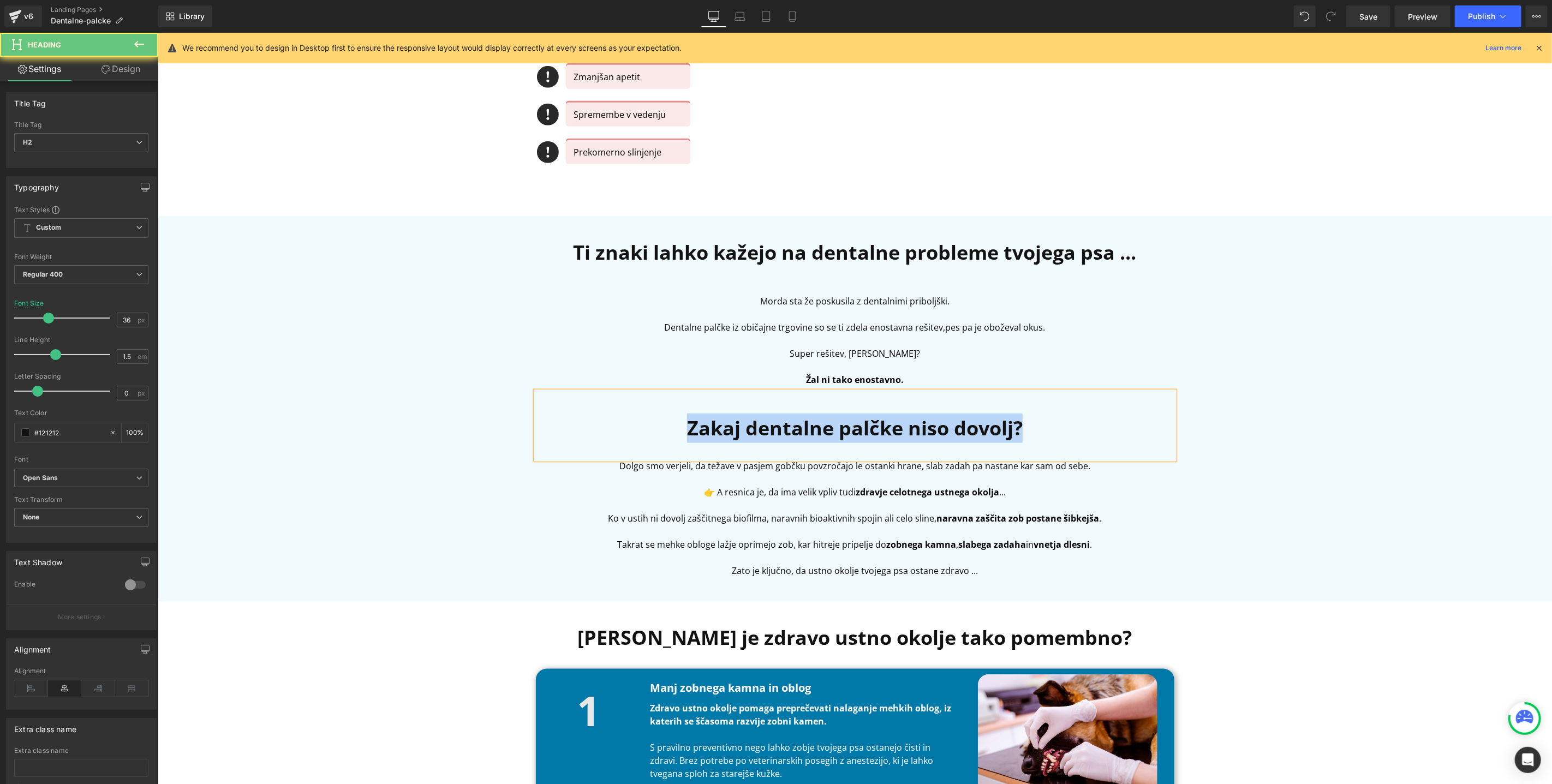
copy b "Zakaj dentalne palčke niso dovolj?"
click at [729, 321] on p "Dentalne palčke iz običajne trgovine so se ti zdela enostavna rešitev, pes pa j…" at bounding box center [855, 326] width 639 height 13
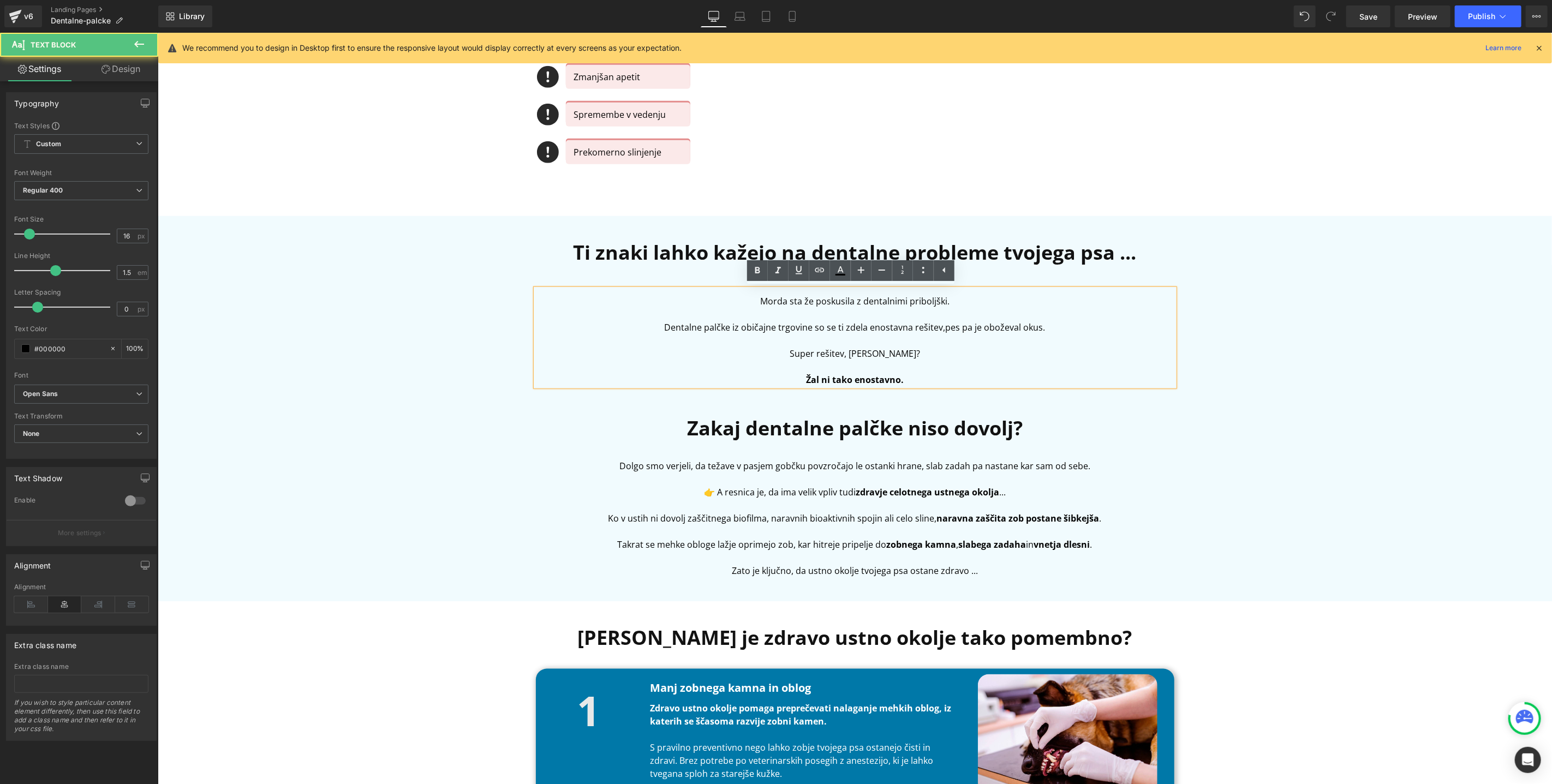
click at [805, 315] on p at bounding box center [855, 313] width 639 height 13
click at [796, 315] on p at bounding box center [855, 313] width 639 height 13
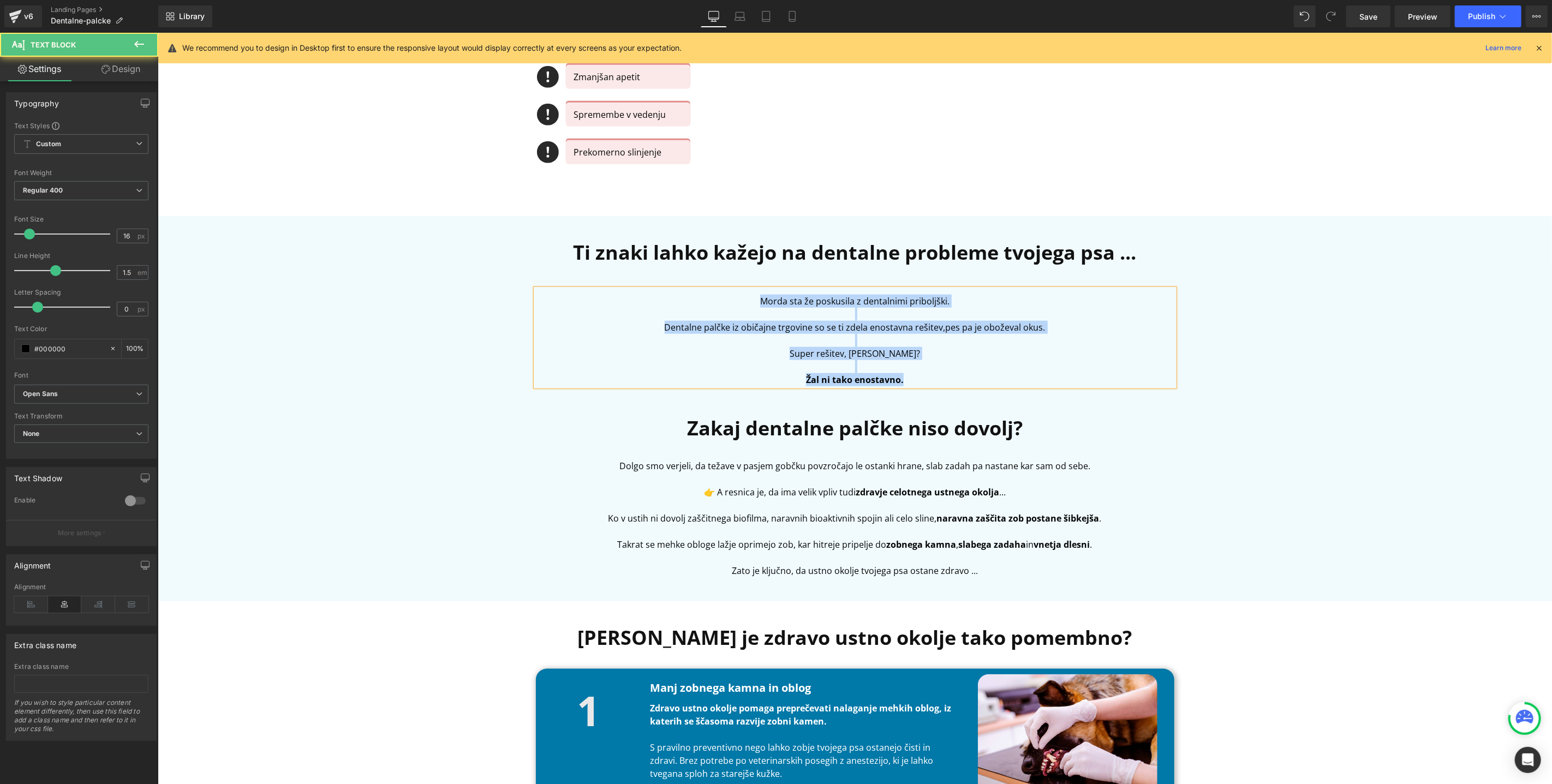
copy div "Morda sta že poskusila z dentalnimi priboljški. Dentalne palčke iz običajne trg…"
click at [815, 514] on p "Ko v ustih ni dovolj zaščitnega biofilma, naravnih bioaktivnih spojin ali celo …" at bounding box center [855, 517] width 639 height 13
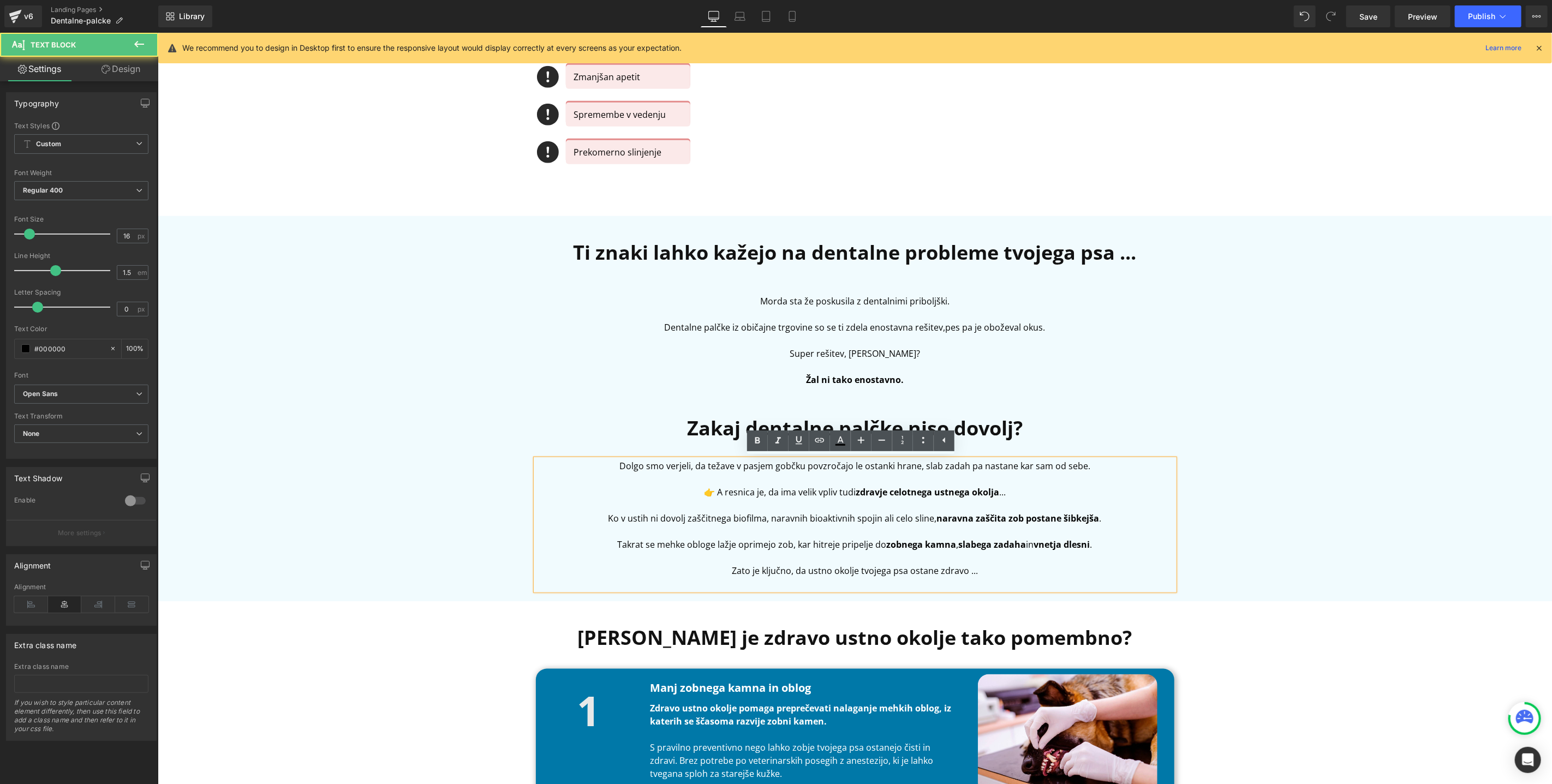
click at [677, 496] on p "👉 A resnica je, da ima velik vpliv tudi zdravje celotnega ustnega okolja ..." at bounding box center [855, 491] width 639 height 13
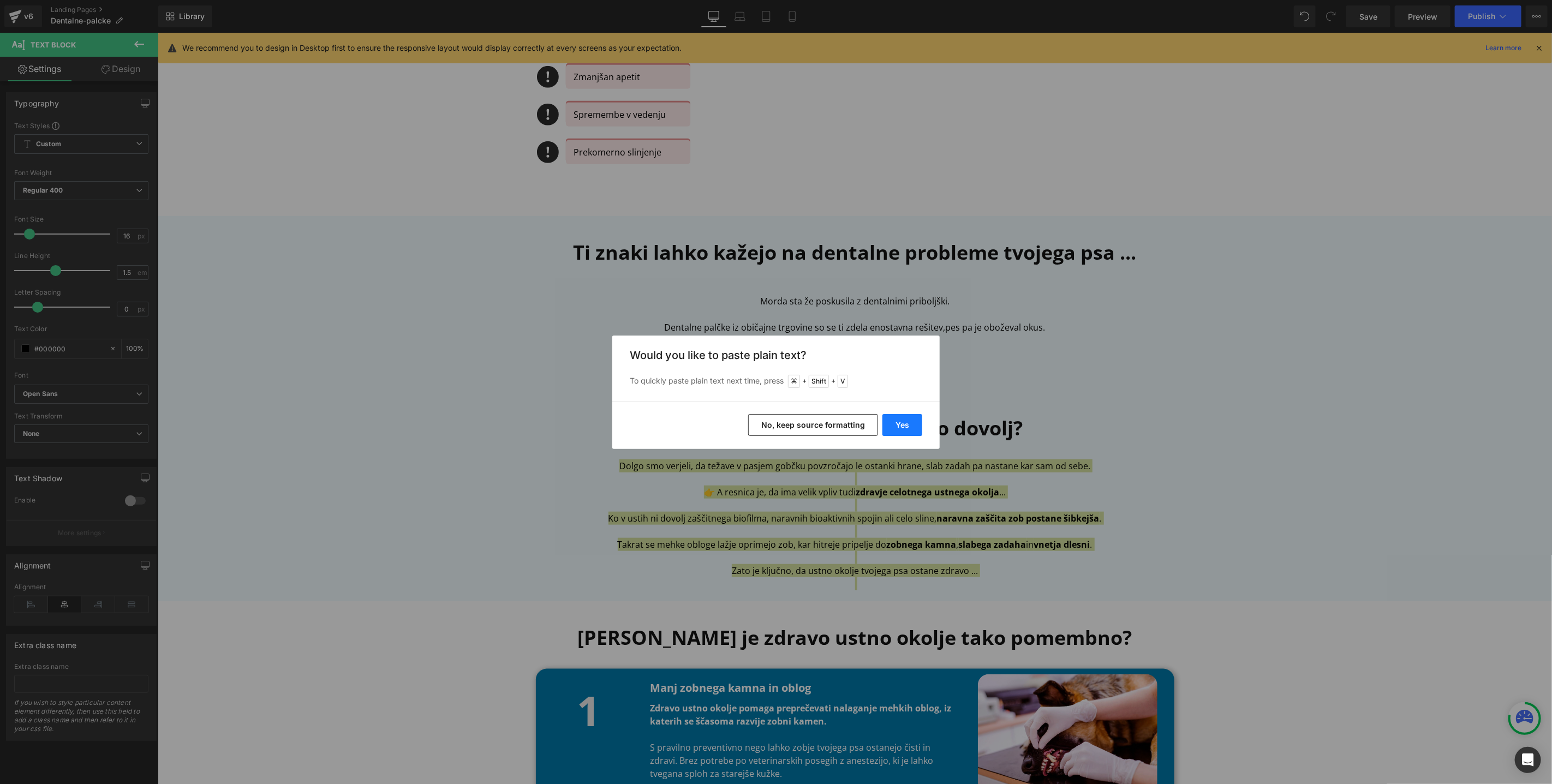
click at [917, 427] on button "Yes" at bounding box center [903, 425] width 40 height 21
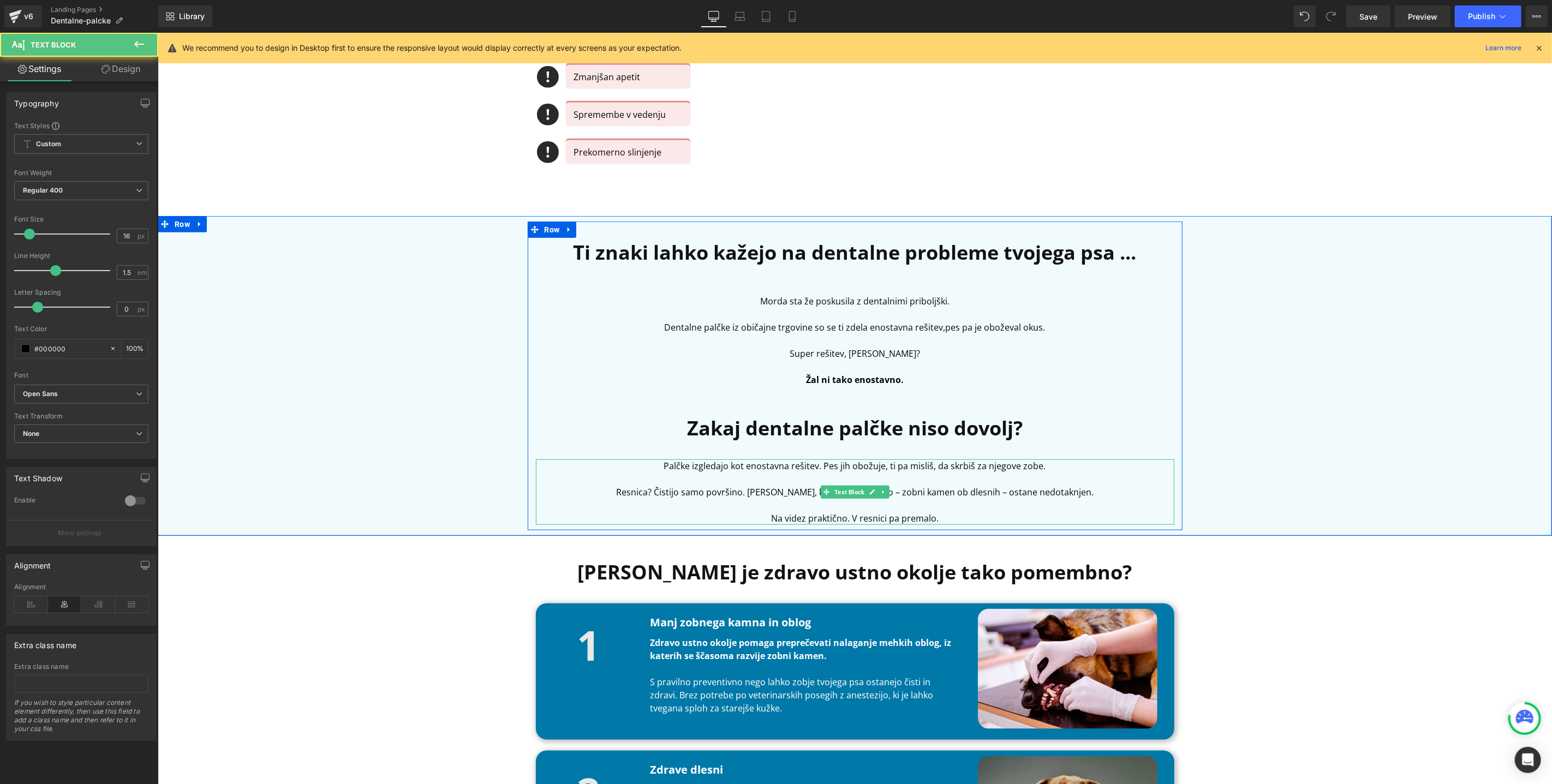
click at [764, 497] on p "Resnica? Čistijo samo površino. Tisto, kar je res nevarno – zobni kamen ob dles…" at bounding box center [855, 491] width 639 height 13
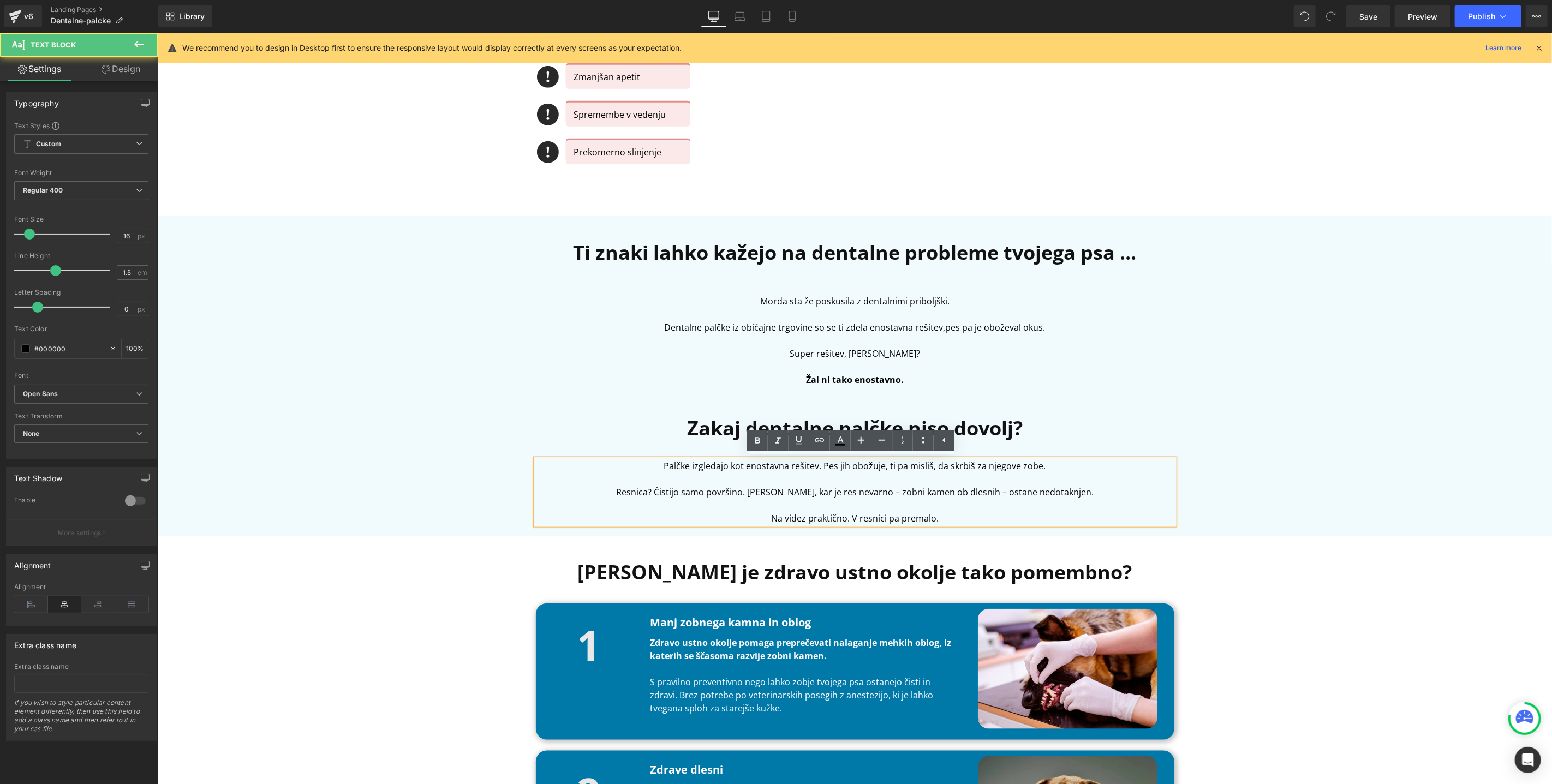
click at [673, 492] on p "Resnica? Čistijo samo površino. Tisto, kar je res nevarno – zobni kamen ob dles…" at bounding box center [855, 491] width 639 height 13
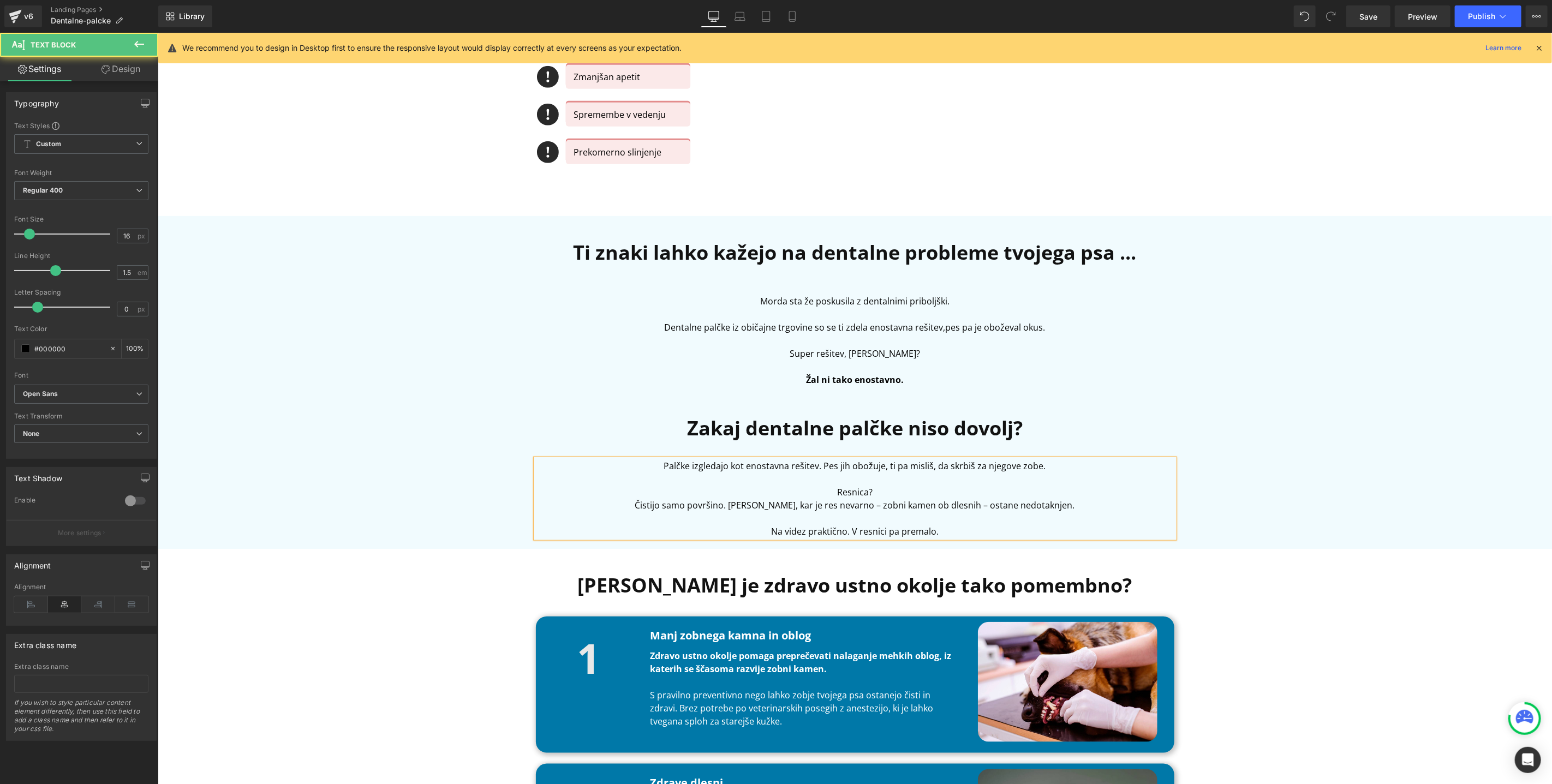
click at [774, 503] on span "istijo samo površino. Tisto, kar je res nevarno – zobni kamen ob dlesnih – osta…" at bounding box center [857, 505] width 434 height 12
click at [749, 507] on span "istijo samo površino. Tisto, kar je res nevarno – zobni kamen ob dlesnih – osta…" at bounding box center [857, 505] width 434 height 12
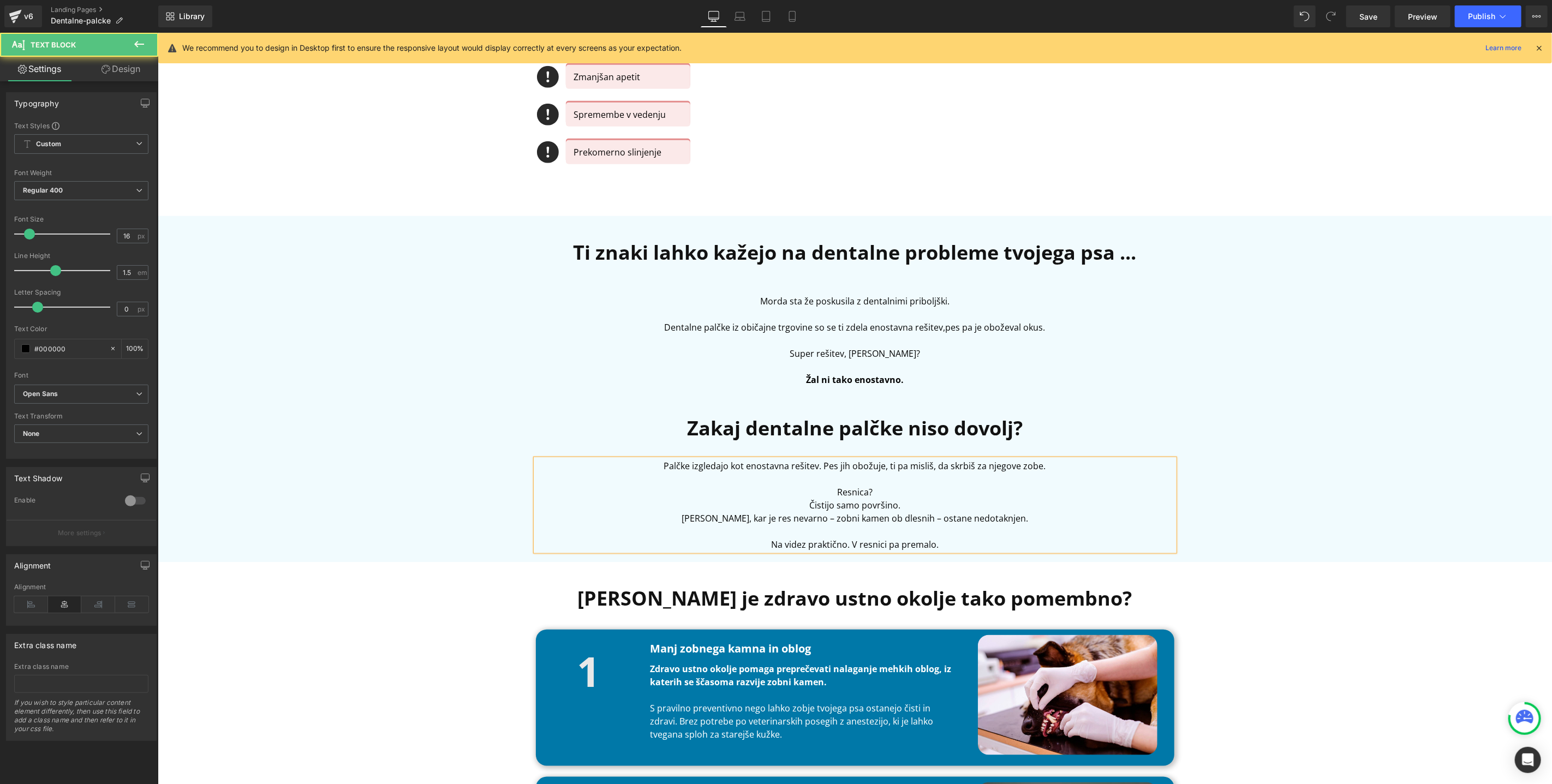
click at [1004, 513] on p "Tisto, kar je res nevarno – zobni kamen ob dlesnih – ostane nedotaknjen." at bounding box center [855, 517] width 639 height 13
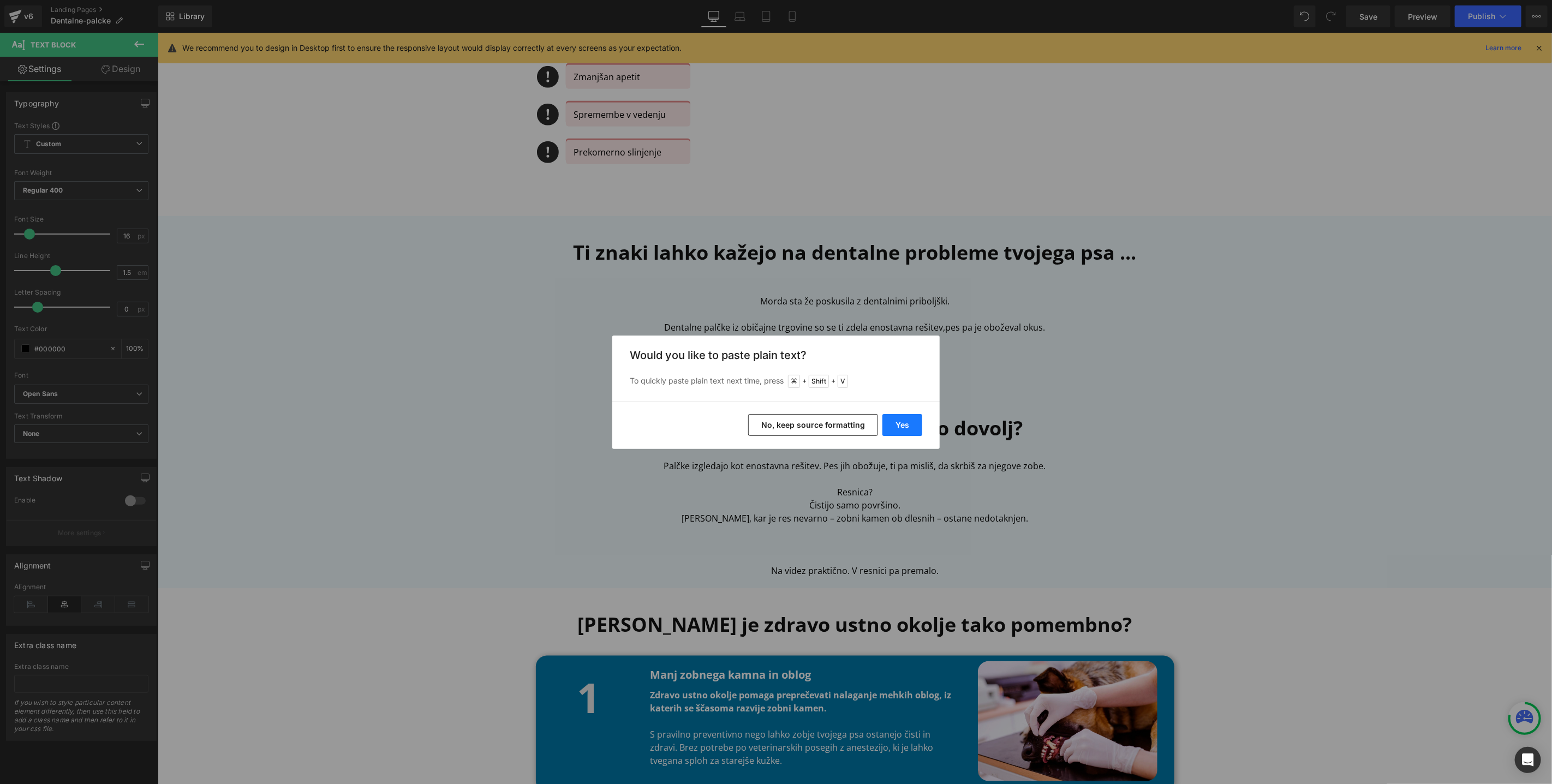
click at [904, 418] on button "Yes" at bounding box center [903, 425] width 40 height 21
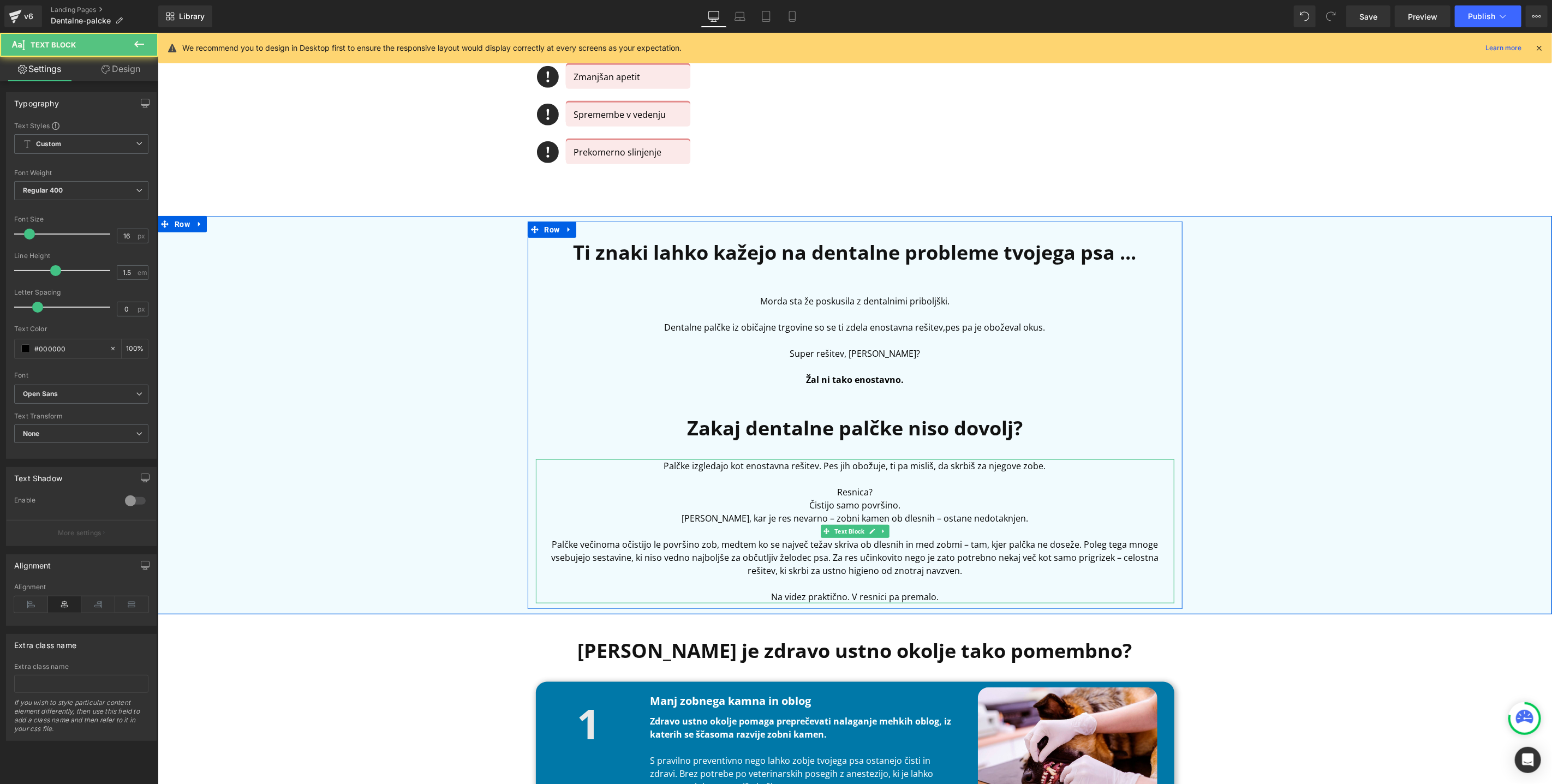
drag, startPoint x: 912, startPoint y: 503, endPoint x: 764, endPoint y: 502, distance: 148.0
click at [764, 503] on p "Č istijo samo površino." at bounding box center [855, 504] width 639 height 13
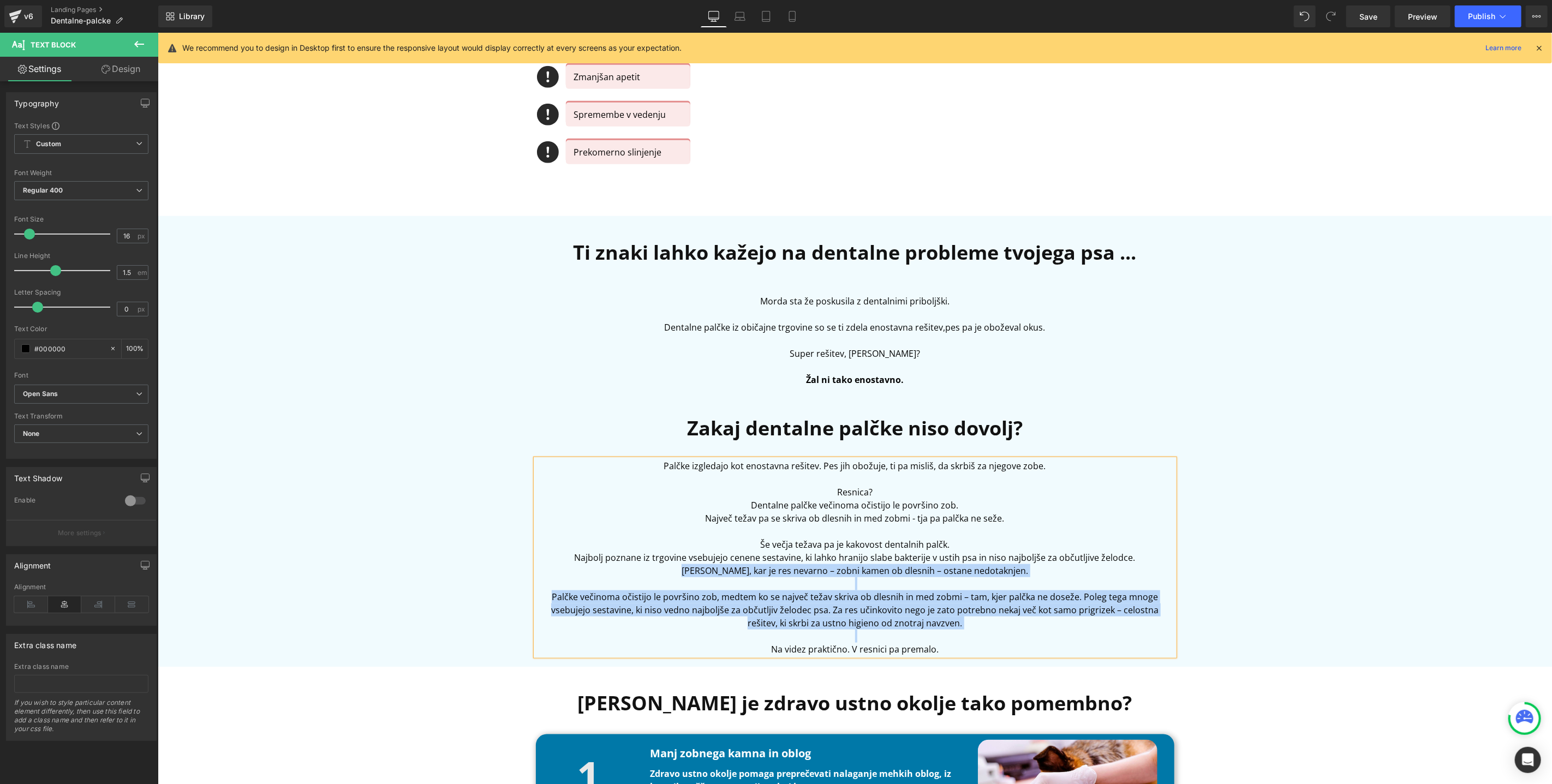
drag, startPoint x: 709, startPoint y: 567, endPoint x: 994, endPoint y: 634, distance: 292.8
click at [994, 634] on div "Palčke izgledajo kot enostavna rešitev. Pes jih obožuje, ti pa misliš, da skrbi…" at bounding box center [855, 557] width 639 height 196
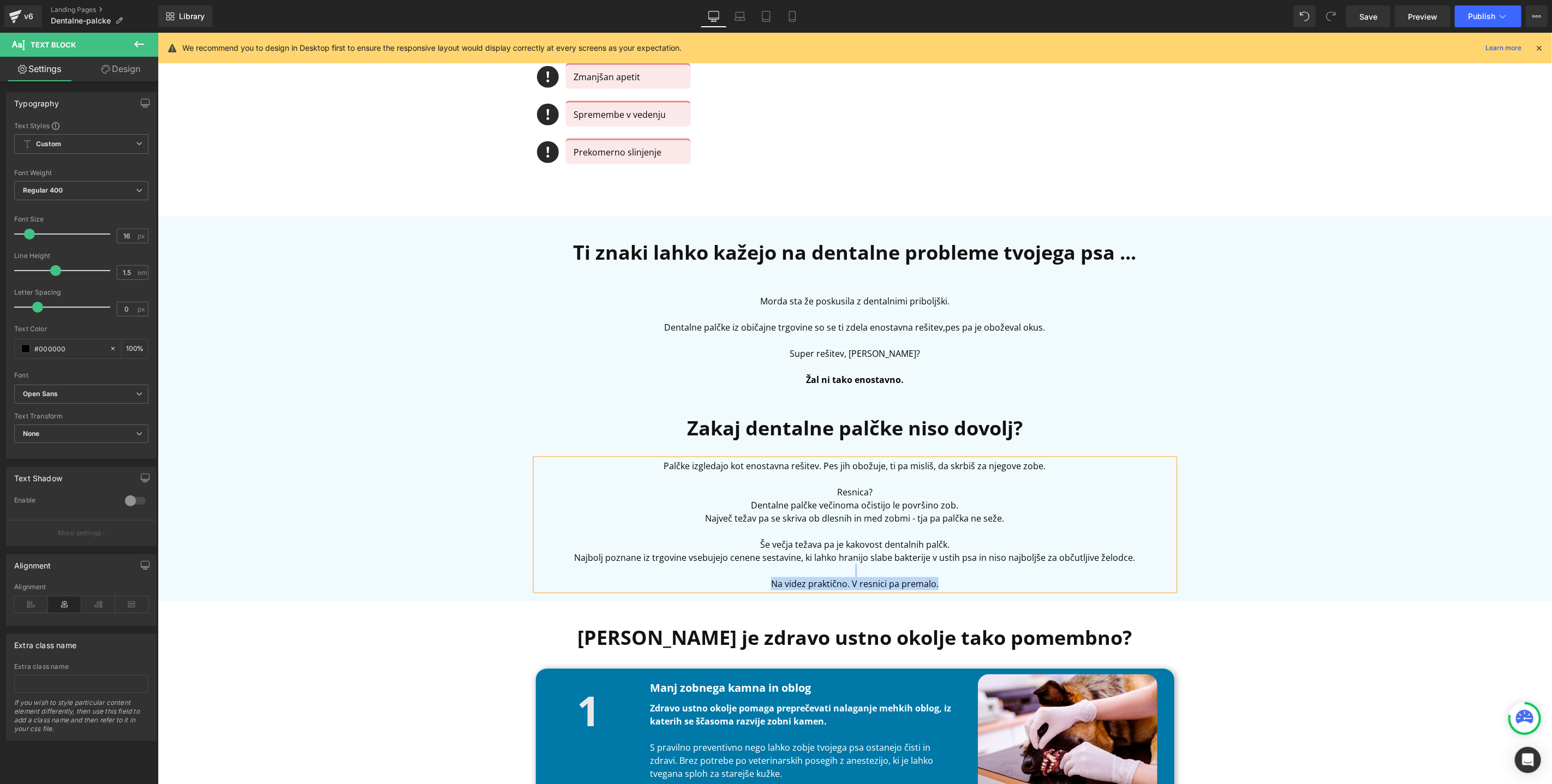
drag, startPoint x: 753, startPoint y: 590, endPoint x: 743, endPoint y: 573, distance: 19.7
click at [743, 573] on div "Palčke izgledajo kot enostavna rešitev. Pes jih obožuje, ti pa misliš, da skrbi…" at bounding box center [855, 524] width 639 height 131
copy div "Na videz praktično. V resnici pa premalo."
click at [1048, 469] on p "Palčke izgledajo kot enostavna rešitev. Pes jih obožuje, ti pa misliš, da skrbi…" at bounding box center [855, 465] width 639 height 13
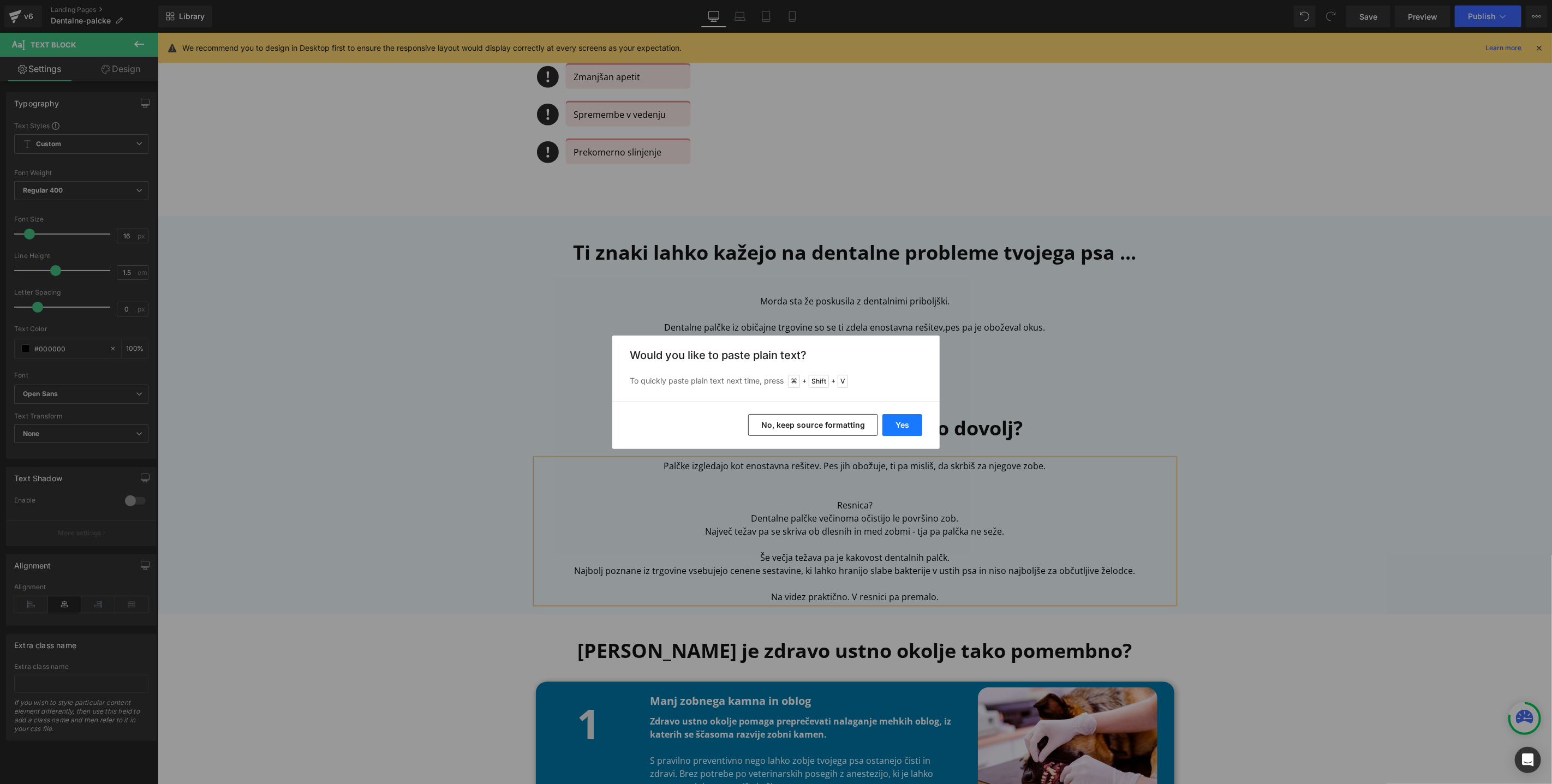
click at [902, 435] on button "Yes" at bounding box center [903, 425] width 40 height 21
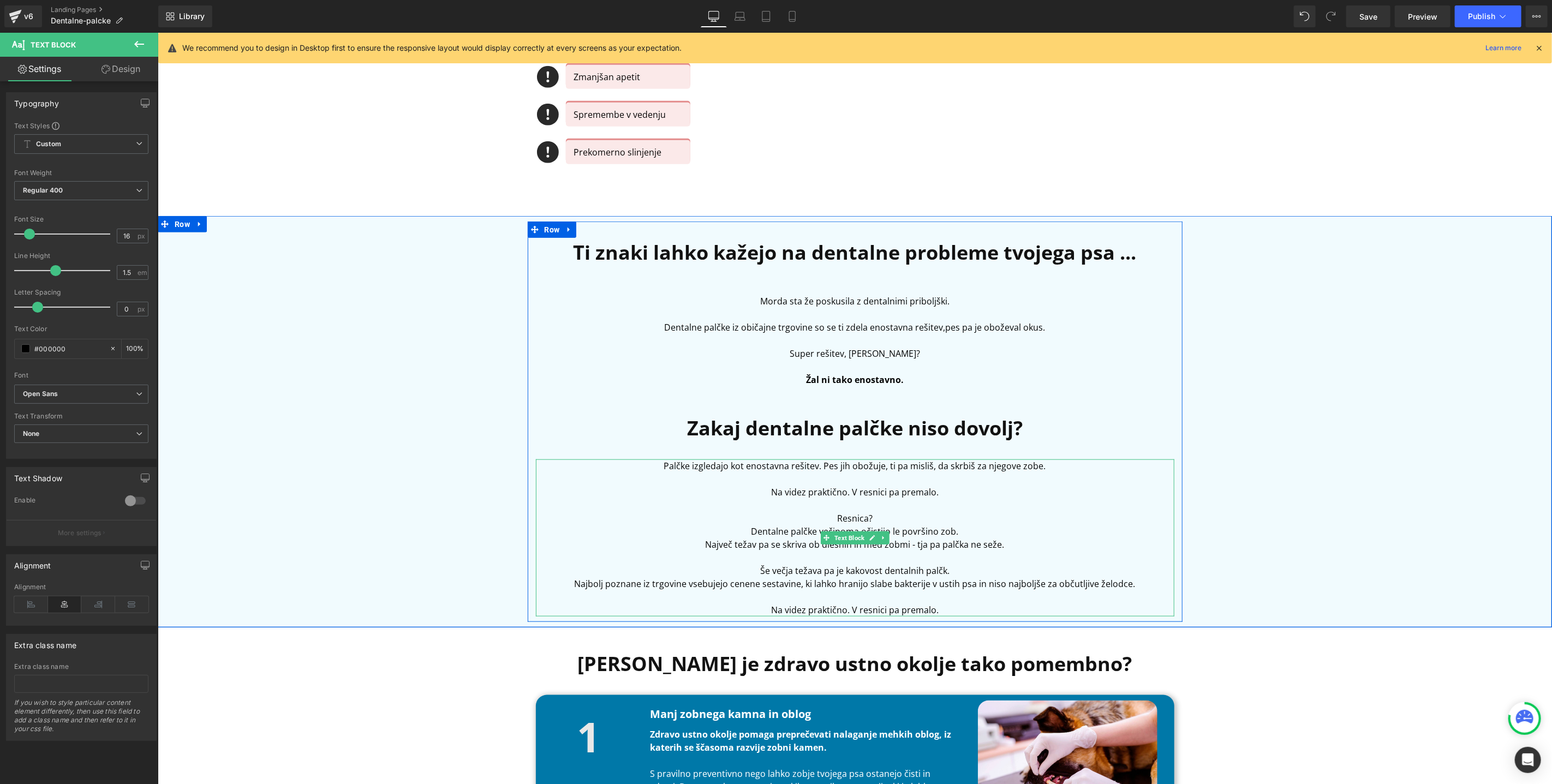
click at [912, 515] on p "Resnica?" at bounding box center [855, 517] width 639 height 13
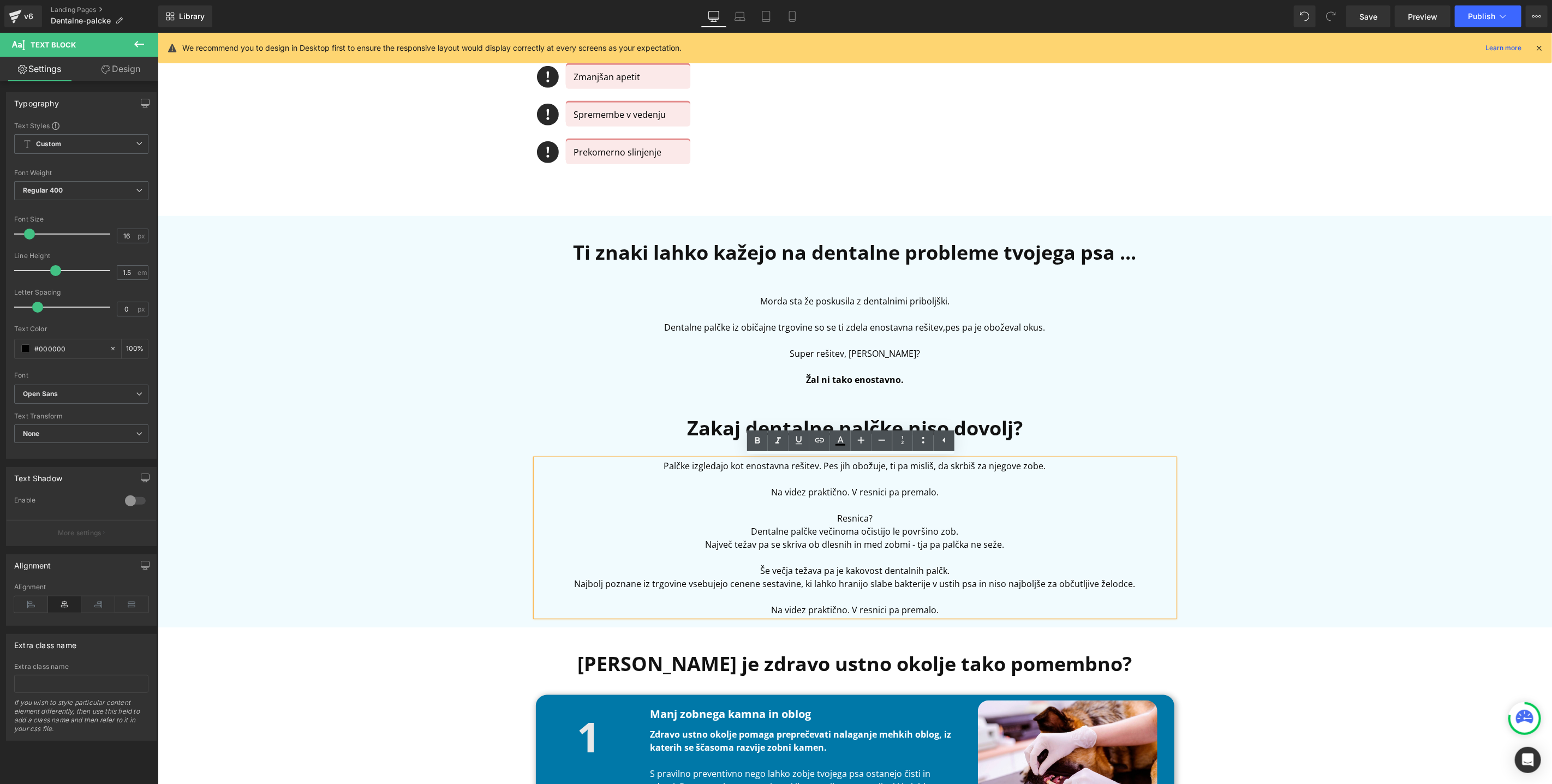
click at [811, 480] on p at bounding box center [855, 478] width 639 height 13
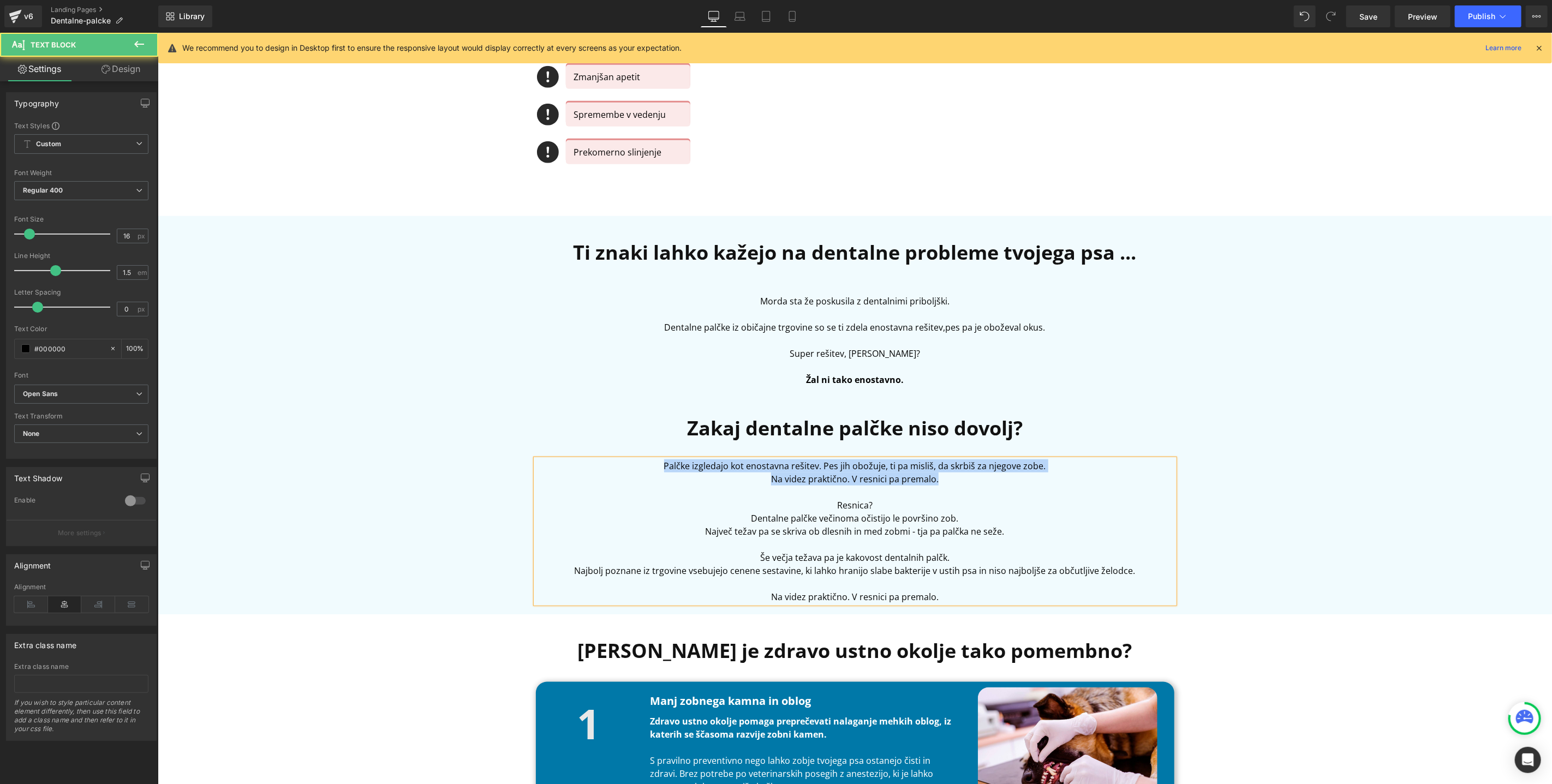
drag, startPoint x: 659, startPoint y: 464, endPoint x: 1043, endPoint y: 472, distance: 384.1
click at [1043, 472] on div "Palčke izgledajo kot enostavna rešitev. Pes jih obožuje, ti pa misliš, da skrbi…" at bounding box center [855, 531] width 639 height 144
copy div "Palčke izgledajo kot enostavna rešitev. Pes jih obožuje, ti pa misliš, da skrbi…"
click at [886, 338] on p at bounding box center [855, 339] width 639 height 13
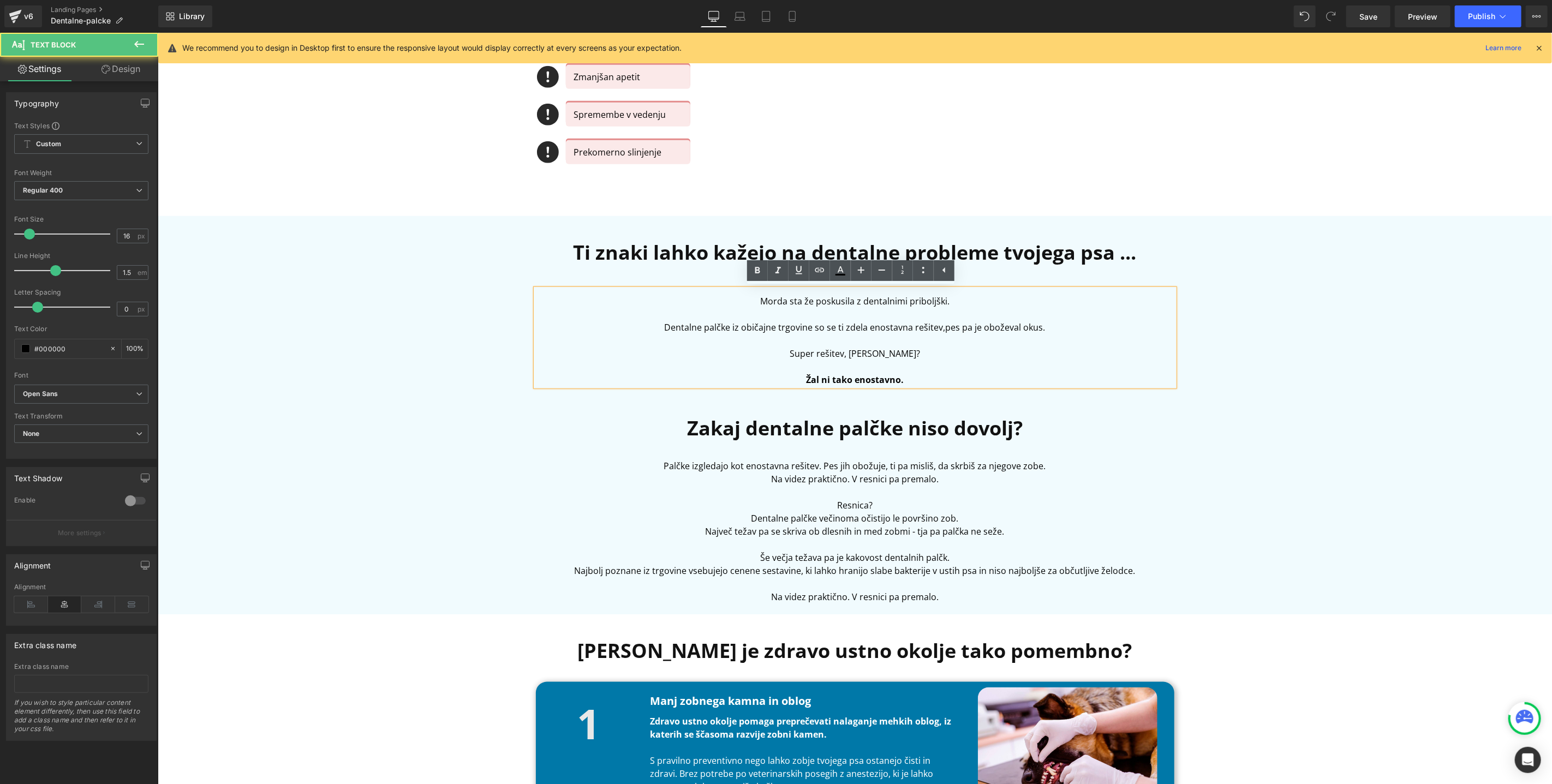
click at [987, 296] on p "Morda sta že poskusila z dentalnimi priboljški." at bounding box center [855, 300] width 639 height 13
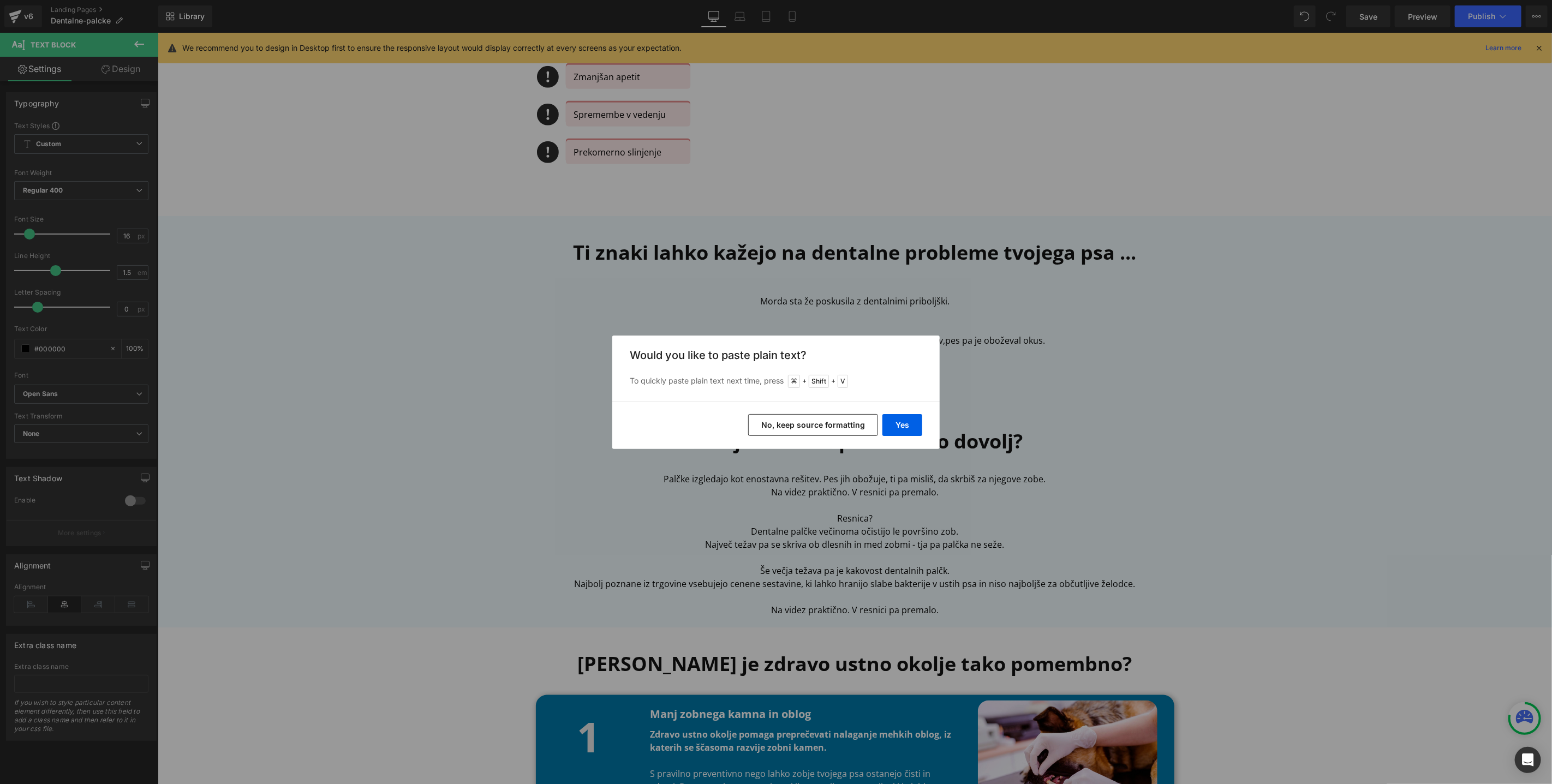
click at [903, 410] on div "Yes No, keep source formatting" at bounding box center [776, 425] width 328 height 48
drag, startPoint x: 903, startPoint y: 423, endPoint x: 744, endPoint y: 391, distance: 162.2
click at [903, 423] on button "Yes" at bounding box center [903, 425] width 40 height 21
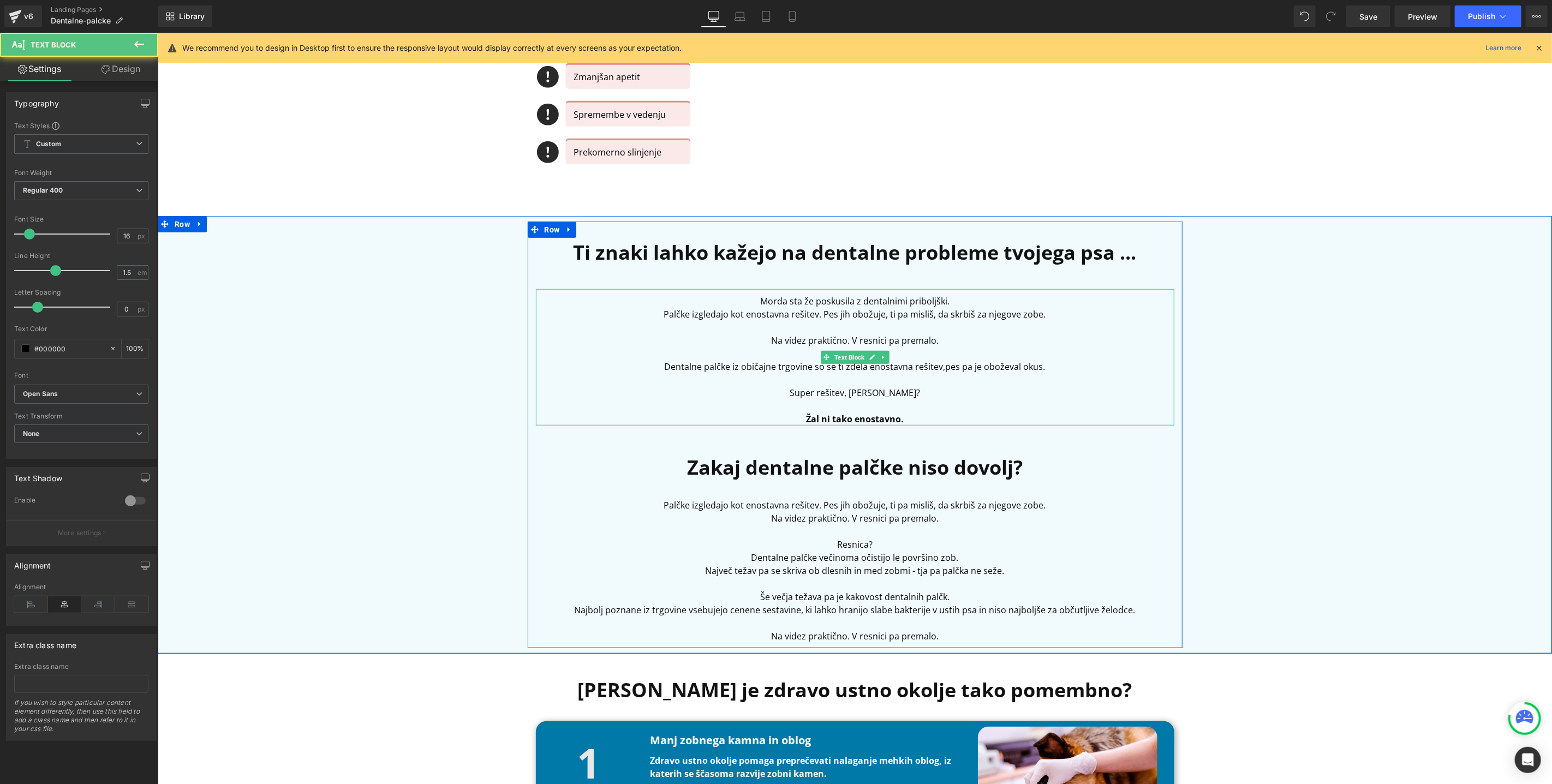
click at [977, 301] on p "Morda sta že poskusila z dentalnimi priboljški." at bounding box center [855, 300] width 639 height 13
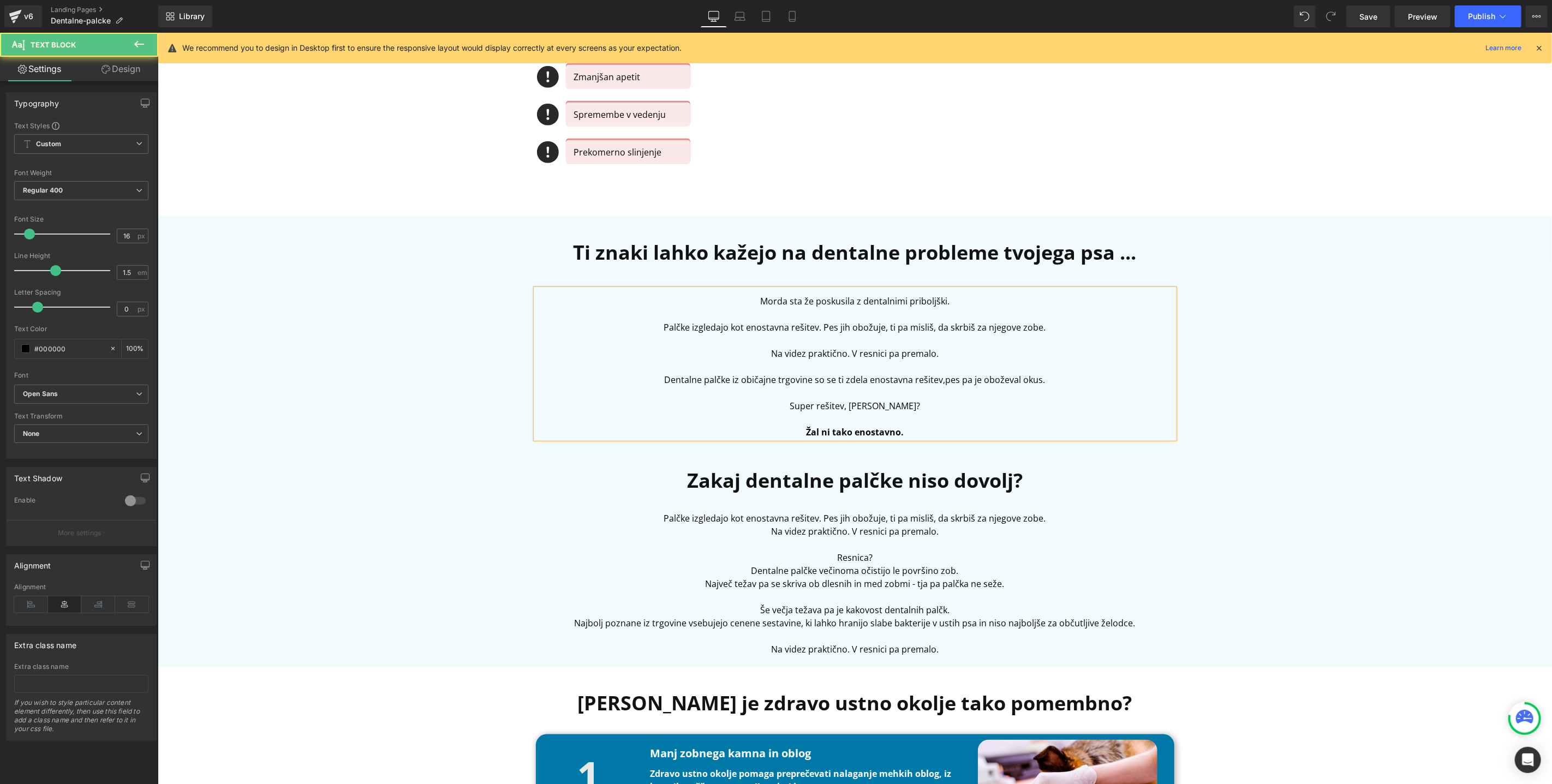
click at [823, 325] on p "Palčke izgledajo kot enostavna rešitev. Pes jih obožuje, ti pa misliš, da skrbi…" at bounding box center [855, 326] width 639 height 13
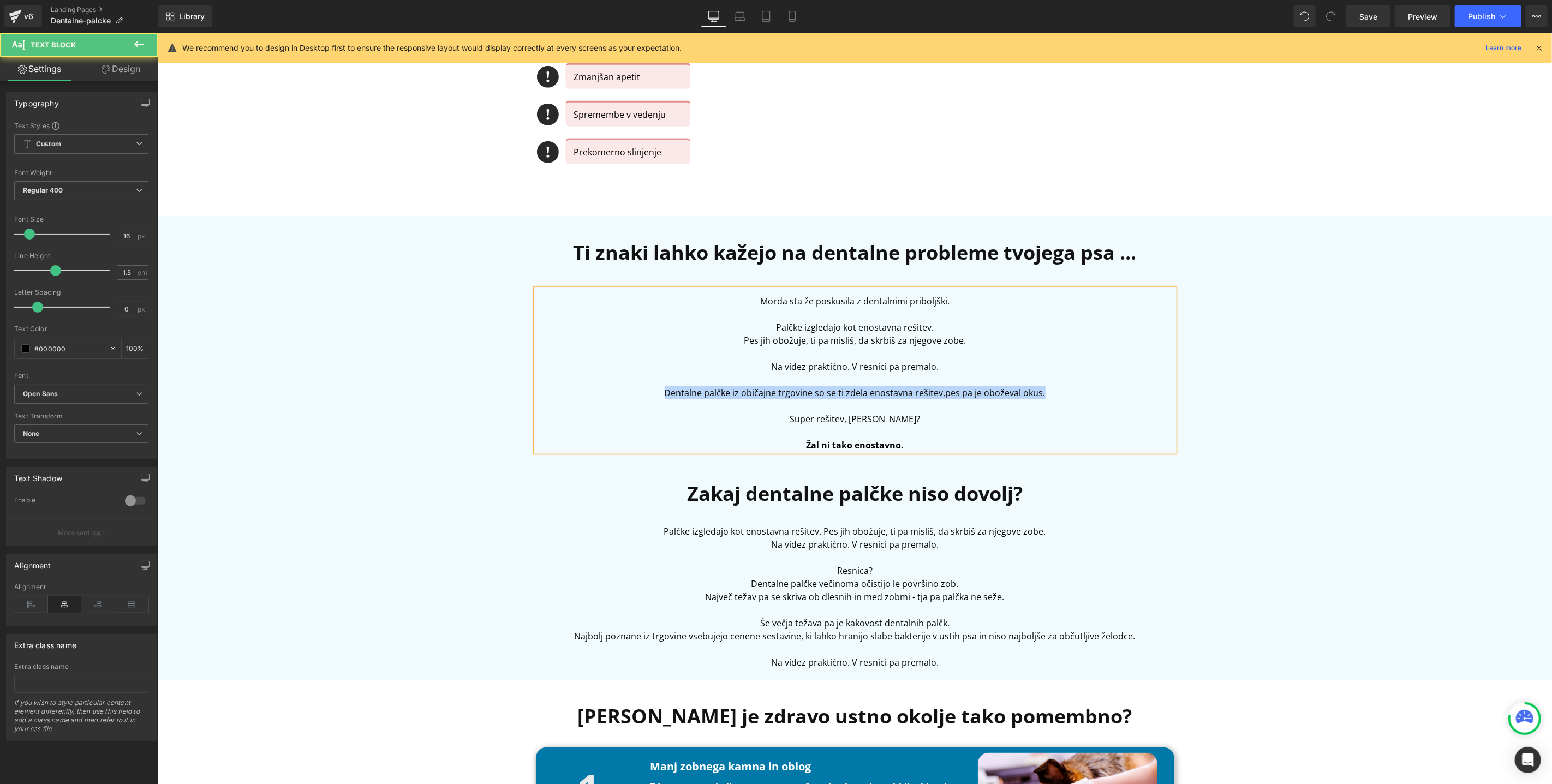
drag, startPoint x: 1055, startPoint y: 387, endPoint x: 580, endPoint y: 387, distance: 475.0
click at [580, 387] on p "Dentalne palčke iz običajne trgovine so se ti zdela enostavna rešitev, pes pa j…" at bounding box center [855, 392] width 639 height 13
click at [1019, 394] on span "pes pa je oboževal okus." at bounding box center [996, 392] width 100 height 12
drag, startPoint x: 1049, startPoint y: 394, endPoint x: 685, endPoint y: 353, distance: 366.3
click at [685, 353] on div "Morda sta že poskusila z dentalnimi priboljški. Palčke izgledajo kot enostavna …" at bounding box center [855, 370] width 639 height 163
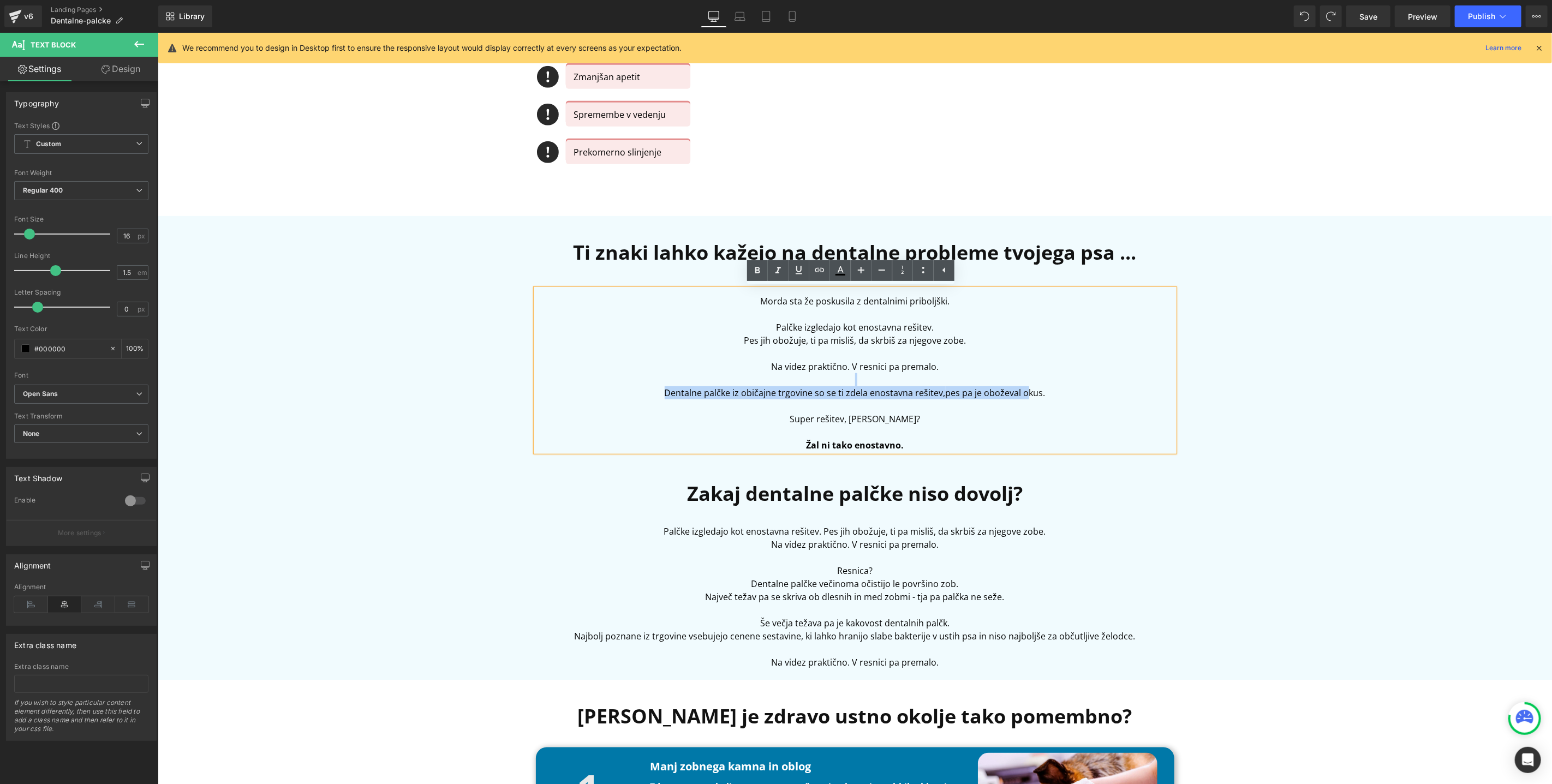
drag, startPoint x: 1065, startPoint y: 384, endPoint x: 1022, endPoint y: 387, distance: 43.1
click at [1022, 387] on div "Morda sta že poskusila z dentalnimi priboljški. Palčke izgledajo kot enostavna …" at bounding box center [855, 370] width 639 height 163
click at [1022, 387] on span "pes pa je oboževal okus." at bounding box center [996, 392] width 100 height 12
drag, startPoint x: 1061, startPoint y: 394, endPoint x: 770, endPoint y: 347, distance: 294.8
click at [770, 347] on div "Morda sta že poskusila z dentalnimi priboljški. Palčke izgledajo kot enostavna …" at bounding box center [855, 370] width 639 height 163
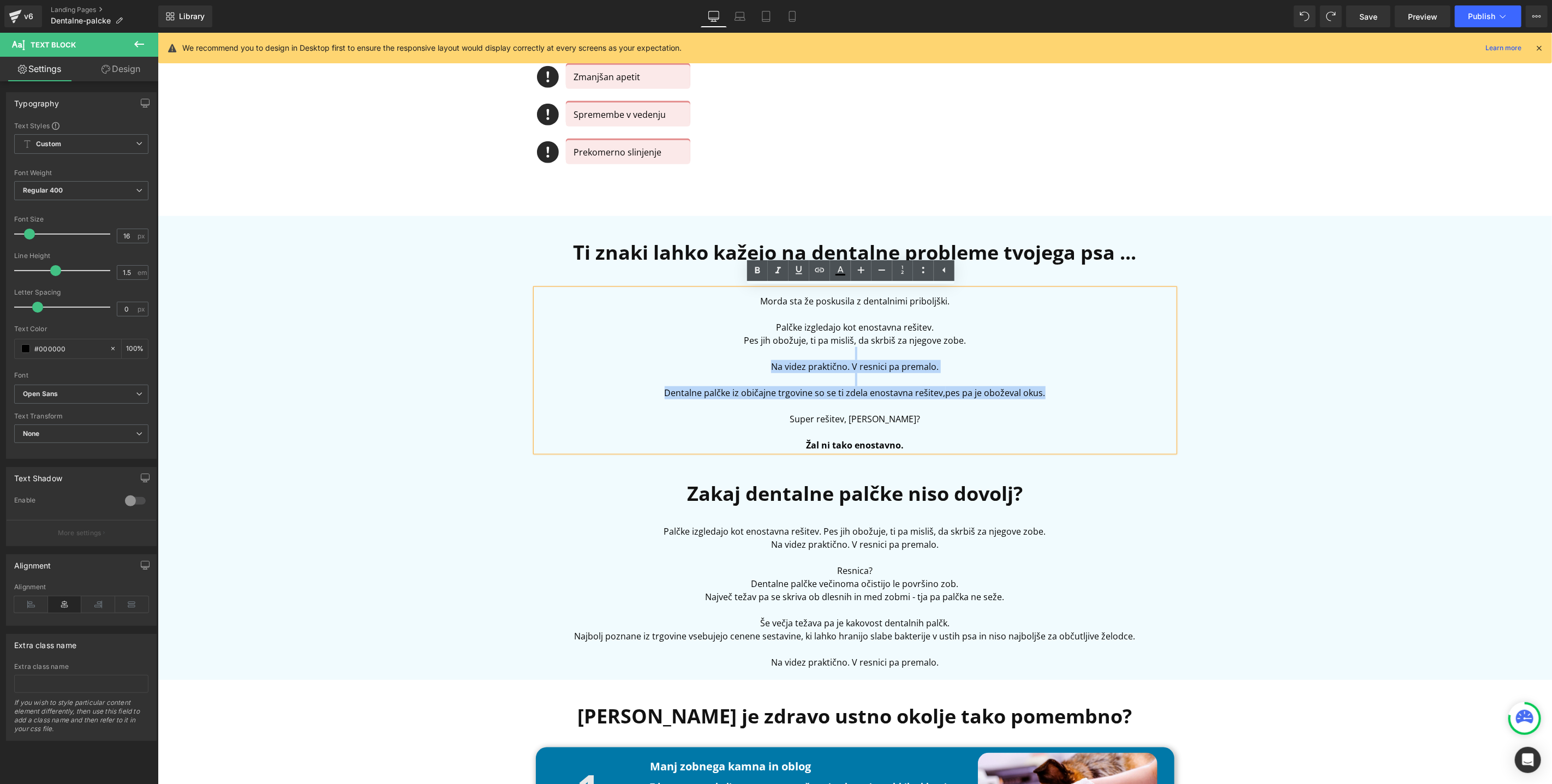
copy div "Na videz praktično. V resnici pa premalo. Dentalne palčke iz običajne trgovine …"
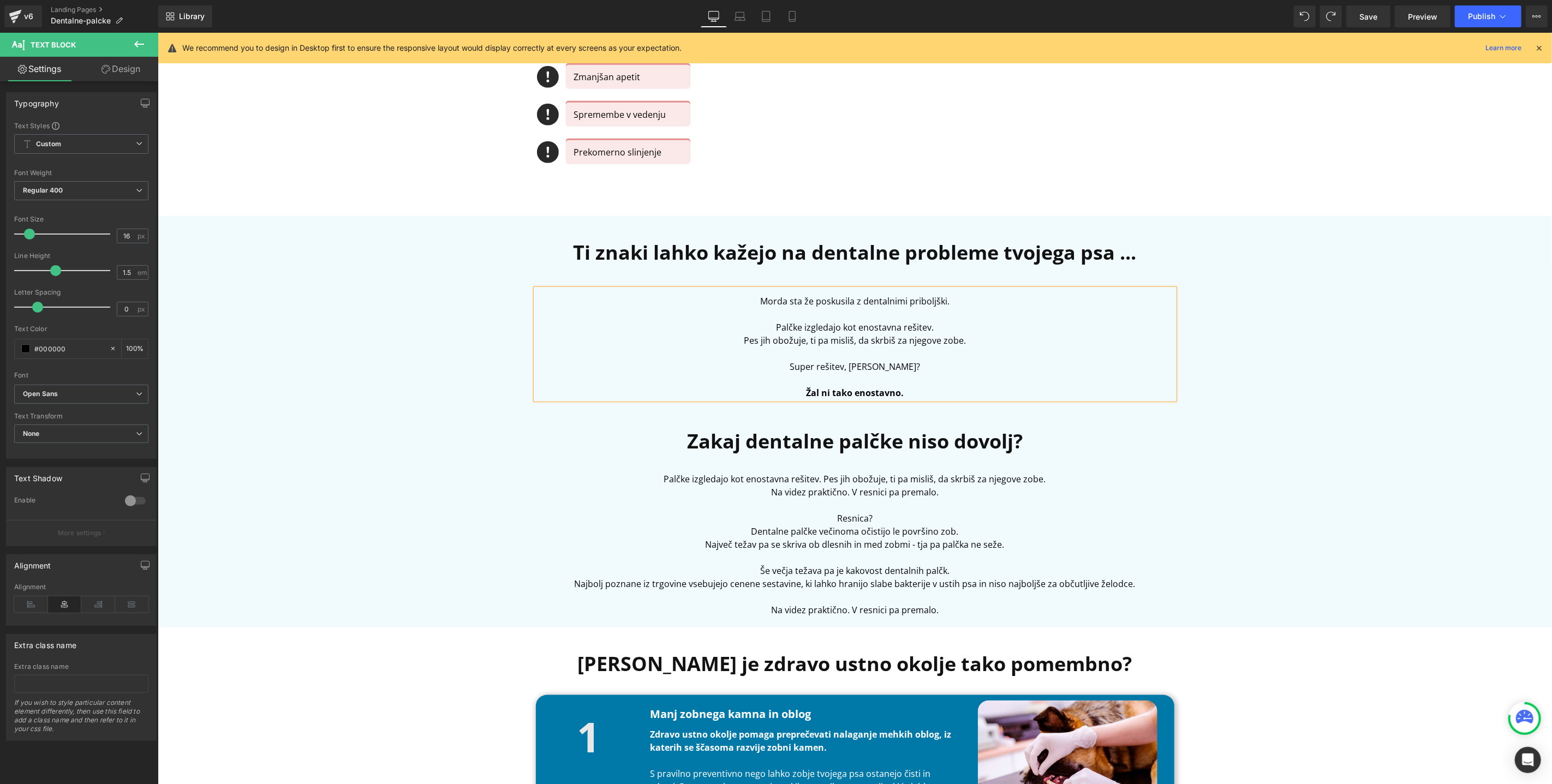
click at [946, 325] on p "Palčke izgledajo kot enostavna rešitev." at bounding box center [855, 326] width 639 height 13
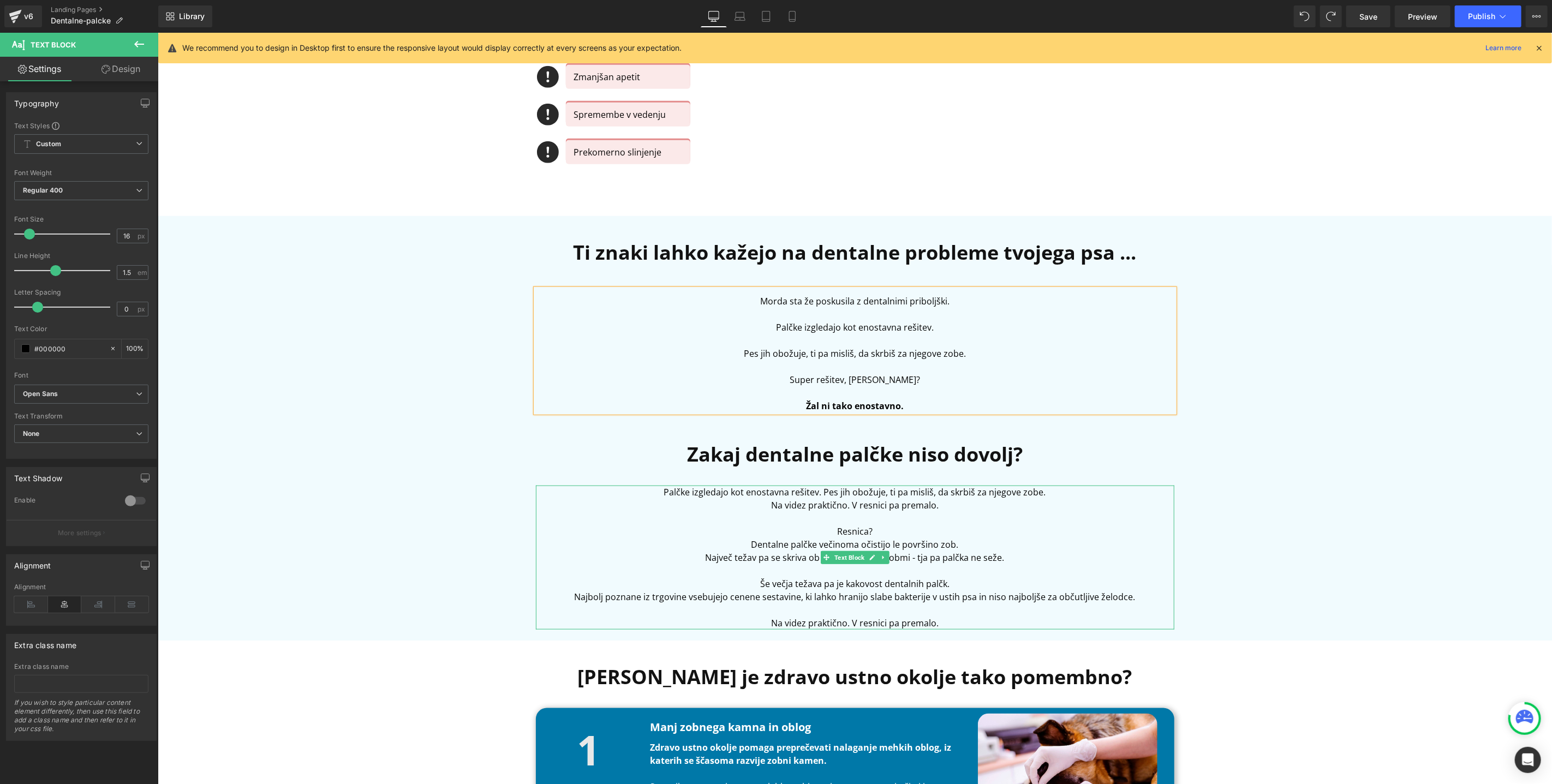
click at [771, 499] on p "Na videz praktično. V resnici pa premalo." at bounding box center [855, 504] width 639 height 13
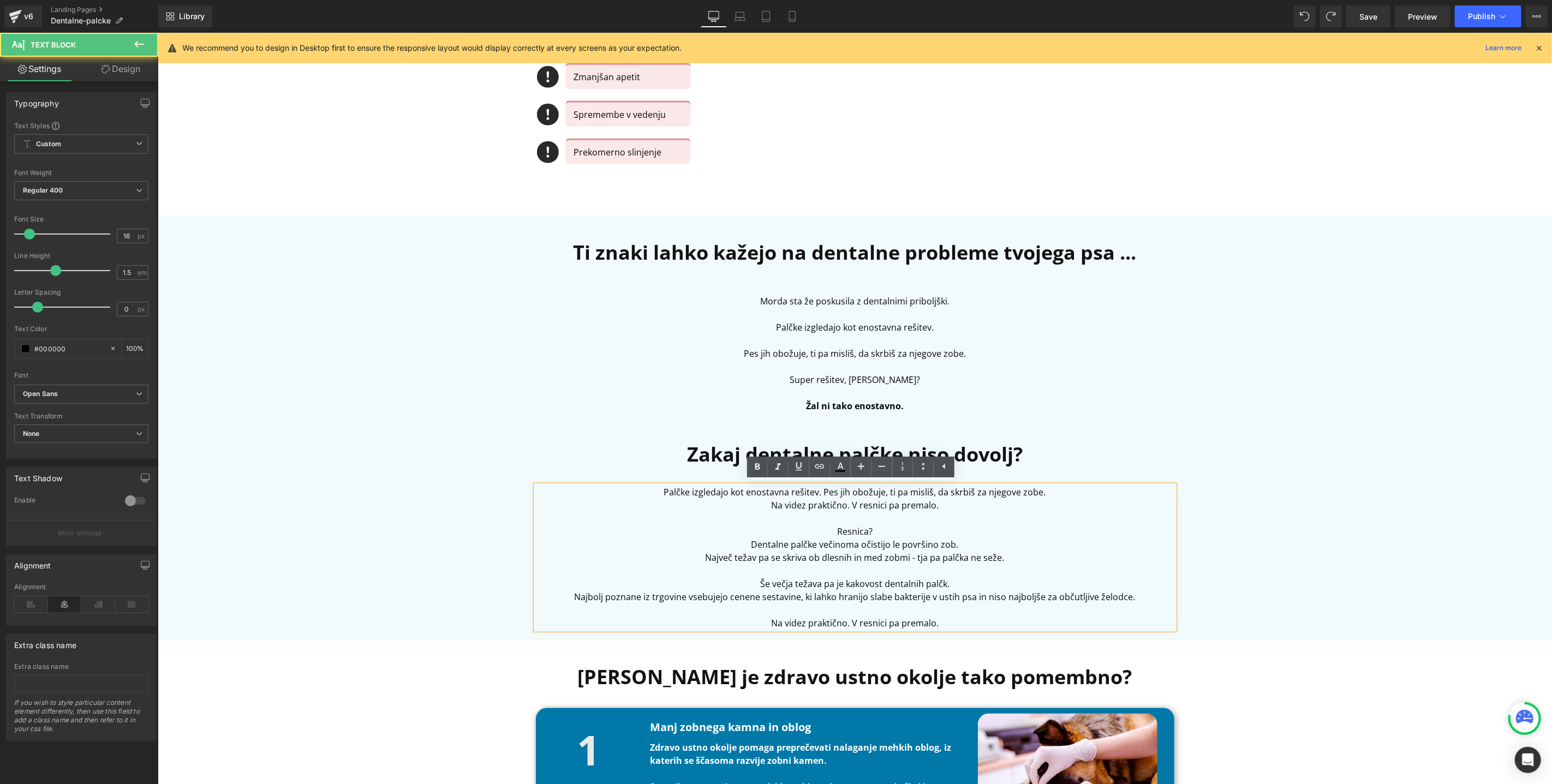
click at [973, 512] on p at bounding box center [855, 517] width 639 height 13
drag, startPoint x: 981, startPoint y: 509, endPoint x: 658, endPoint y: 476, distance: 324.7
click at [658, 476] on div "Ti znaki lahko kažejo na dentalne probleme tvojega psa ... Heading Morda sta že…" at bounding box center [854, 433] width 655 height 392
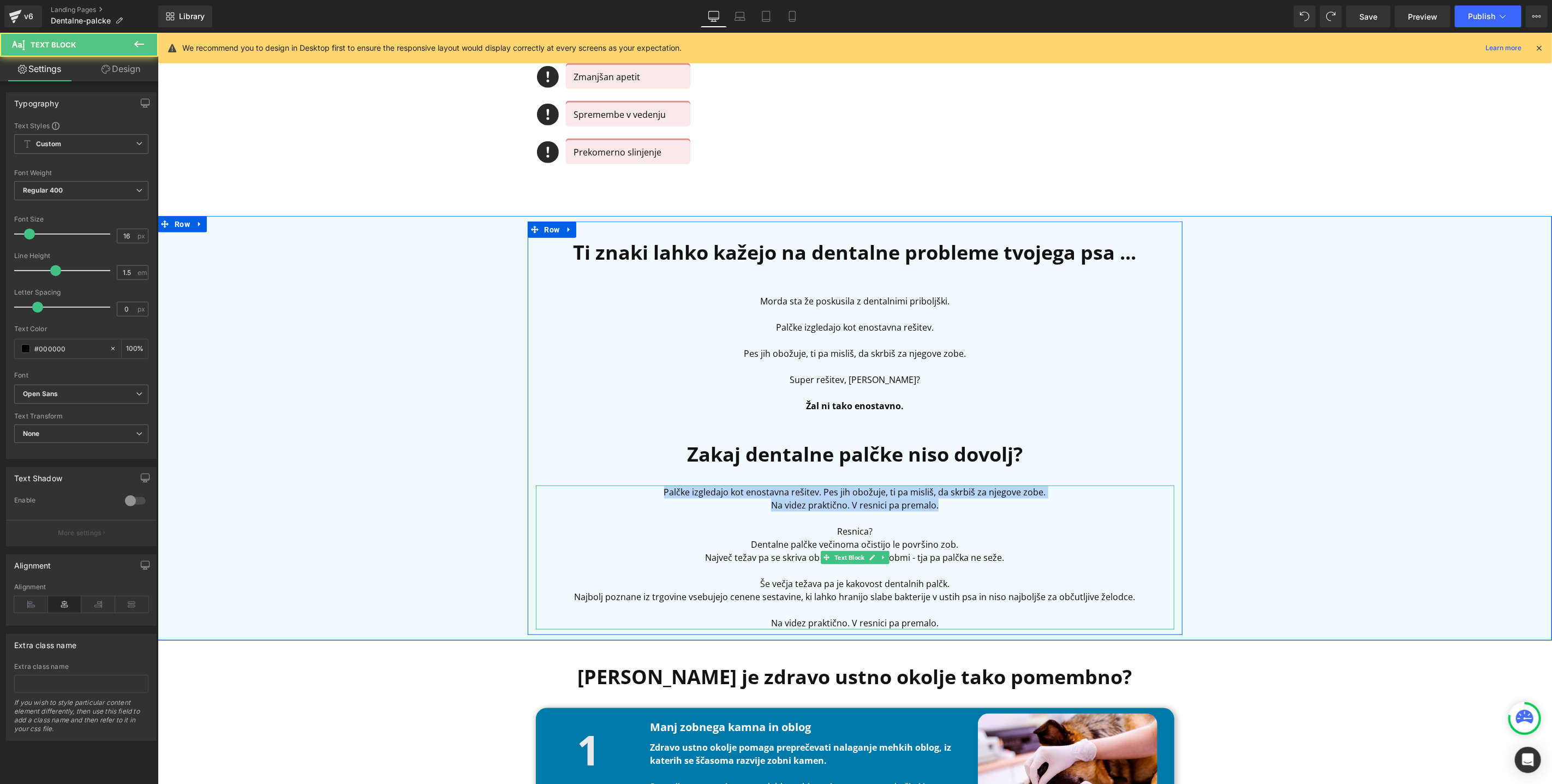
drag, startPoint x: 859, startPoint y: 529, endPoint x: 649, endPoint y: 486, distance: 214.4
click at [649, 486] on div "Palčke izgledajo kot enostavna rešitev. Pes jih obožuje, ti pa misliš, da skrbi…" at bounding box center [855, 557] width 639 height 144
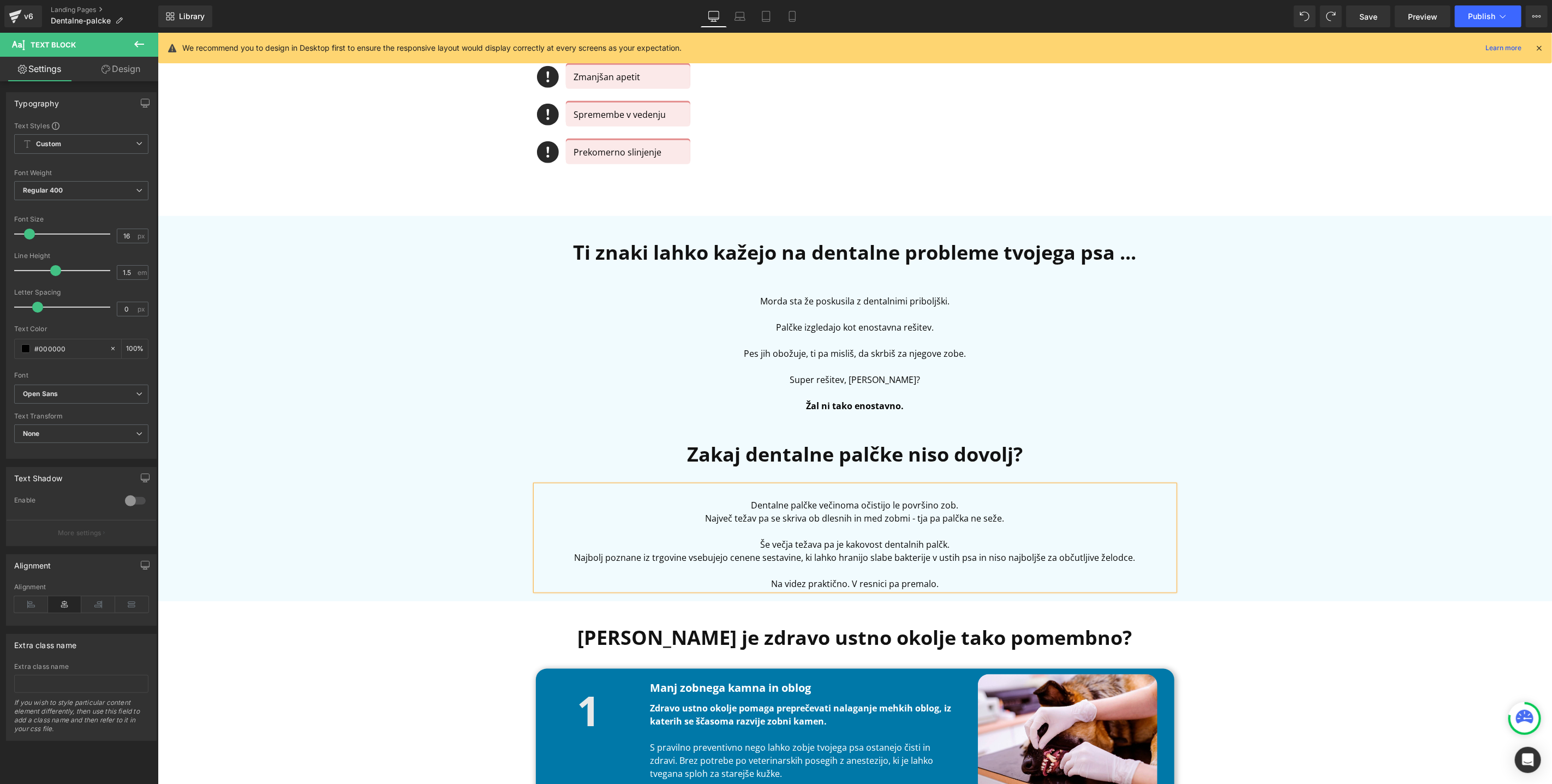
click at [747, 500] on p "Dentalne palčke večinoma očistijo le površino zob." at bounding box center [855, 504] width 639 height 13
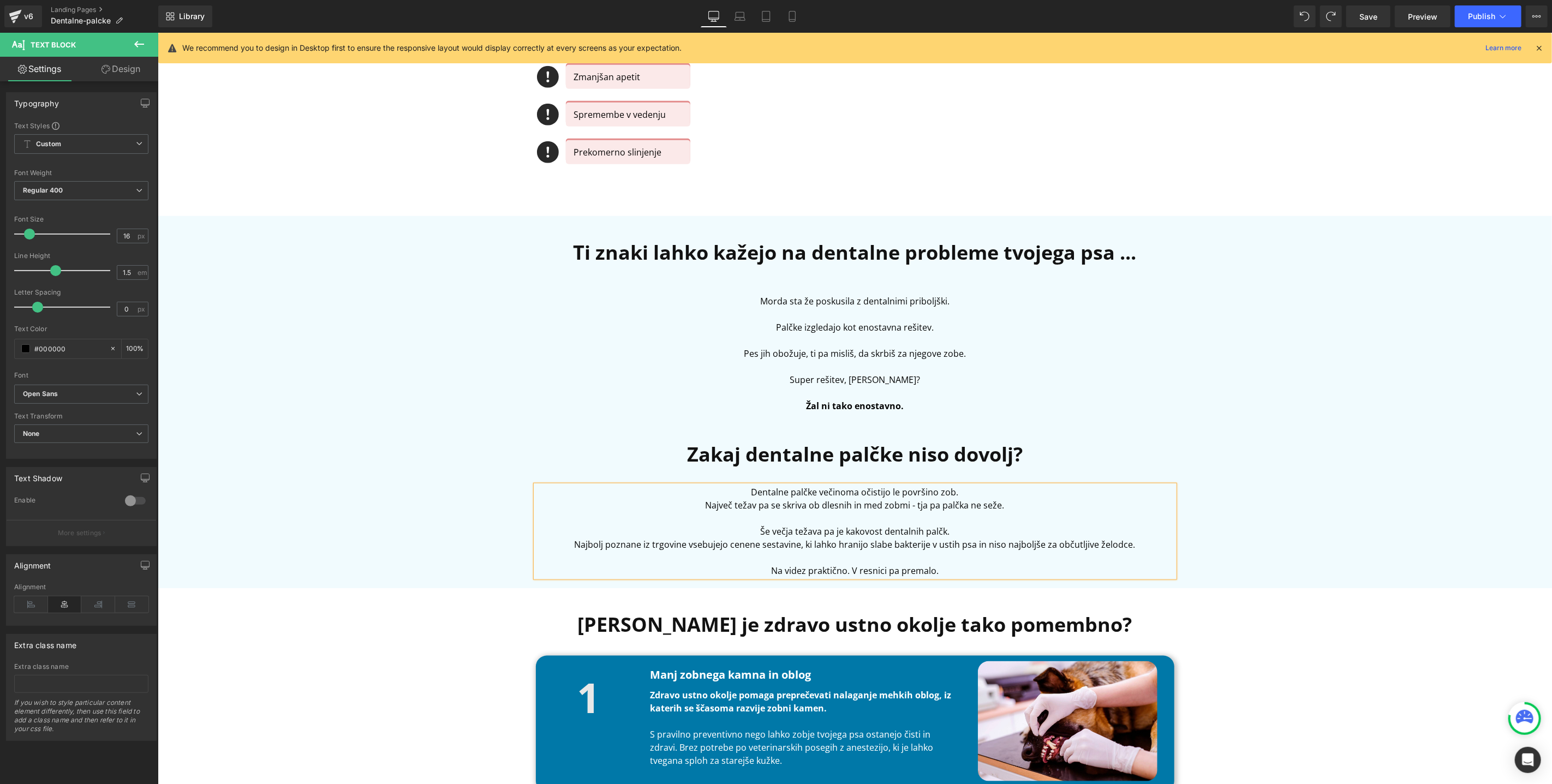
click at [938, 499] on p "Največ težav pa se skriva ob dlesnih in med zobmi - tja pa palčka ne seže." at bounding box center [855, 504] width 639 height 13
click at [960, 535] on p "Še večja težava pa je kakovost dentalnih palčk." at bounding box center [855, 530] width 639 height 13
drag, startPoint x: 956, startPoint y: 574, endPoint x: 838, endPoint y: 554, distance: 119.7
click at [838, 554] on div "Dentalne palčke večinoma očistijo le površino zob. Največ težav pa se skriva ob…" at bounding box center [855, 530] width 639 height 91
click at [838, 554] on p at bounding box center [855, 556] width 639 height 13
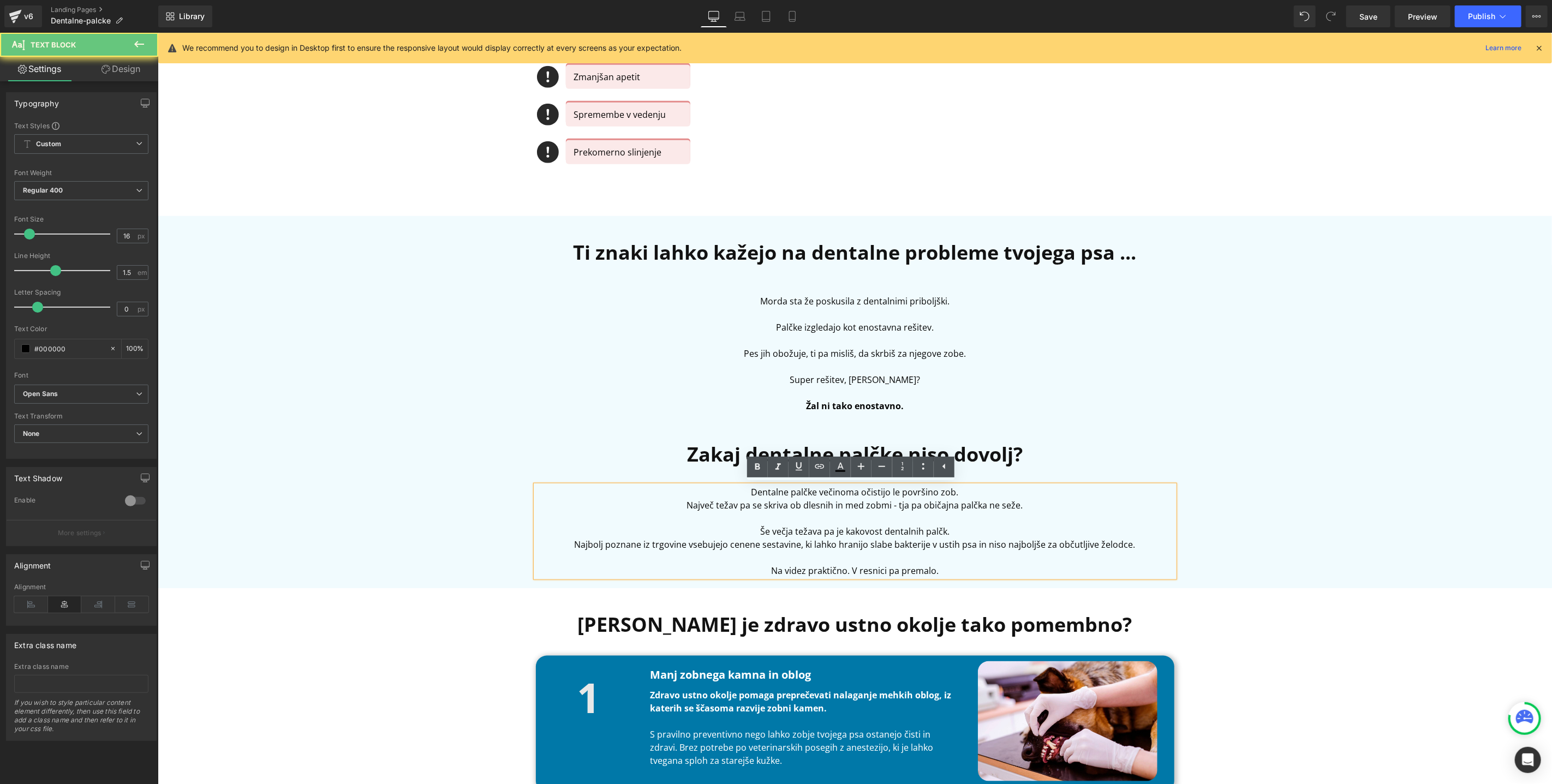
click at [909, 570] on p "Na videz praktično. V resnici pa premalo." at bounding box center [855, 569] width 639 height 13
click at [963, 573] on p "Na videz praktično. V resnici pa premalo." at bounding box center [855, 569] width 639 height 13
drag, startPoint x: 949, startPoint y: 567, endPoint x: 764, endPoint y: 568, distance: 185.0
click at [764, 568] on p "Na videz praktično. V resnici pa premalo." at bounding box center [855, 569] width 639 height 13
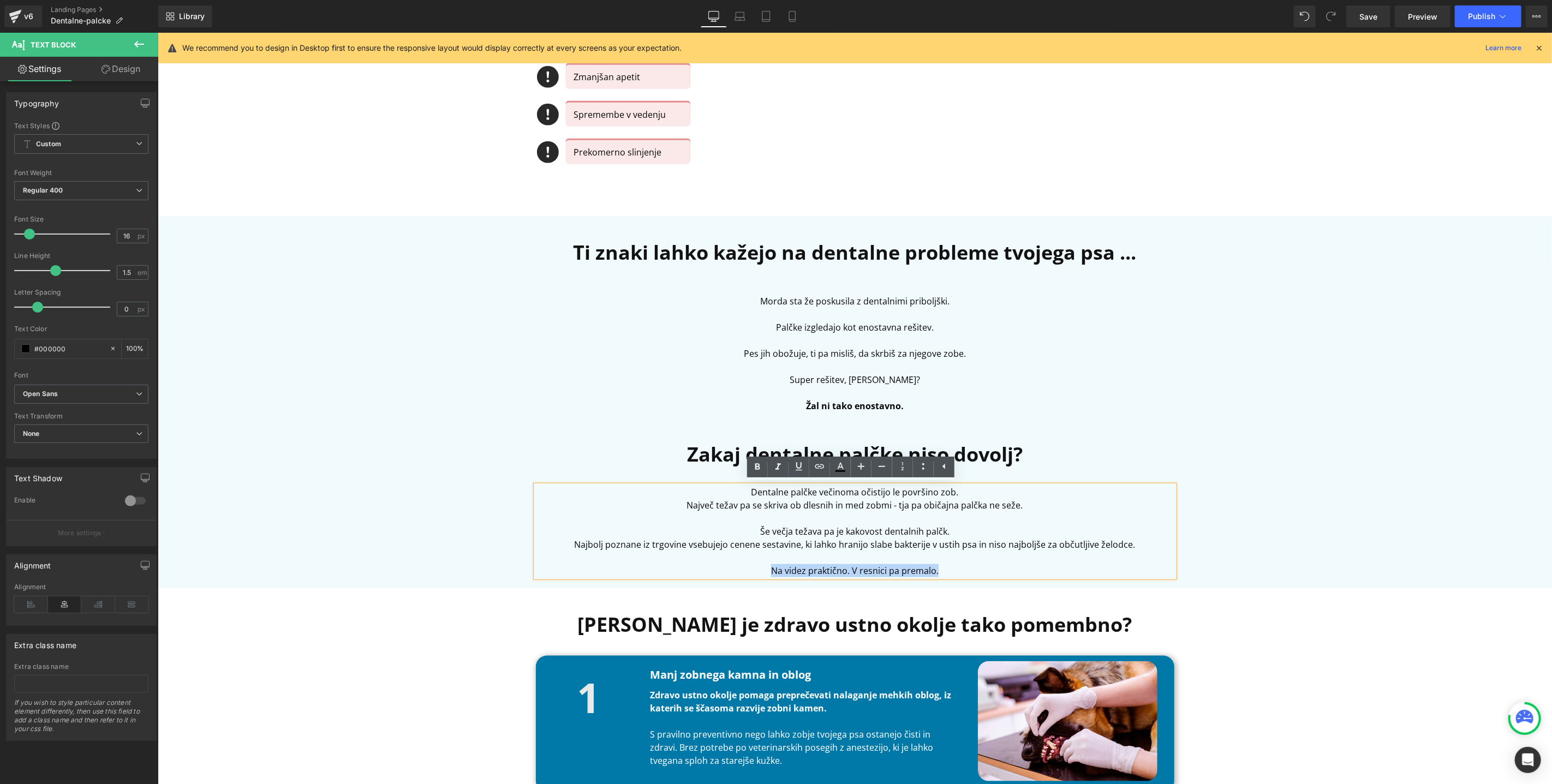
copy p "Na videz praktično. V resnici pa premalo."
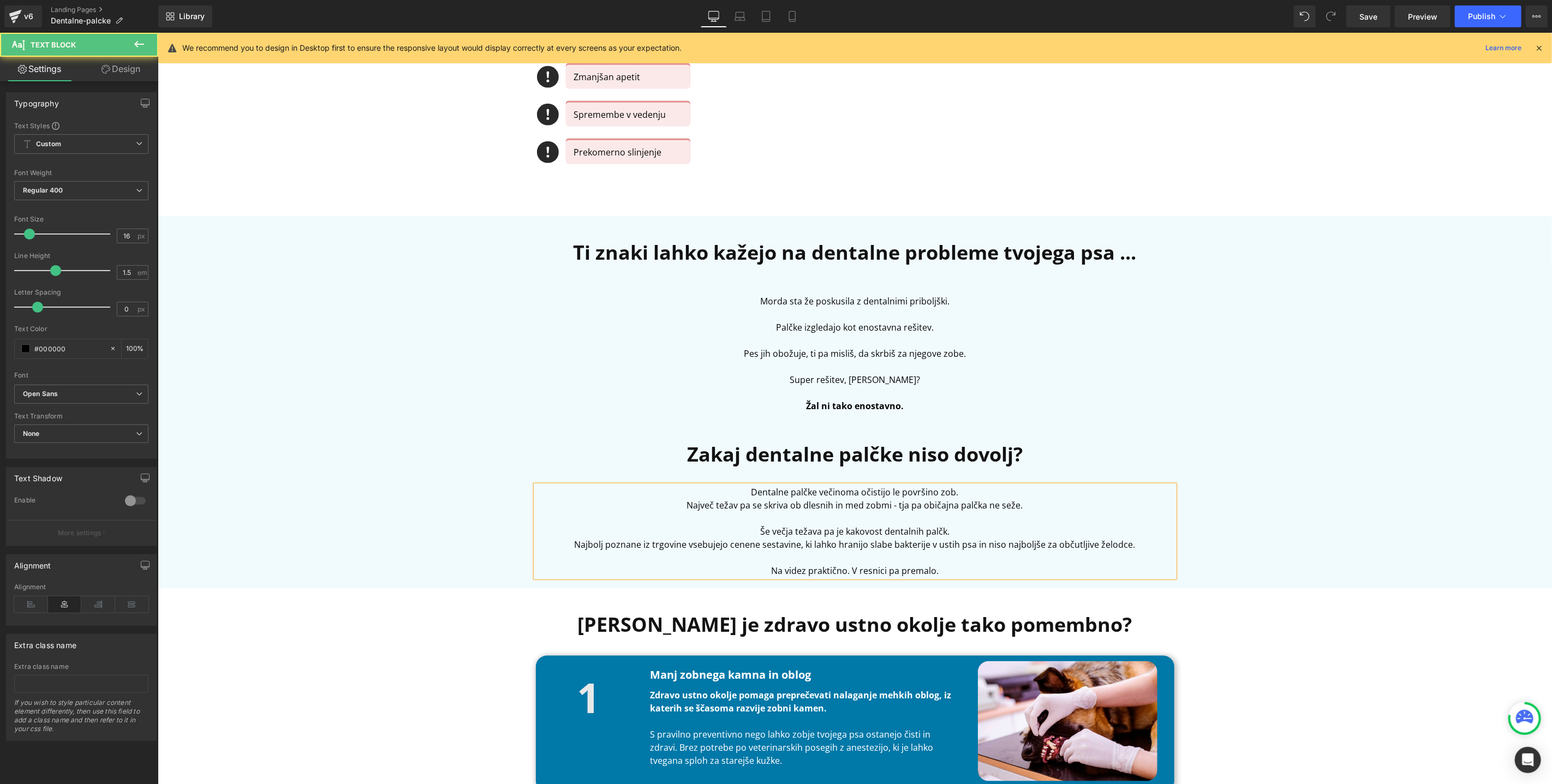
click at [1020, 499] on p "Največ težav pa se skriva ob dlesnih in med zobmi - tja pa običajna palčka ne s…" at bounding box center [855, 504] width 639 height 13
click at [1020, 505] on p "Največ težav pa se skriva ob dlesnih in med zobmi - tja pa običajna palčka ne s…" at bounding box center [855, 504] width 639 height 13
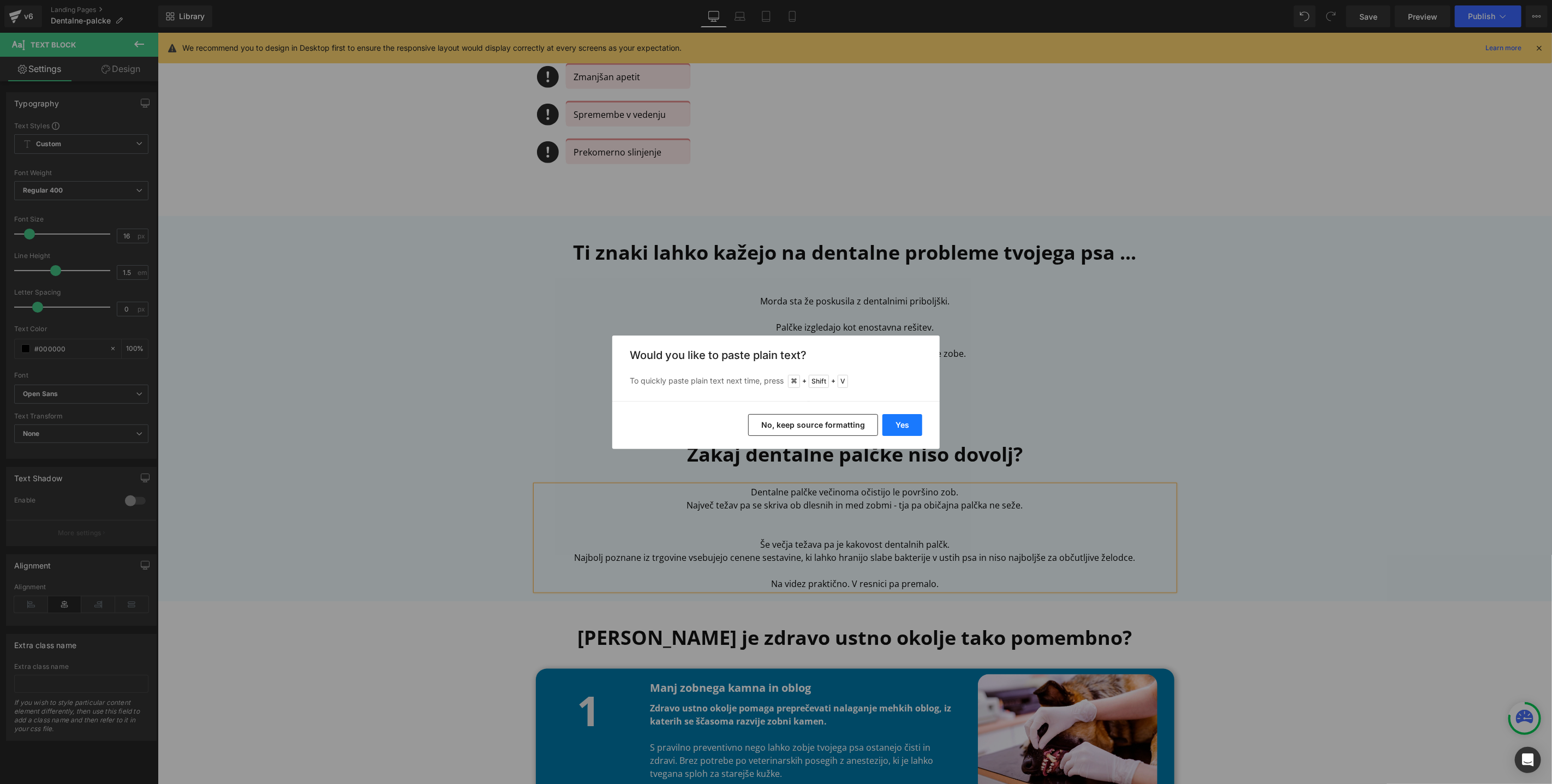
drag, startPoint x: 897, startPoint y: 416, endPoint x: 883, endPoint y: 453, distance: 39.6
click at [897, 416] on button "Yes" at bounding box center [903, 425] width 40 height 21
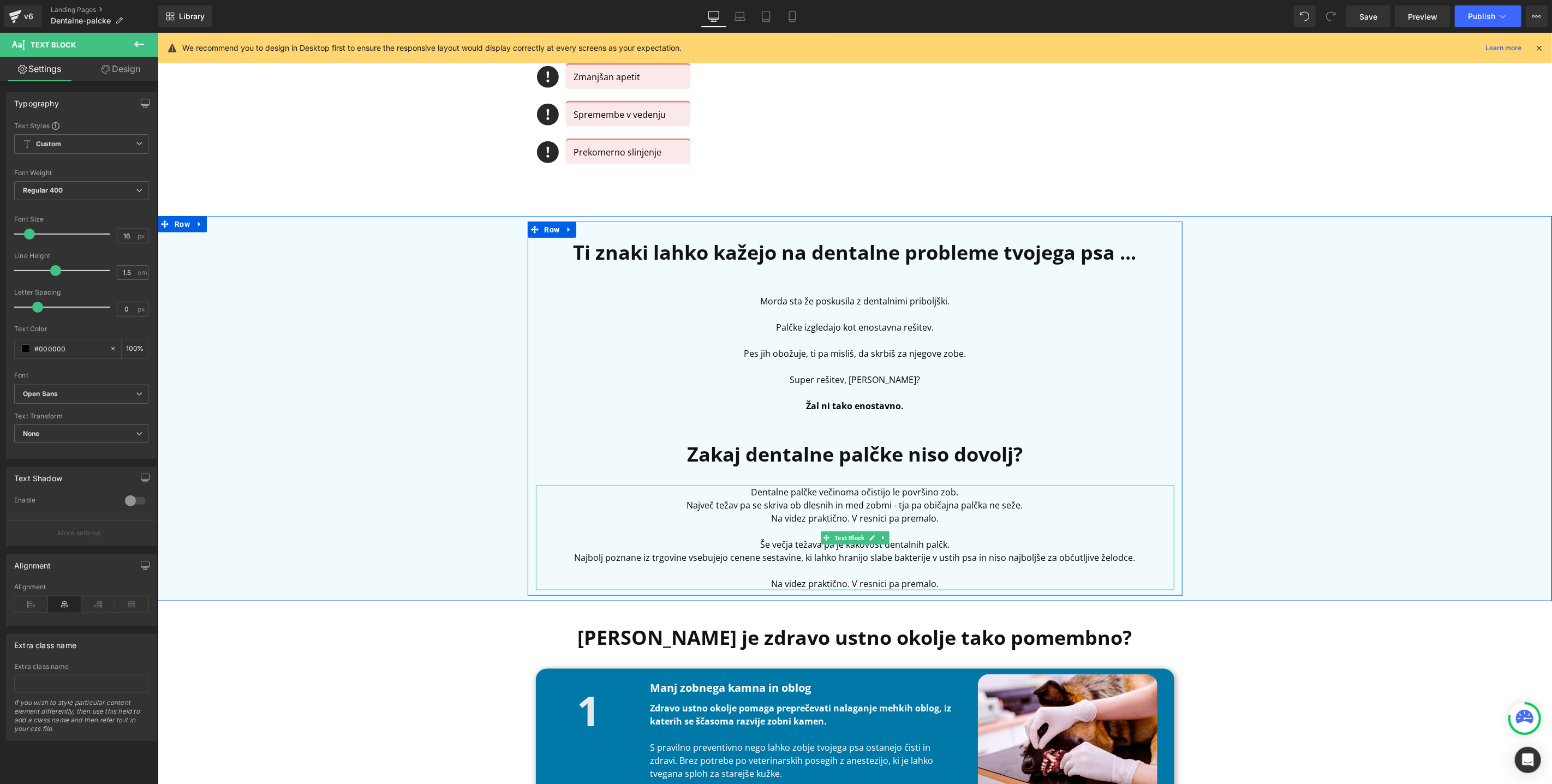
click at [1034, 500] on p "Največ težav pa se skriva ob dlesnih in med zobmi - tja pa običajna palčka ne s…" at bounding box center [855, 504] width 639 height 13
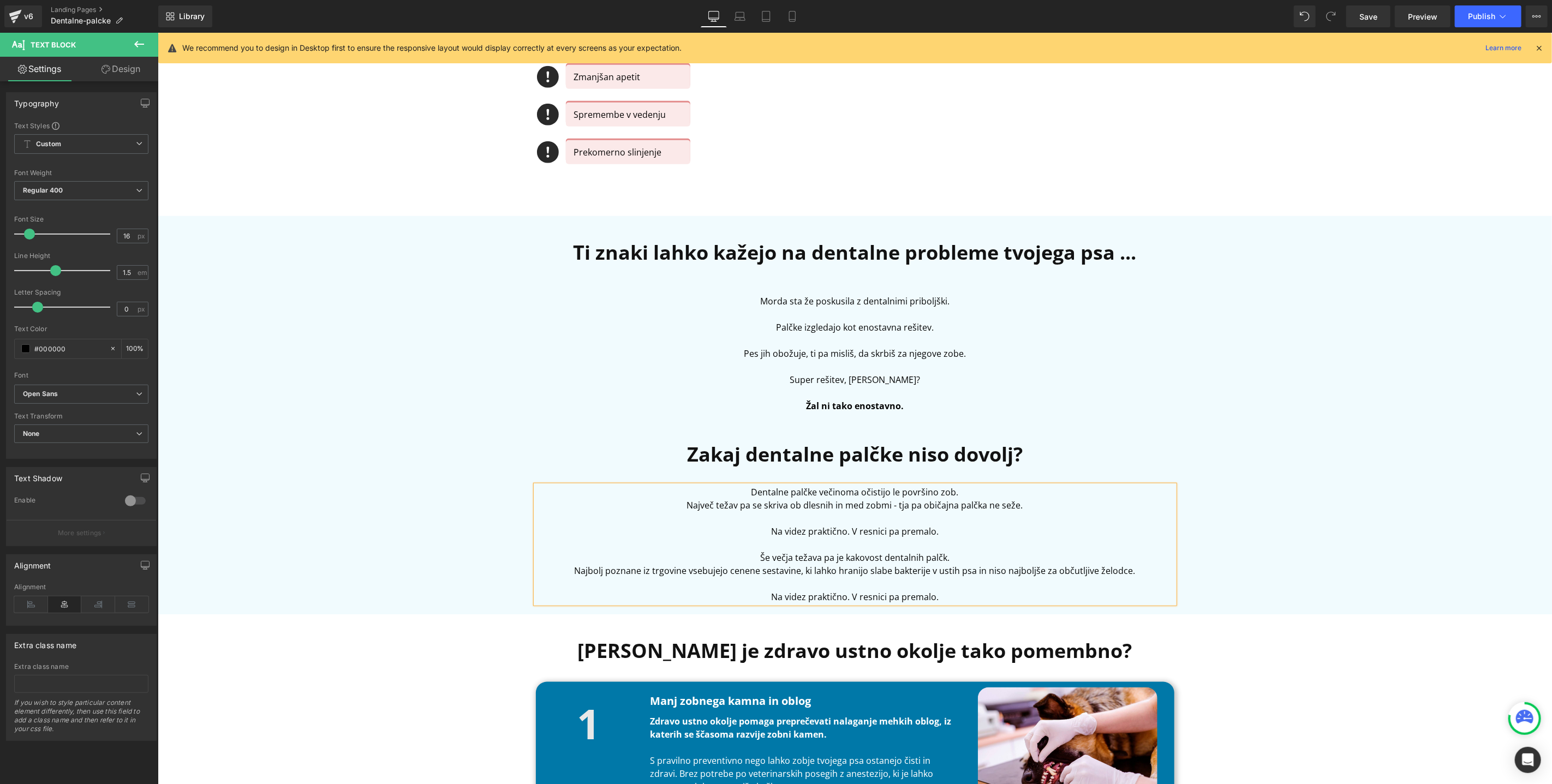
click at [989, 489] on p "Dentalne palčke večinoma očistijo le površino zob." at bounding box center [855, 491] width 639 height 13
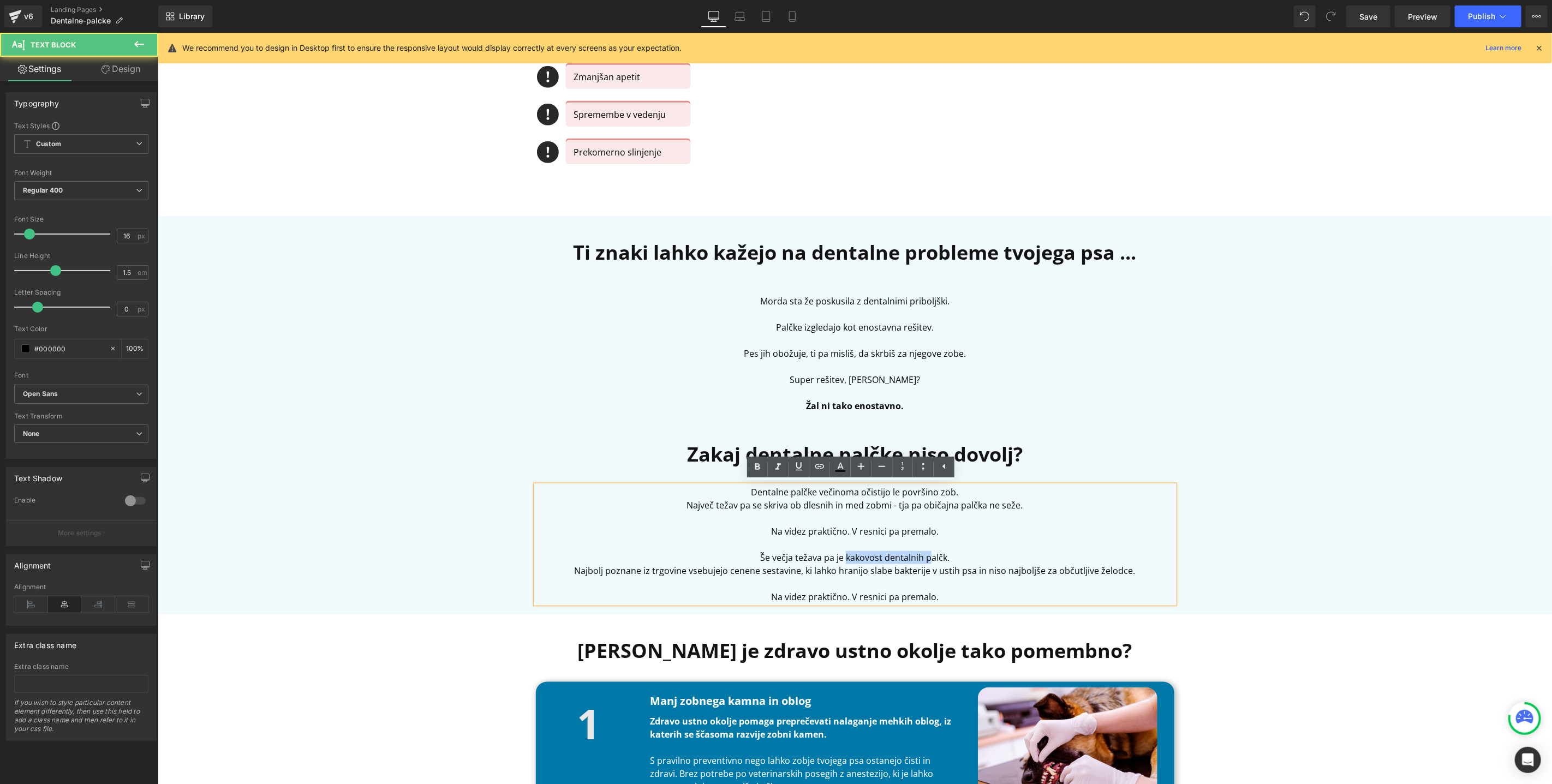
drag, startPoint x: 840, startPoint y: 556, endPoint x: 923, endPoint y: 554, distance: 83.0
click at [923, 554] on p "Še večja težava pa je kakovost dentalnih palčk." at bounding box center [855, 556] width 639 height 13
drag, startPoint x: 834, startPoint y: 569, endPoint x: 926, endPoint y: 572, distance: 92.0
click at [926, 572] on p "Najbolj poznane iz trgovine vsebujejo cenene sestavine, ki lahko hranijo slabe …" at bounding box center [855, 569] width 639 height 13
drag, startPoint x: 1057, startPoint y: 568, endPoint x: 1128, endPoint y: 570, distance: 71.0
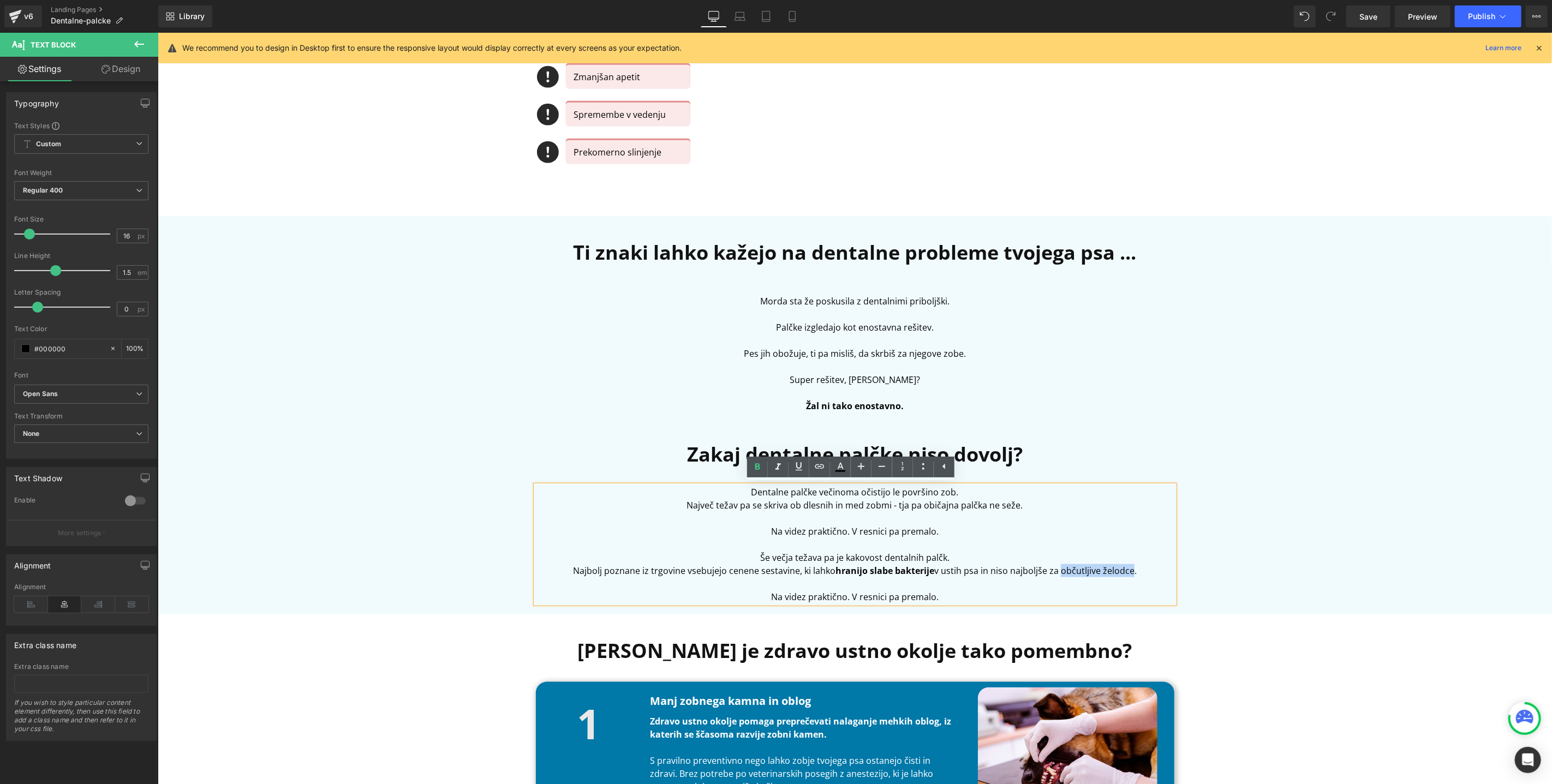
click at [1128, 570] on p "Najbolj poznane iz trgovine vsebujejo cenene sestavine, ki lahko hranijo slabe …" at bounding box center [855, 569] width 639 height 13
click at [791, 572] on p "Najbolj poznane iz trgovine vsebujejo cenene sestavine, ki lahko hranijo slabe …" at bounding box center [855, 569] width 639 height 13
click at [811, 568] on p "Najbolj poznane iz trgovine vsebujejo cenene sestavine. ki lahko hranijo slabe …" at bounding box center [855, 569] width 639 height 13
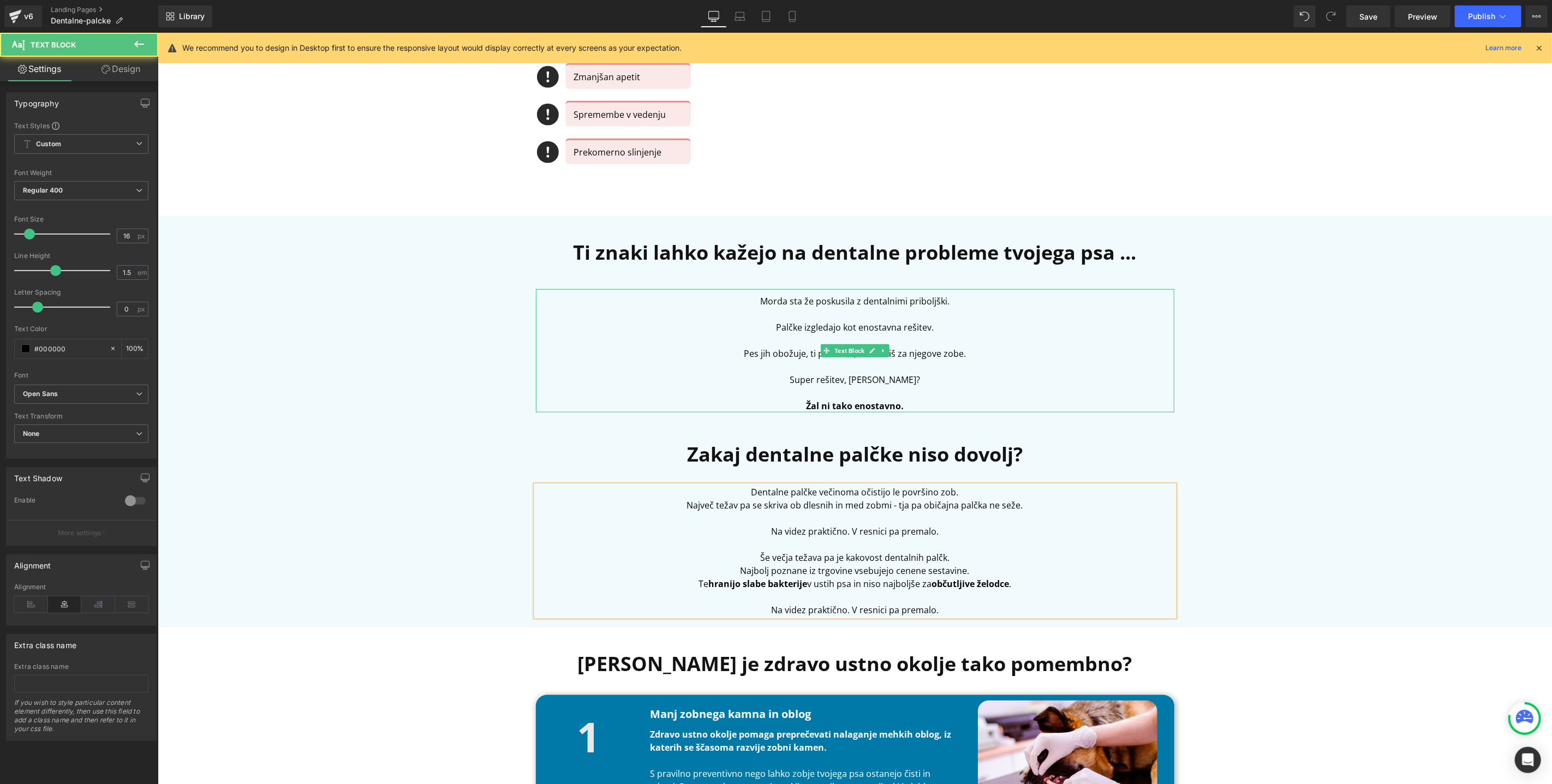
click at [741, 348] on p "Pes jih obožuje, ti pa misliš, da skrbiš za njegove zobe." at bounding box center [855, 353] width 639 height 13
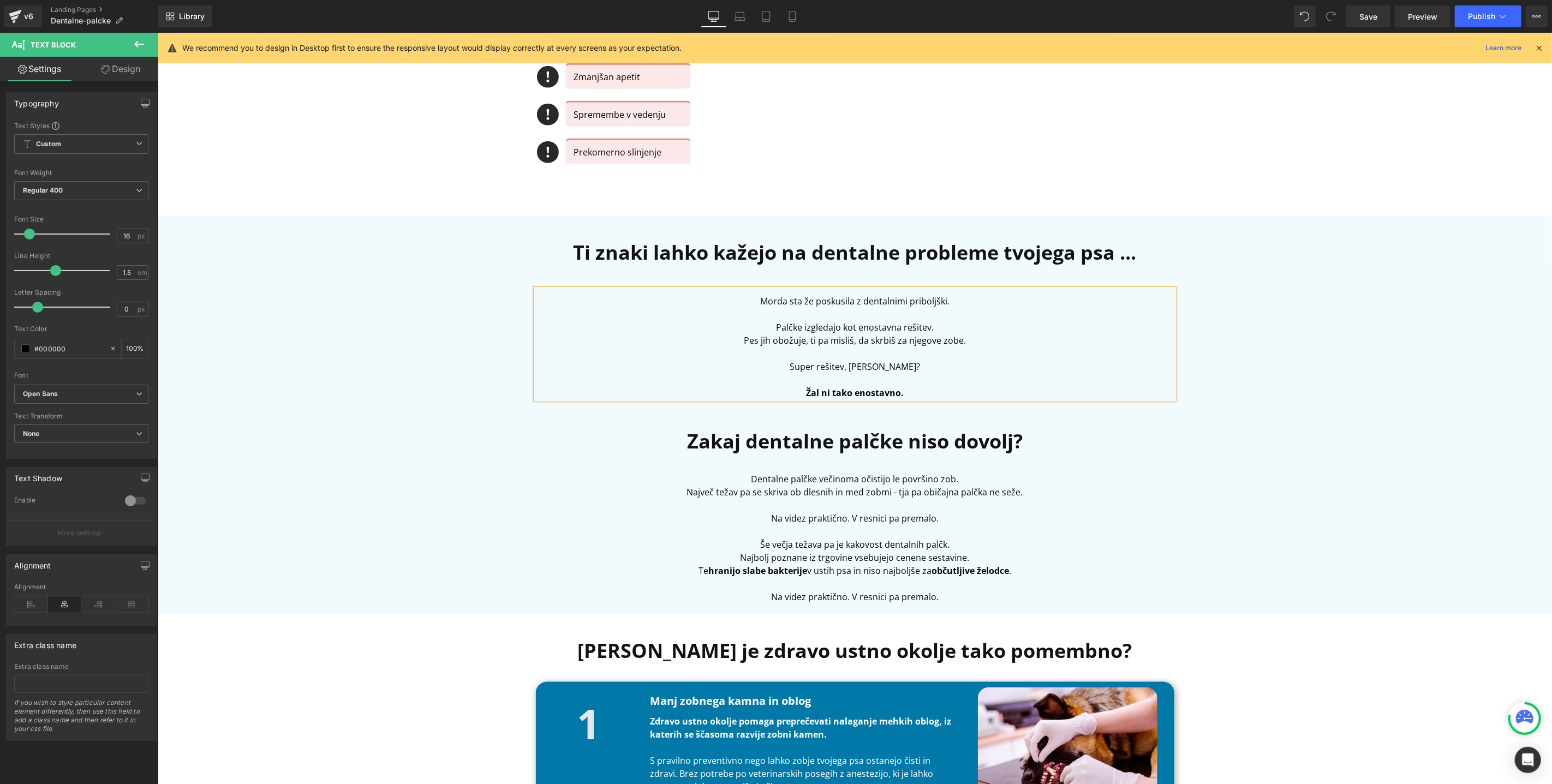
click at [890, 578] on p at bounding box center [855, 583] width 639 height 13
drag, startPoint x: 947, startPoint y: 601, endPoint x: 681, endPoint y: 599, distance: 266.0
click at [681, 600] on p "Na videz praktično. V resnici pa premalo." at bounding box center [855, 596] width 639 height 13
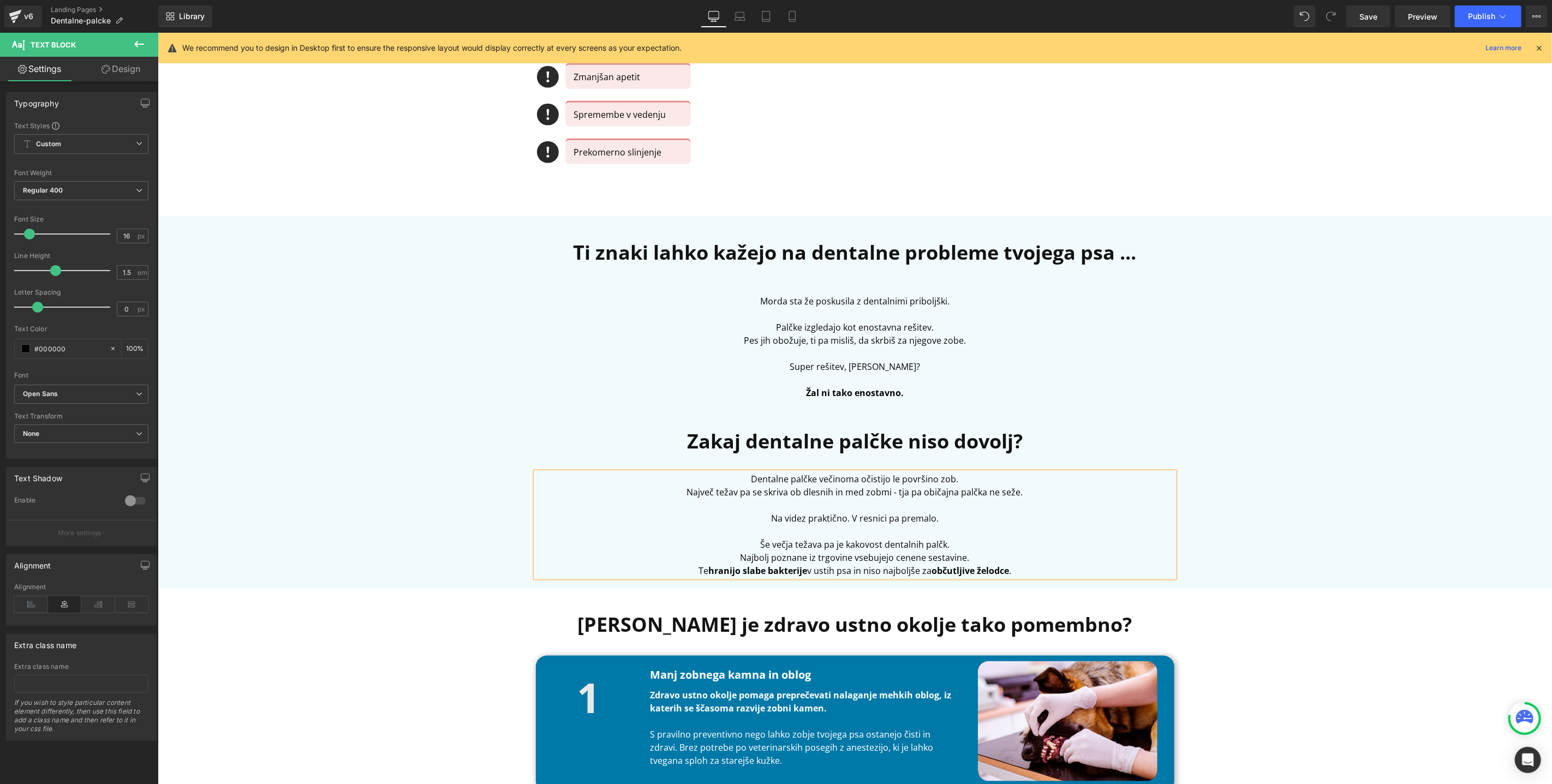
click at [1176, 517] on div "Ti znaki lahko kažejo na dentalne probleme tvojega psa ... Heading Morda sta že…" at bounding box center [854, 407] width 655 height 339
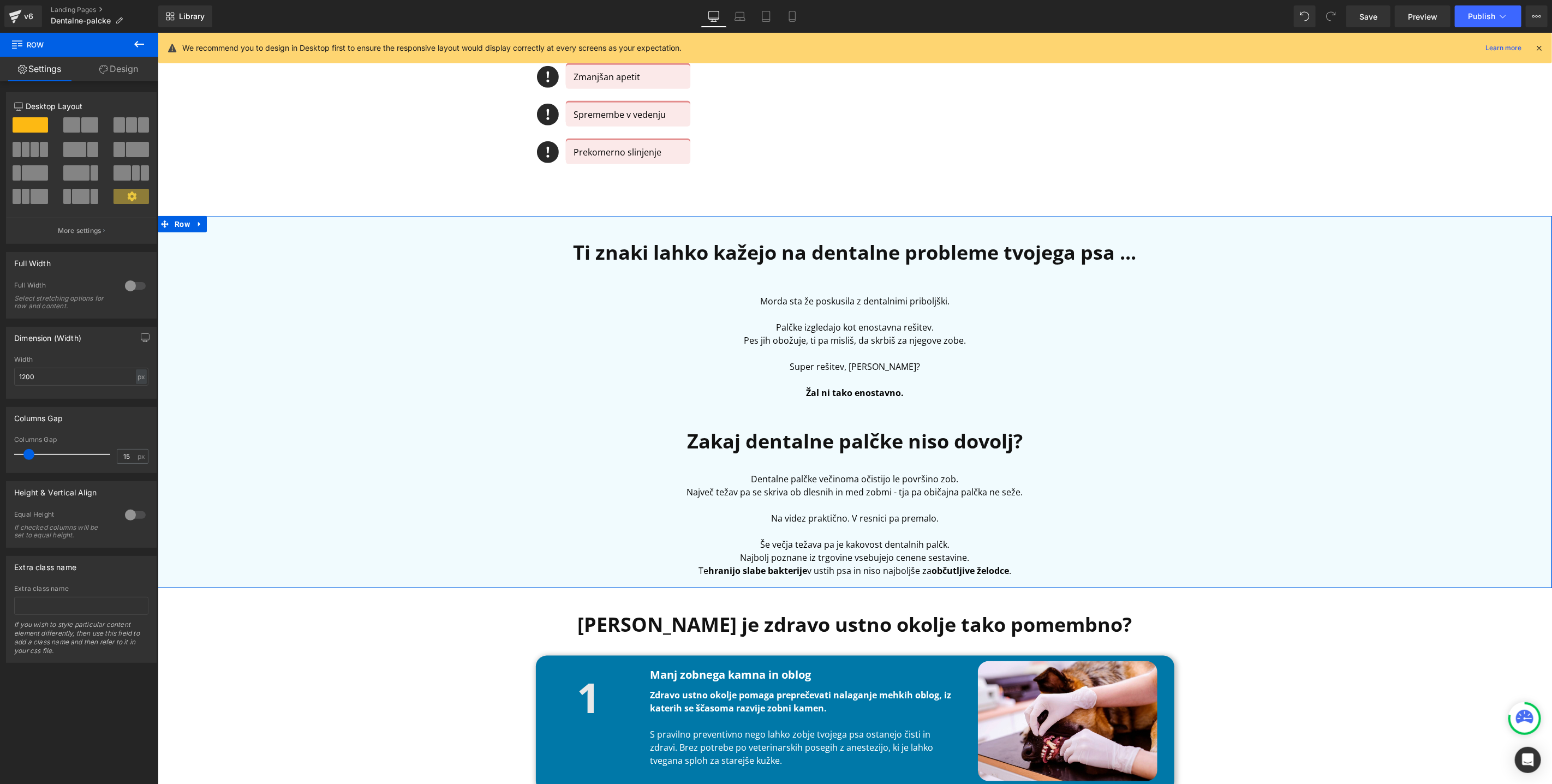
click at [1290, 460] on div "Ti znaki lahko kažejo na dentalne probleme tvojega psa ... Heading Morda sta že…" at bounding box center [854, 401] width 1395 height 361
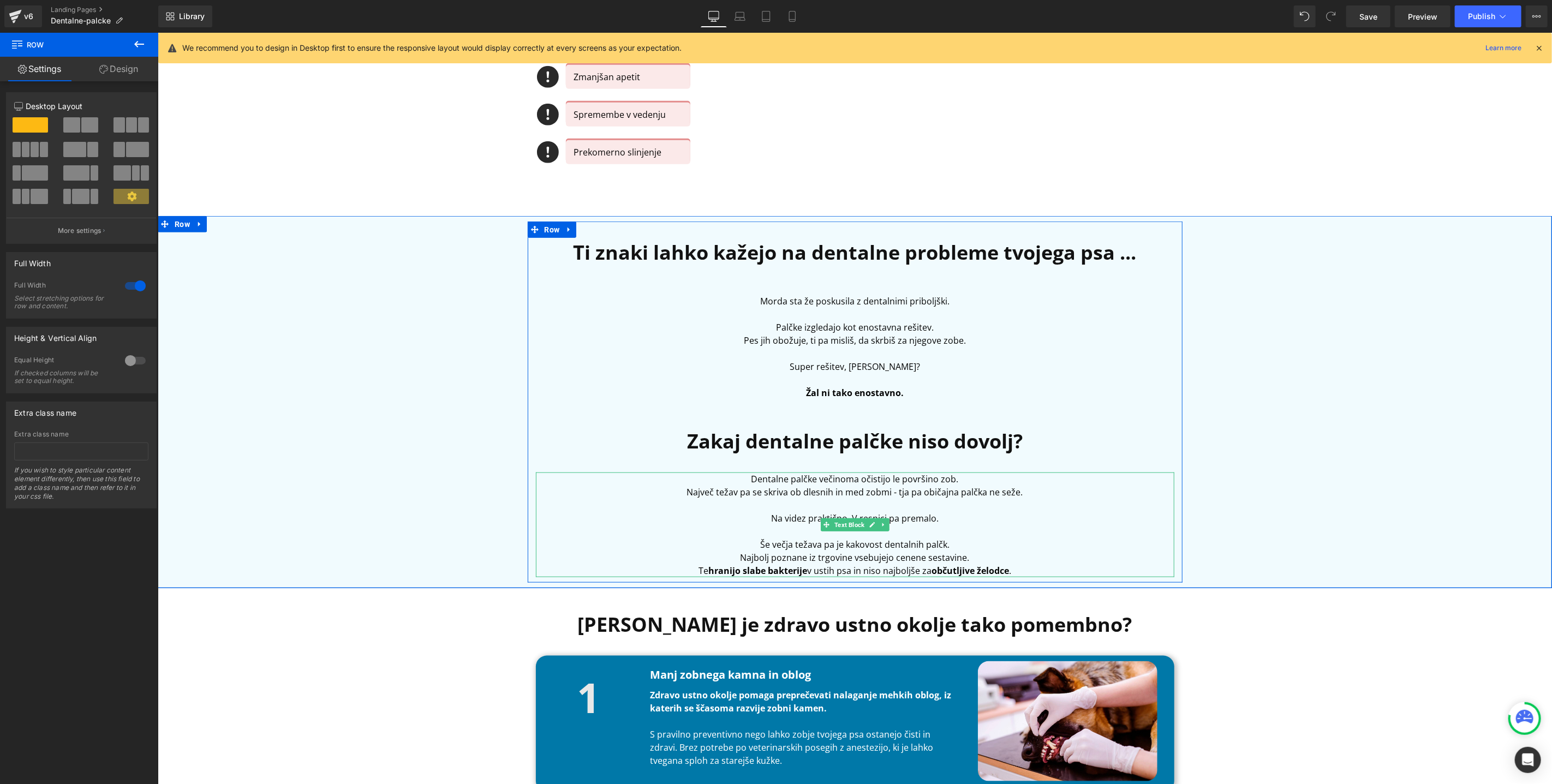
click at [924, 548] on p "Še večja težava pa je kakovost dentalnih palčk." at bounding box center [855, 543] width 639 height 13
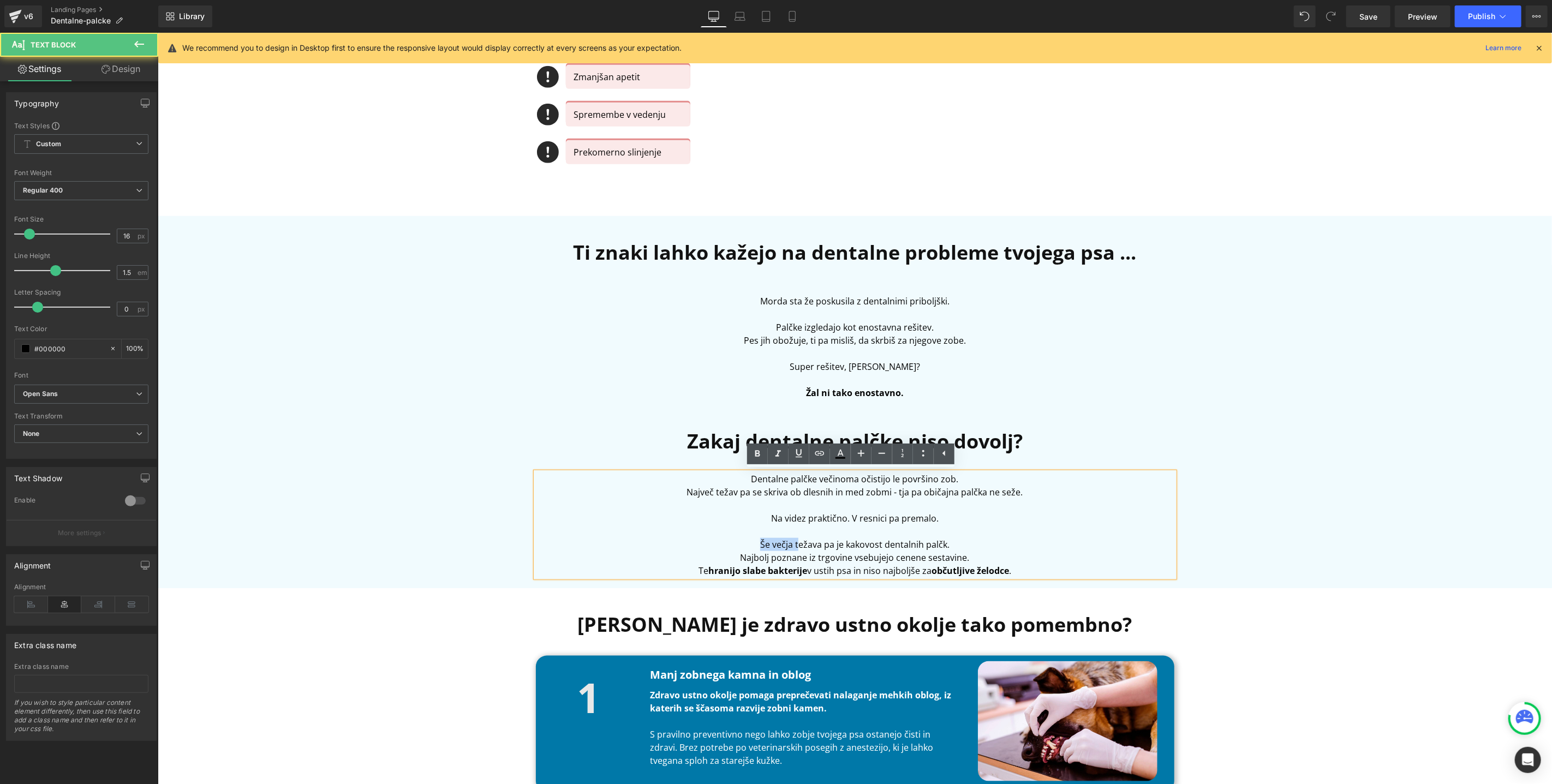
drag, startPoint x: 791, startPoint y: 543, endPoint x: 726, endPoint y: 542, distance: 65.0
click at [726, 542] on p "Še večja težava pa je kakovost dentalnih palčk." at bounding box center [855, 543] width 639 height 13
click at [963, 550] on p "Najbolj poznane iz trgovine vsebujejo cenene sestavine." at bounding box center [855, 556] width 639 height 13
click at [963, 537] on p "Dodatna težava pa je kakovost dentalnih palčk." at bounding box center [855, 543] width 639 height 13
click at [960, 544] on p "Dodatna težava pa je kakovost dentalnih palčk." at bounding box center [855, 543] width 639 height 13
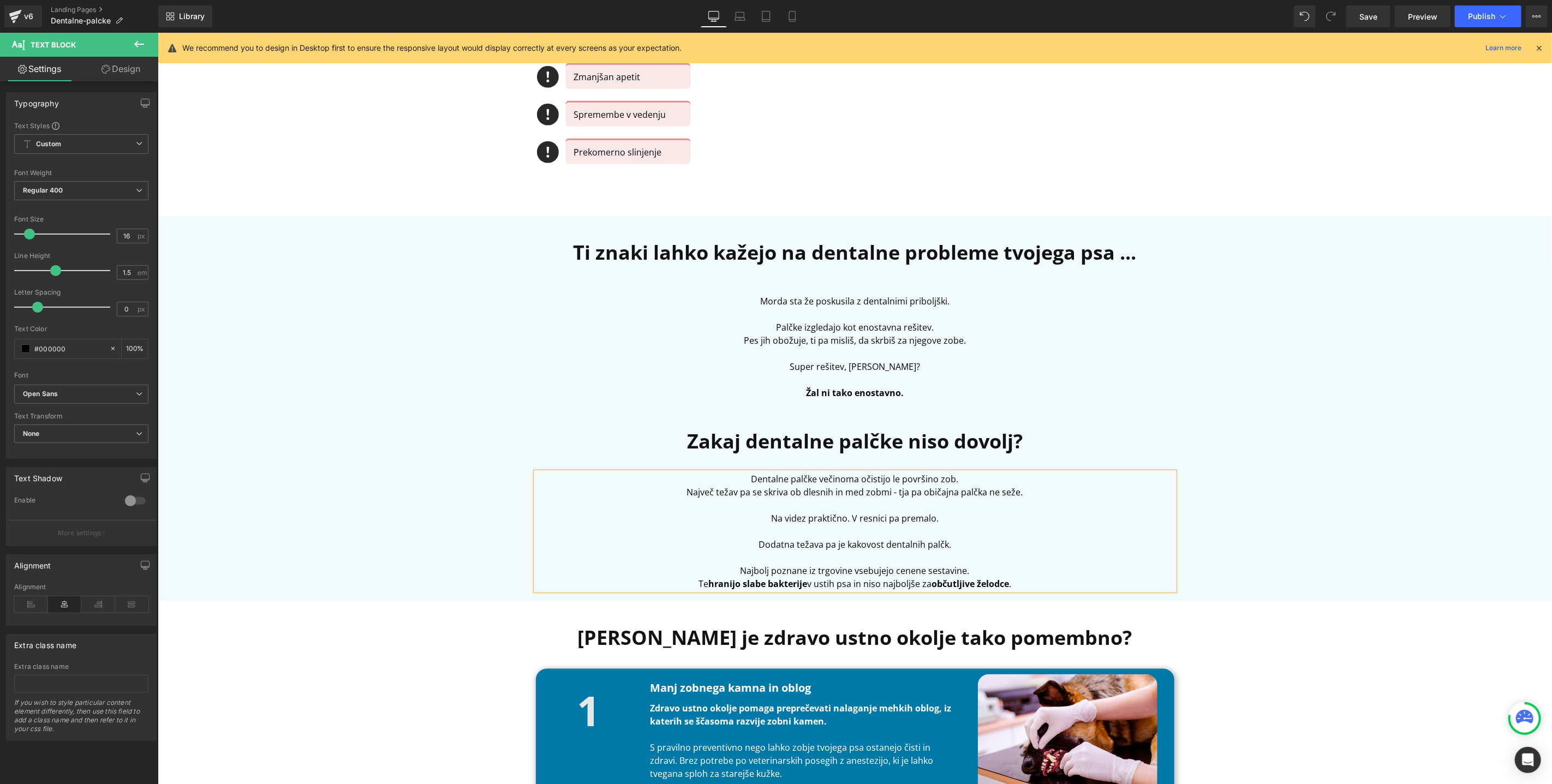
click at [972, 565] on p "Najbolj poznane iz trgovine vsebujejo cenene sestavine." at bounding box center [855, 569] width 639 height 13
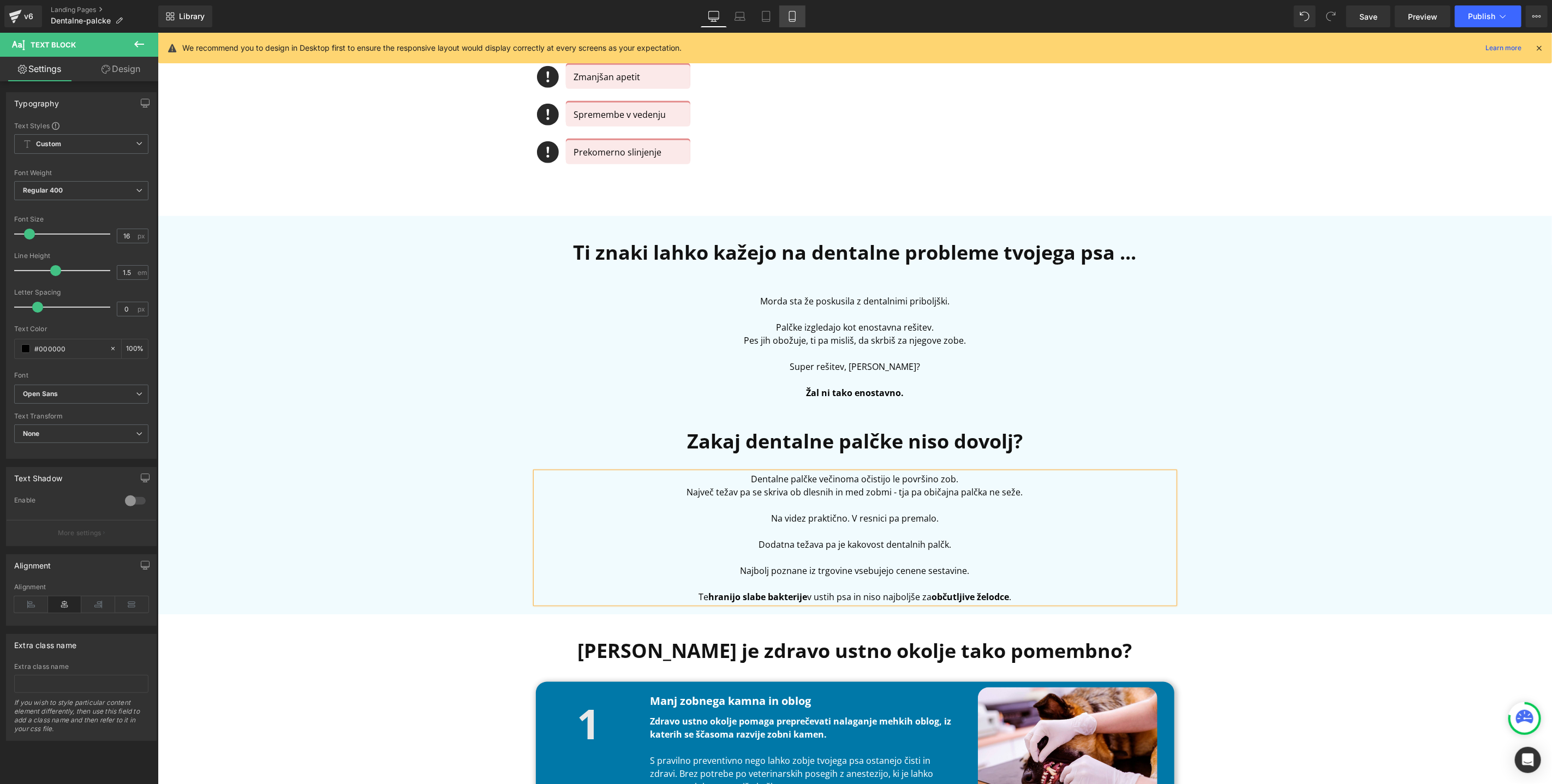
click at [791, 18] on icon at bounding box center [792, 16] width 11 height 11
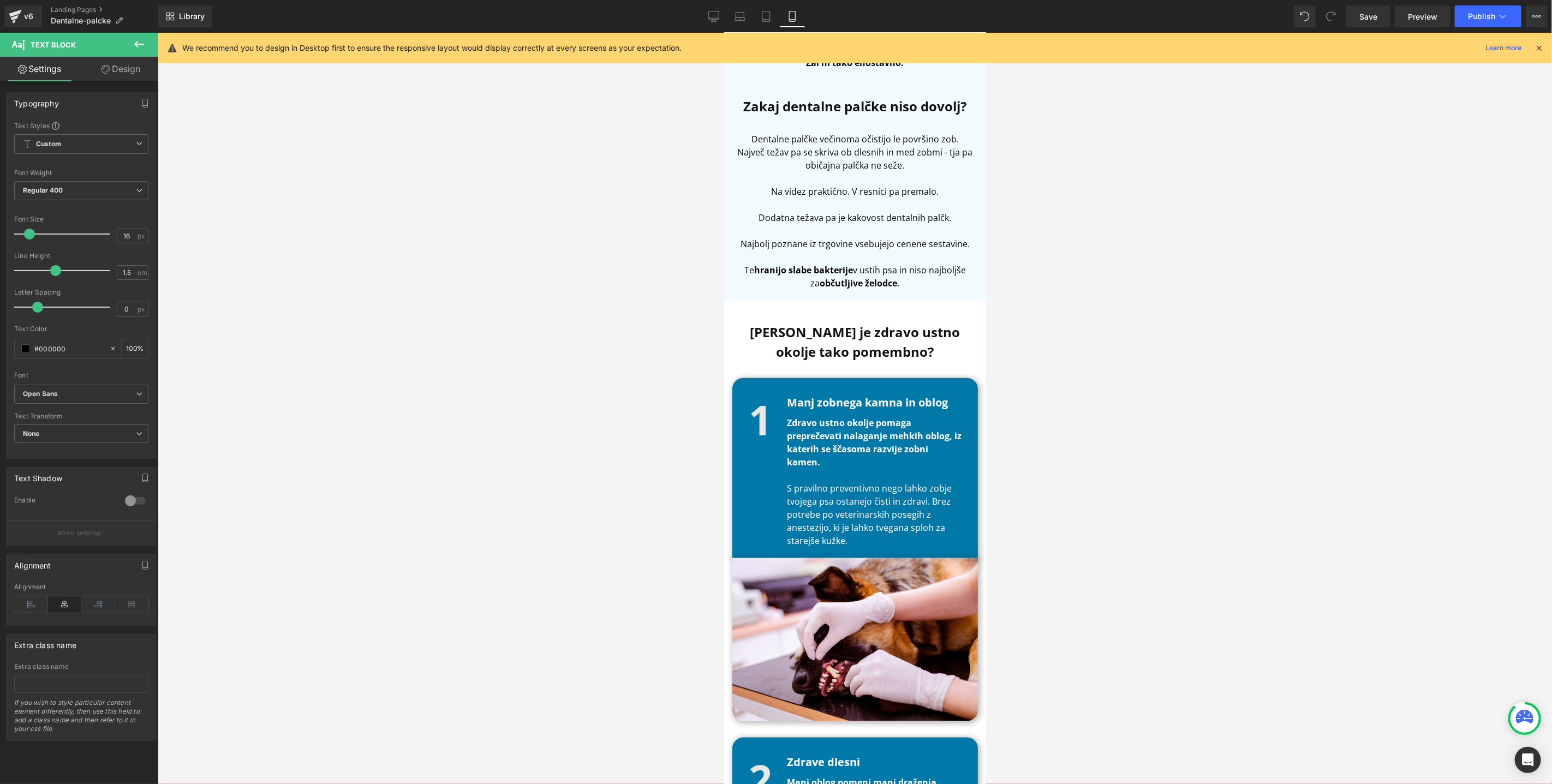
scroll to position [911, 0]
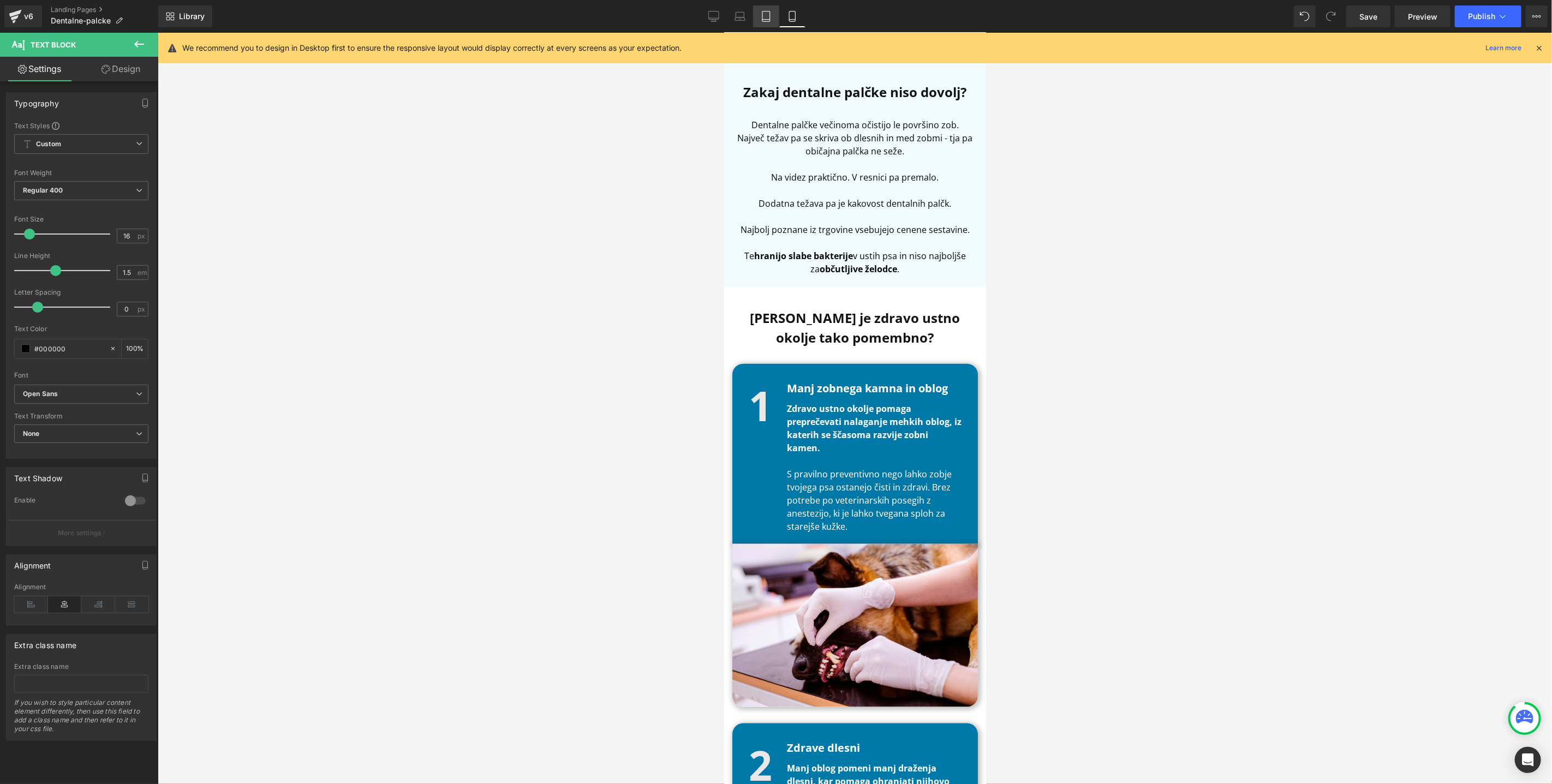
click at [772, 14] on link "Tablet" at bounding box center [766, 16] width 26 height 21
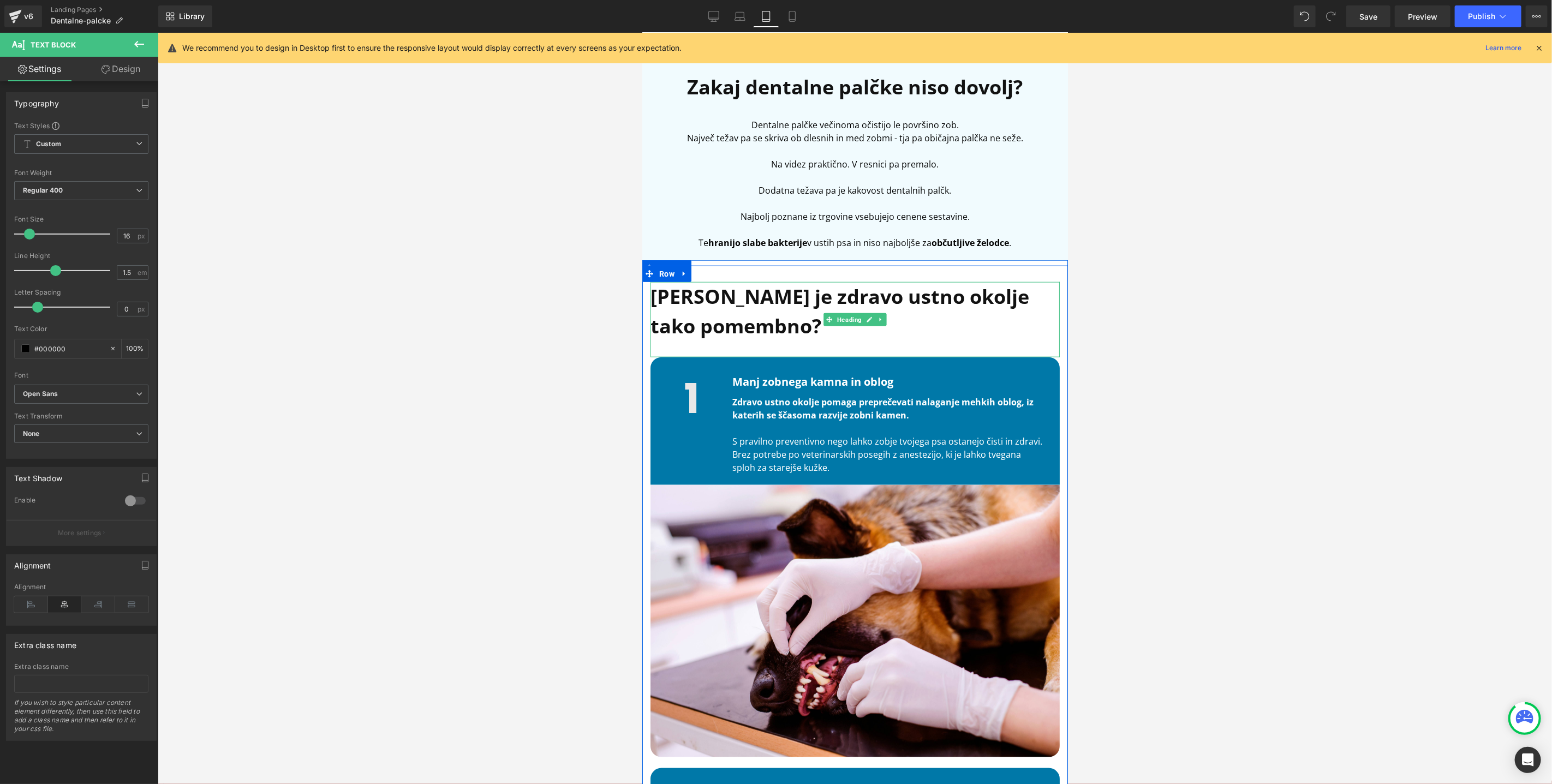
scroll to position [816, 0]
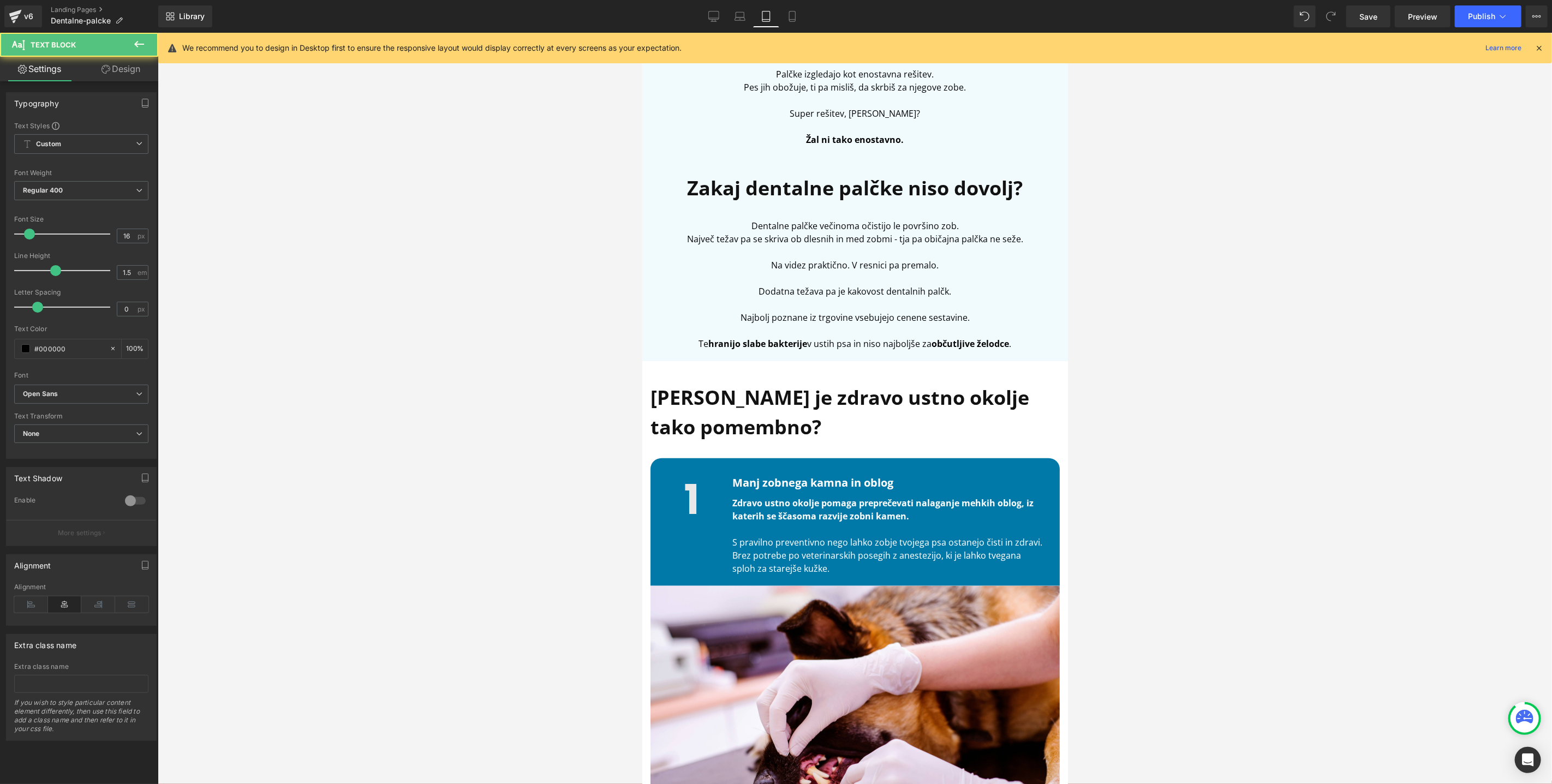
click at [928, 283] on p at bounding box center [854, 277] width 409 height 13
click at [1012, 341] on p "Te hranijo slabe bakterije v ustih psa in niso najboljše za občutljive želodce ." at bounding box center [854, 343] width 409 height 13
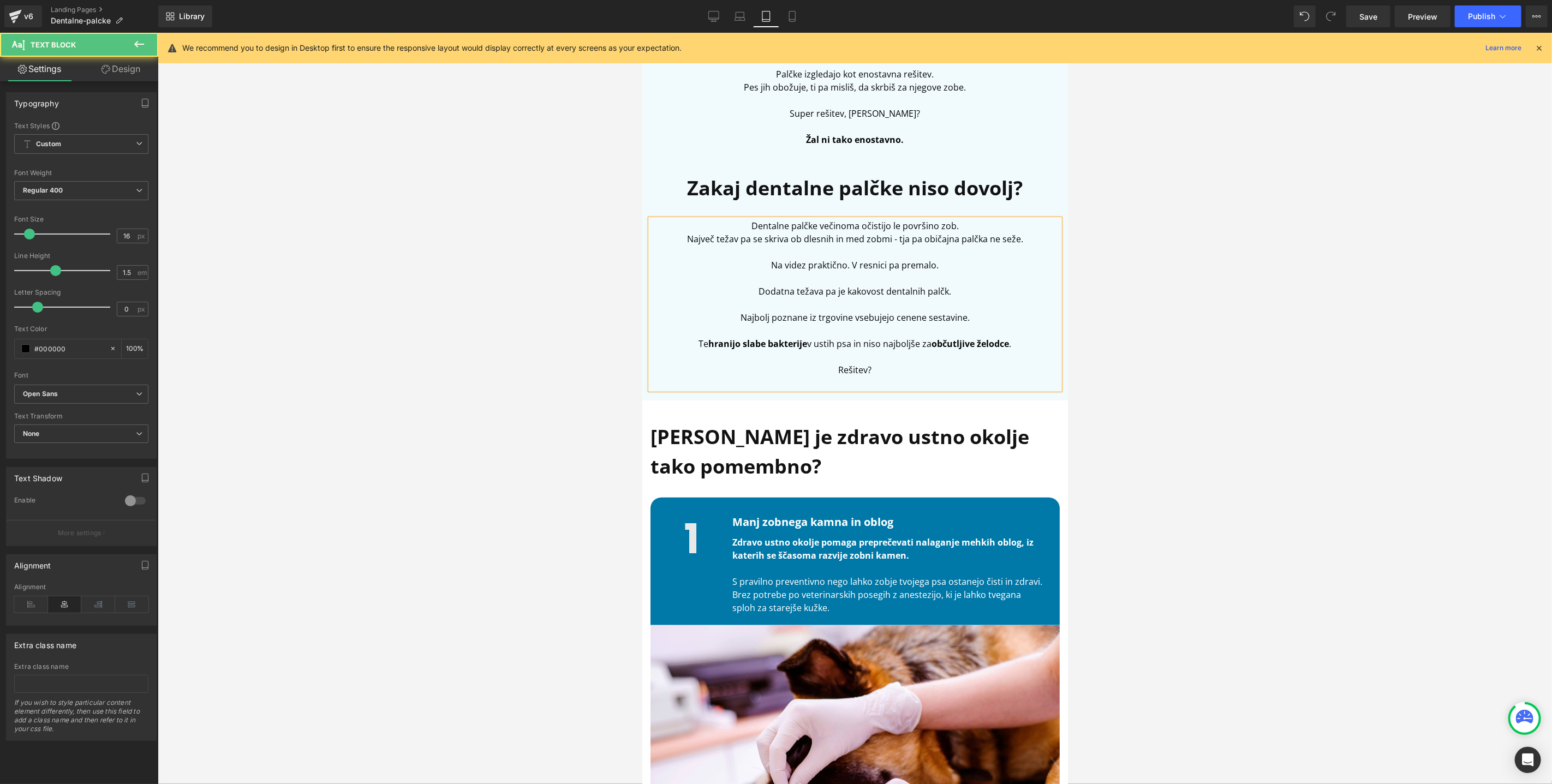
drag, startPoint x: 899, startPoint y: 371, endPoint x: 780, endPoint y: 372, distance: 119.0
click at [780, 372] on p "Rešitev?" at bounding box center [854, 369] width 409 height 13
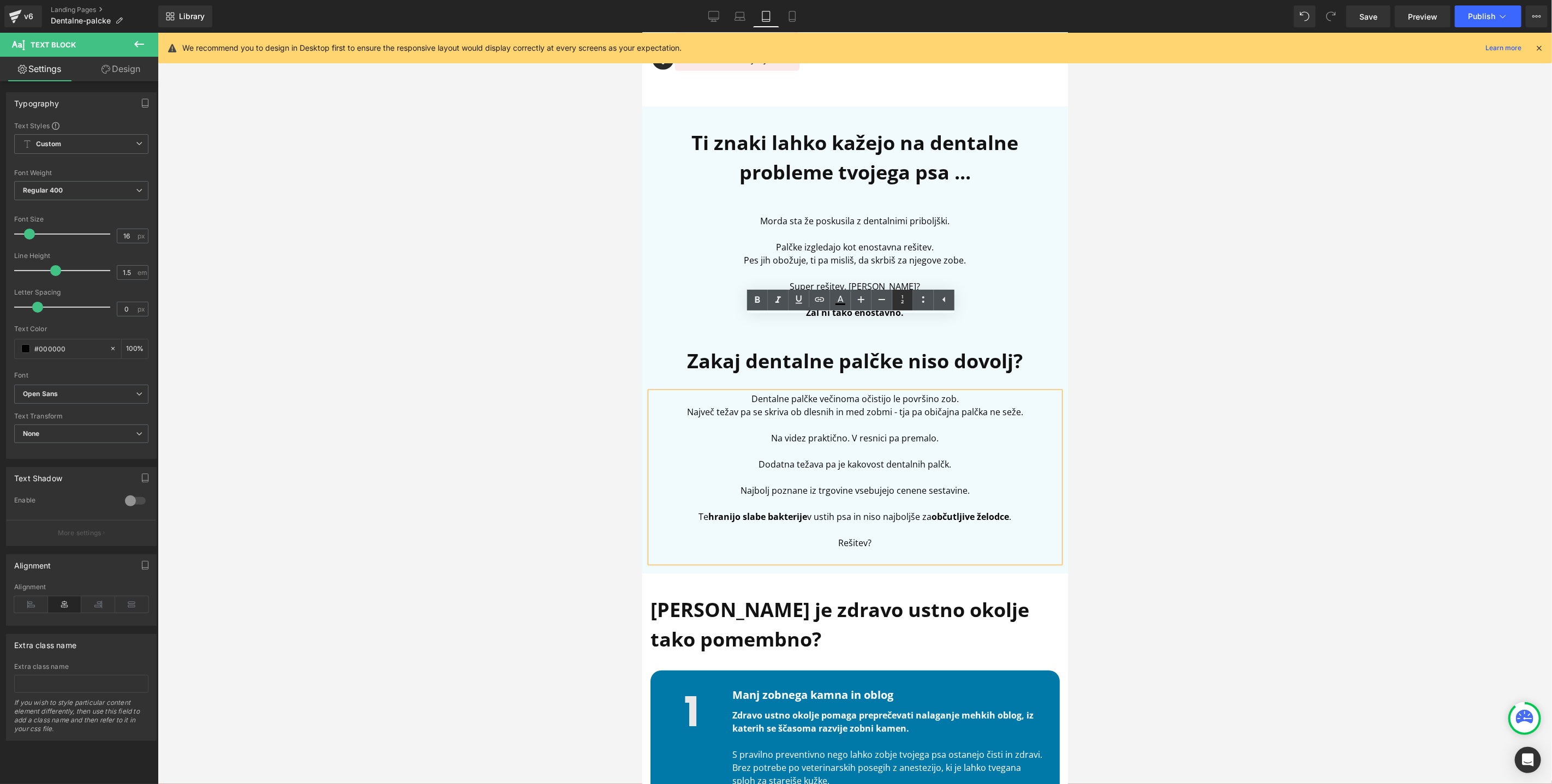
scroll to position [628, 0]
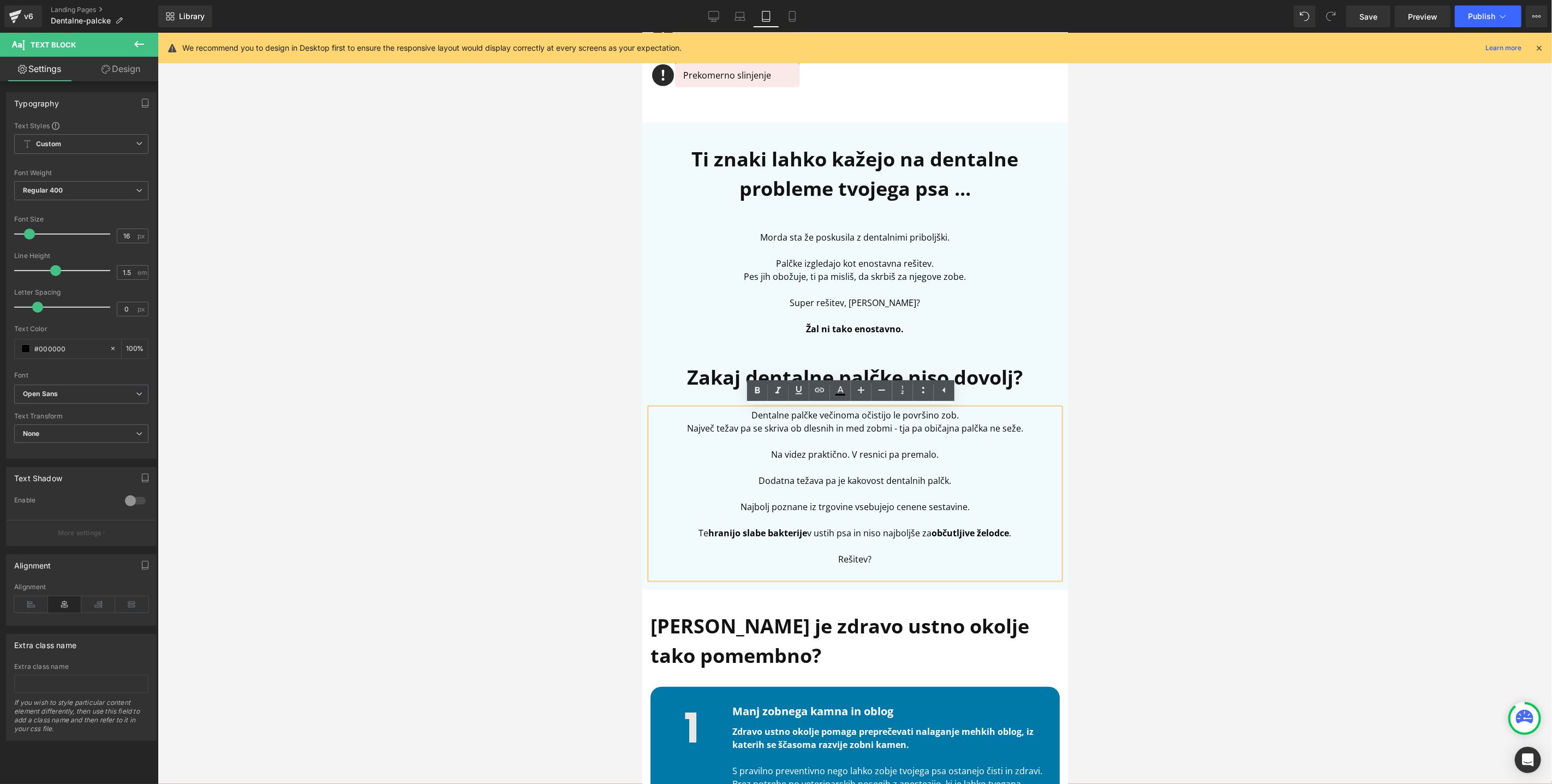
click at [883, 296] on p "Super rešitev, kajne?" at bounding box center [854, 301] width 409 height 13
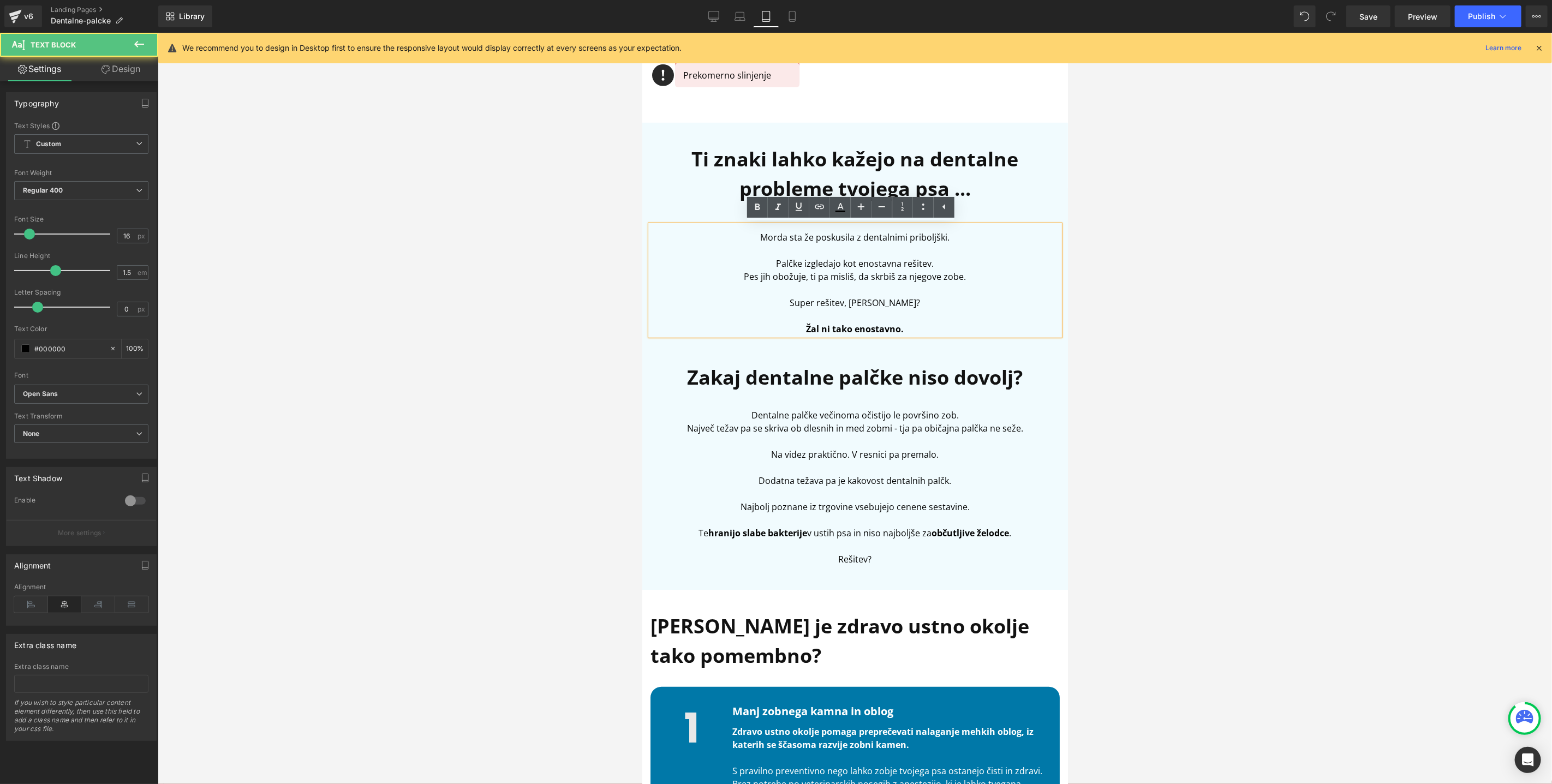
click at [913, 339] on div "Ti znaki lahko kažejo na dentalne probleme tvojega psa ... Heading Morda sta že…" at bounding box center [854, 361] width 426 height 434
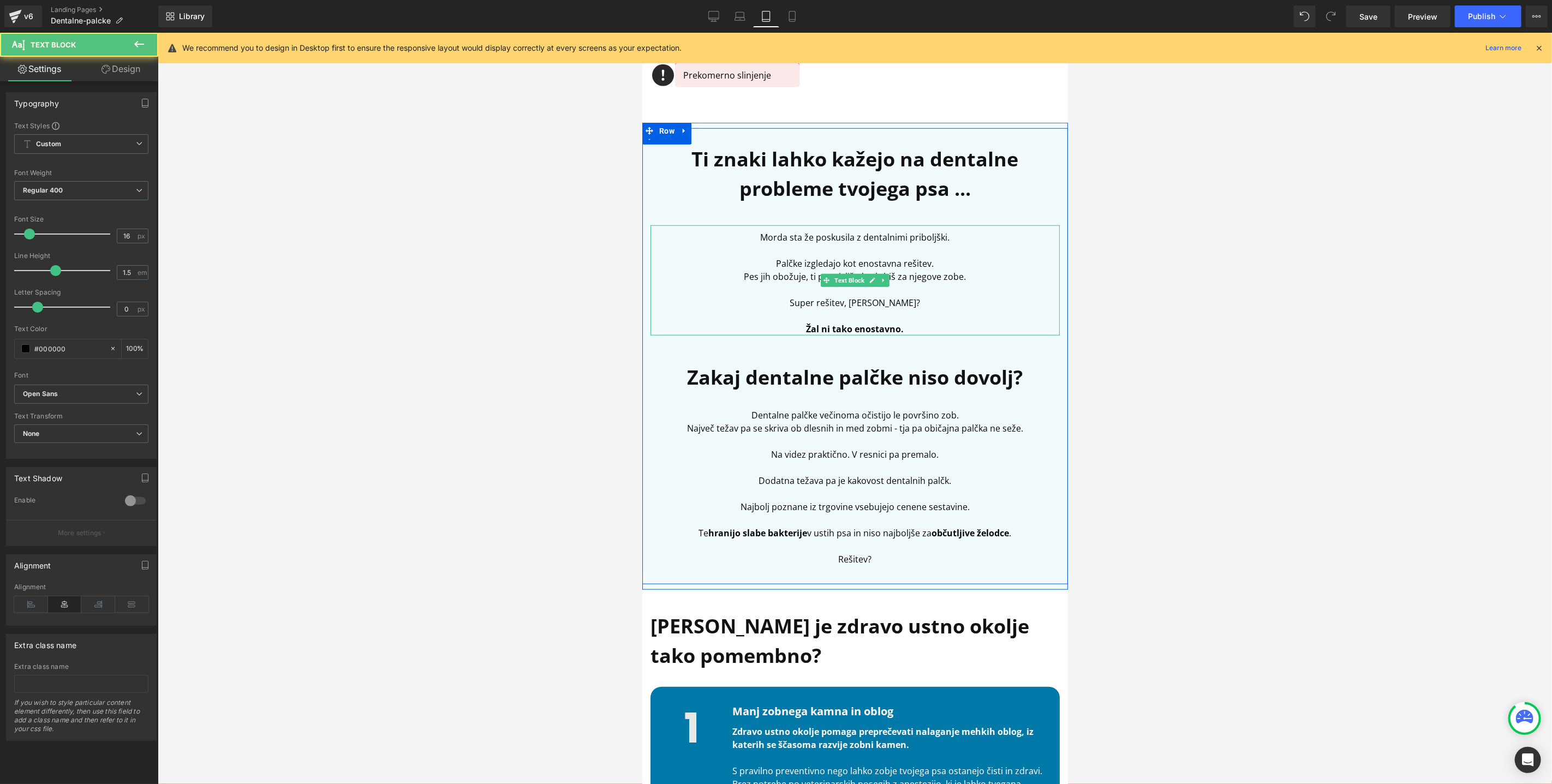
click at [916, 329] on p "Žal ni tako enostavno." at bounding box center [854, 328] width 409 height 13
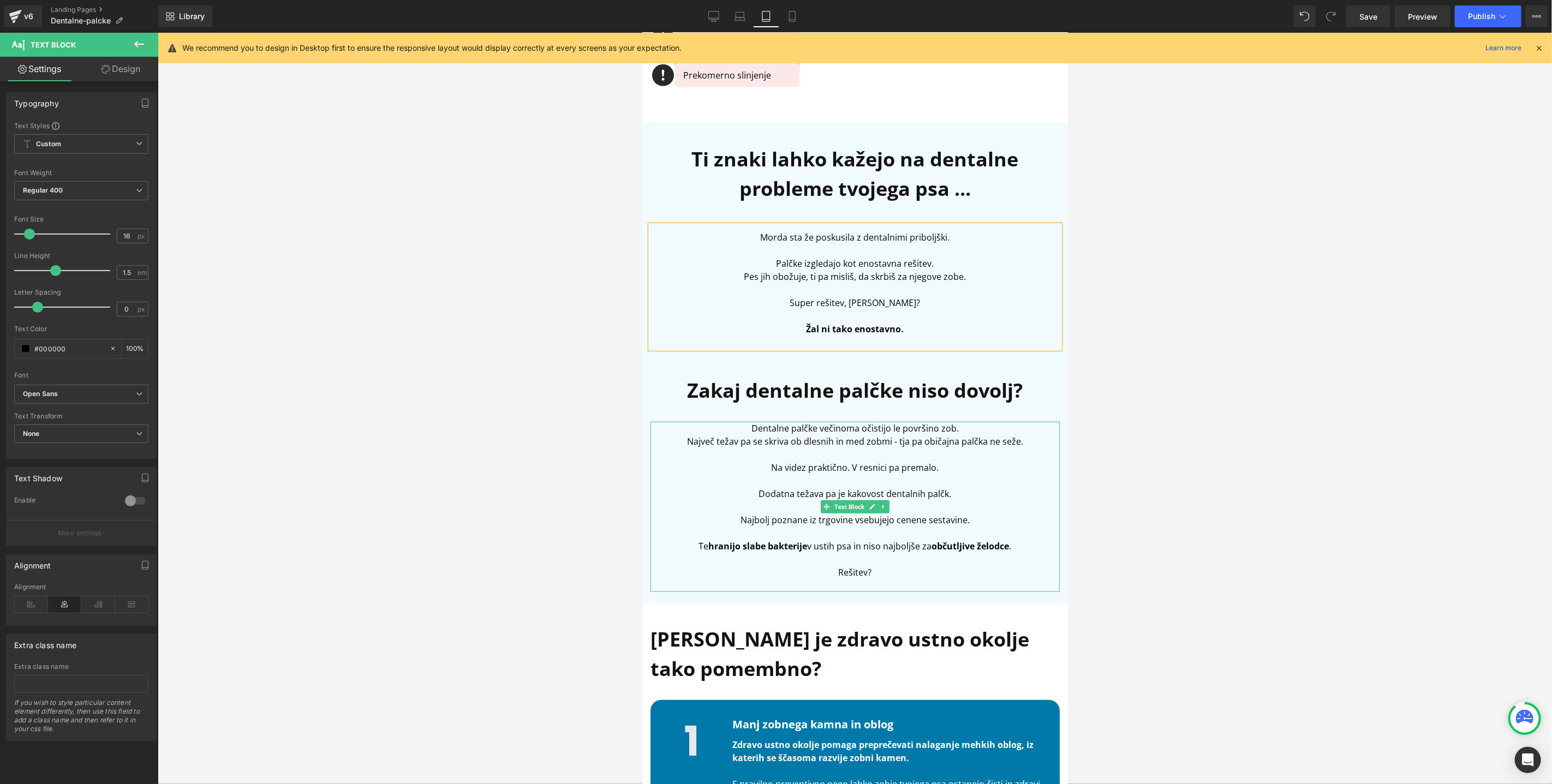
click at [848, 454] on p at bounding box center [854, 453] width 409 height 13
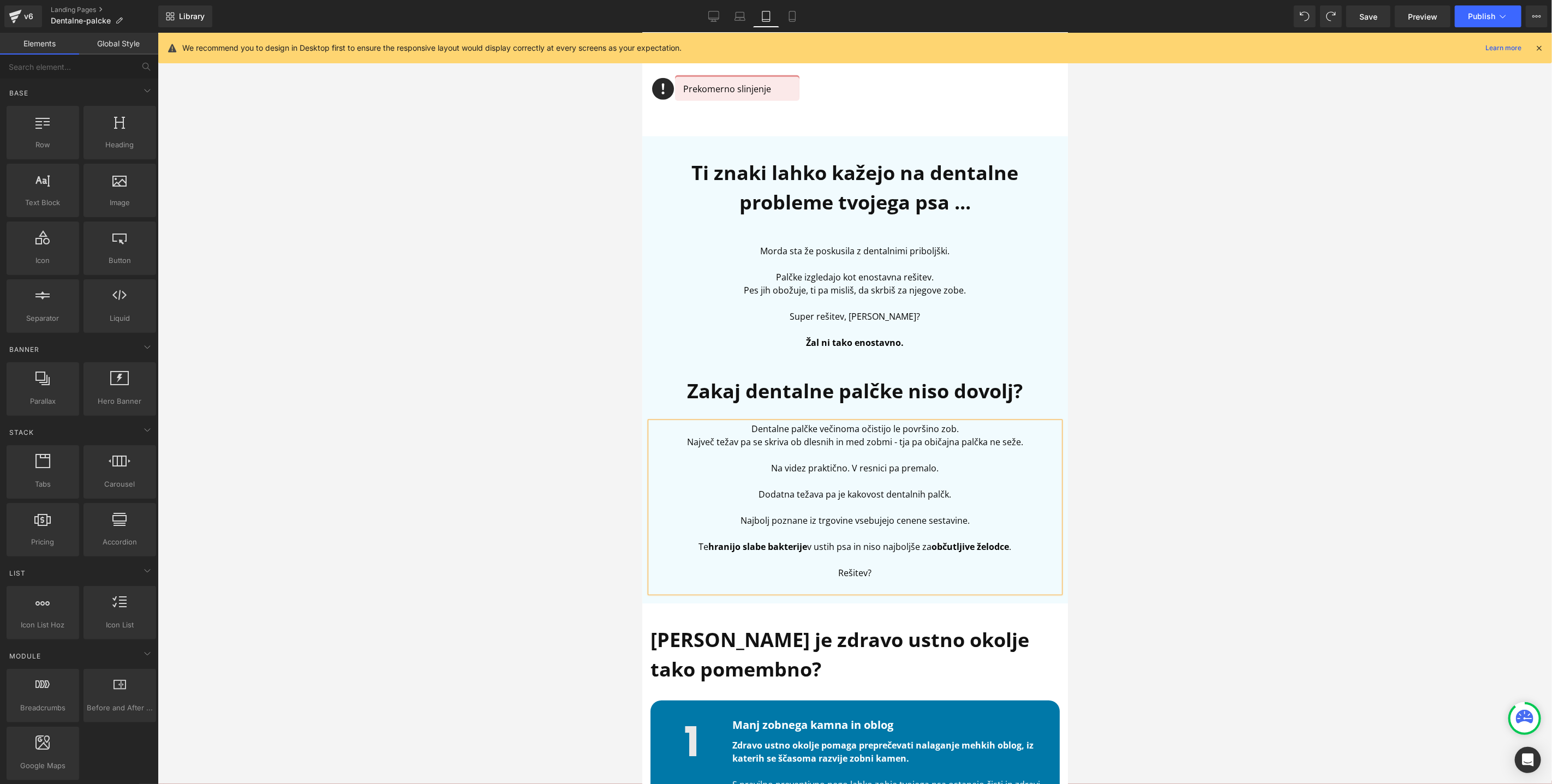
click at [1141, 355] on div at bounding box center [854, 408] width 1395 height 751
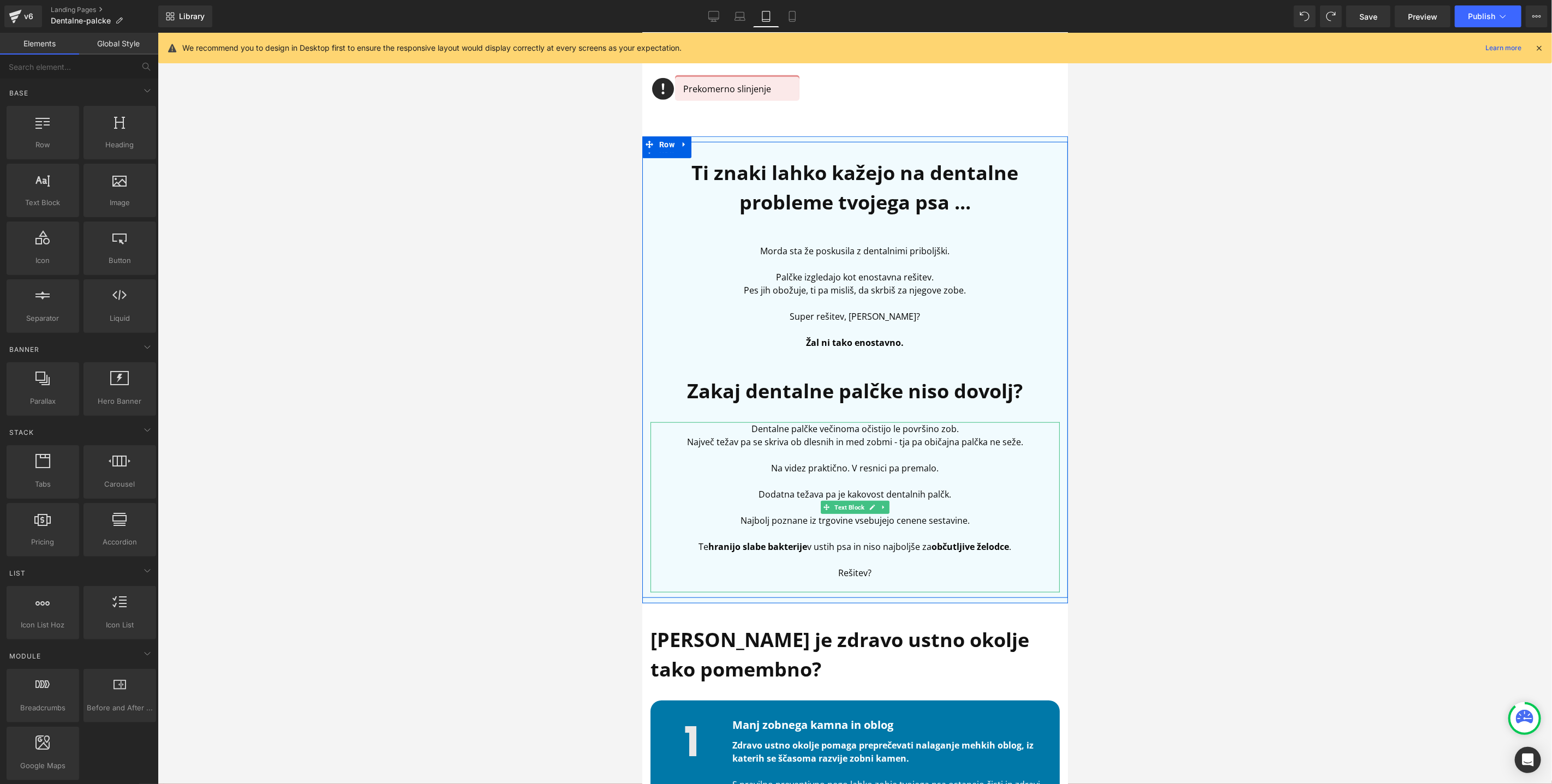
click at [879, 575] on p "Rešitev?" at bounding box center [854, 572] width 409 height 13
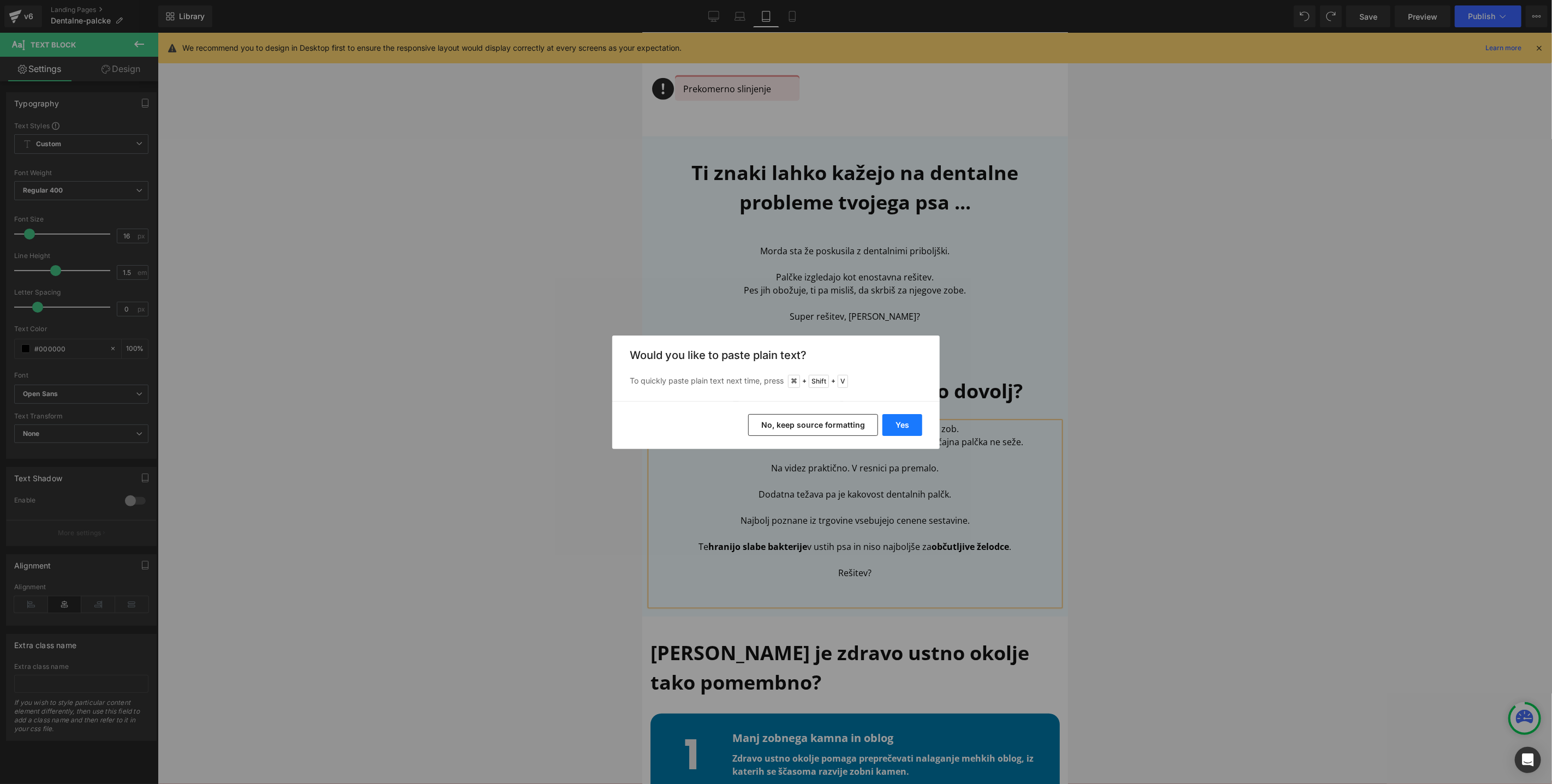
click at [901, 431] on button "Yes" at bounding box center [903, 425] width 40 height 21
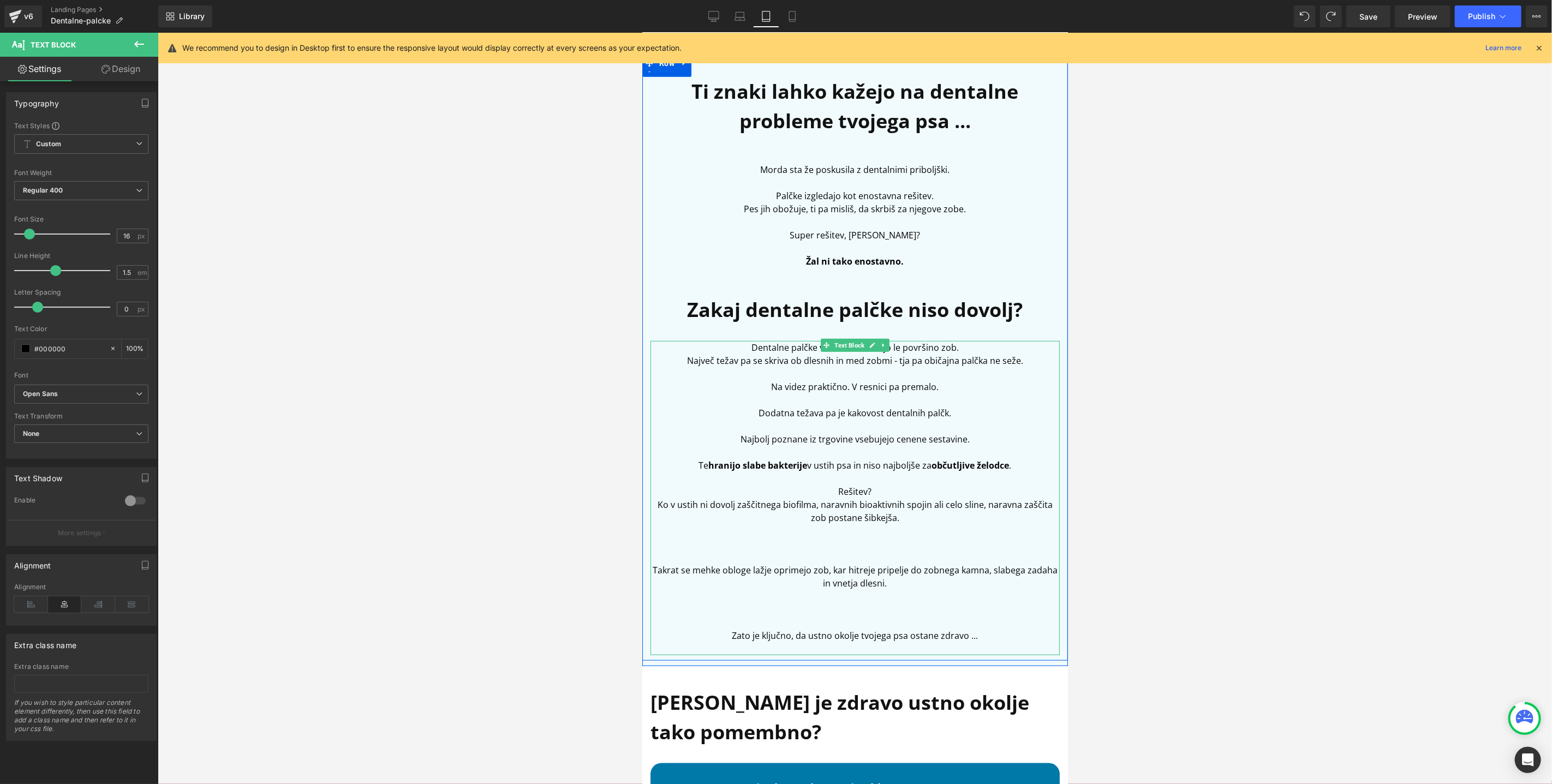
scroll to position [710, 0]
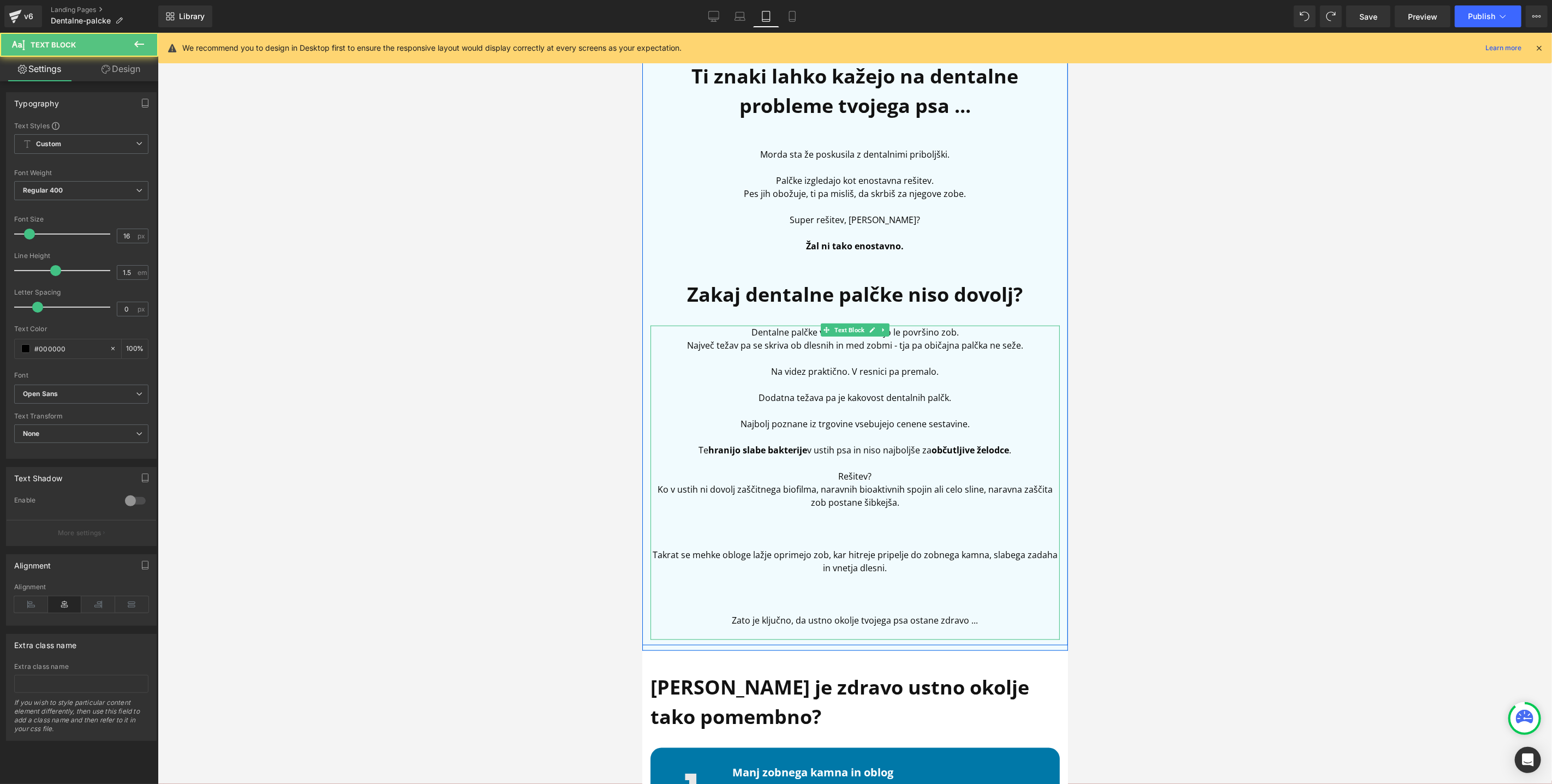
click at [897, 479] on p "Rešitev?" at bounding box center [854, 475] width 409 height 13
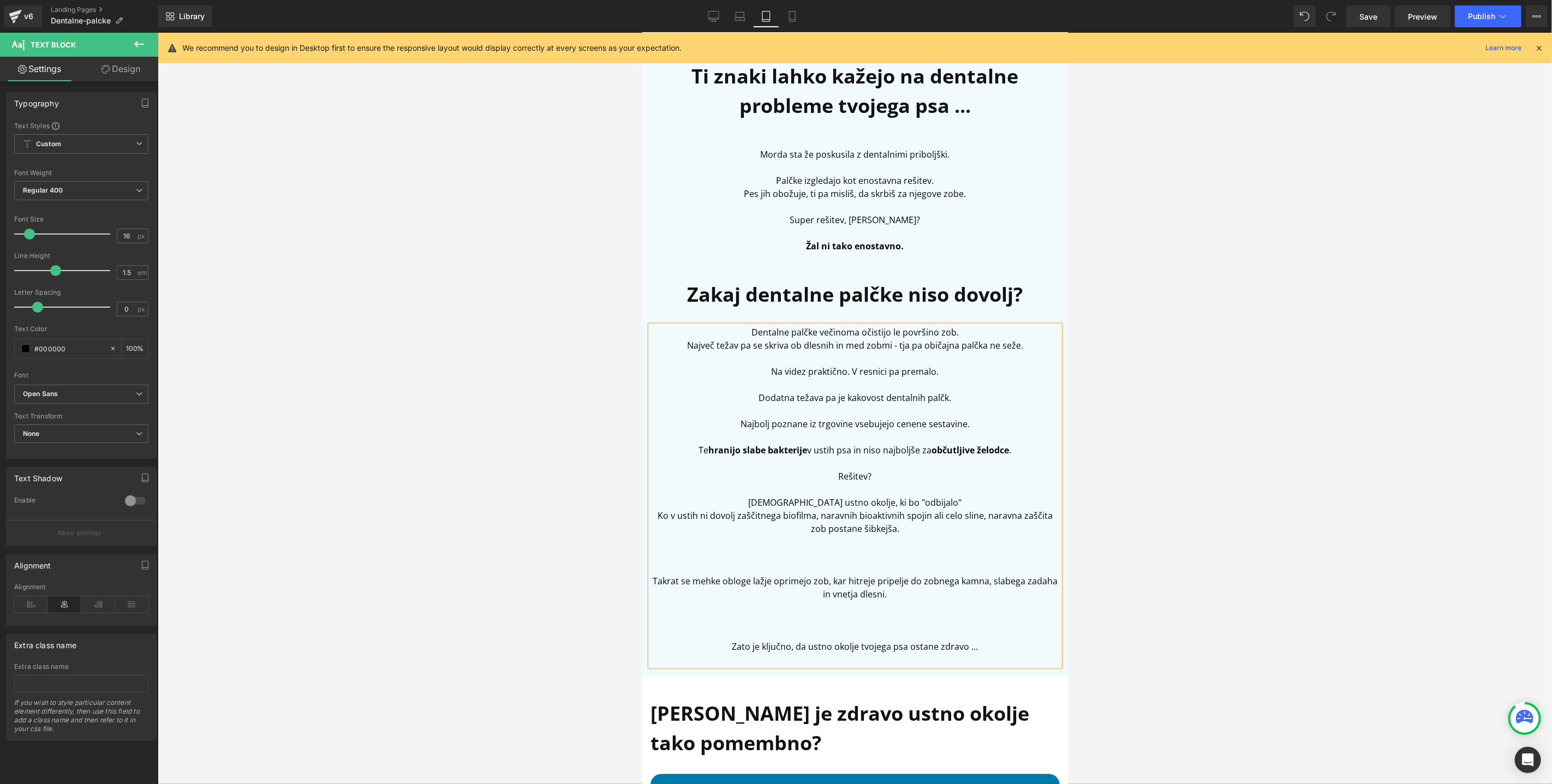
click at [810, 503] on p "Ustvariti ustno okolje, ki bo "odbijalo"" at bounding box center [854, 502] width 409 height 13
click at [955, 505] on p "Ustvariti zdravo ustno okolje, ki bo "odbijalo"" at bounding box center [854, 502] width 409 height 13
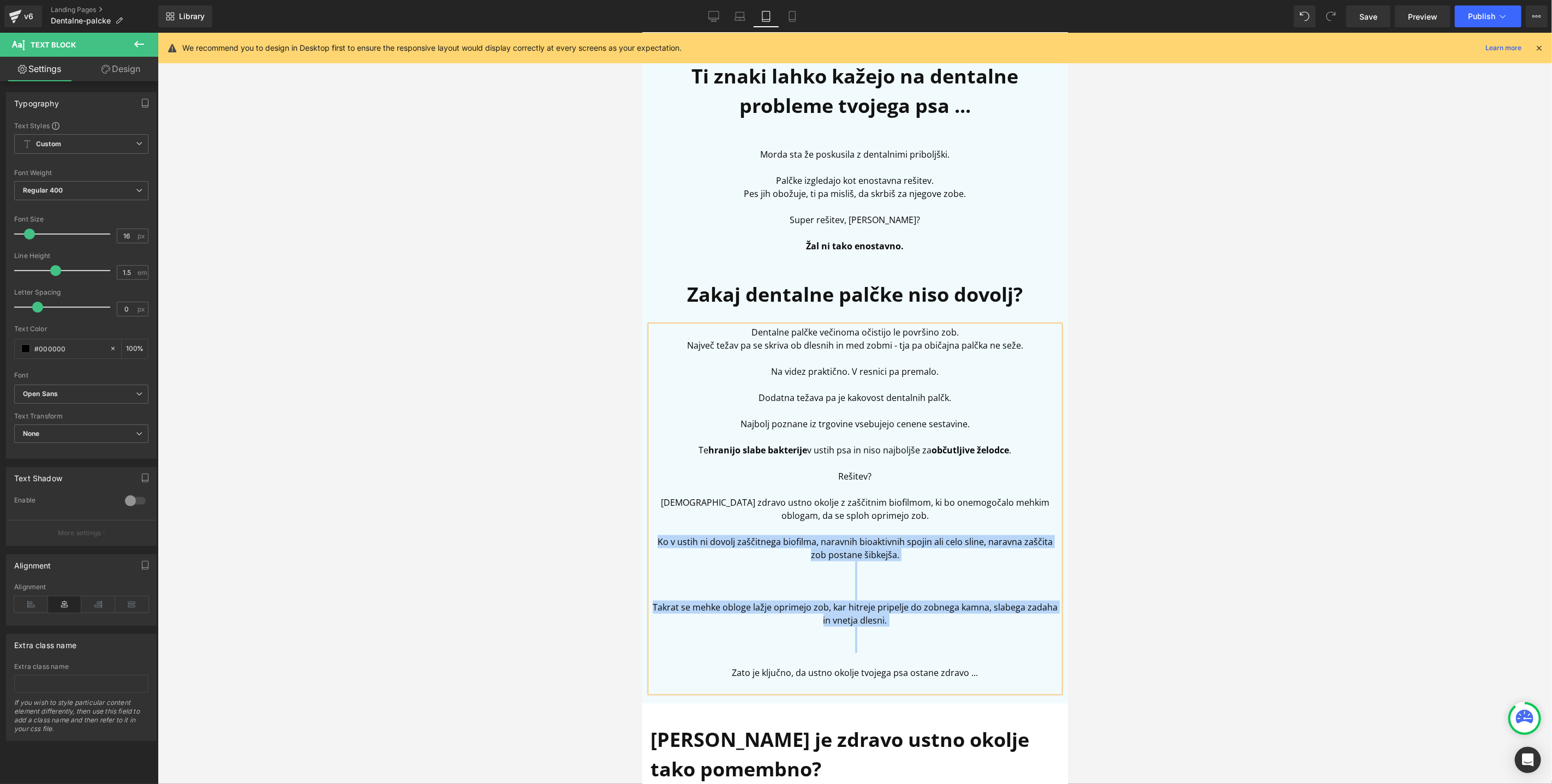
drag, startPoint x: 915, startPoint y: 648, endPoint x: 603, endPoint y: 537, distance: 331.2
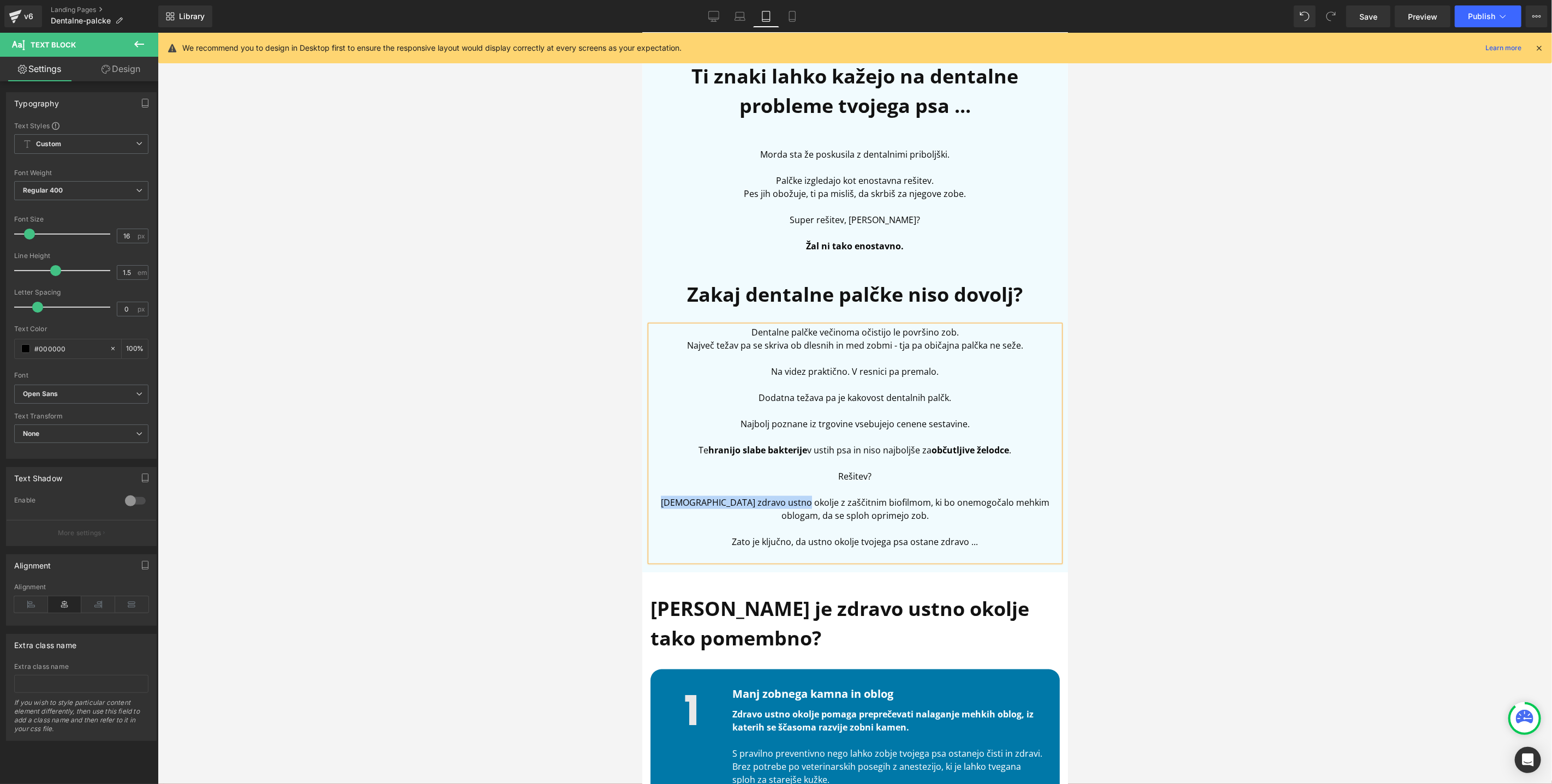
drag, startPoint x: 656, startPoint y: 500, endPoint x: 778, endPoint y: 502, distance: 122.0
click at [778, 503] on p "Ustvariti zdravo ustno okolje z zaščitnim biofilmom, ki bo onemogočalo mehkim o…" at bounding box center [854, 509] width 409 height 26
click at [763, 502] on p "Na zobeh ustvariti zaščitnim biofilmom, ki bo onemogočalo mehkim oblogam, da se…" at bounding box center [854, 509] width 409 height 26
click at [797, 504] on p "Na zobeh ustvariti zaščitni biofilmom, ki bo onemogočalo mehkim oblogam, da se …" at bounding box center [854, 509] width 409 height 26
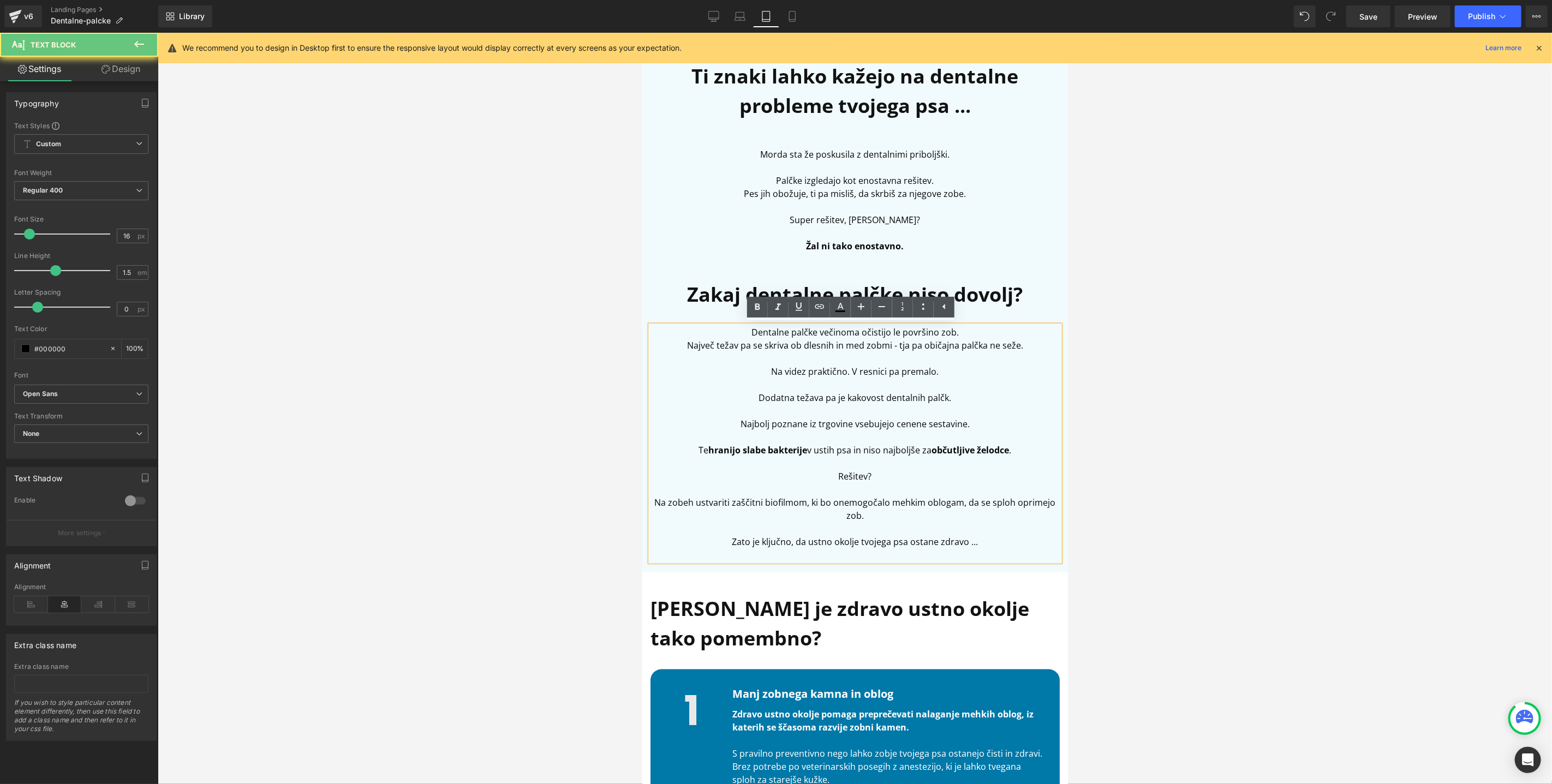
click at [800, 504] on p "Na zobeh ustvariti zaščitni biofilmom, ki bo onemogočalo mehkim oblogam, da se …" at bounding box center [854, 509] width 409 height 26
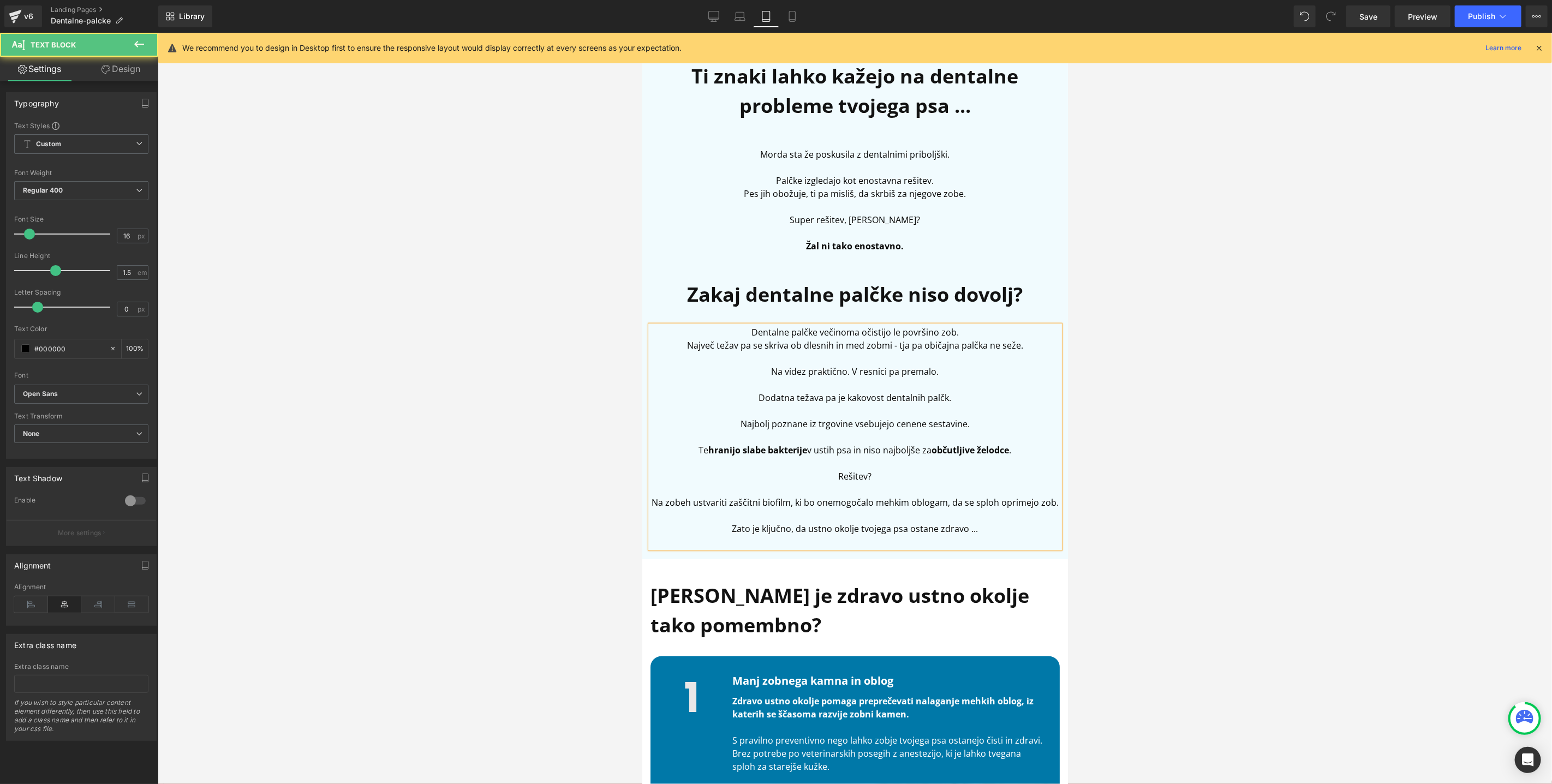
click at [791, 500] on p "Na zobeh ustvariti zaščitni biofilm, ki bo onemogočalo mehkim oblogam, da se sp…" at bounding box center [854, 502] width 409 height 13
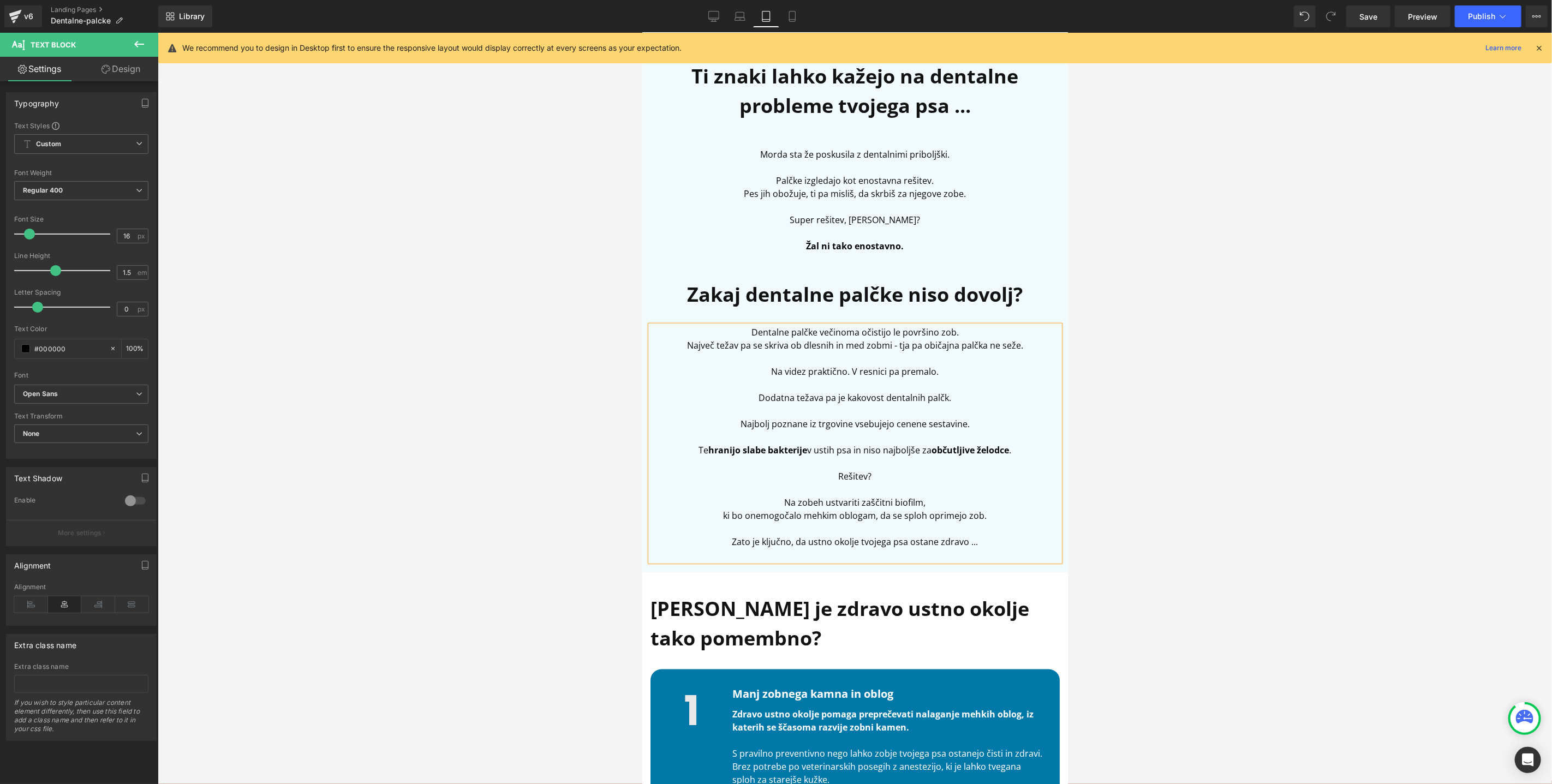
click at [795, 518] on p "ki bo onemogočalo mehkim oblogam, da se sploh oprimejo zob." at bounding box center [854, 515] width 409 height 13
click at [722, 515] on p "ki bo onemogočal mehkim oblogam, da se sploh oprimejo zob." at bounding box center [854, 515] width 409 height 13
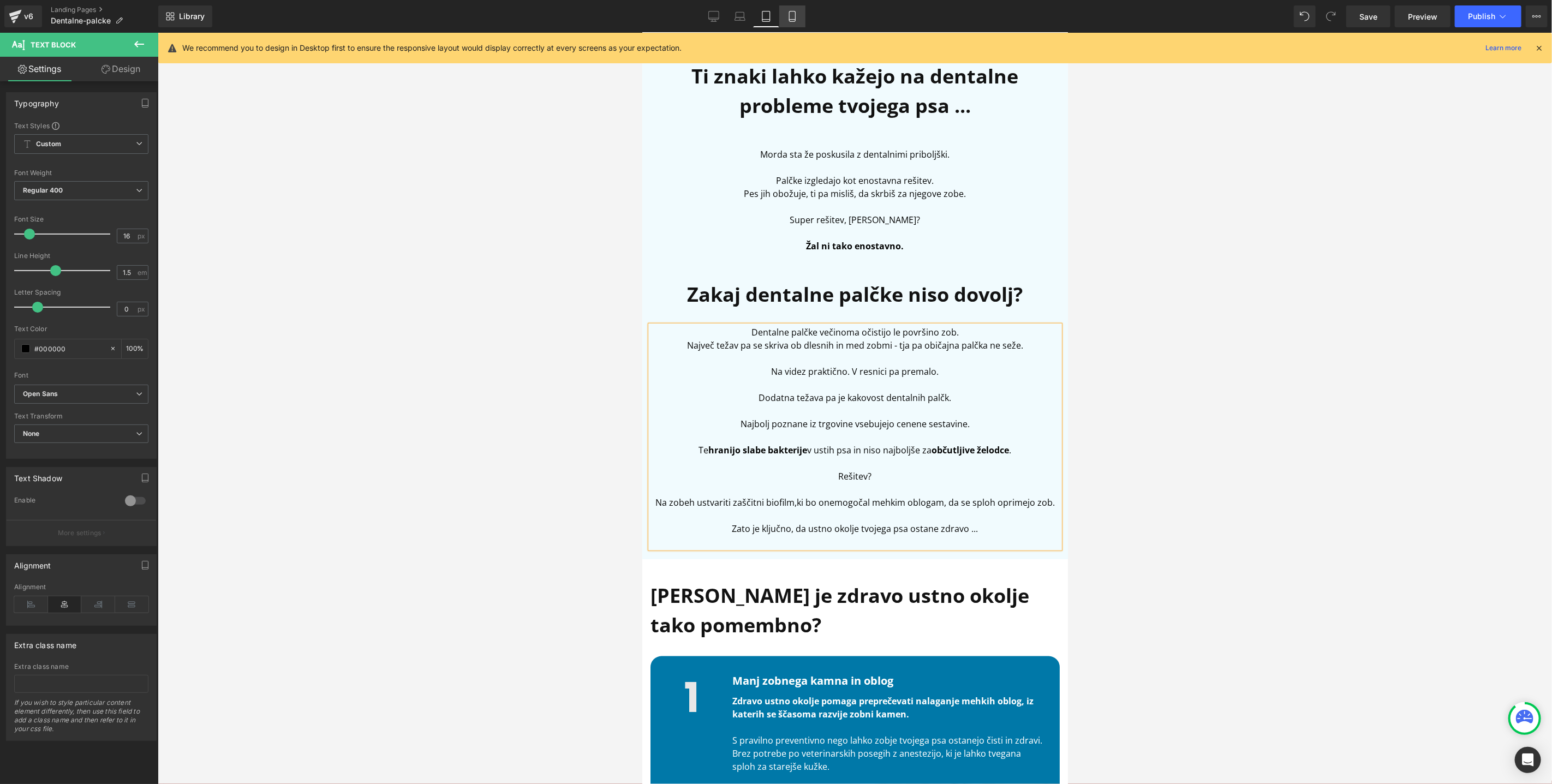
click at [800, 9] on link "Mobile" at bounding box center [792, 16] width 26 height 21
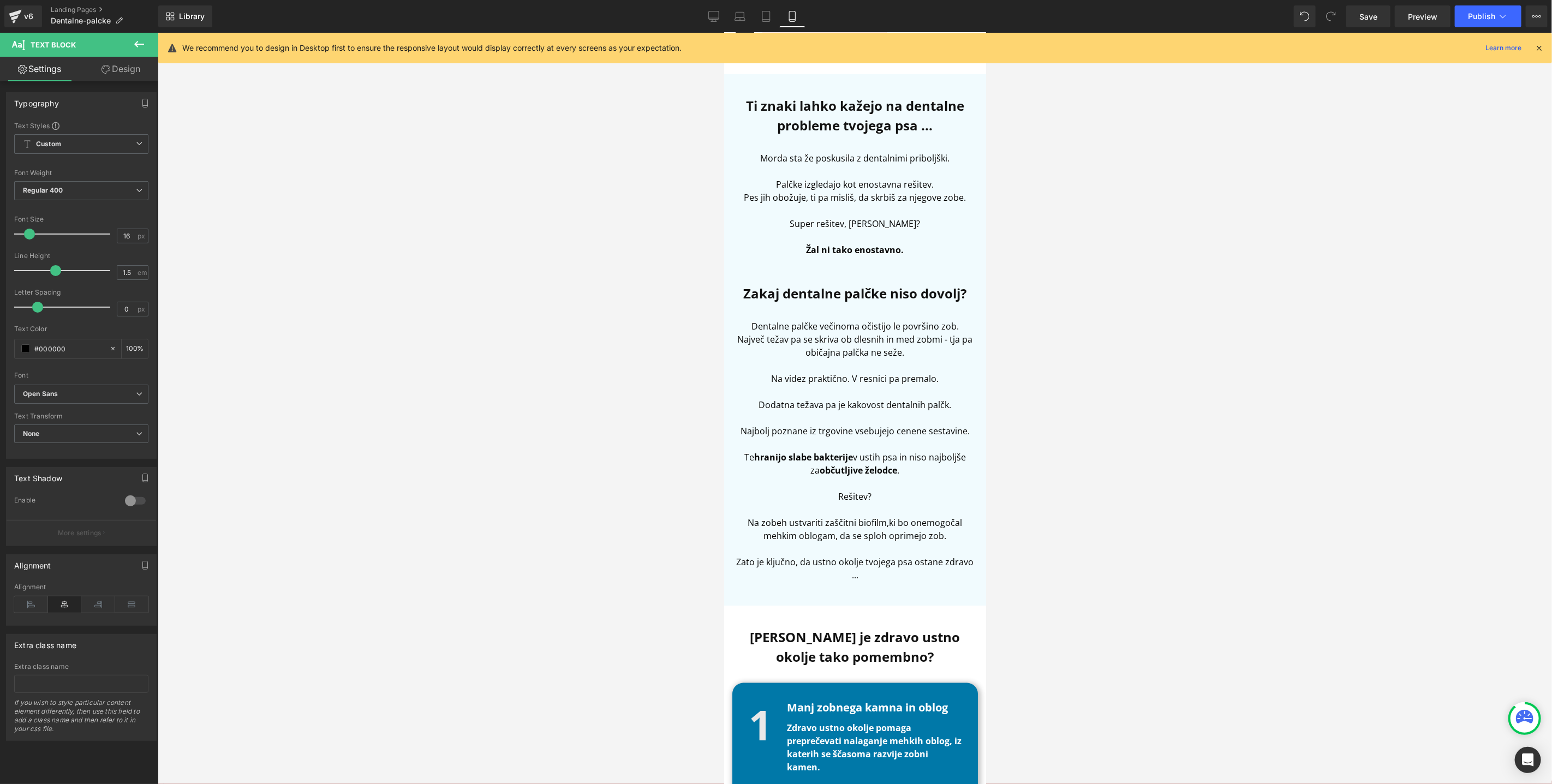
scroll to position [704, 0]
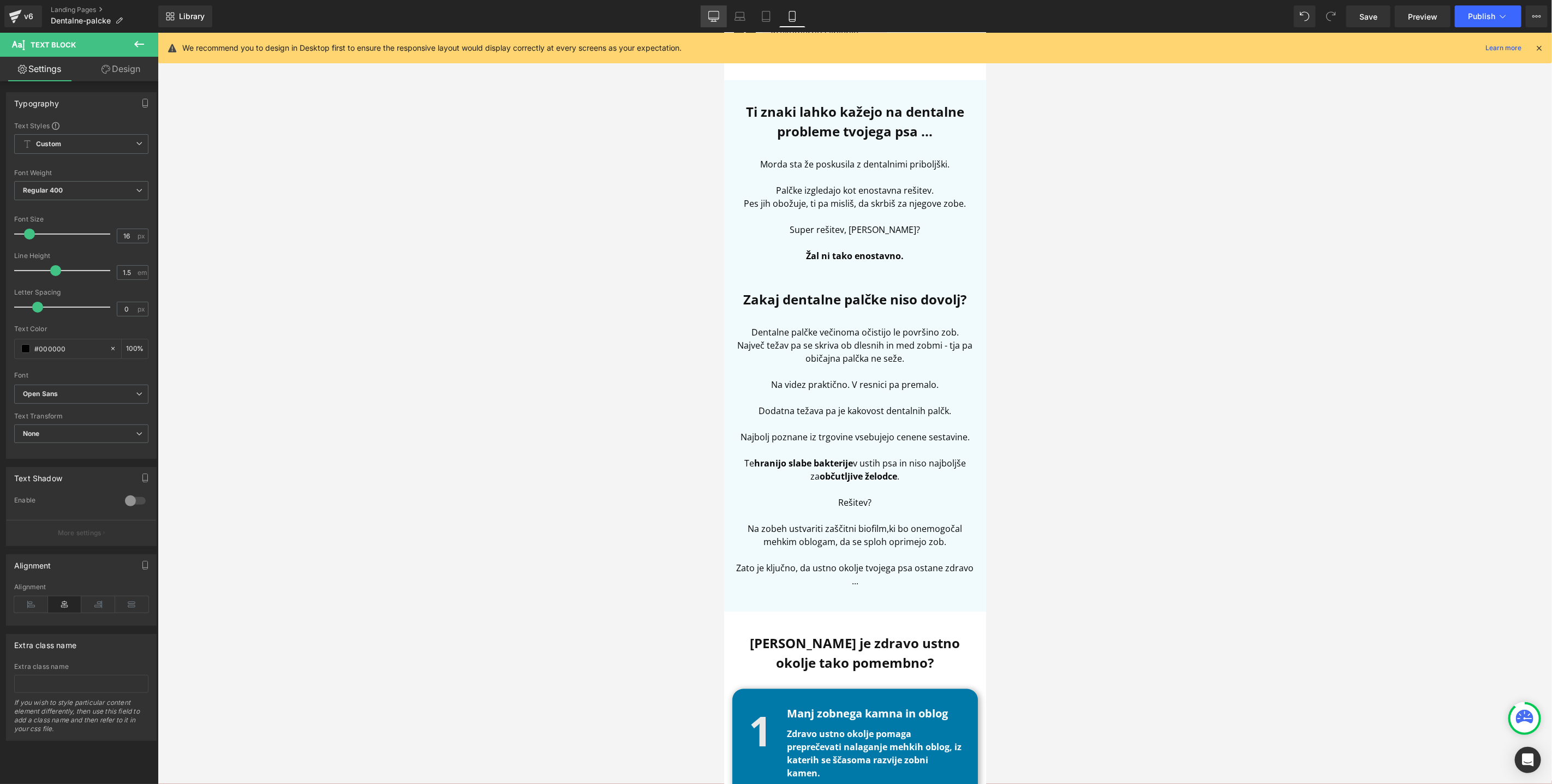
click at [719, 11] on icon at bounding box center [714, 16] width 11 height 11
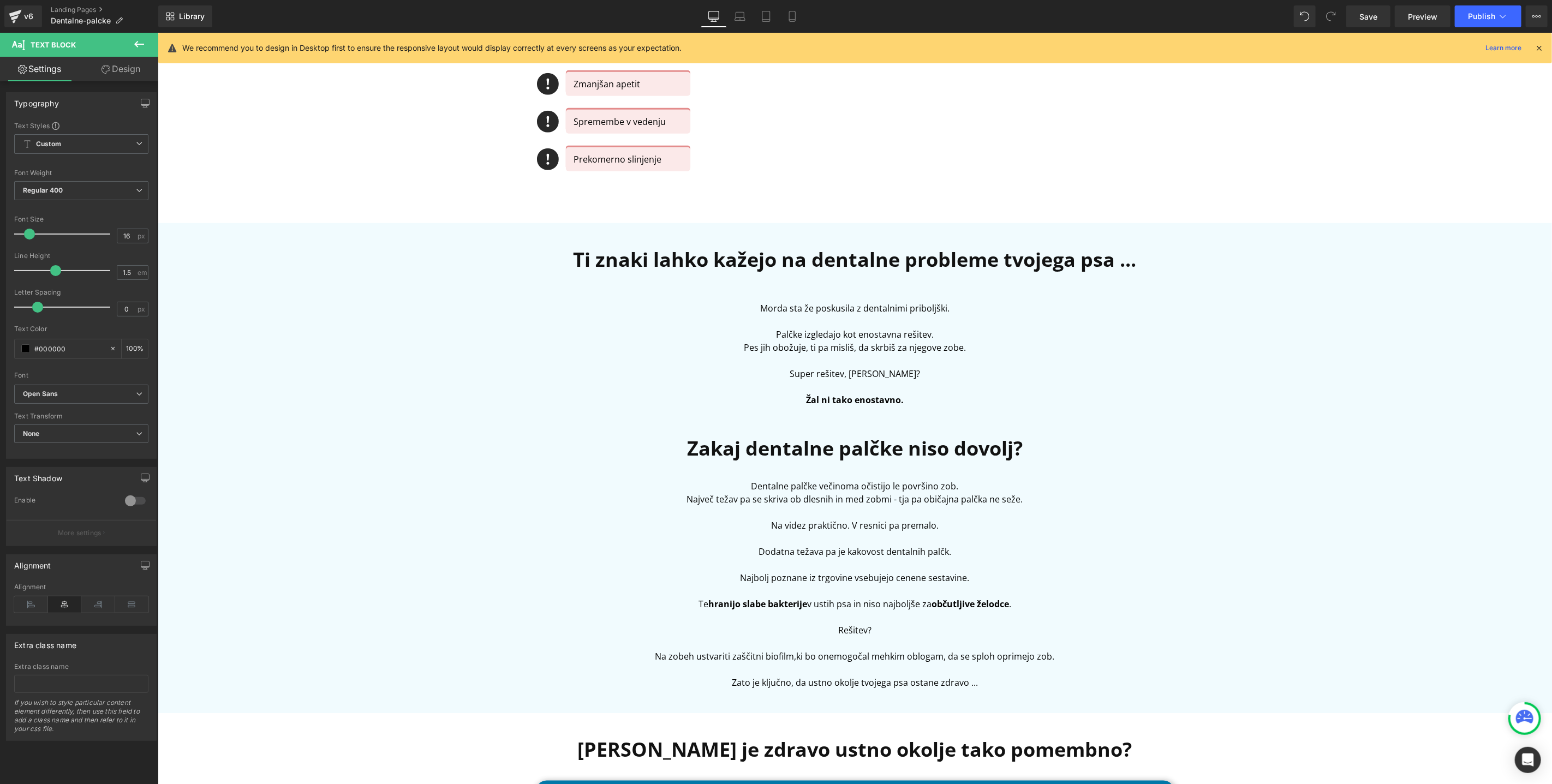
scroll to position [858, 0]
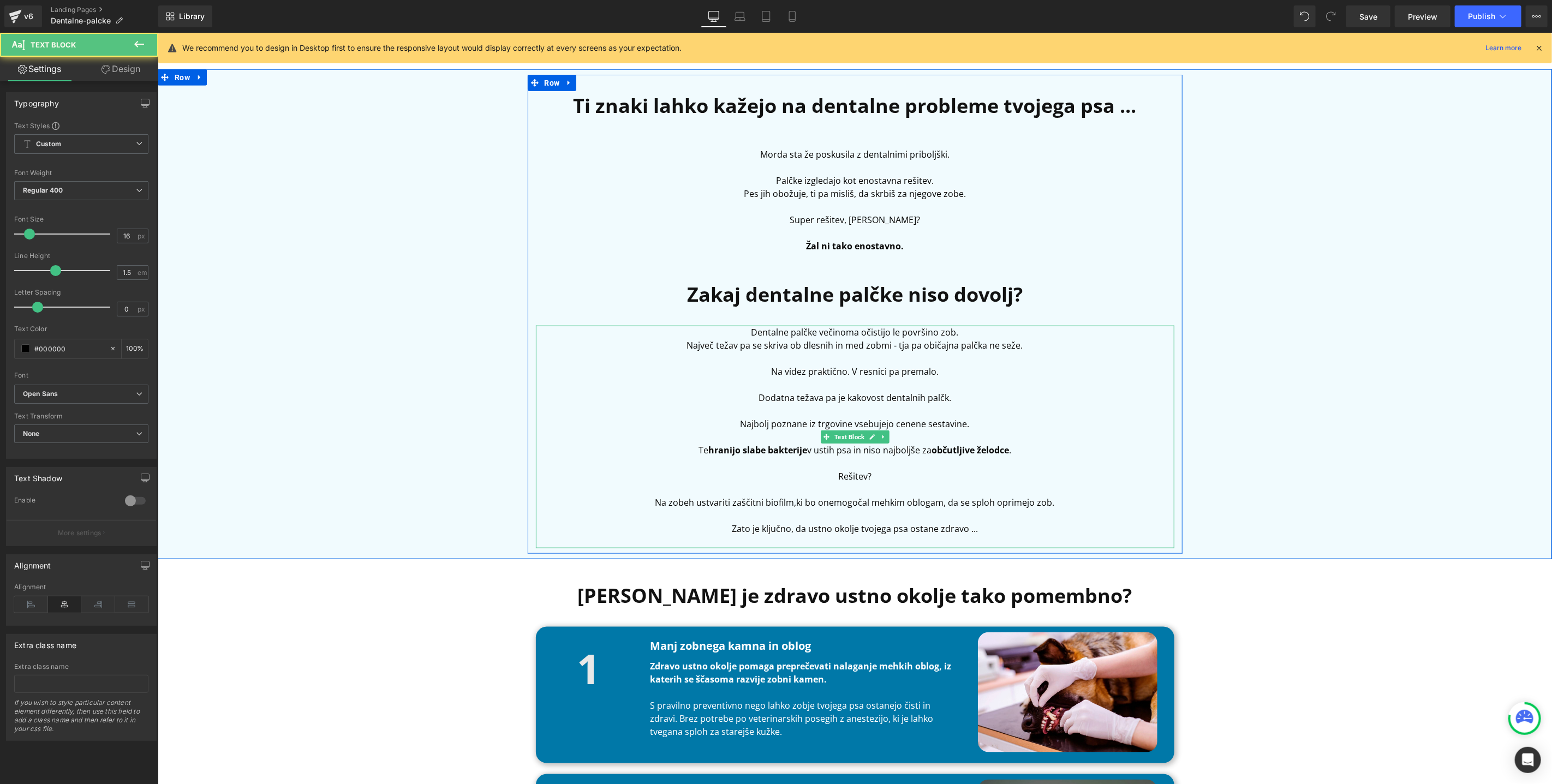
click at [799, 525] on p "Zato je ključno, da ustno okolje tvojega psa ostane zdravo ..." at bounding box center [855, 528] width 639 height 13
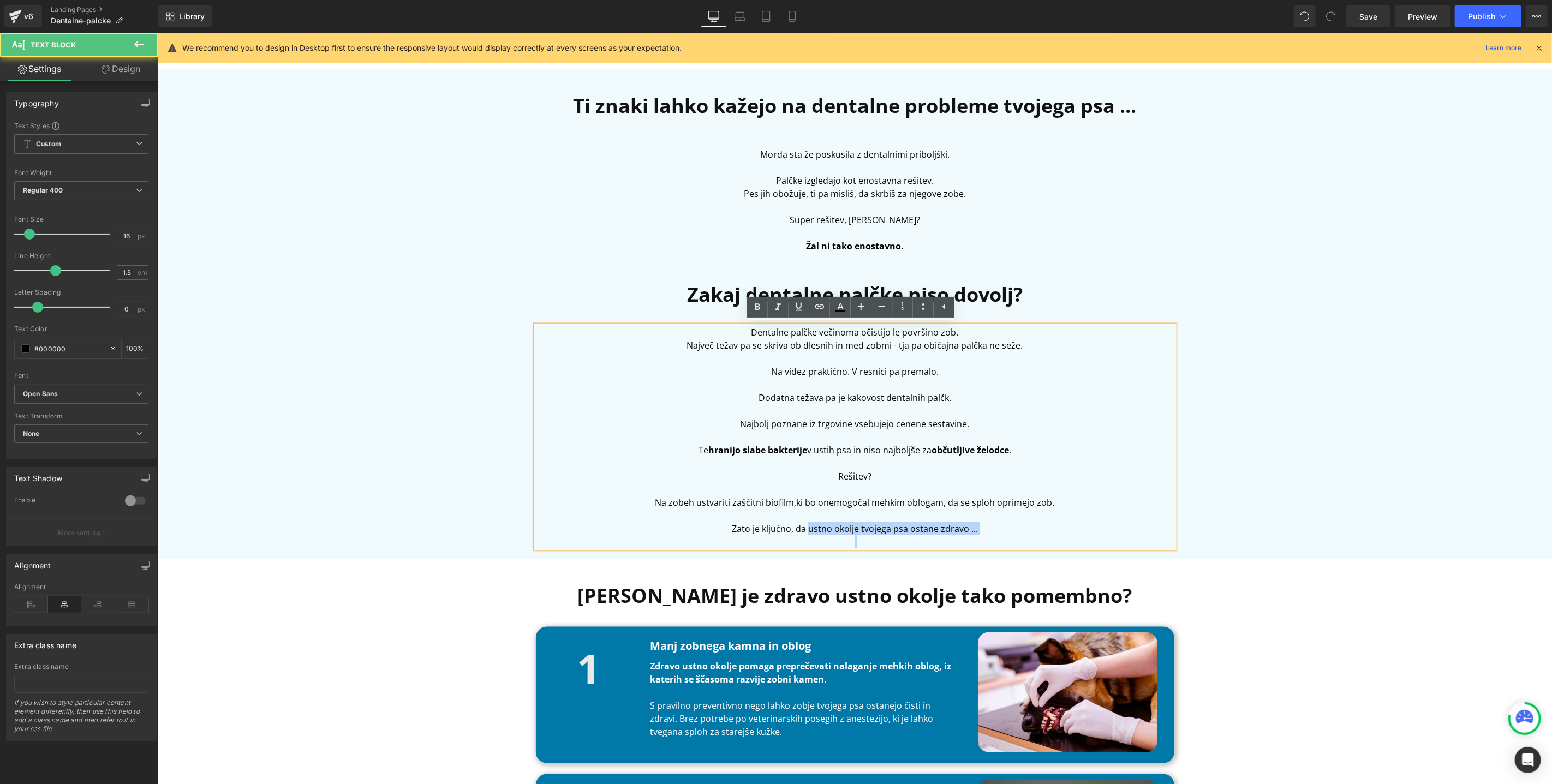
drag, startPoint x: 804, startPoint y: 528, endPoint x: 1005, endPoint y: 535, distance: 201.1
click at [1005, 535] on div "Dentalne palčke večinoma očistijo le površino zob. Največ težav pa se skriva ob…" at bounding box center [855, 436] width 639 height 222
click at [1268, 511] on div "Ti znaki lahko kažejo na dentalne probleme tvojega psa ... Heading Morda sta že…" at bounding box center [854, 314] width 1395 height 479
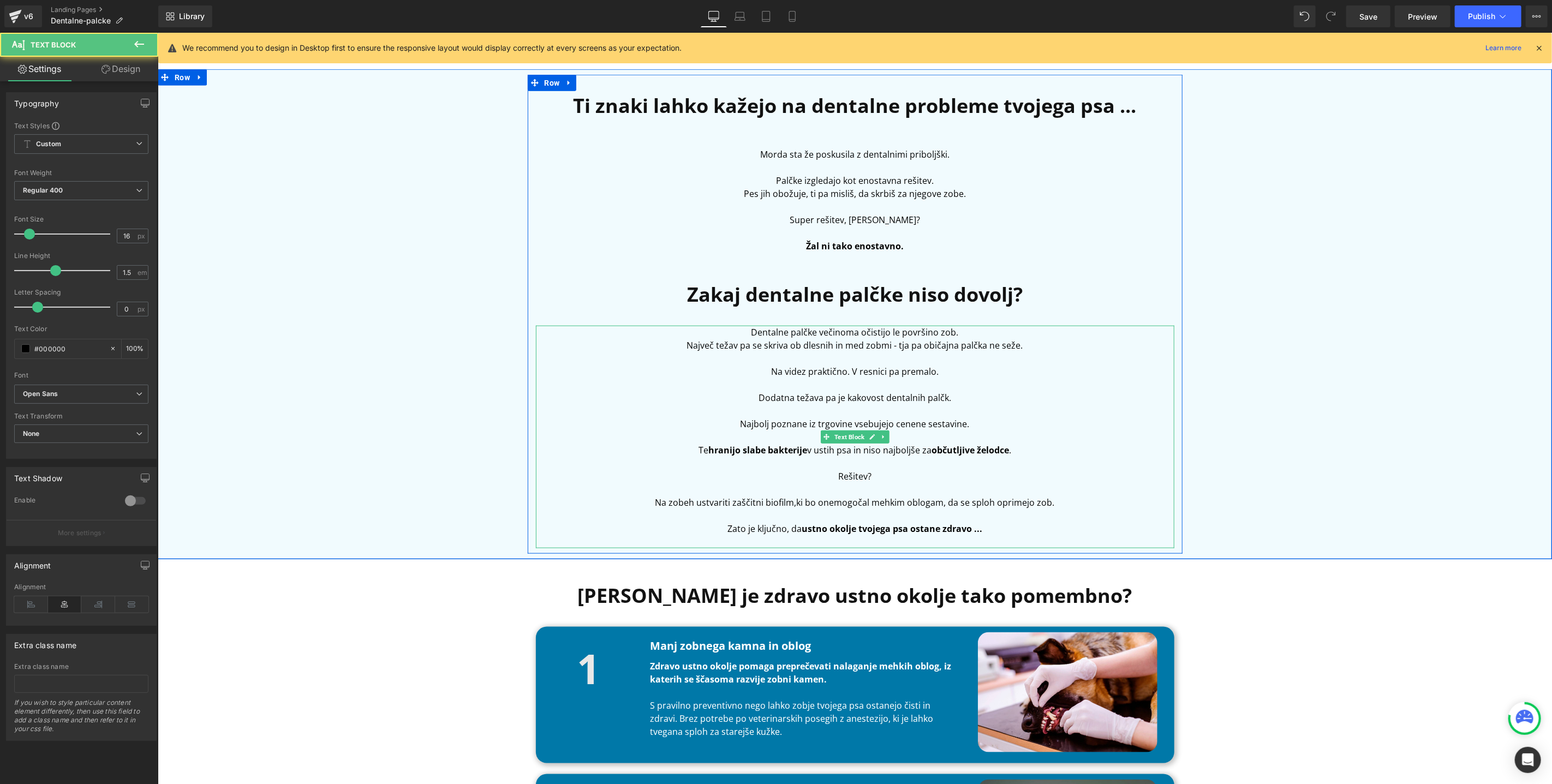
drag, startPoint x: 815, startPoint y: 504, endPoint x: 1069, endPoint y: 505, distance: 254.0
click at [1069, 505] on p "Na zobeh ustvariti zaščitni biofilm, ki bo onemogočal mehkim oblogam, da se spl…" at bounding box center [855, 502] width 639 height 13
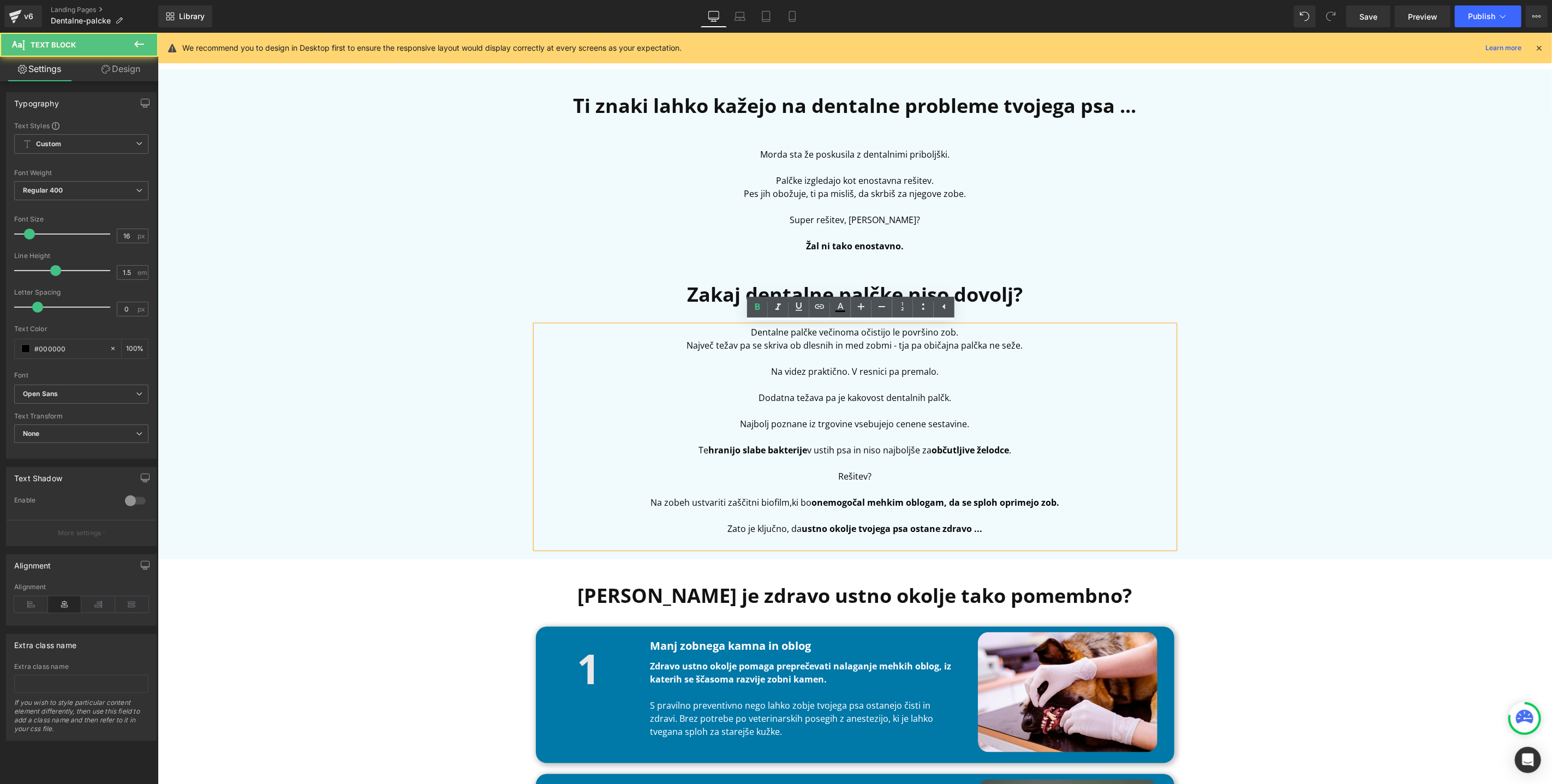
drag, startPoint x: 1029, startPoint y: 452, endPoint x: 670, endPoint y: 443, distance: 359.1
click at [670, 443] on p "Te hranijo slabe bakterije v ustih psa in niso najboljše za občutljive želodce ." at bounding box center [855, 449] width 639 height 13
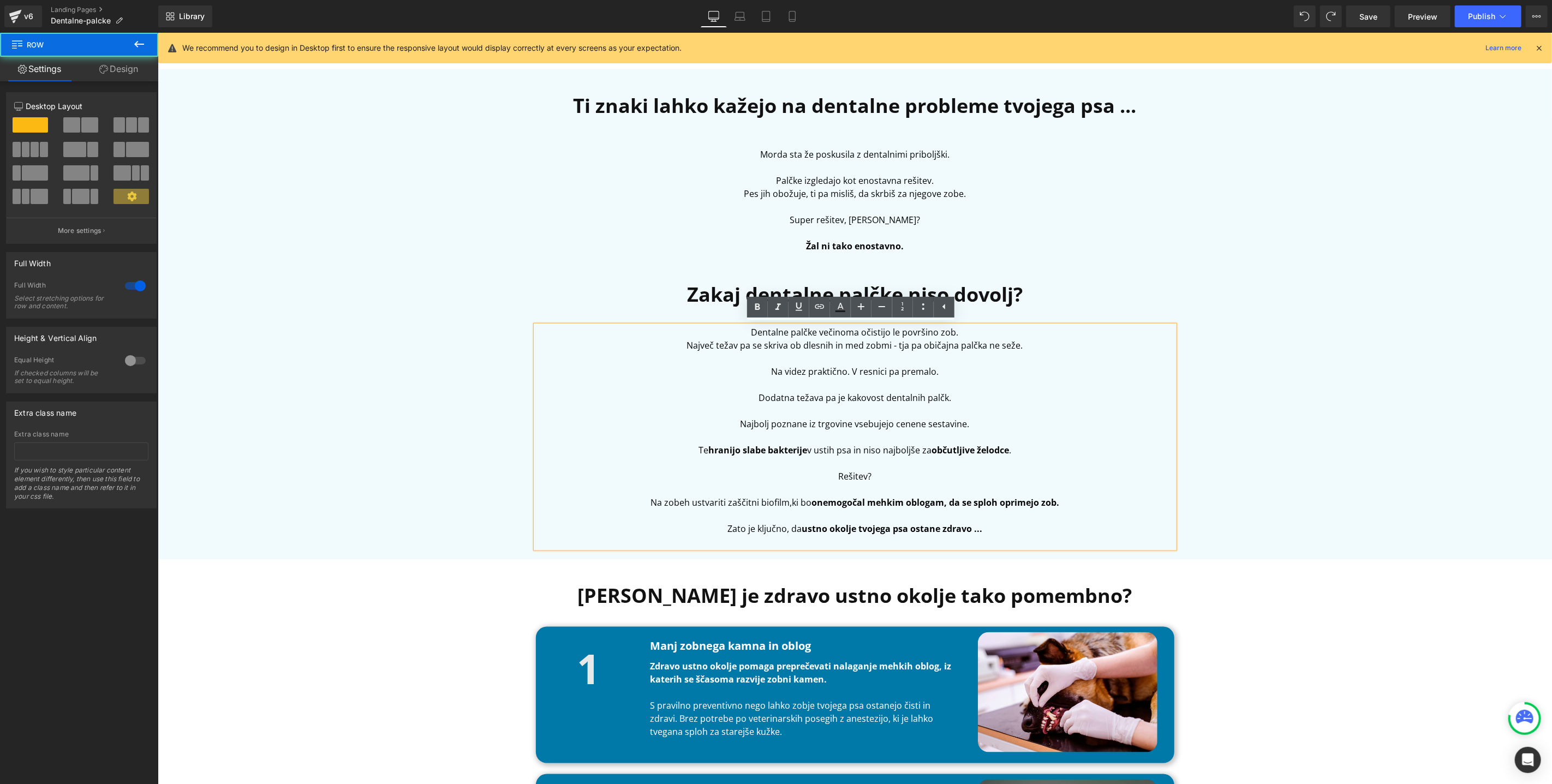
click at [1212, 422] on div "Ti znaki lahko kažejo na dentalne probleme tvojega psa ... Heading Morda sta že…" at bounding box center [854, 314] width 1395 height 479
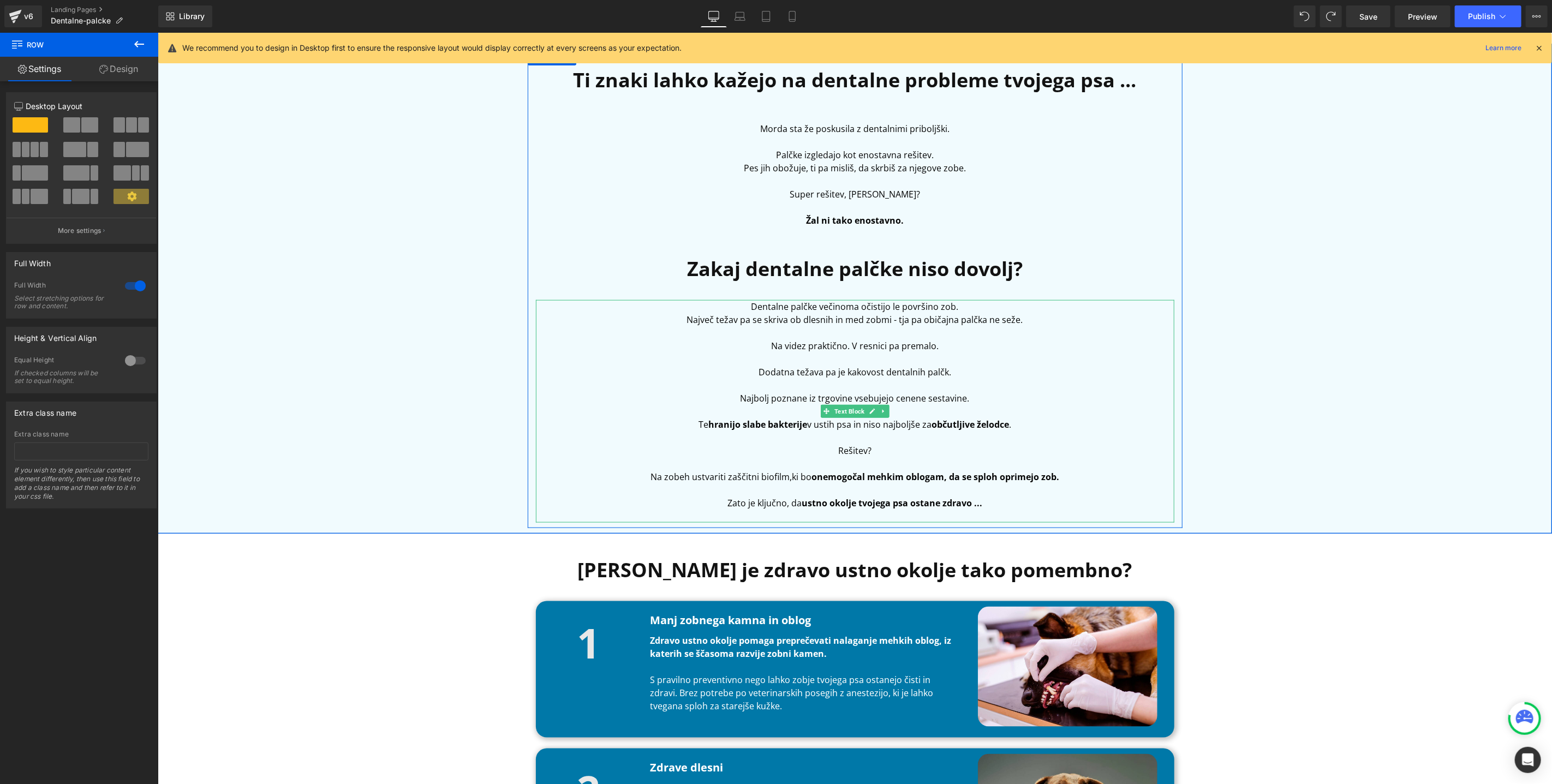
scroll to position [892, 0]
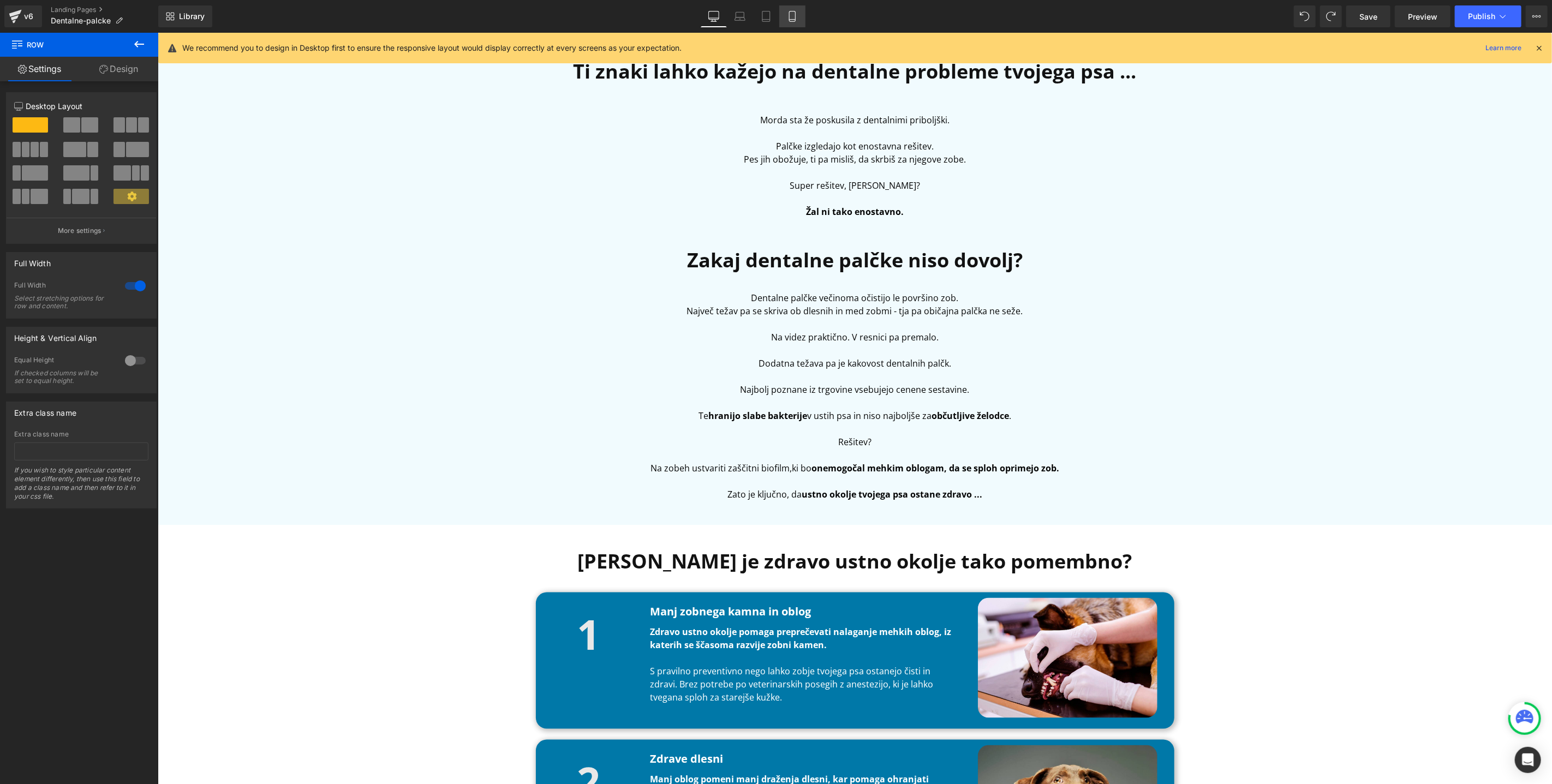
click at [801, 18] on link "Mobile" at bounding box center [792, 16] width 26 height 21
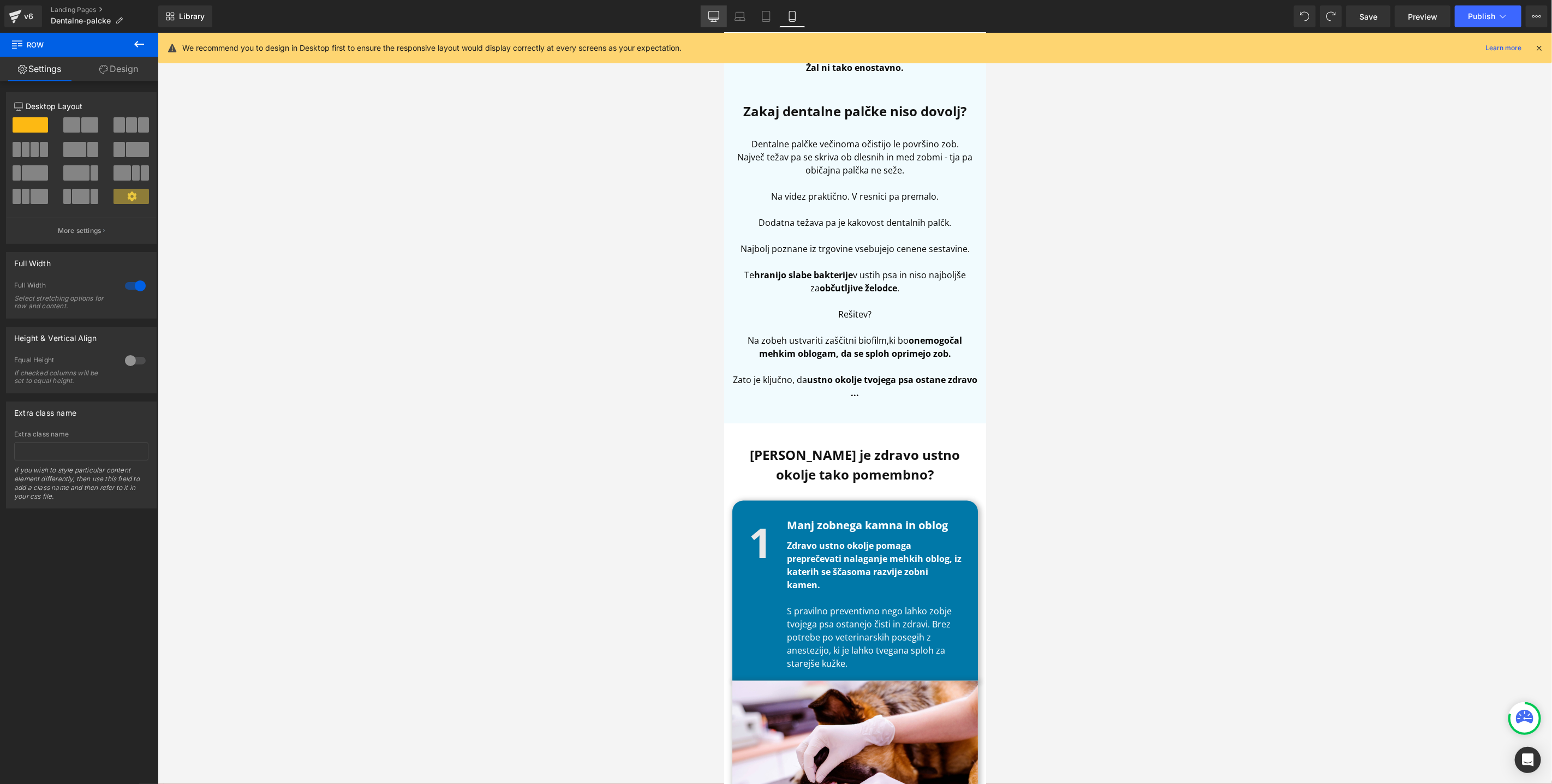
scroll to position [749, 0]
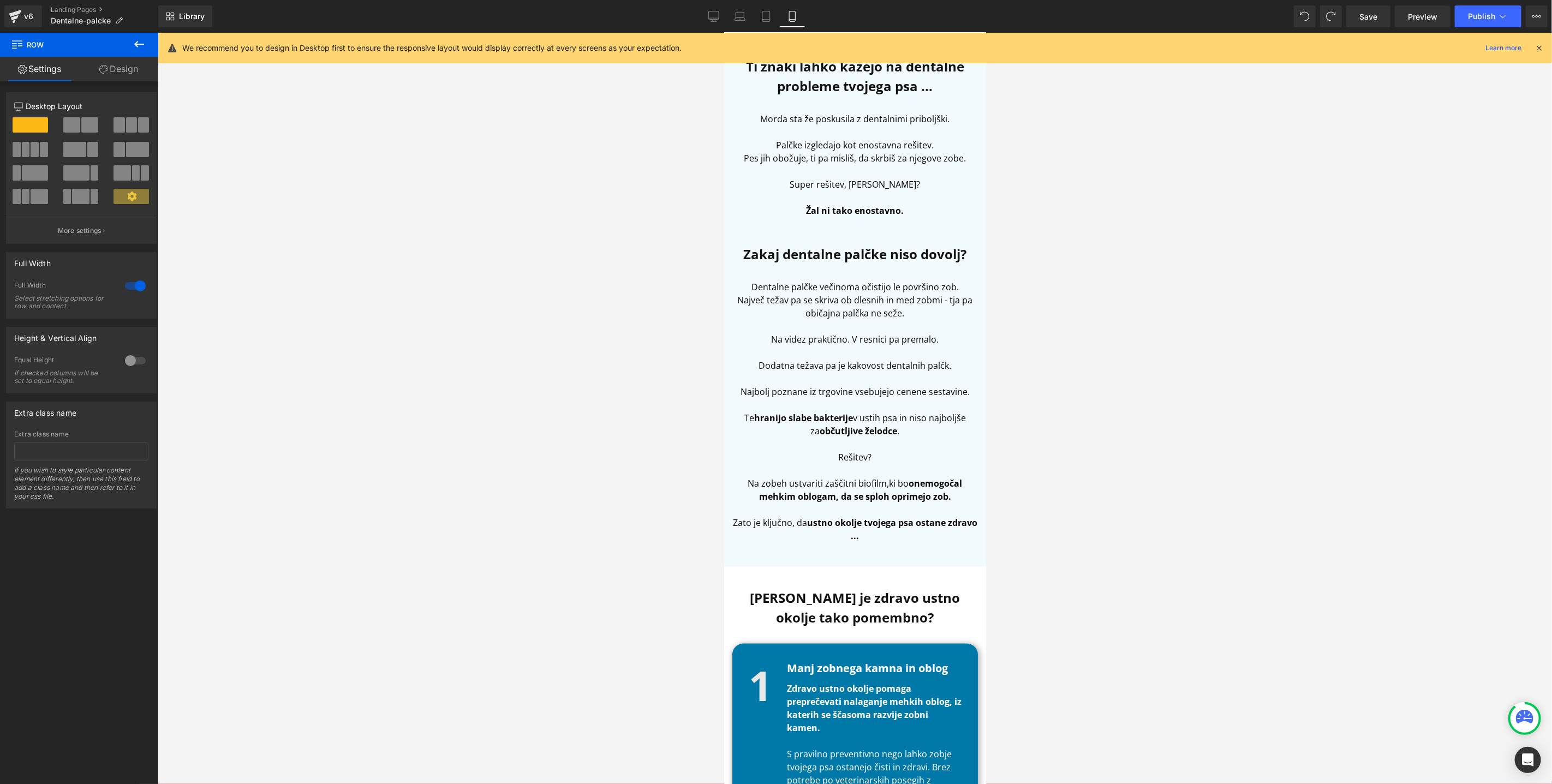
click at [702, 12] on div "Library Mobile Desktop Laptop Tablet Mobile Save Preview Publish Scheduled View…" at bounding box center [855, 16] width 1394 height 21
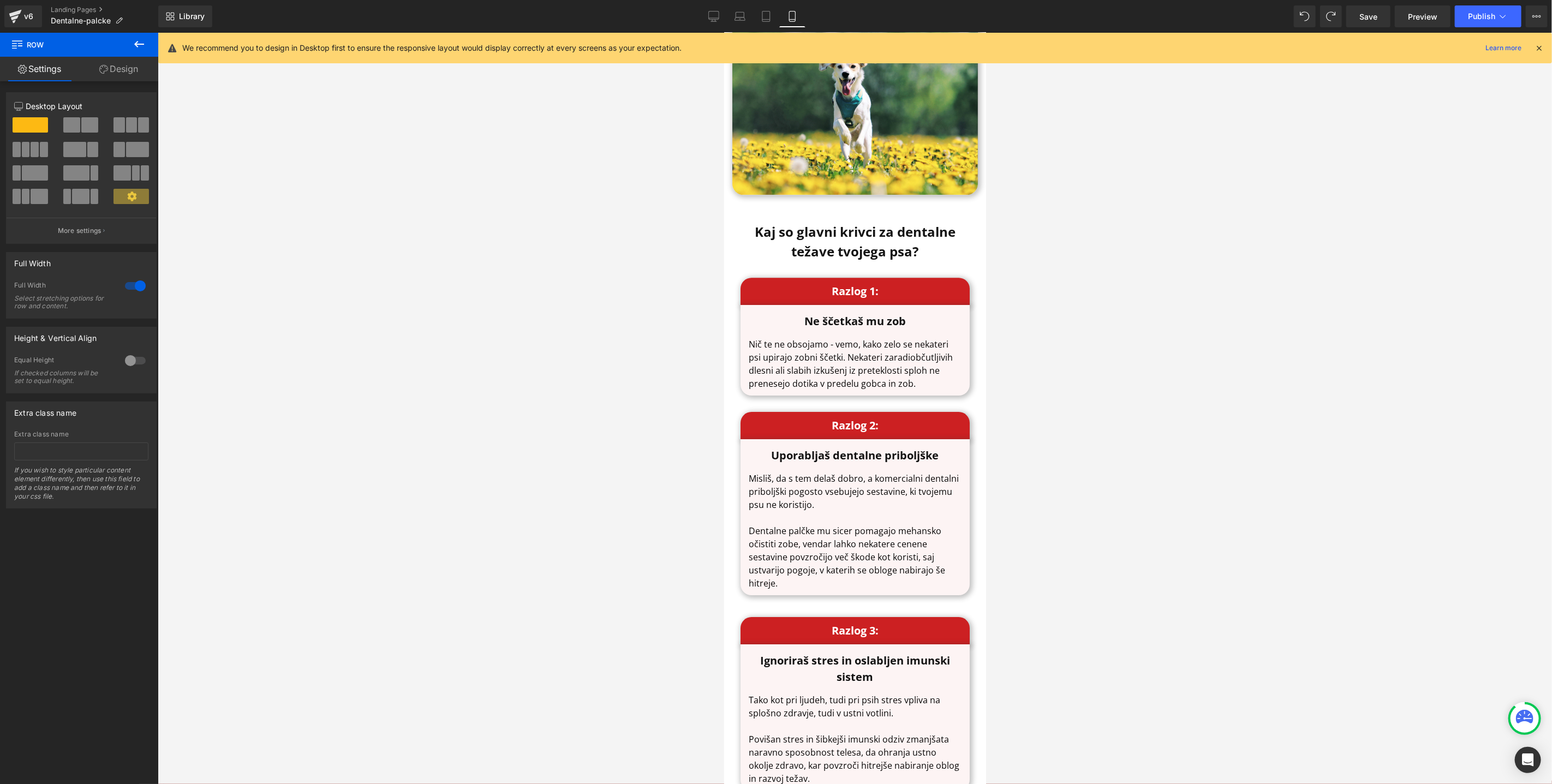
scroll to position [2815, 0]
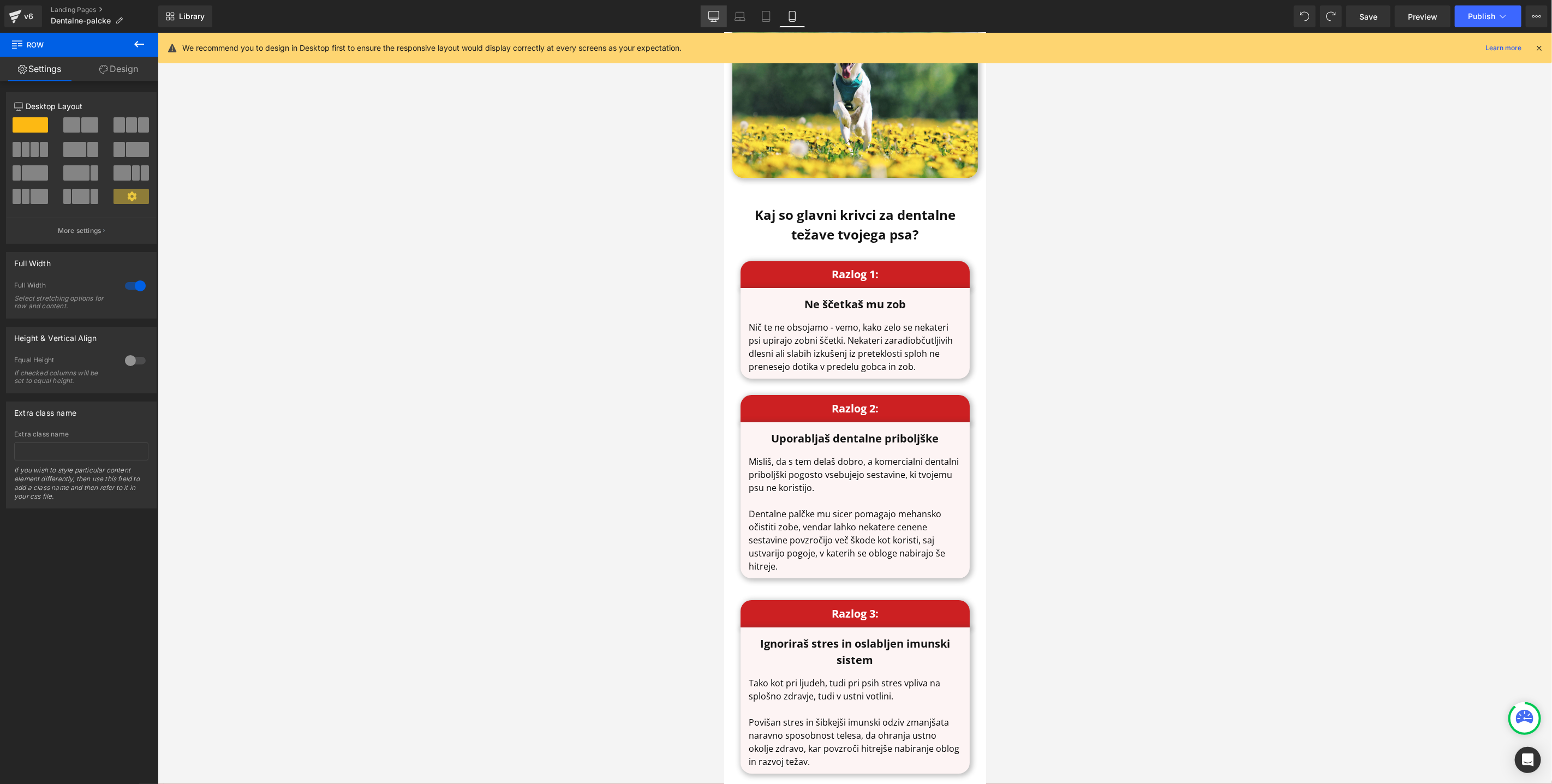
click at [717, 15] on icon at bounding box center [714, 16] width 11 height 11
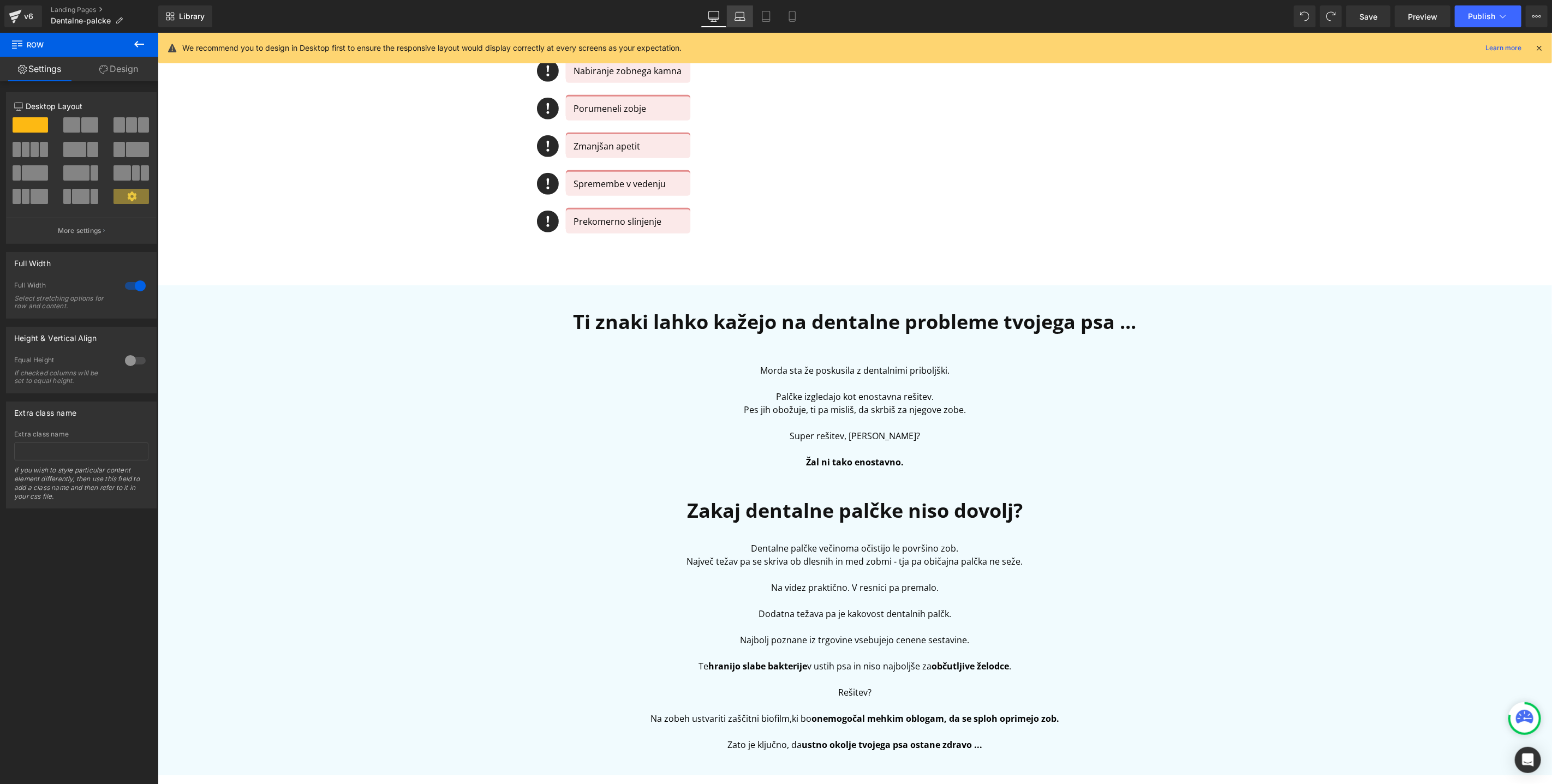
click at [741, 19] on icon at bounding box center [740, 19] width 2 height 0
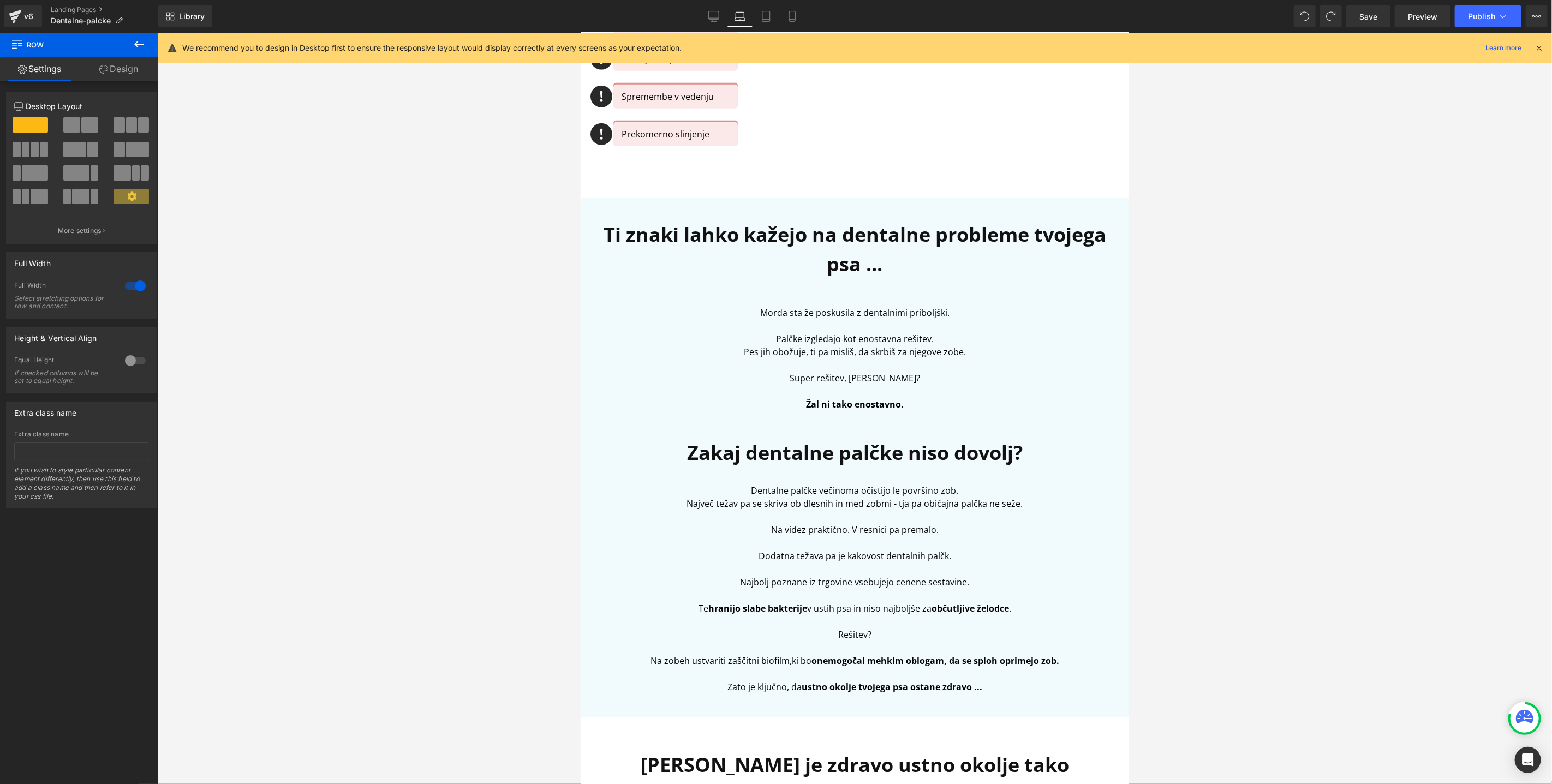
scroll to position [555, 0]
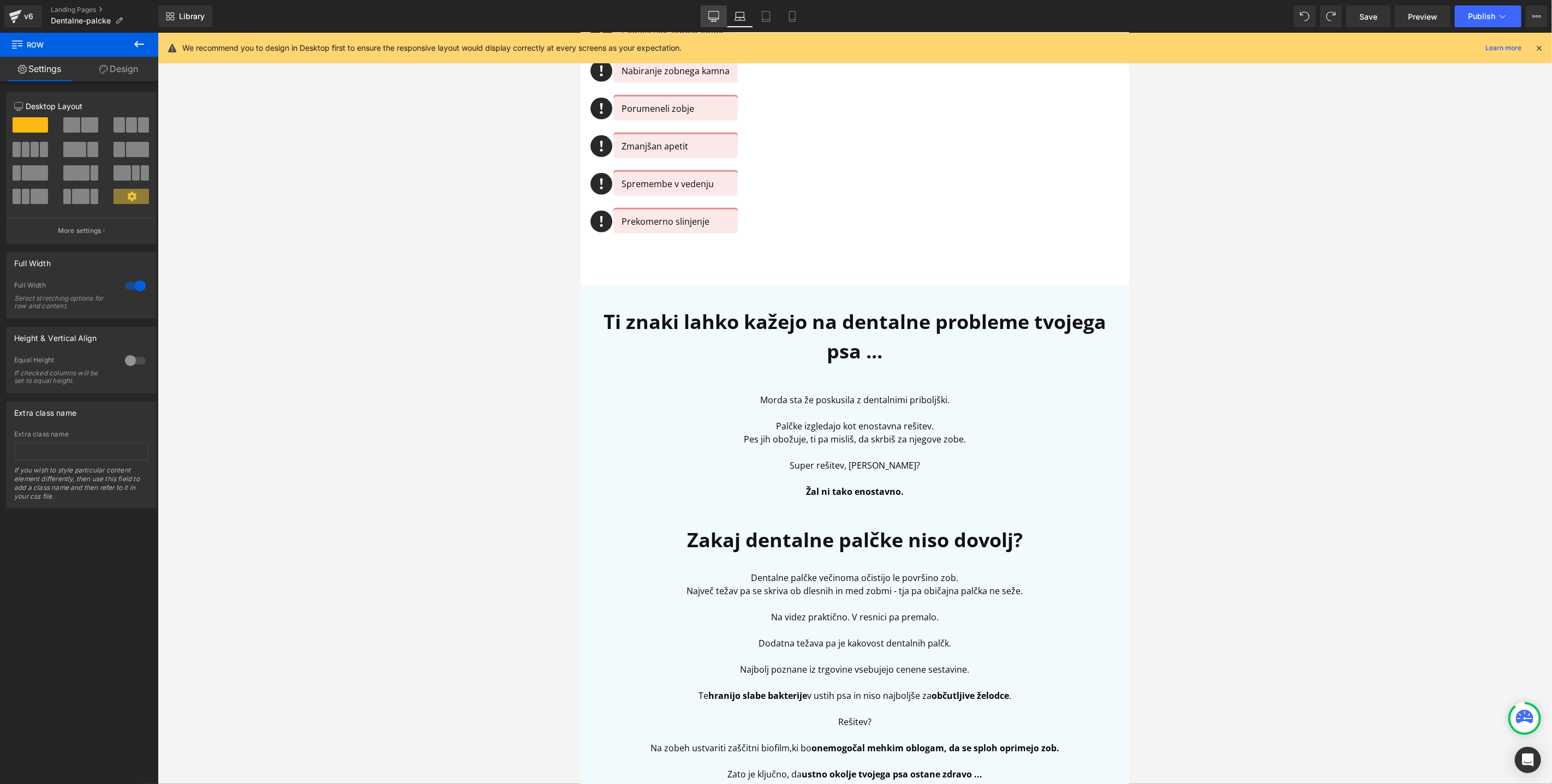
click at [714, 18] on icon at bounding box center [715, 18] width 11 height 0
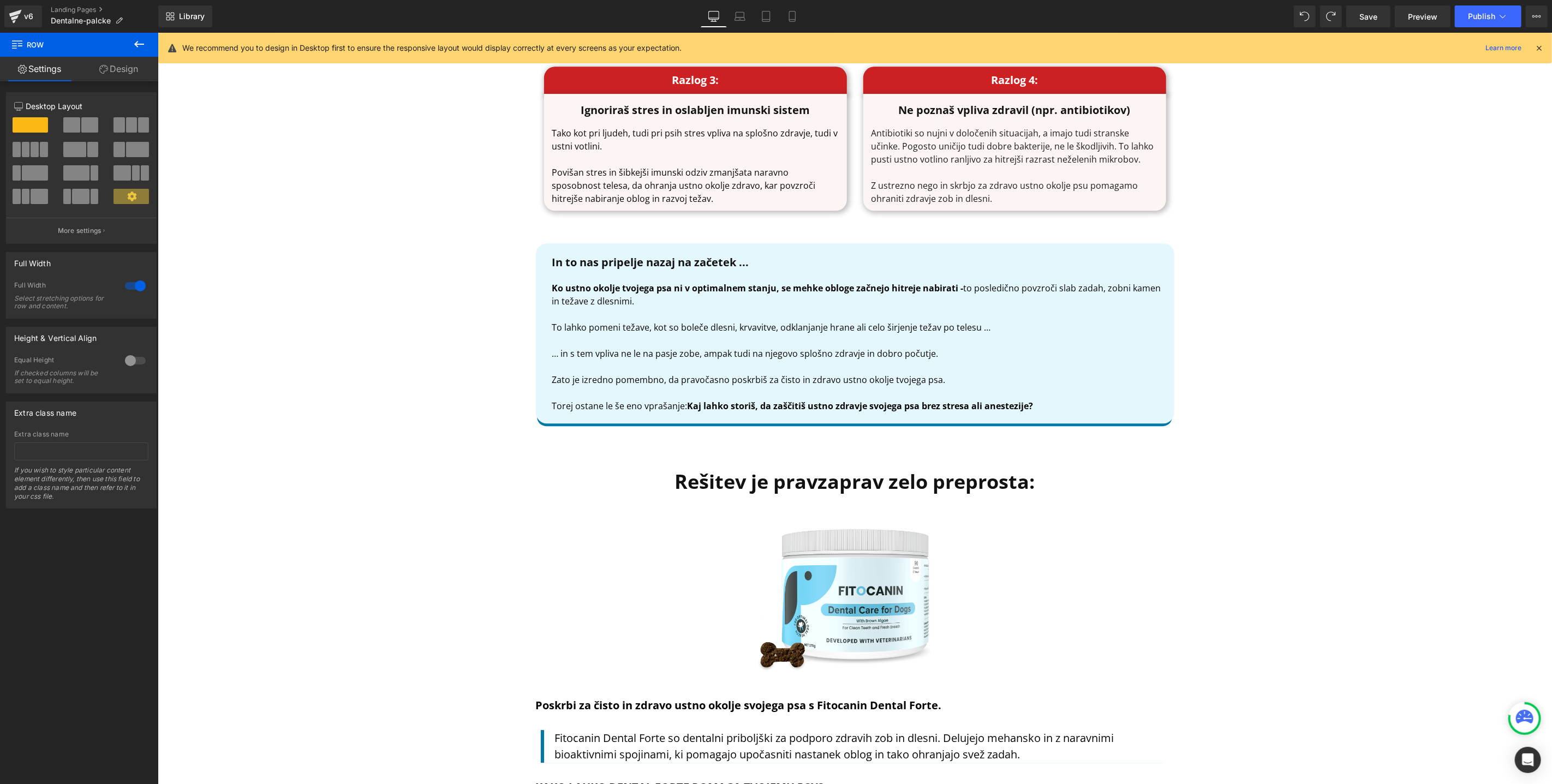
scroll to position [2428, 0]
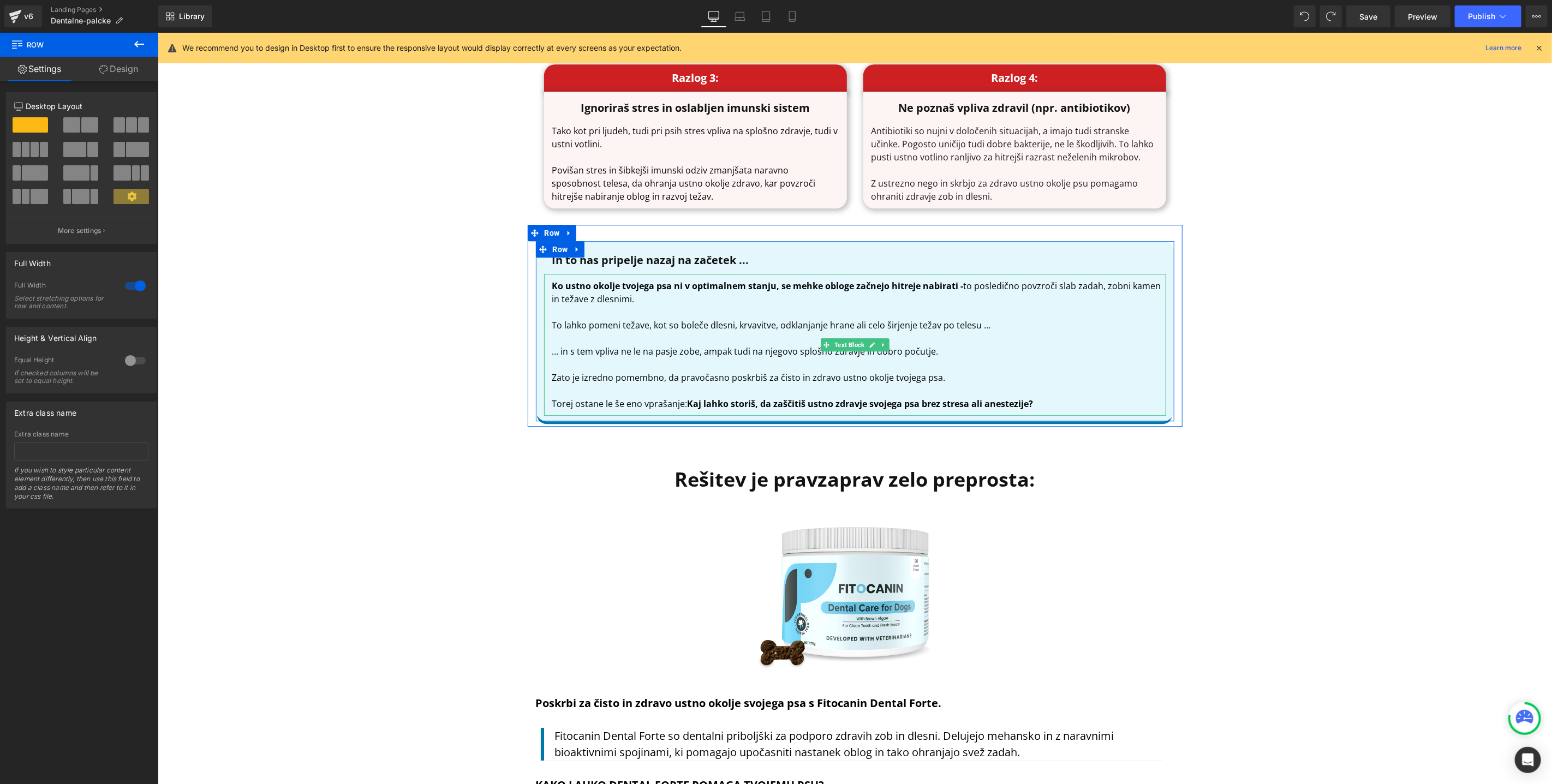
click at [978, 386] on p at bounding box center [859, 390] width 614 height 13
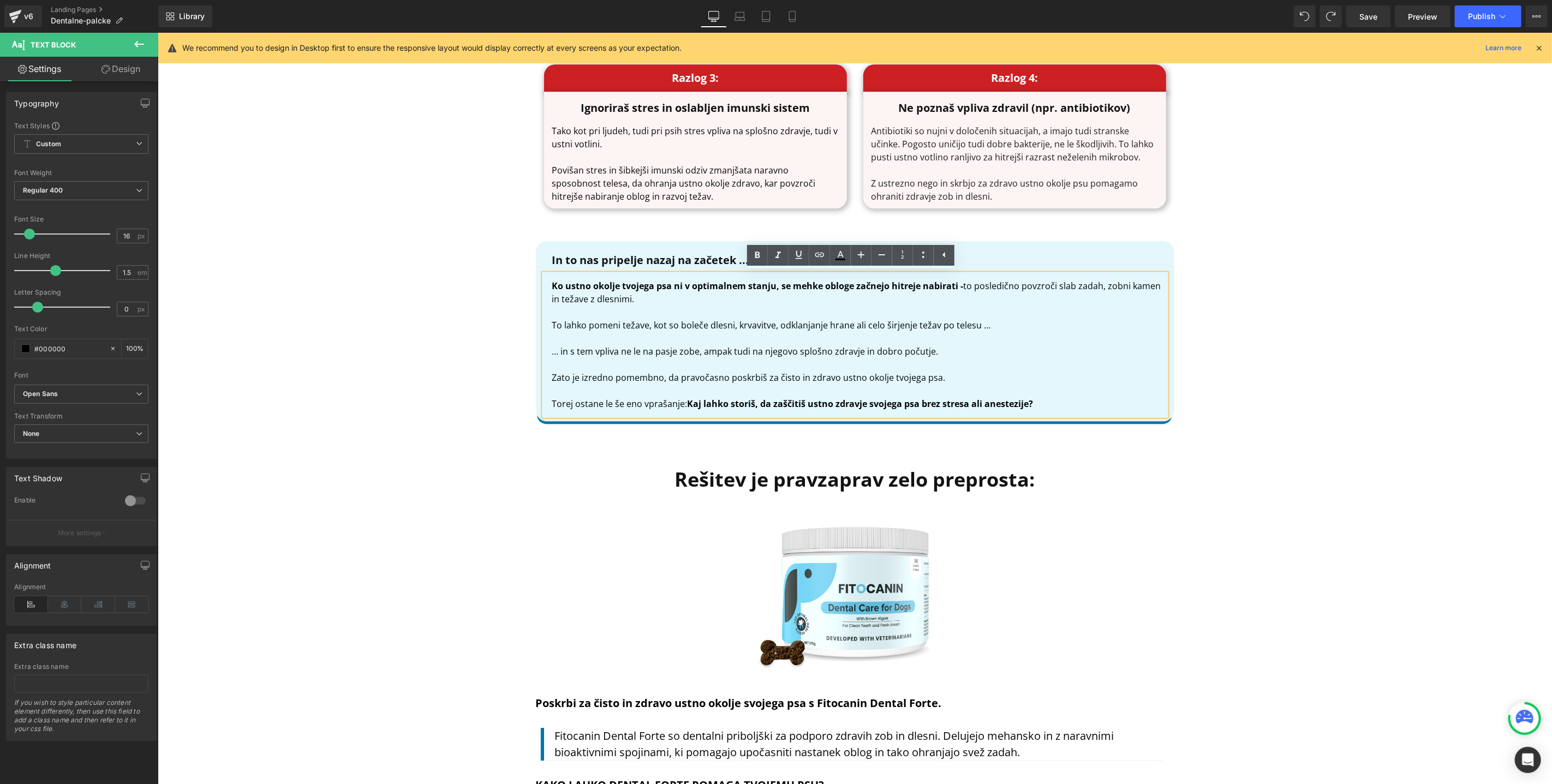
click at [1032, 400] on p "Torej ostane le še eno vprašanje: Kaj lahko storiš, da zaščitiš ustno zdravje s…" at bounding box center [859, 403] width 614 height 13
click at [735, 298] on p "Ko ustno okolje tvojega psa ni v optimalnem stanju, se mehke obloge začnejo hit…" at bounding box center [859, 292] width 614 height 26
click at [969, 353] on p "… in s tem vpliva ne le na pasje zobe, ampak tudi na njegovo splošno zdravje in…" at bounding box center [859, 351] width 614 height 13
click at [962, 378] on p "Zato je izredno pomembno, da pravočasno poskrbiš za čisto in zdravo ustno okolj…" at bounding box center [859, 377] width 614 height 13
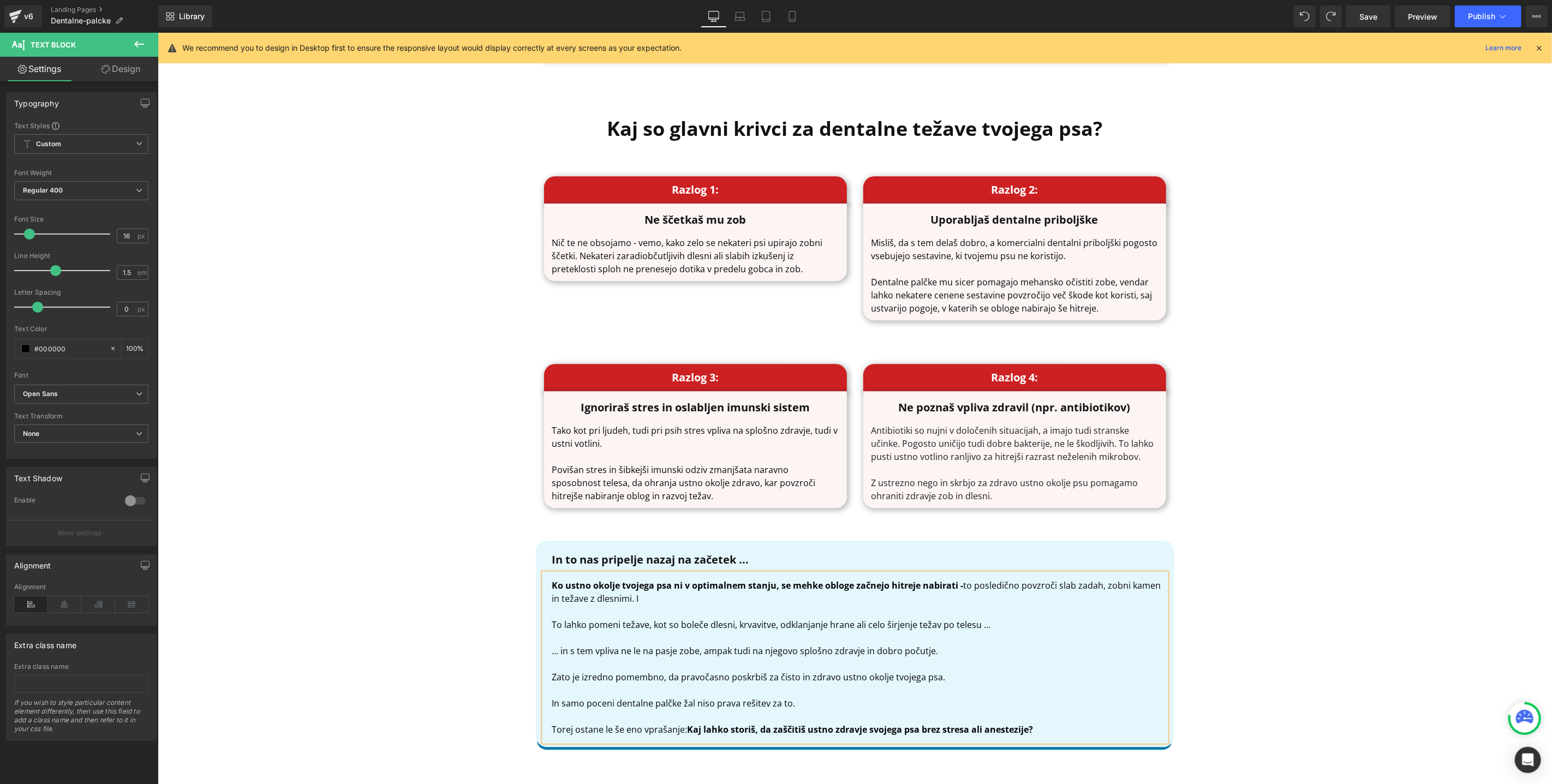
scroll to position [1995, 0]
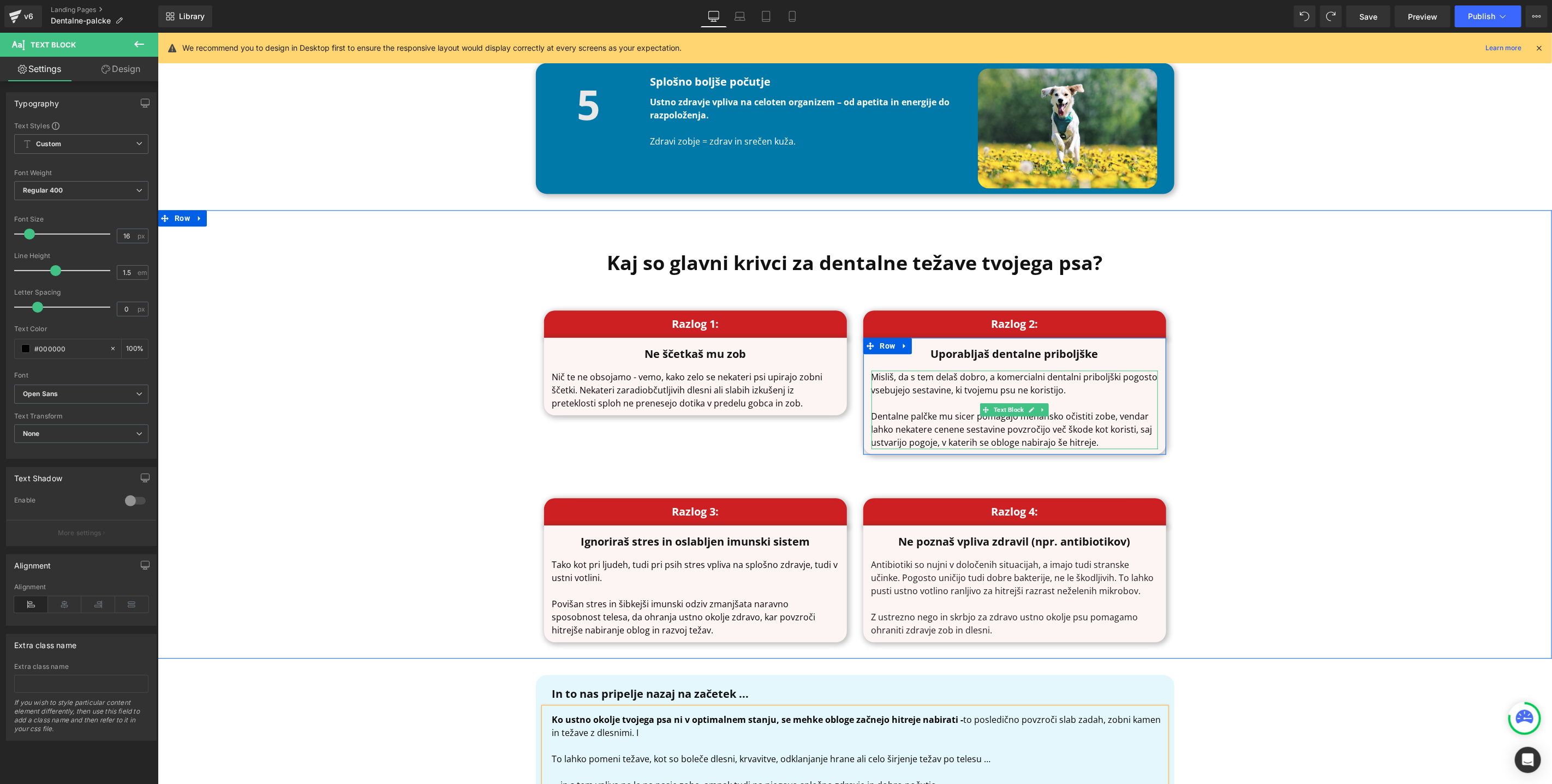
click at [912, 426] on p "Dentalne palčke mu sicer pomagajo mehansko očistiti zobe, vendar lahko nekatere…" at bounding box center [1014, 428] width 286 height 39
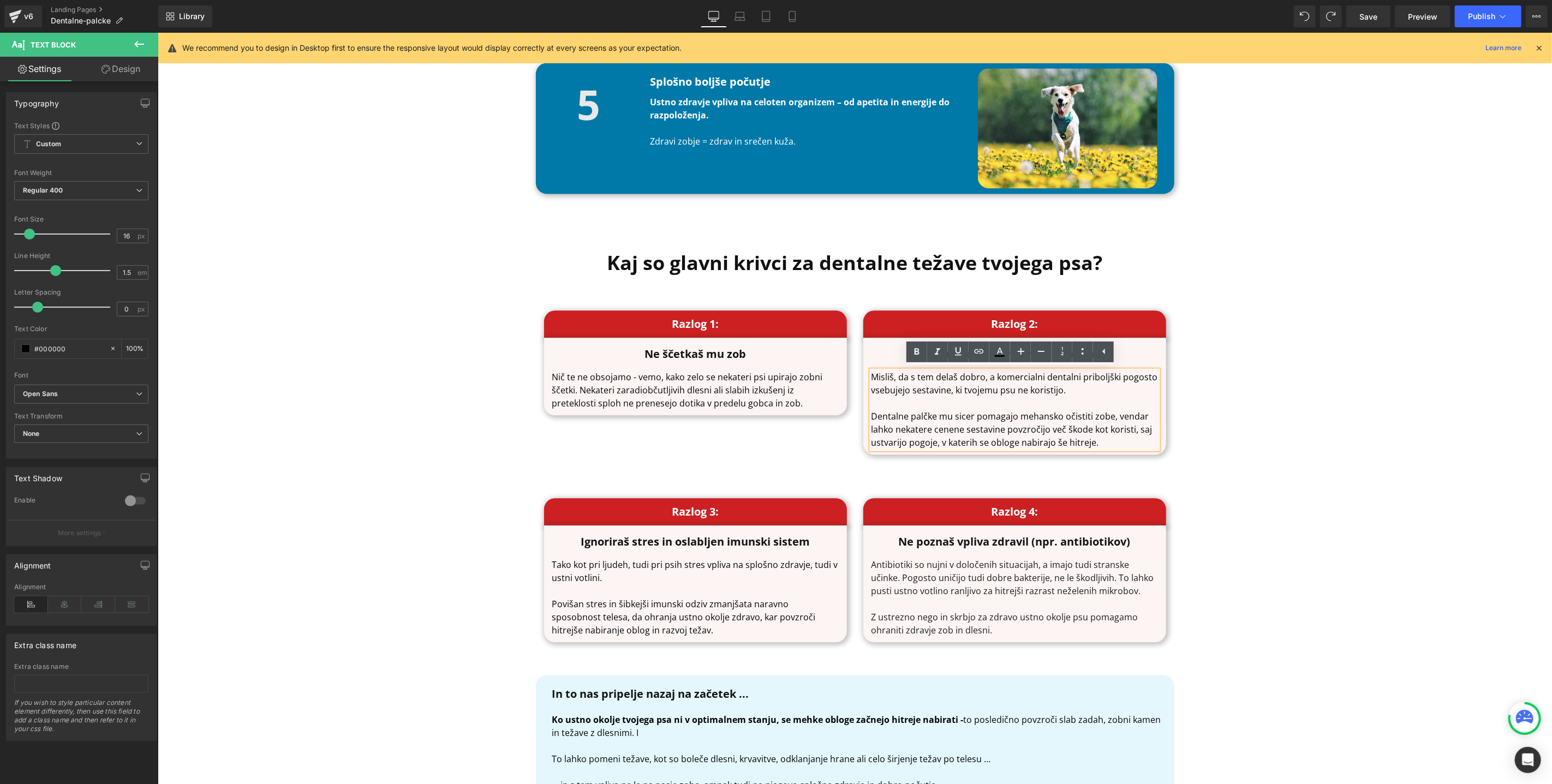
click at [1013, 416] on p "Dentalne palčke mu sicer pomagajo mehansko očistiti zobe, vendar lahko nekatere…" at bounding box center [1014, 428] width 286 height 39
click at [1191, 455] on div "Kaj so glavni krivci za dentalne težave tvojega psa? Heading Razlog 1: Heading …" at bounding box center [854, 430] width 1395 height 443
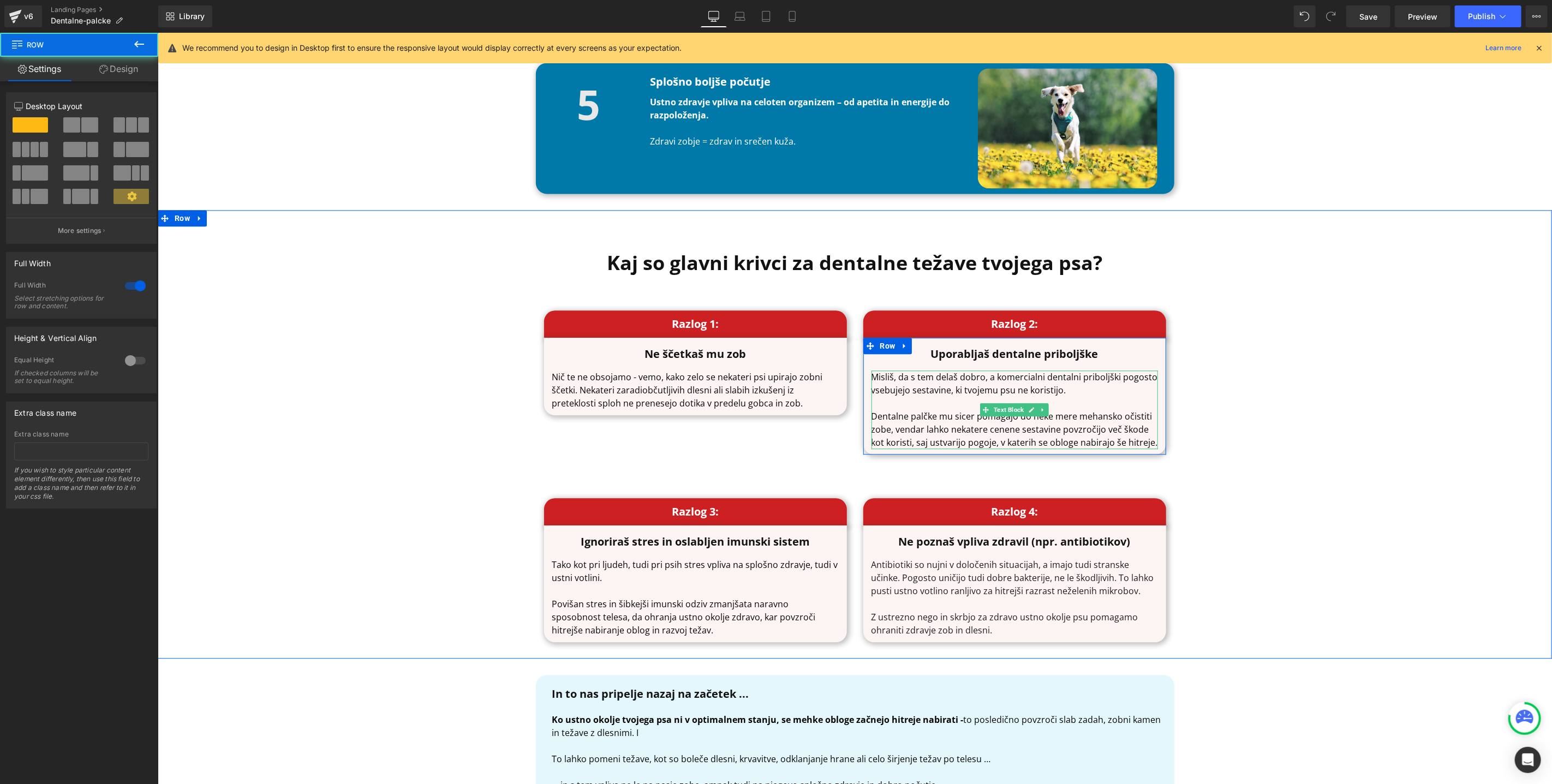
click at [1055, 422] on p "Dentalne palčke mu sicer pomagajo do neke mere mehansko očistiti zobe, vendar l…" at bounding box center [1014, 428] width 286 height 39
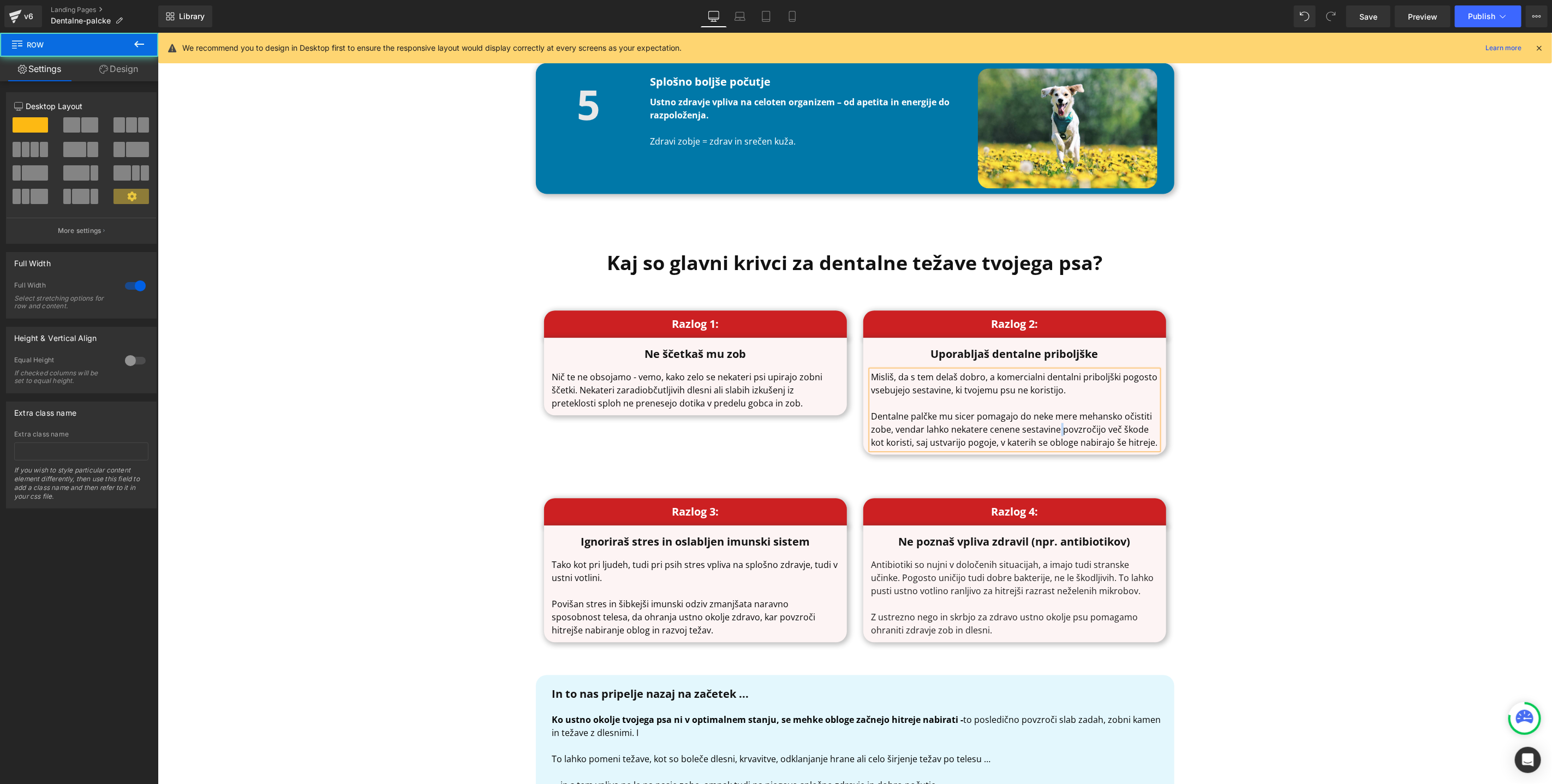
click at [1055, 422] on p "Dentalne palčke mu sicer pomagajo do neke mere mehansko očistiti zobe, vendar l…" at bounding box center [1014, 428] width 286 height 39
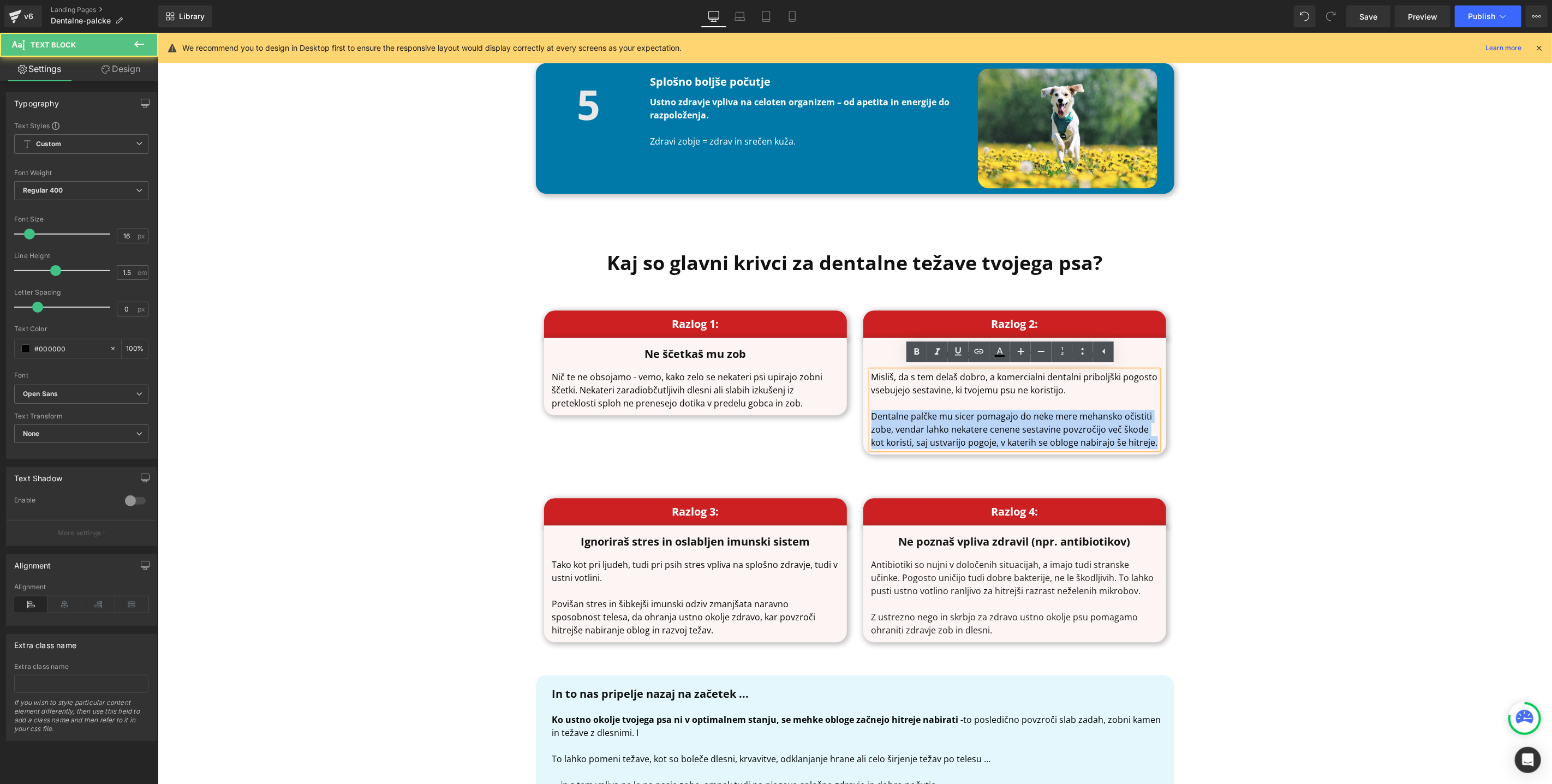
drag, startPoint x: 866, startPoint y: 412, endPoint x: 1154, endPoint y: 444, distance: 289.8
click at [1154, 444] on div "Misliš, da s tem delaš dobro, a komercialni dentalni priboljški pogosto vsebuje…" at bounding box center [1014, 409] width 286 height 78
copy p "Dentalne palčke mu sicer pomagajo do neke mere mehansko očistiti zobe, vendar l…"
click at [1214, 548] on div "Kaj so glavni krivci za dentalne težave tvojega psa? Heading Razlog 1: Heading …" at bounding box center [854, 430] width 1395 height 443
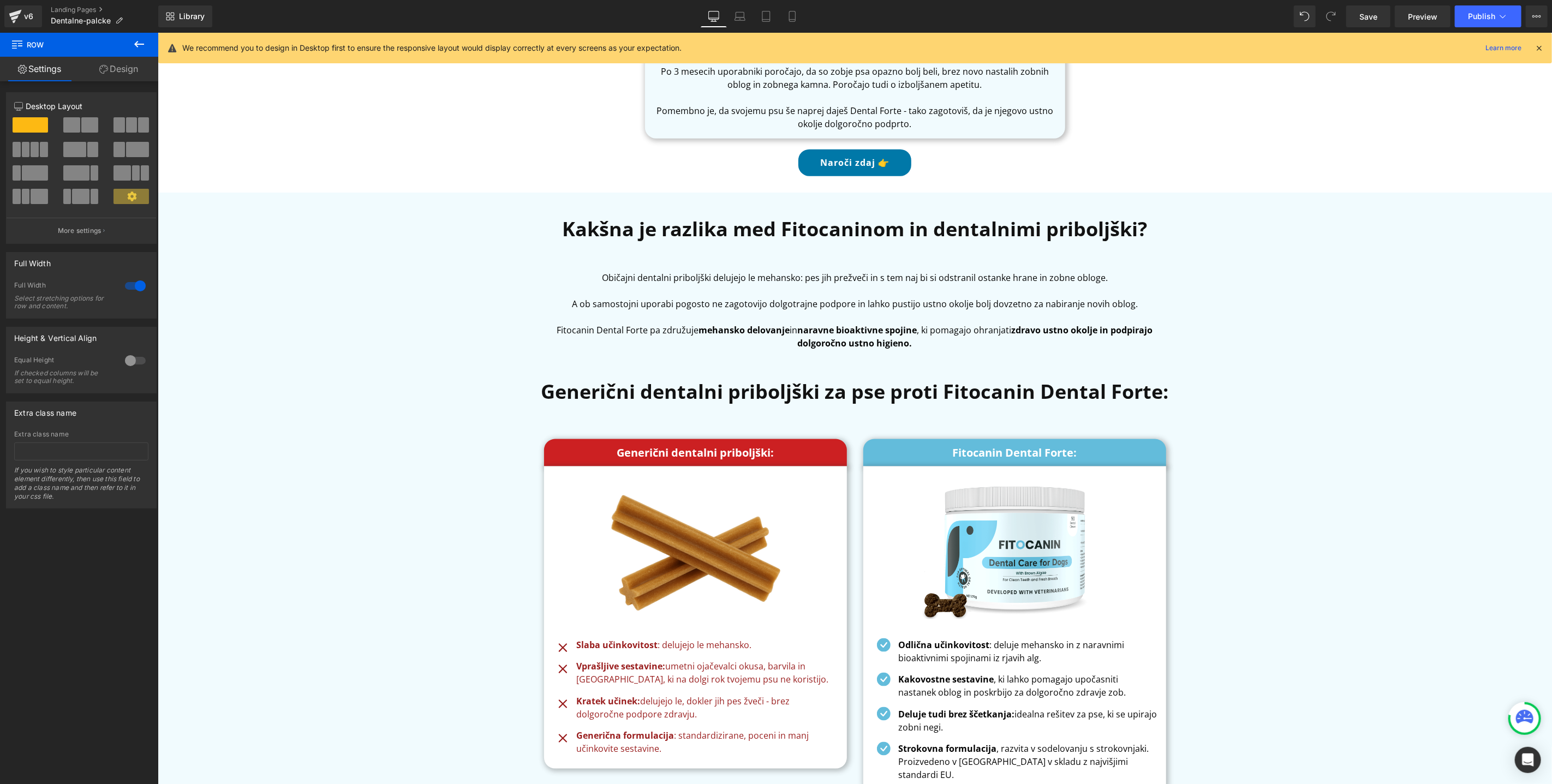
scroll to position [4448, 0]
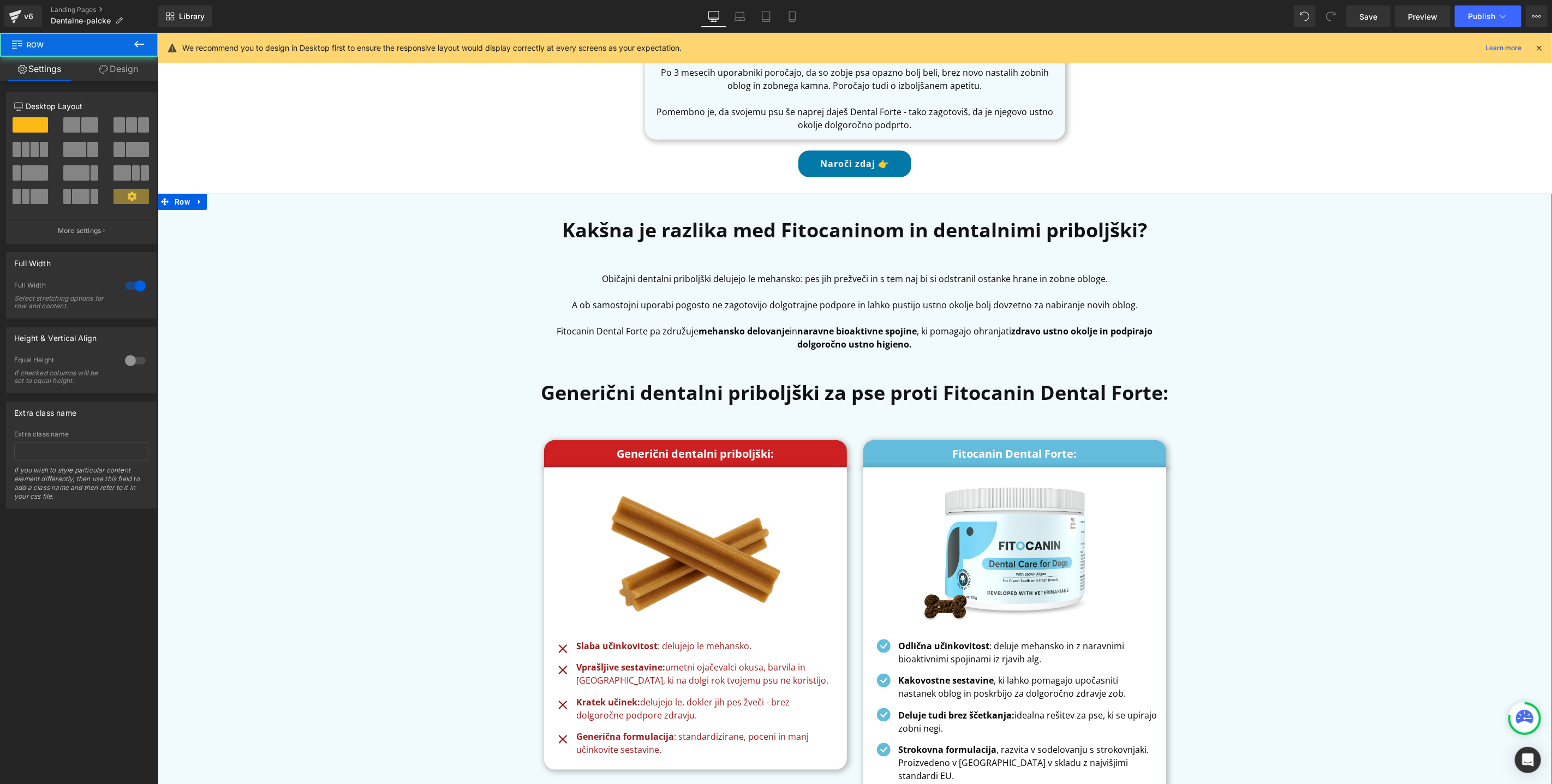
click at [1321, 286] on div "Kakšna je razlika med Fitocaninom in dentalnimi priboljški? Heading Običajni de…" at bounding box center [854, 502] width 1395 height 608
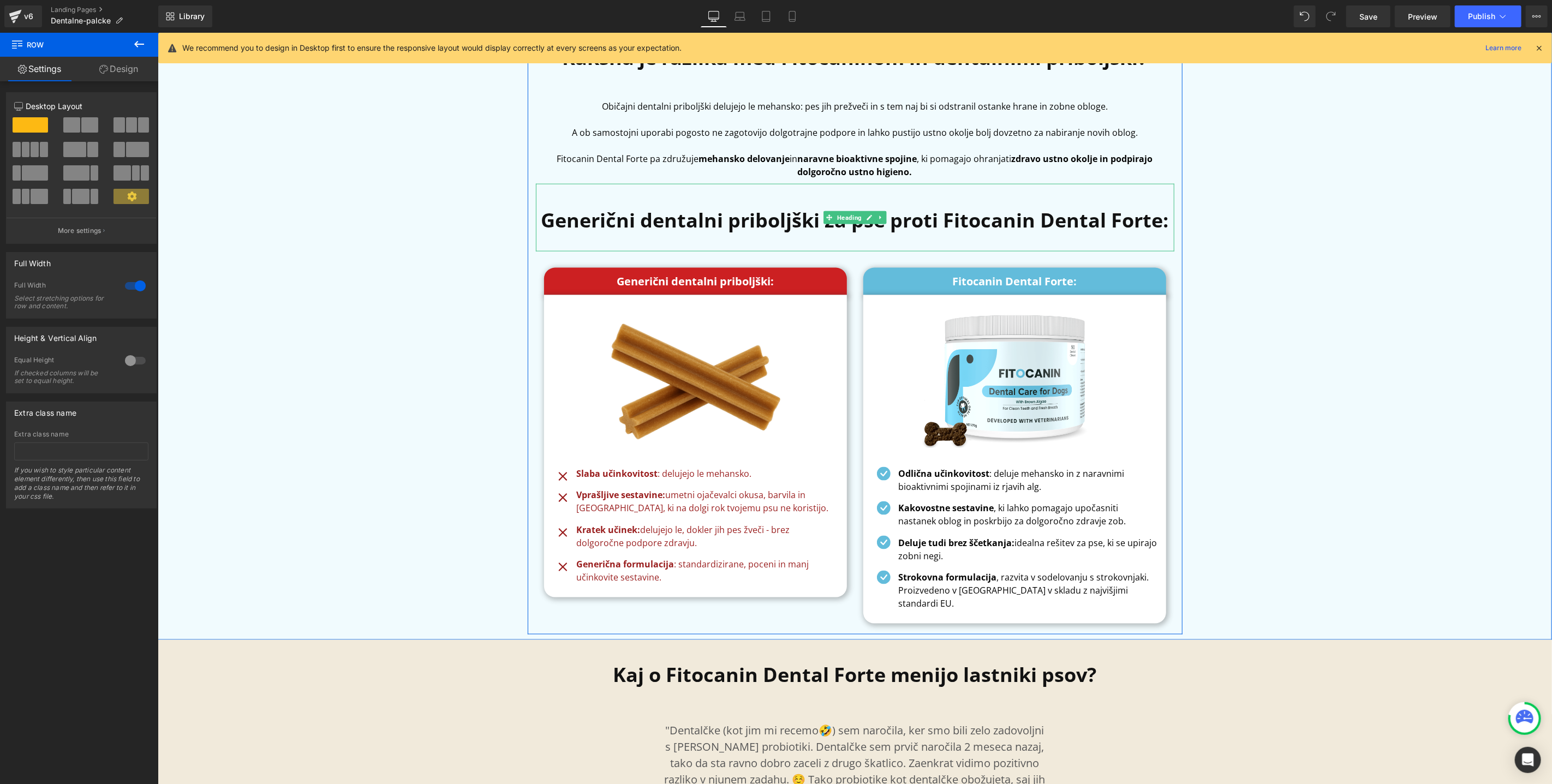
scroll to position [4635, 0]
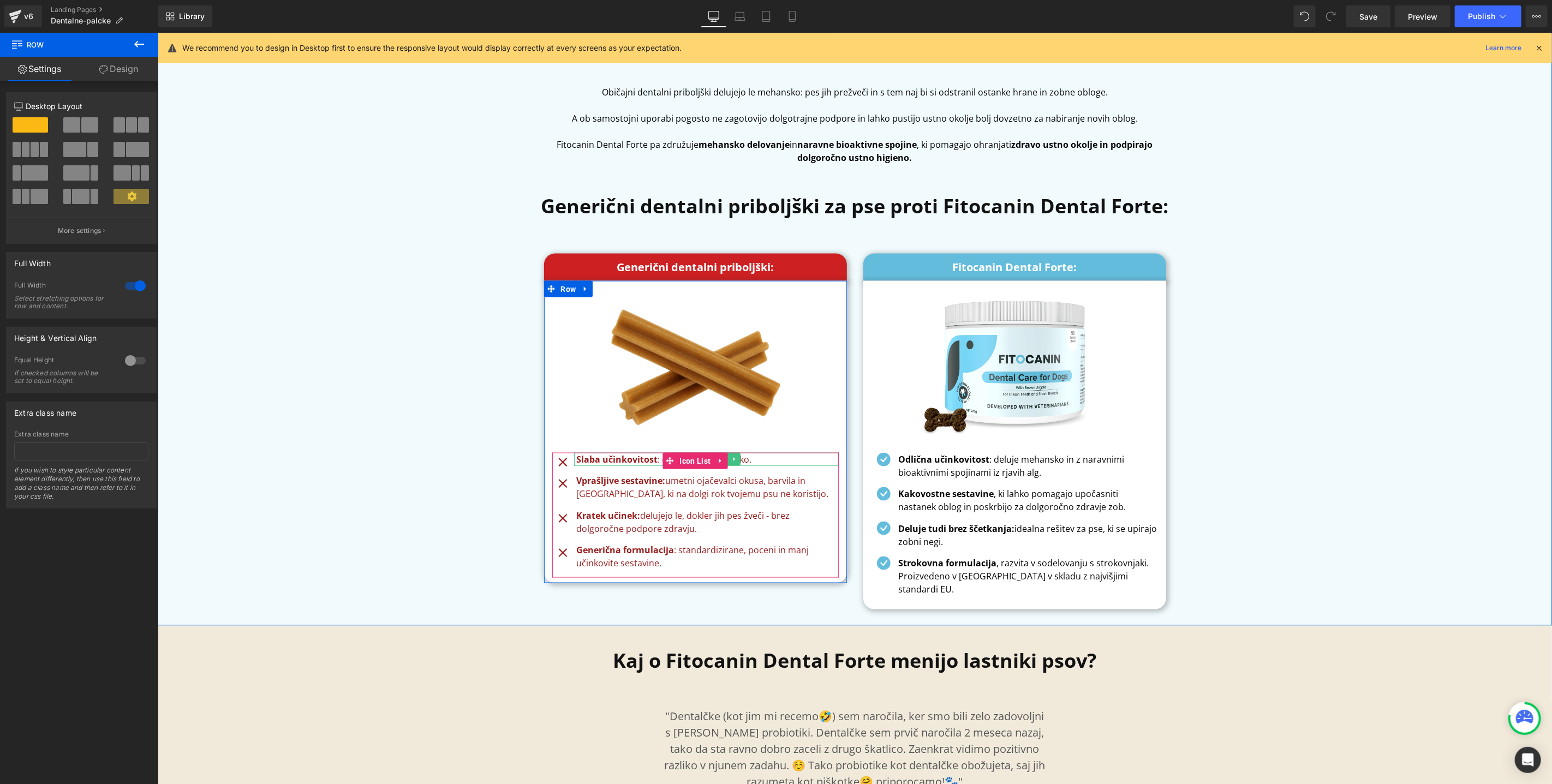
click at [750, 458] on p "Slaba učinkovitost : delujejo le mehansko." at bounding box center [707, 458] width 262 height 13
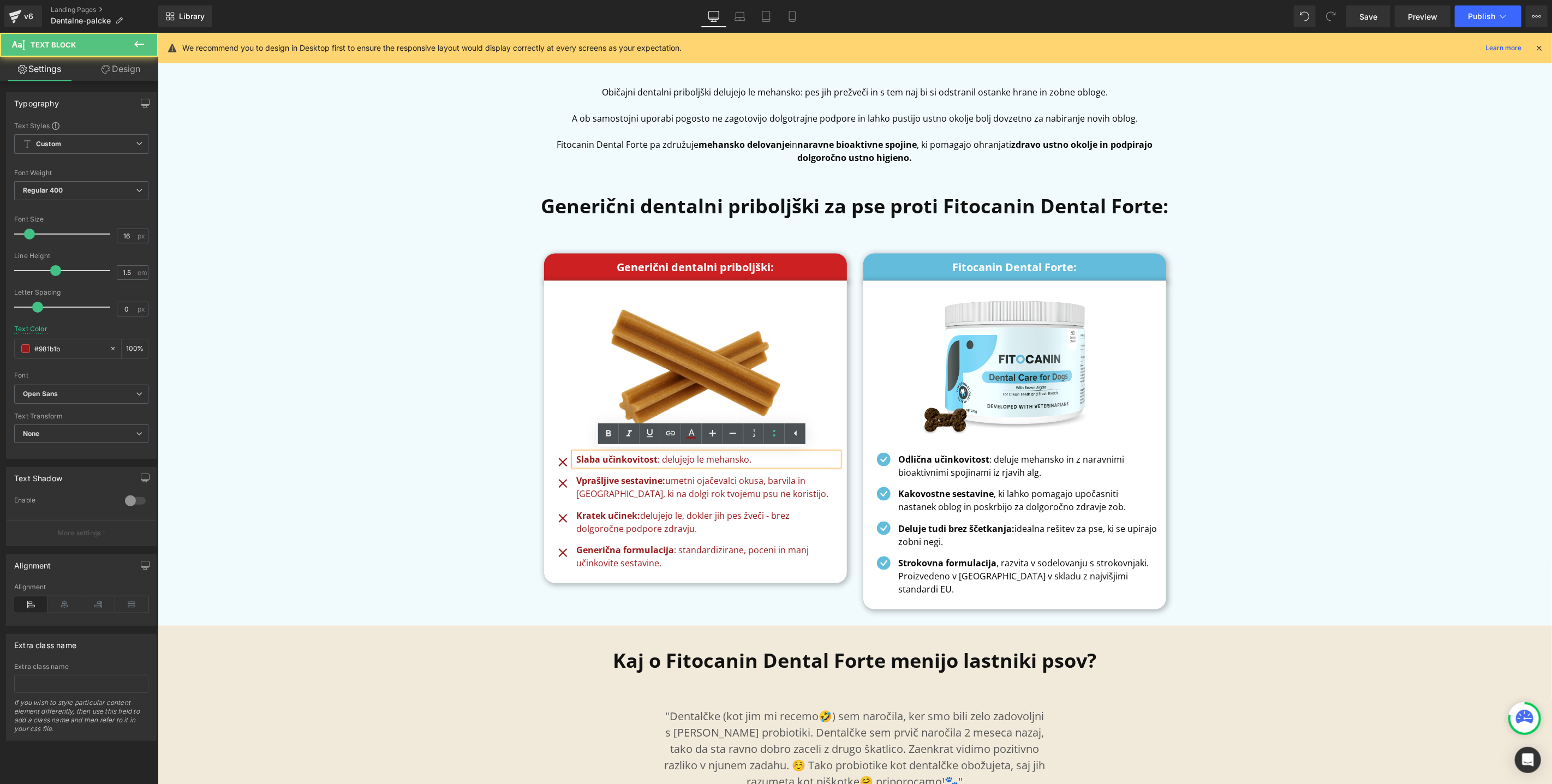
click at [750, 458] on p "Slaba učinkovitost : delujejo le mehansko." at bounding box center [707, 458] width 262 height 13
click at [793, 461] on p "Slaba učinkovitost : delujejo le mehansko in še to omejeno." at bounding box center [707, 458] width 262 height 13
click at [1233, 419] on div "Kakšna je razlika med Fitocaninom in dentalnimi priboljški? Heading Običajni de…" at bounding box center [854, 316] width 1395 height 608
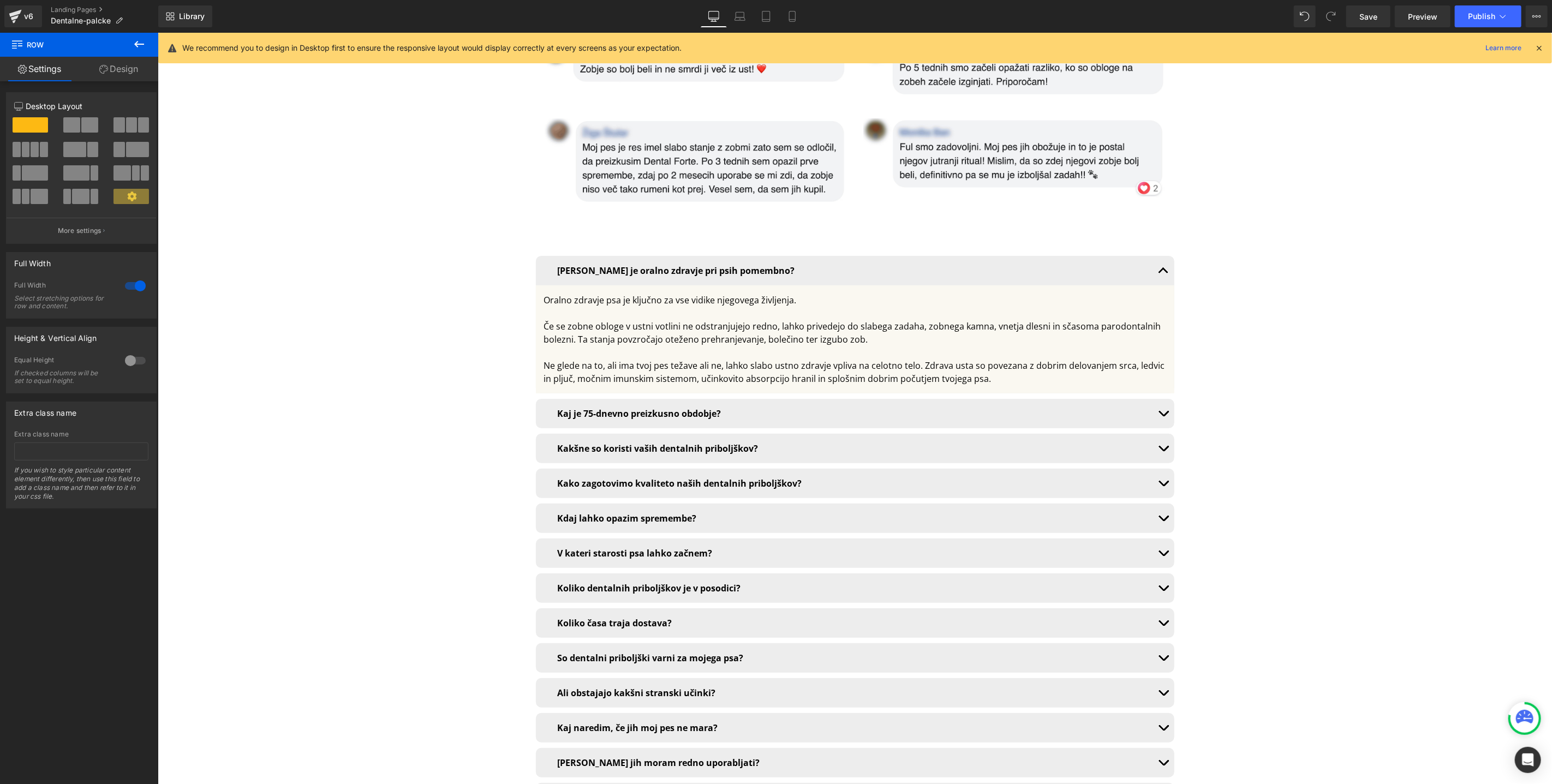
scroll to position [7068, 0]
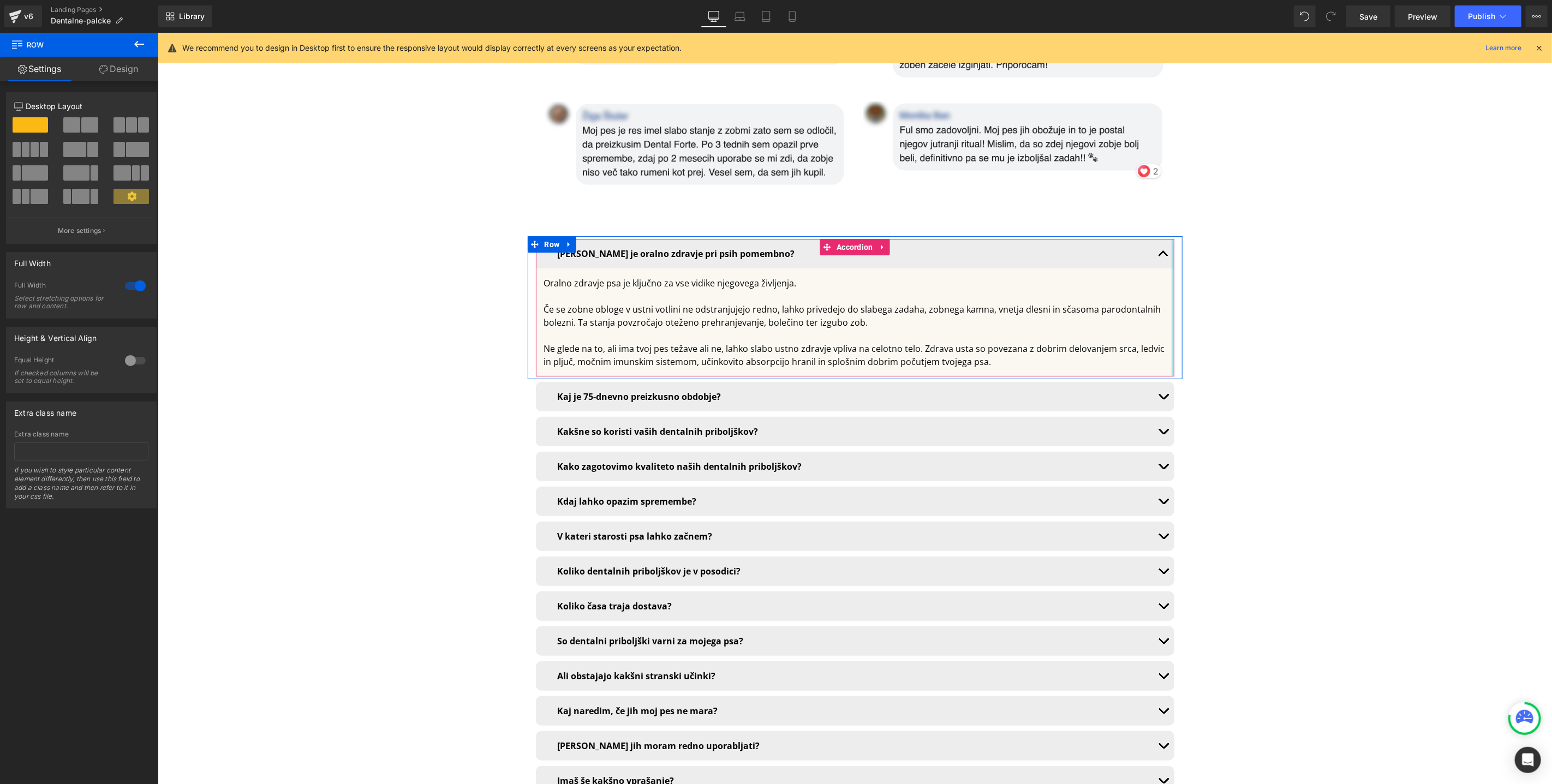
click at [1157, 239] on button "button" at bounding box center [1163, 253] width 21 height 29
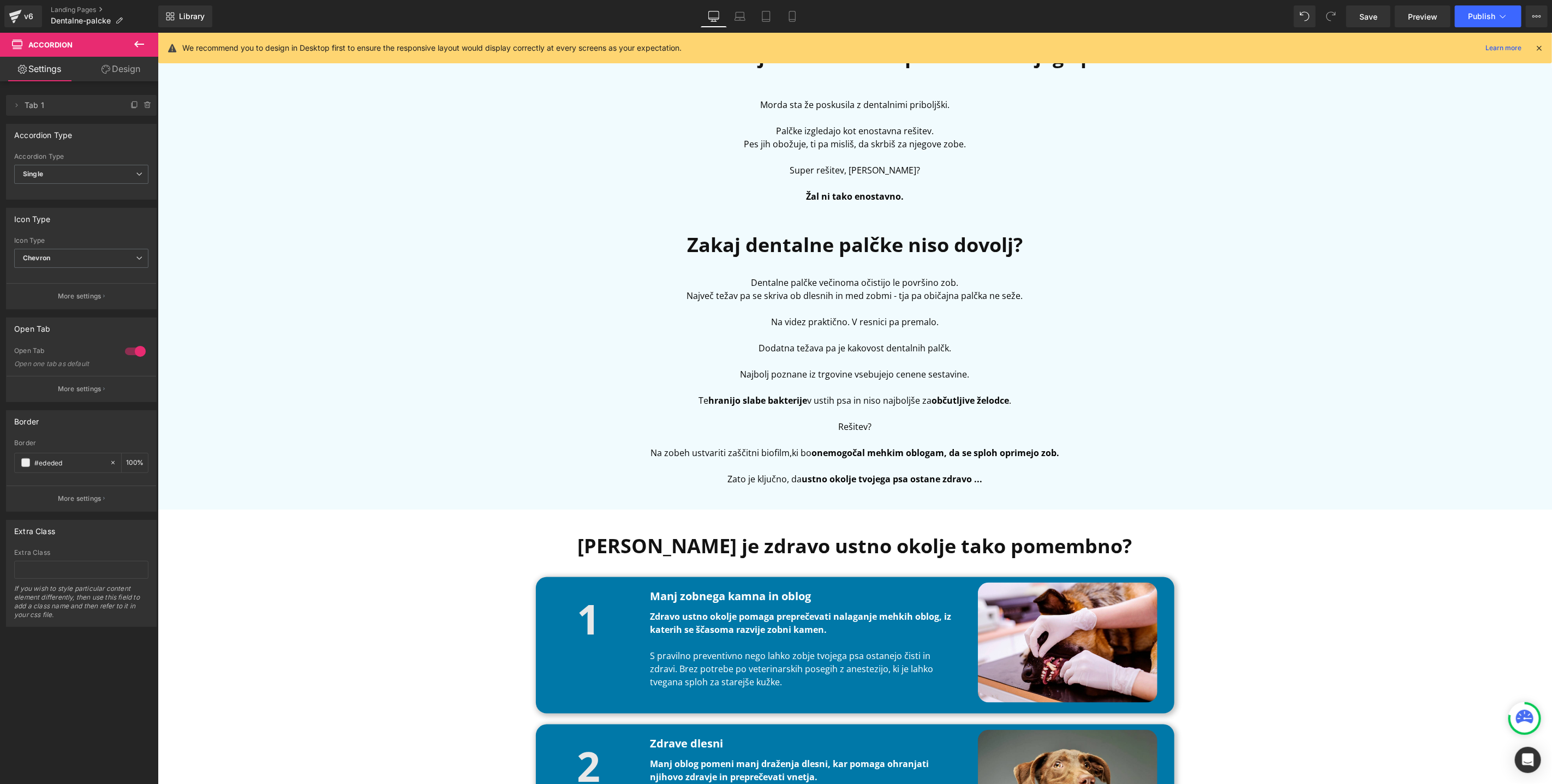
scroll to position [868, 0]
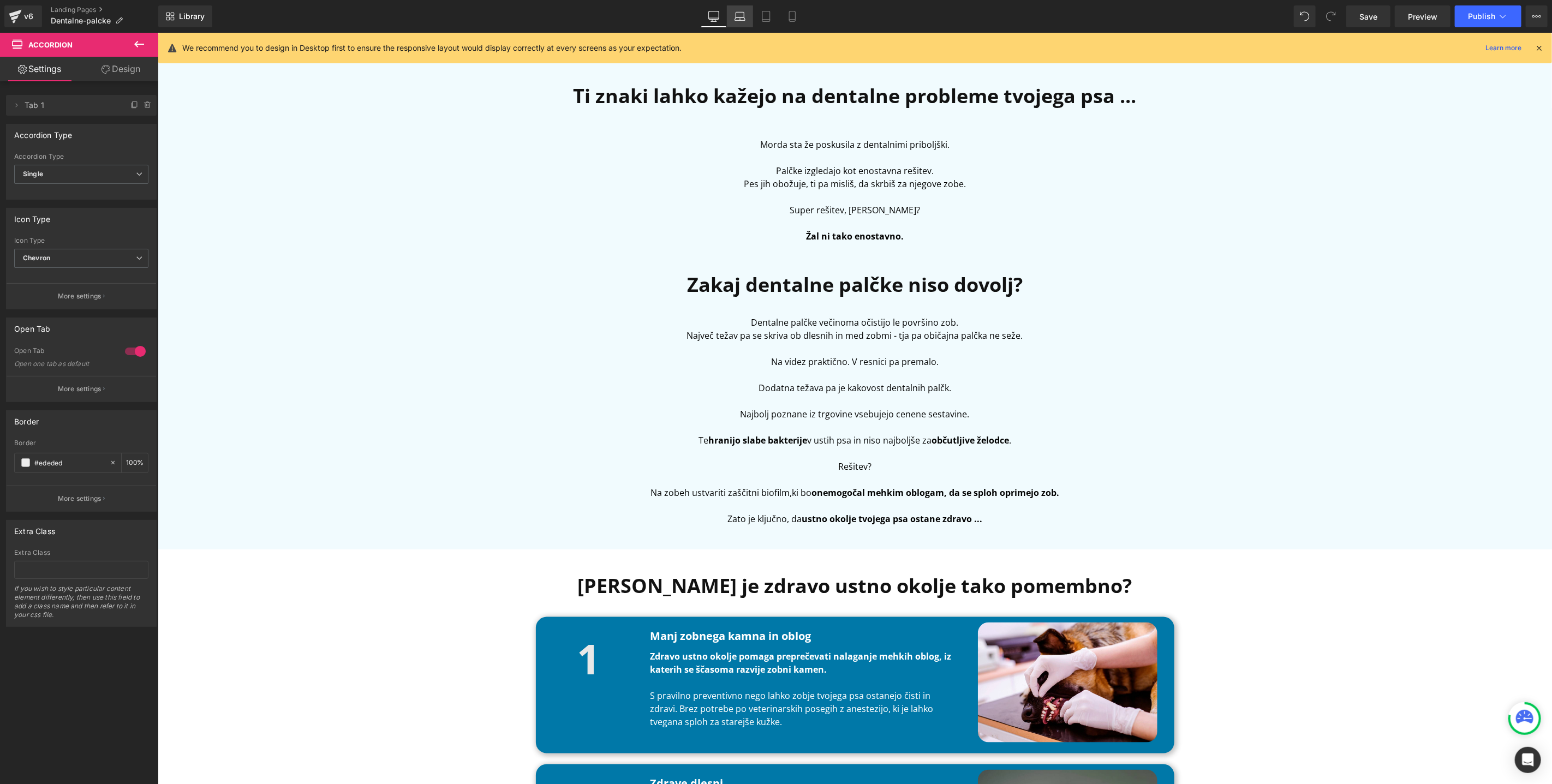
click at [741, 21] on icon at bounding box center [740, 16] width 11 height 11
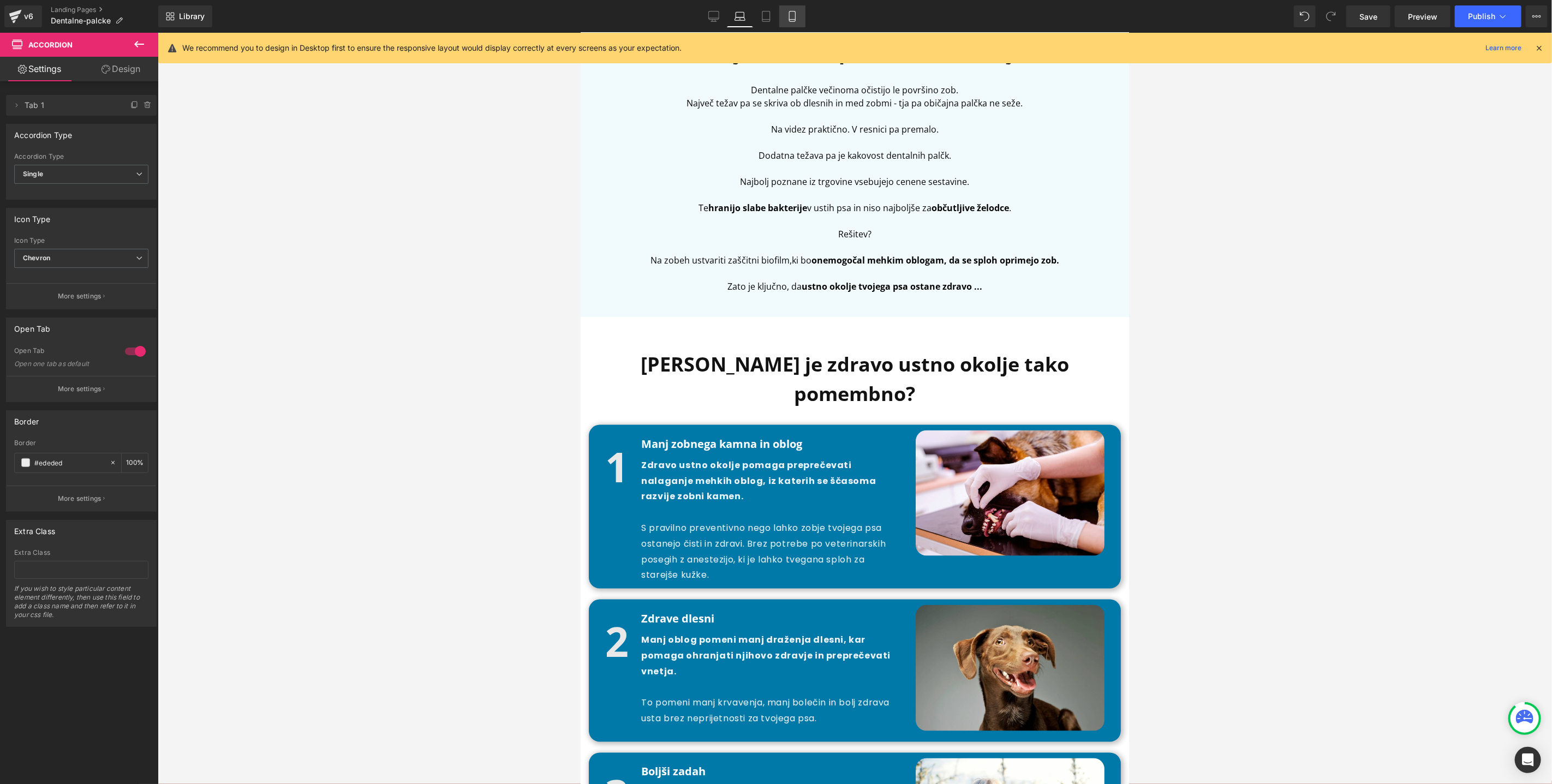
click at [791, 20] on icon at bounding box center [792, 16] width 11 height 11
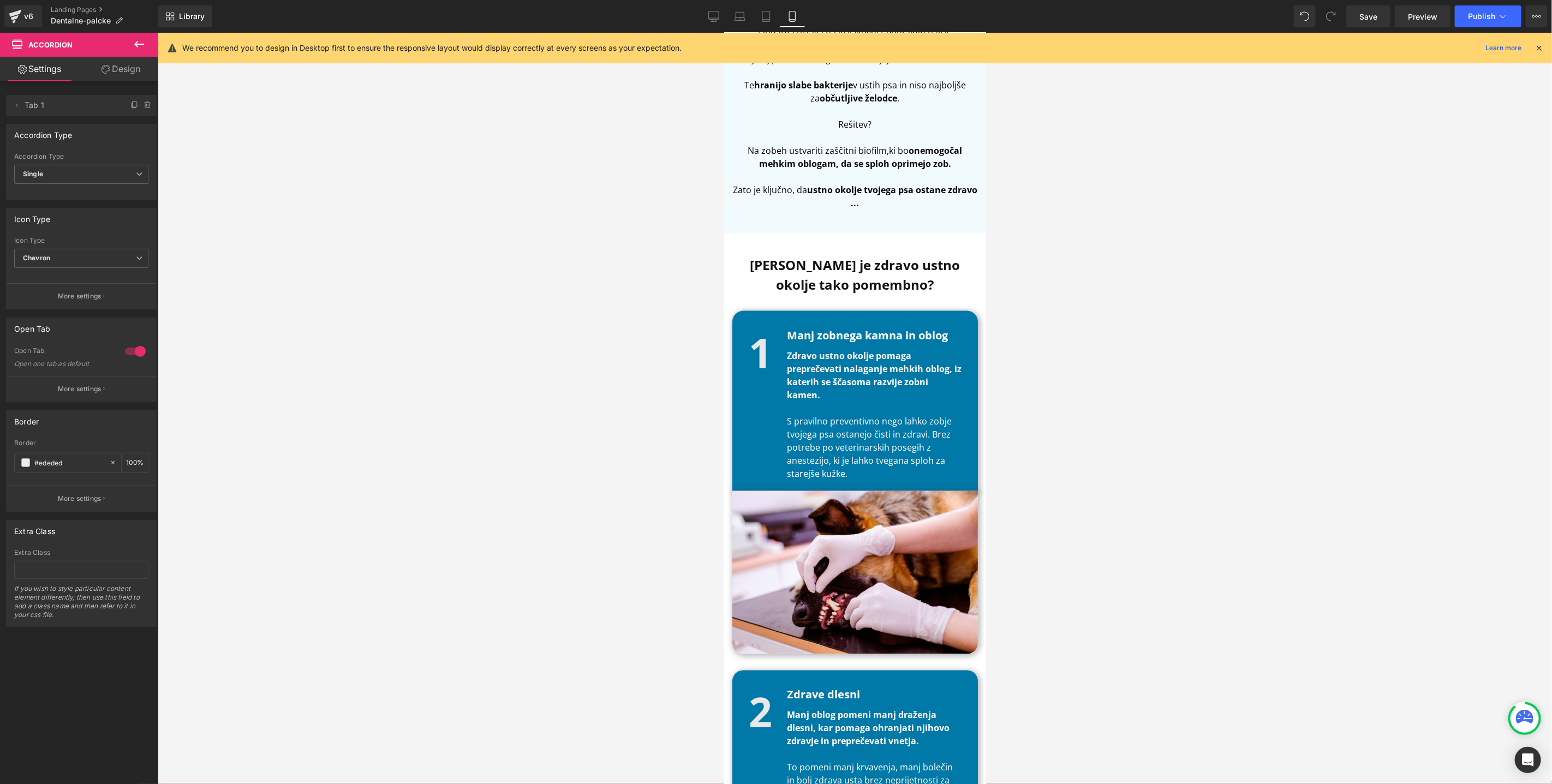
scroll to position [0, 0]
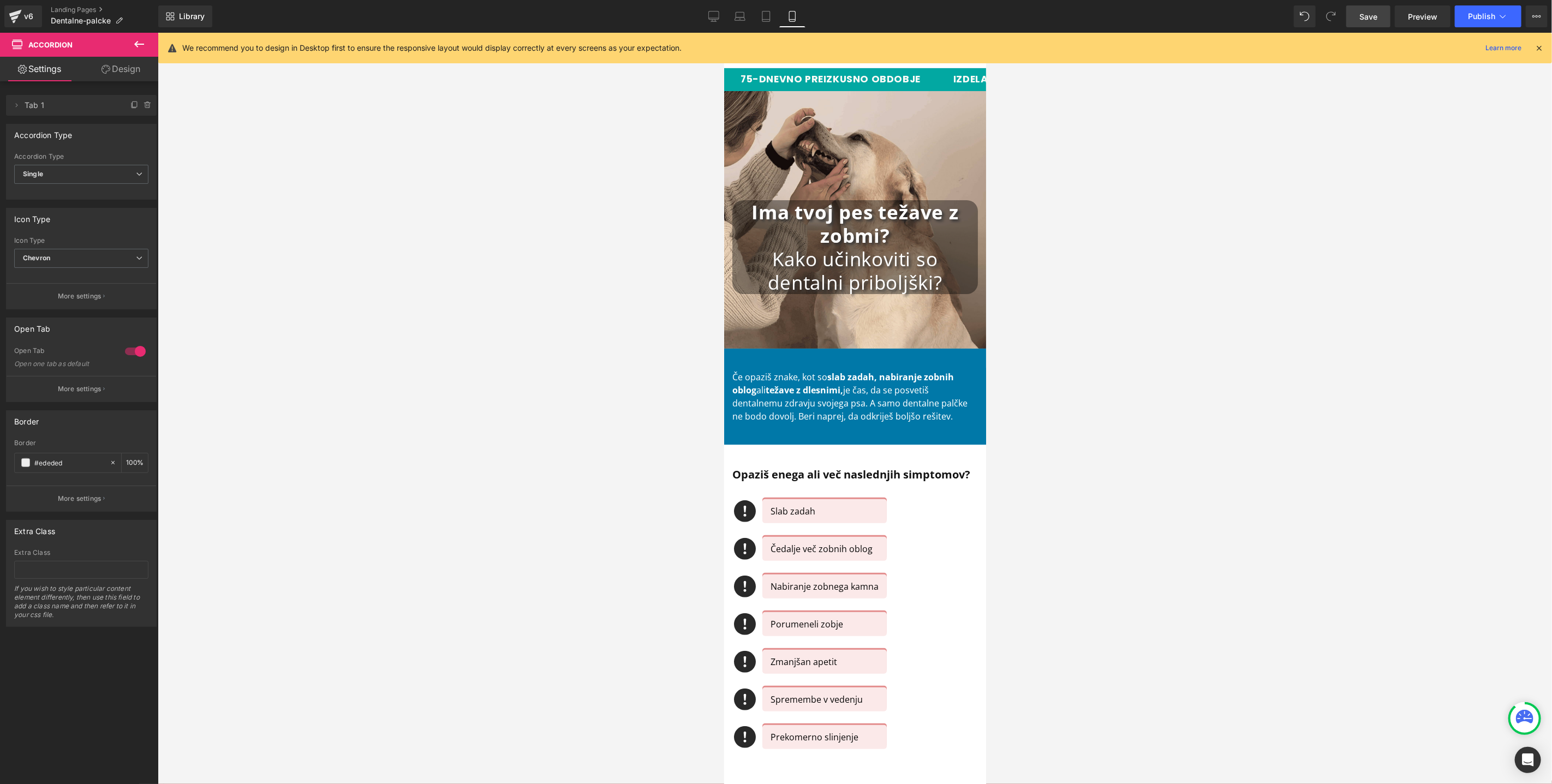
click at [1370, 11] on span "Save" at bounding box center [1368, 16] width 18 height 12
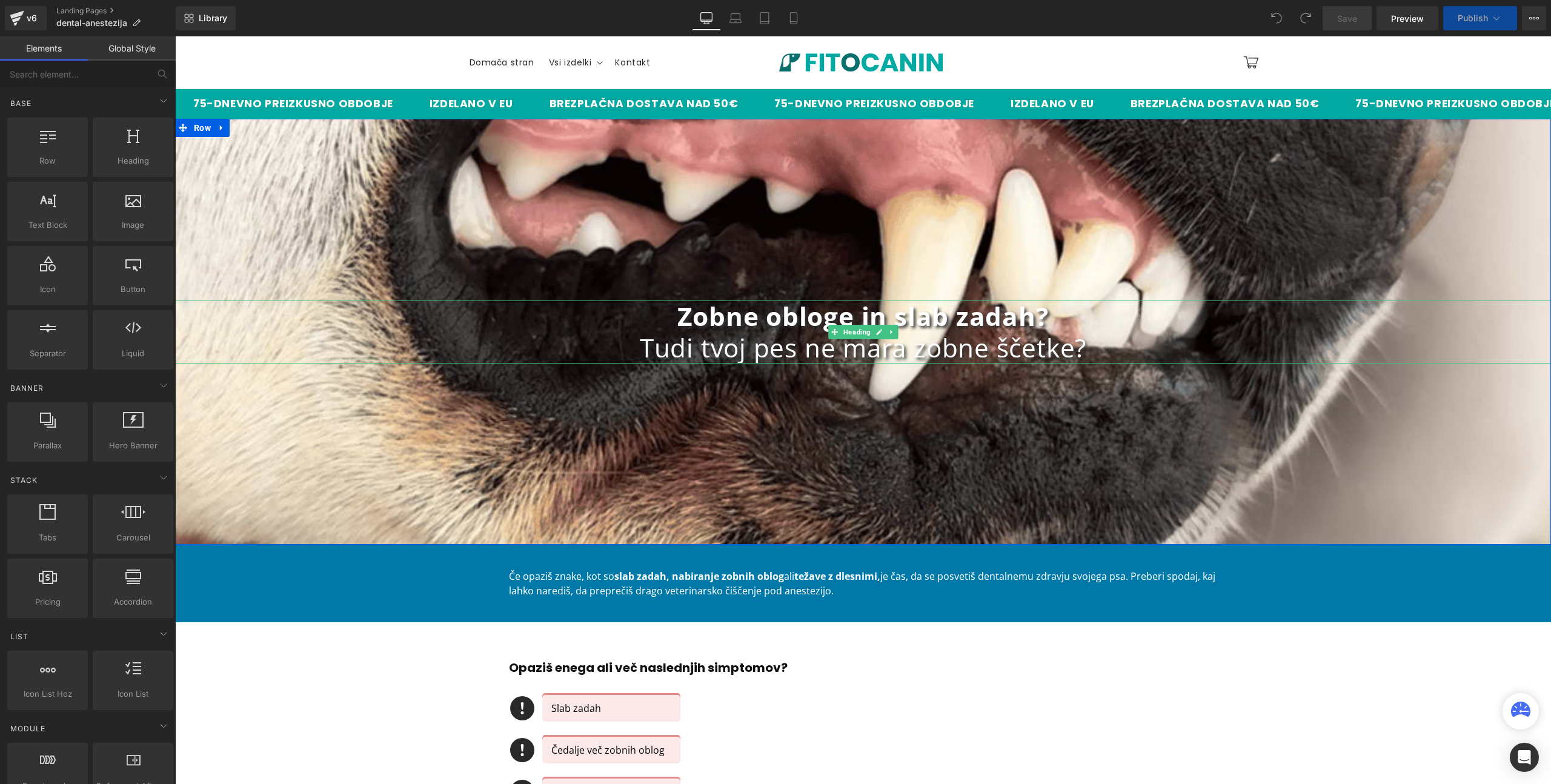
click at [801, 343] on h1 "Tudi tvoj pes ne mara zobne ščetke?" at bounding box center [862, 348] width 1376 height 32
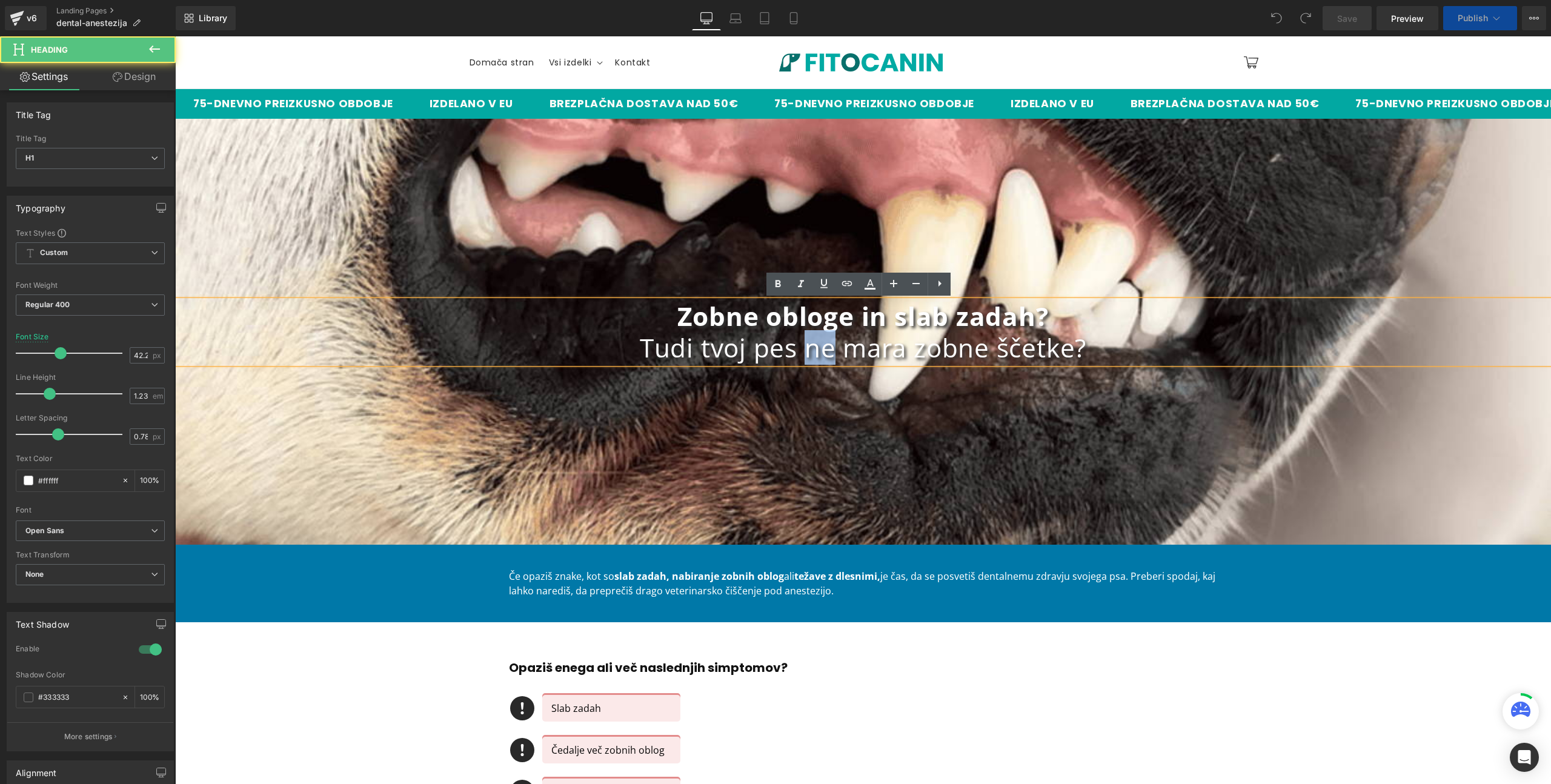
click at [801, 343] on h1 "Tudi tvoj pes ne mara zobne ščetke?" at bounding box center [862, 348] width 1376 height 32
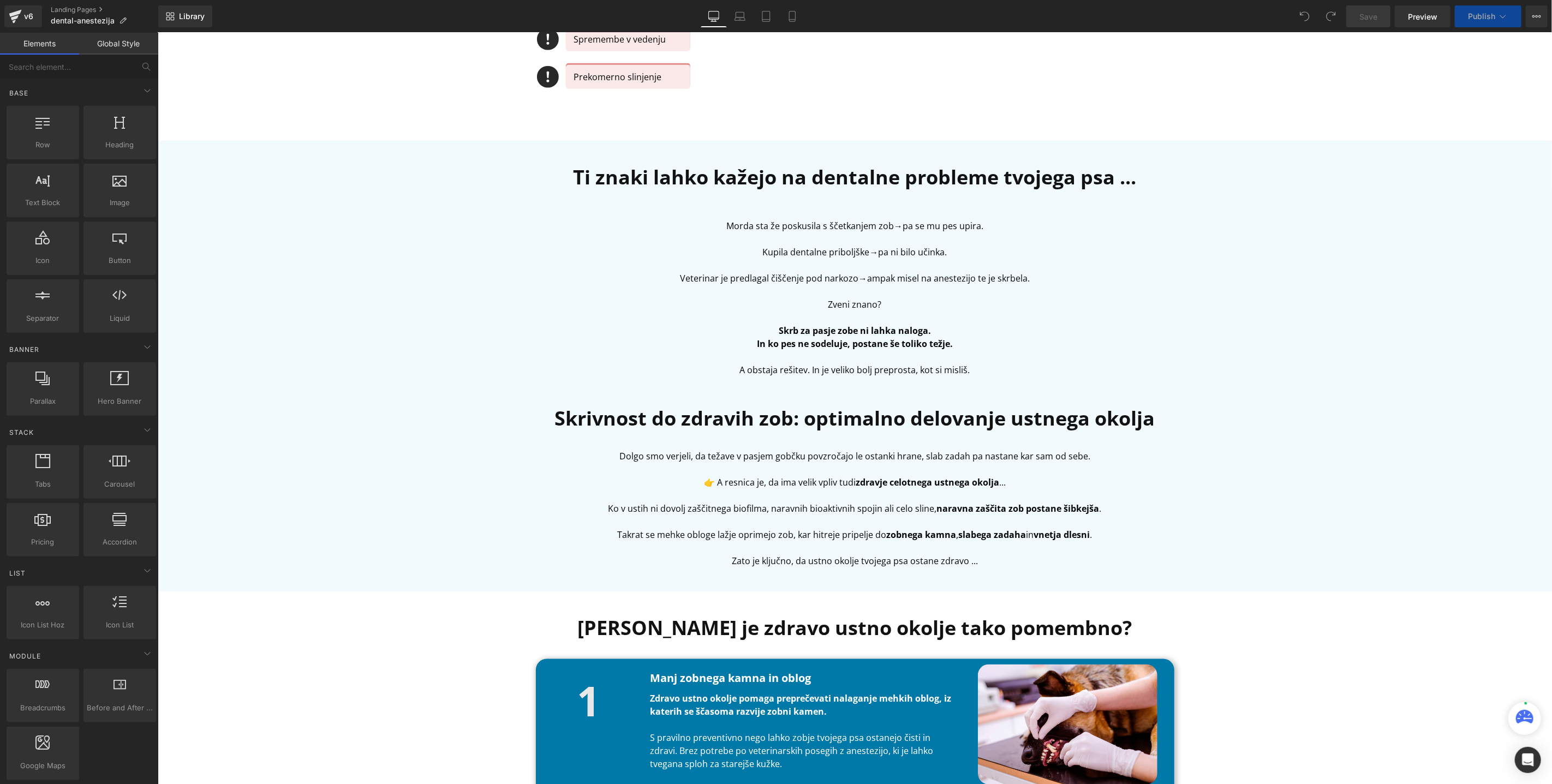
scroll to position [850, 0]
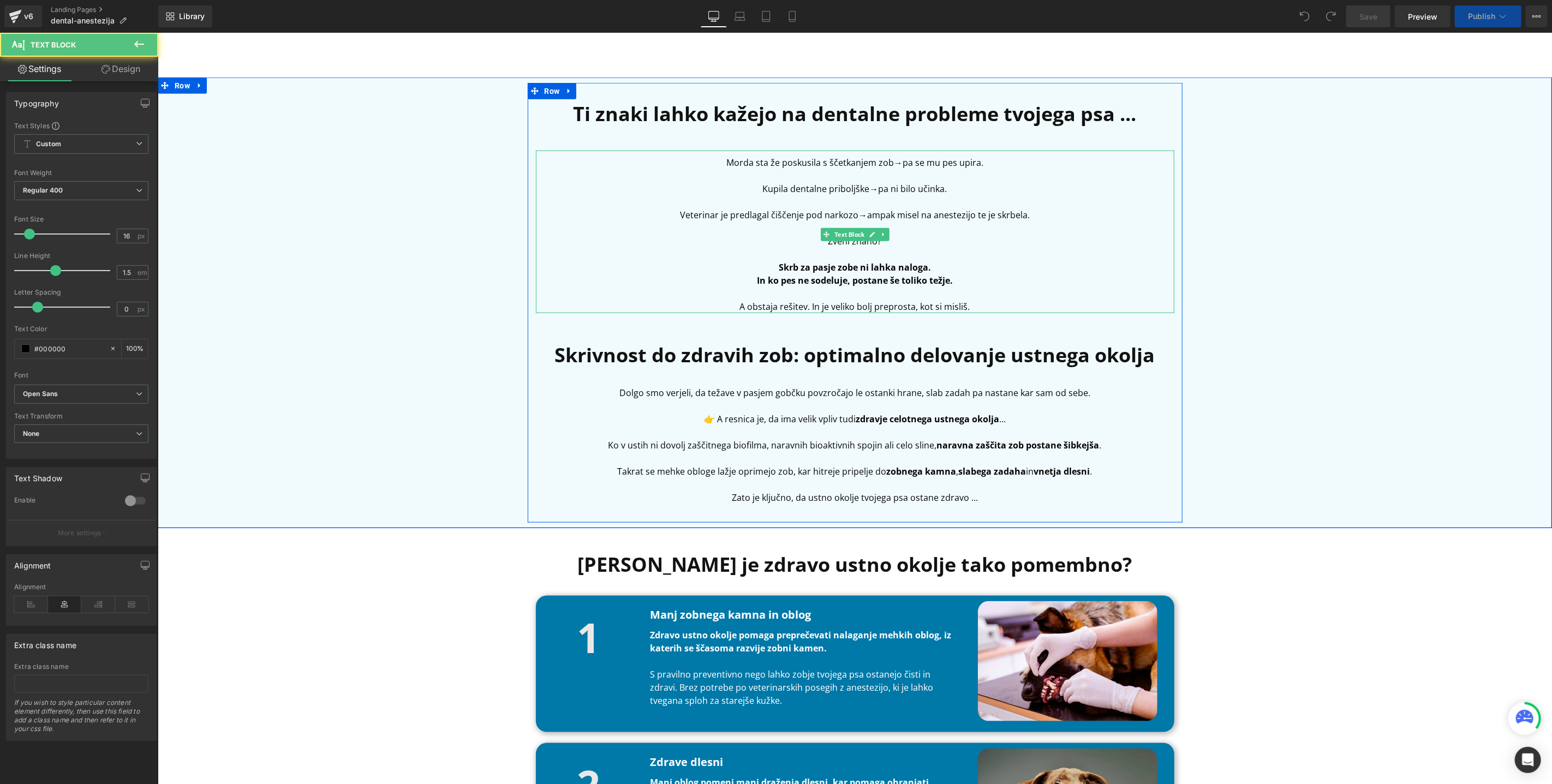
click at [849, 169] on p at bounding box center [855, 175] width 639 height 13
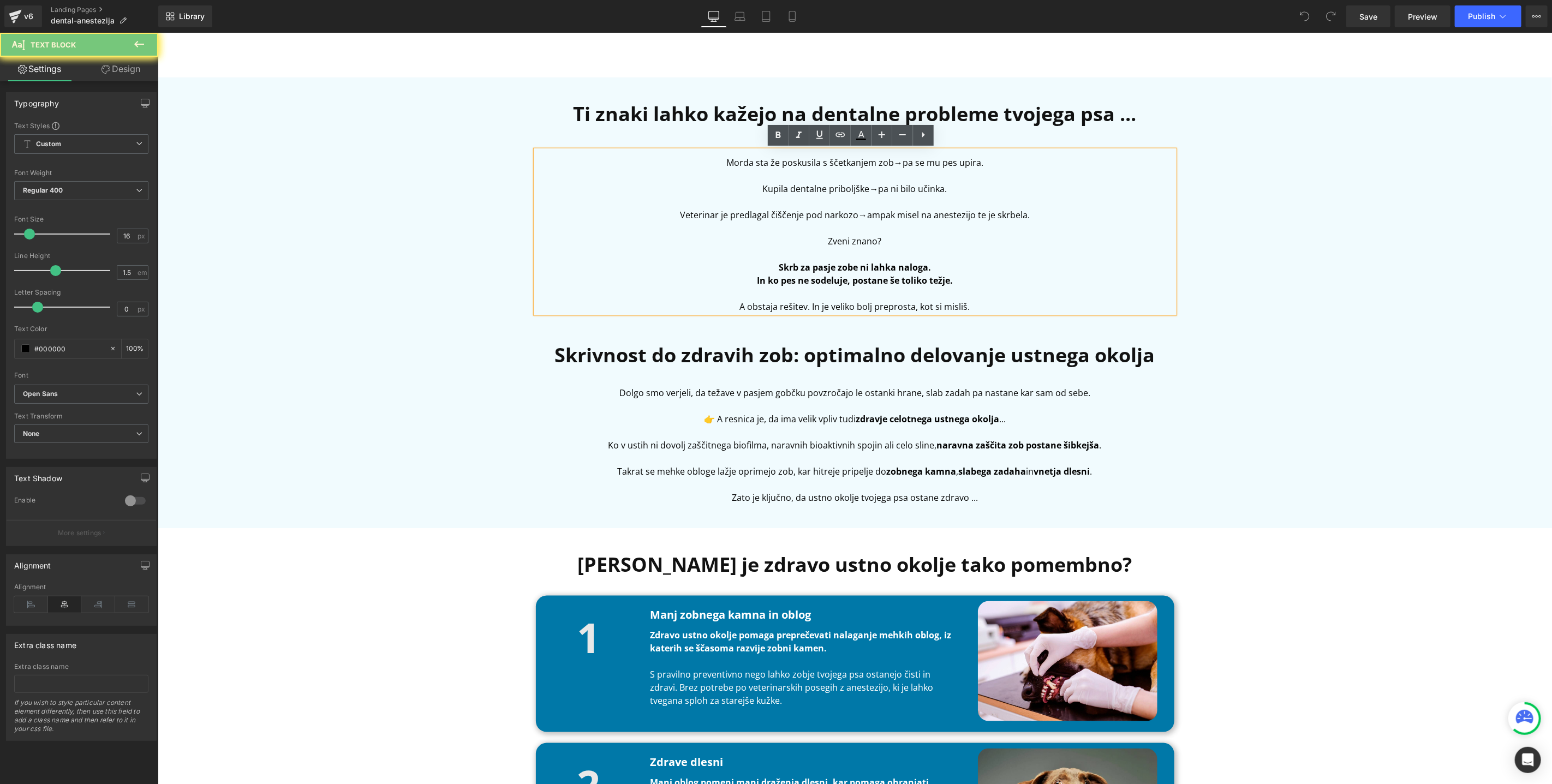
drag, startPoint x: 966, startPoint y: 232, endPoint x: 953, endPoint y: 232, distance: 13.0
click at [966, 232] on p at bounding box center [855, 227] width 639 height 13
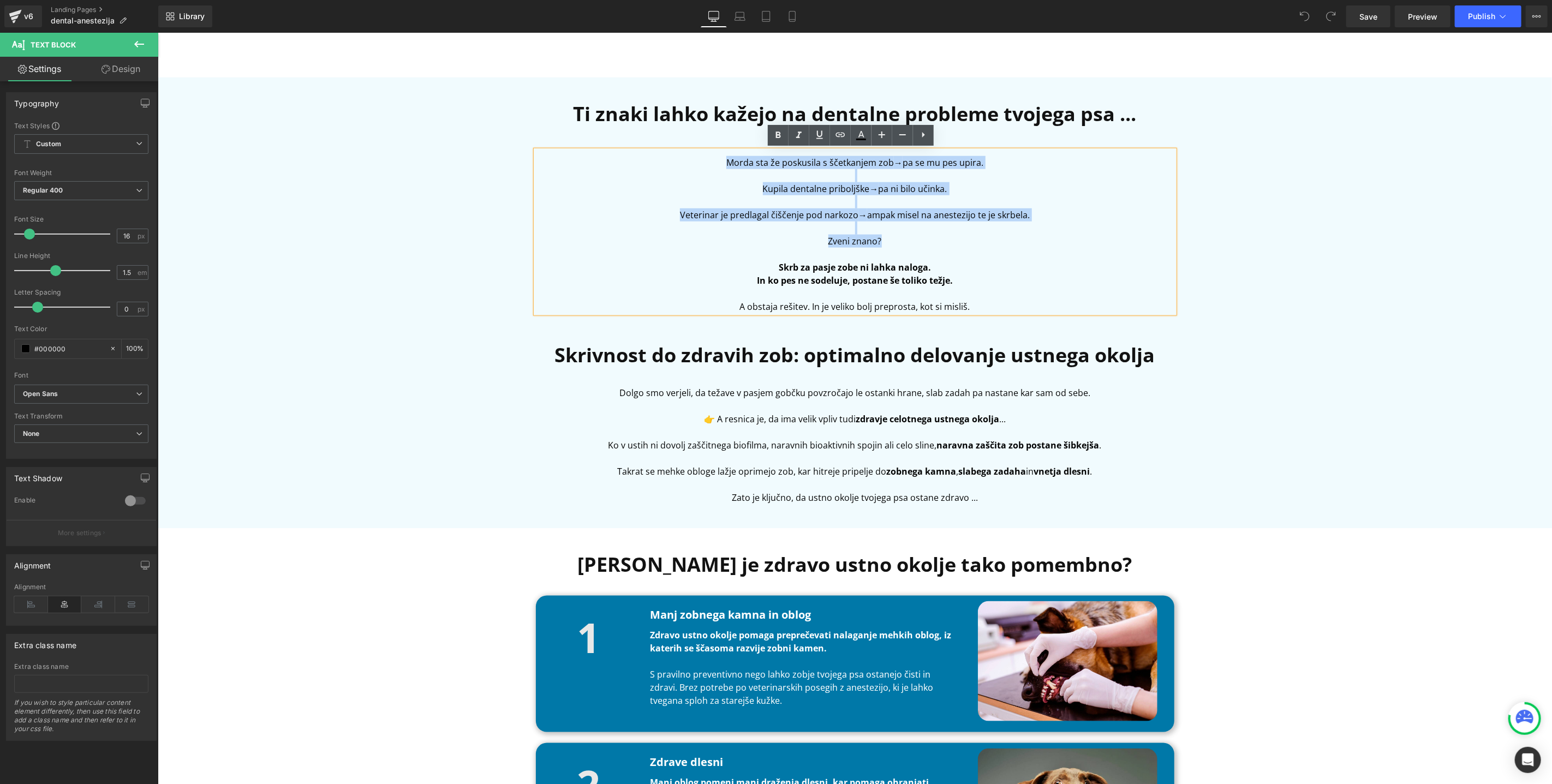
drag, startPoint x: 903, startPoint y: 235, endPoint x: 696, endPoint y: 146, distance: 225.3
click at [696, 146] on div "Ti znaki lahko kažejo na dentalne probleme tvojega psa ... Heading Morda sta že…" at bounding box center [854, 308] width 655 height 418
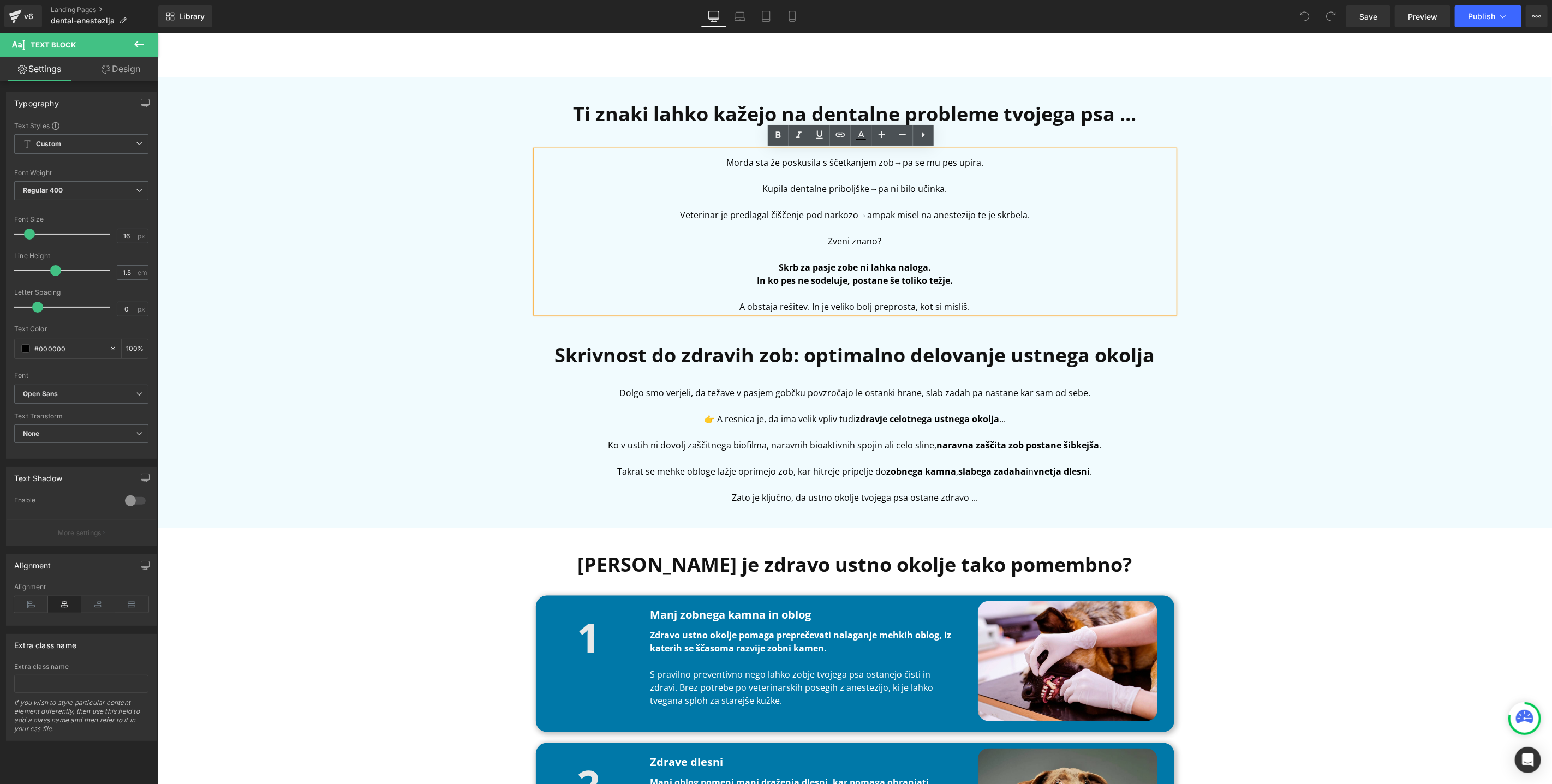
click at [934, 237] on p "Zveni znano?" at bounding box center [855, 240] width 639 height 13
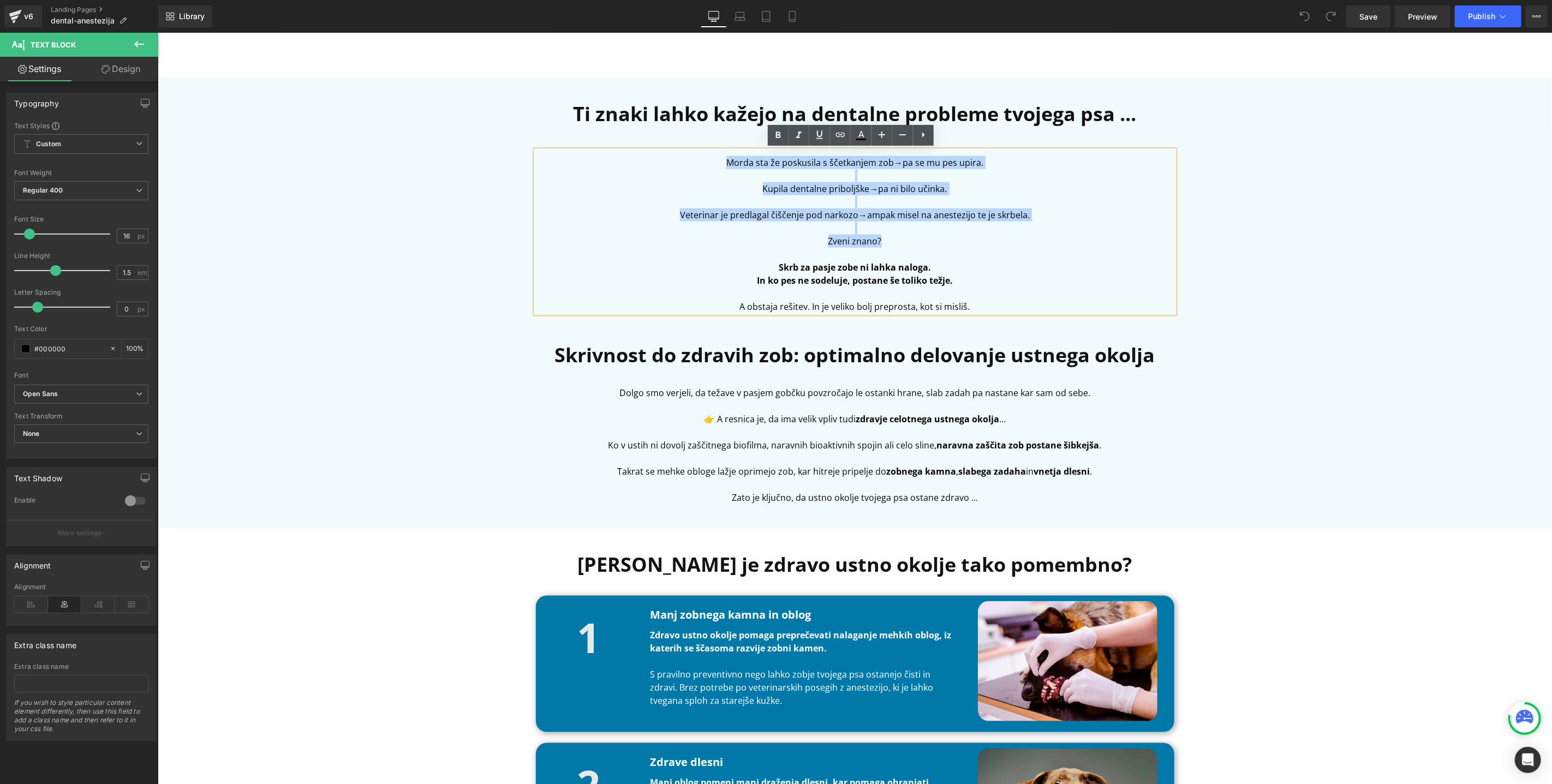
drag, startPoint x: 895, startPoint y: 237, endPoint x: 686, endPoint y: 160, distance: 222.7
click at [686, 160] on div "[PERSON_NAME] sta že poskusila s ščetkanjem zob → pa se mu pes upira. Kupila de…" at bounding box center [855, 232] width 639 height 163
copy div "[PERSON_NAME] sta že poskusila s ščetkanjem zob → pa se mu pes upira. Kupila de…"
click at [671, 472] on p "Takrat se mehke obloge lažje oprimejo zob, kar hitreje pripelje do zobnega kamn…" at bounding box center [855, 470] width 639 height 13
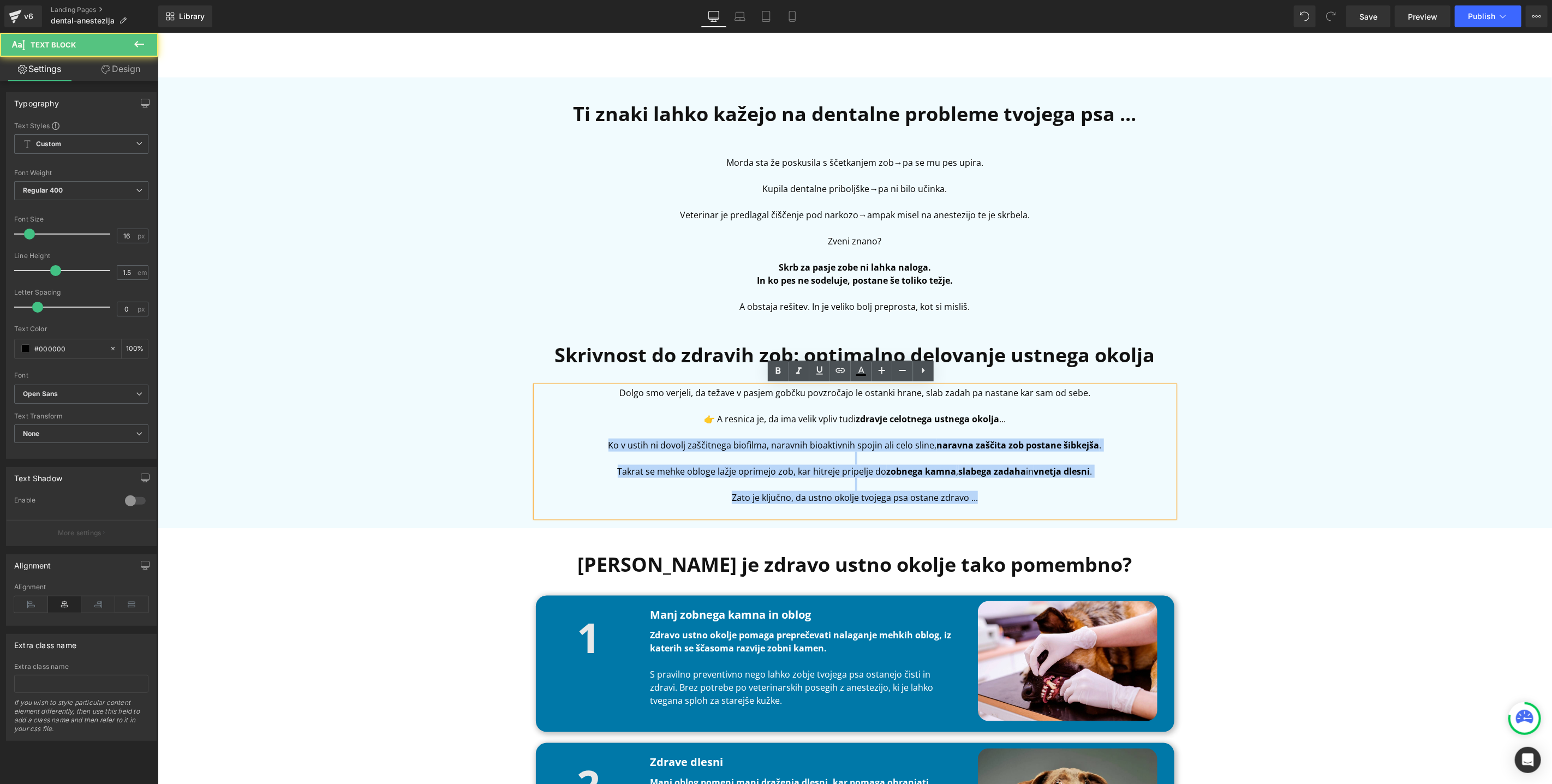
drag, startPoint x: 606, startPoint y: 443, endPoint x: 1005, endPoint y: 495, distance: 402.4
click at [1006, 496] on div "Dolgo smo verjeli, da težave v pasjem gobčku povzročajo le ostanki hrane, slab …" at bounding box center [855, 451] width 639 height 131
copy div "Ko v ustih ni dovolj zaščitnega biofilma, naravnih bioaktivnih spojin ali celo …"
